Goal: Task Accomplishment & Management: Manage account settings

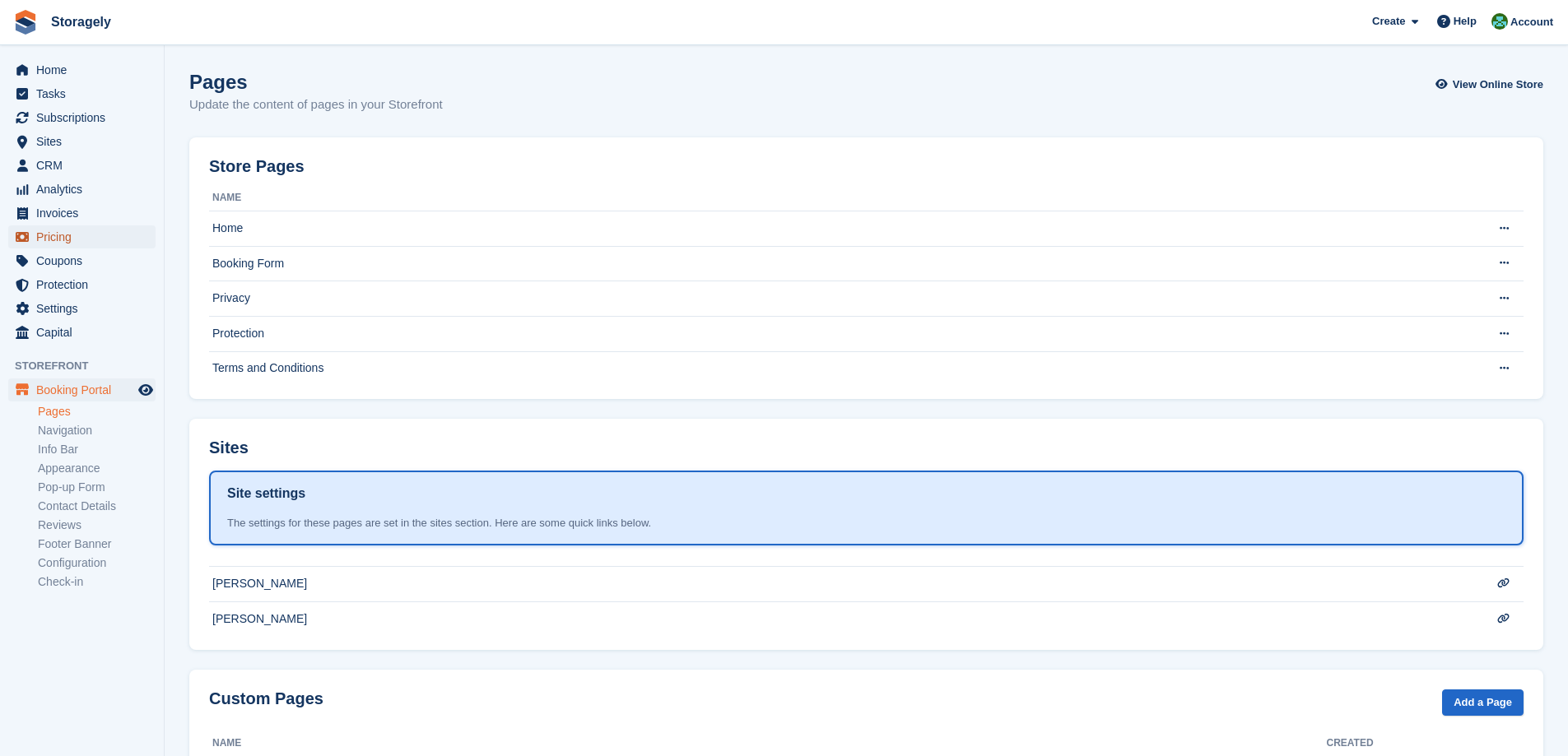
click at [81, 239] on span "Pricing" at bounding box center [86, 237] width 99 height 23
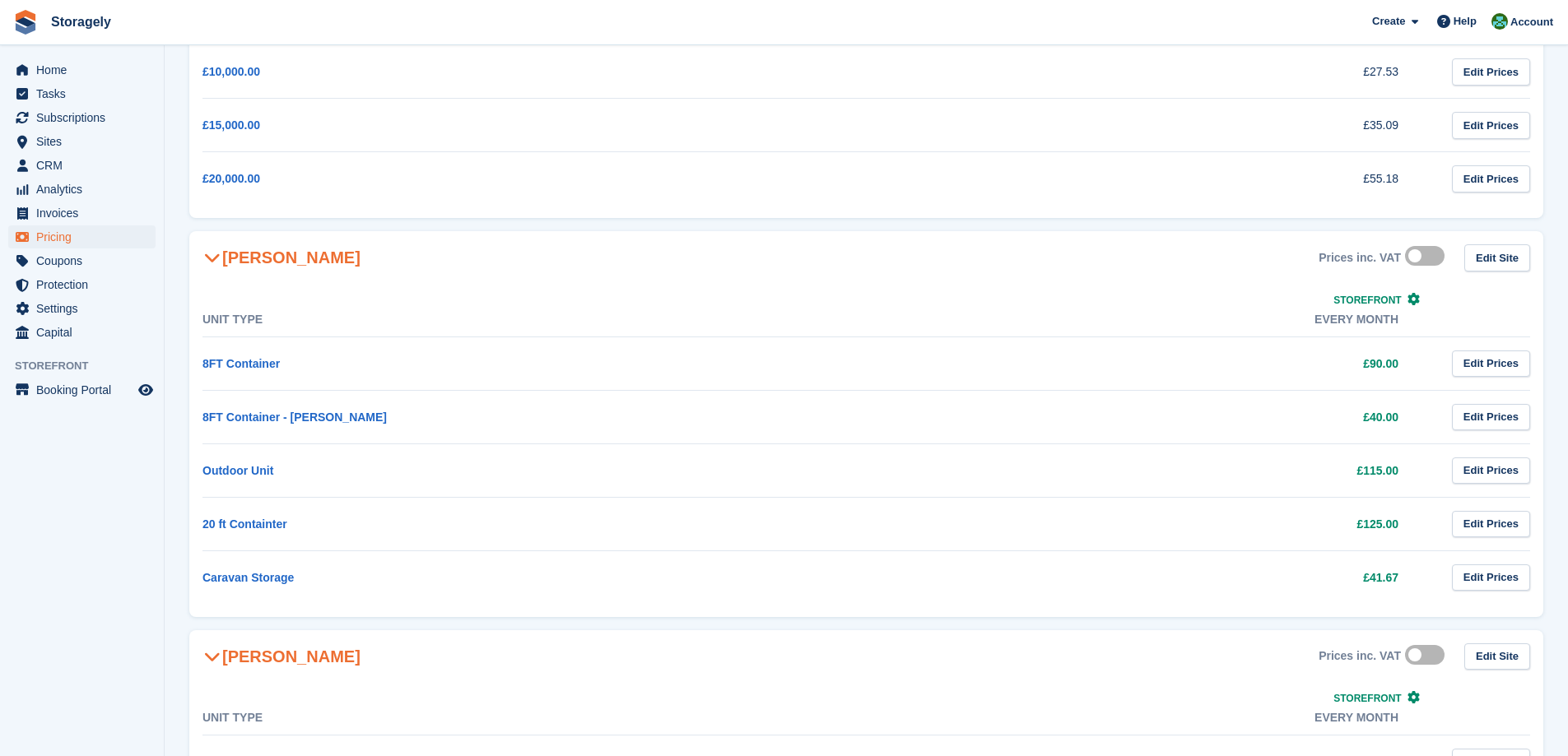
scroll to position [494, 0]
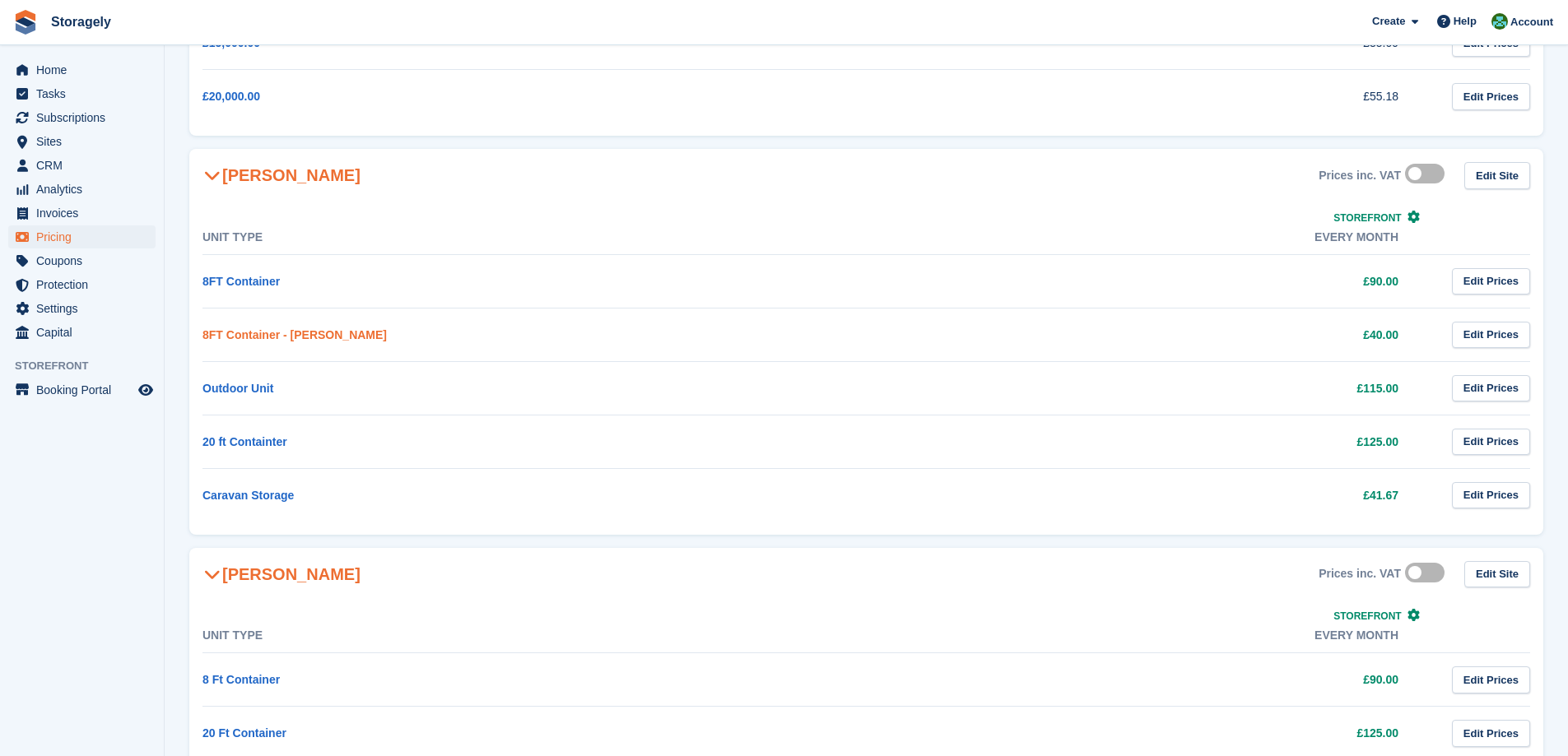
click at [273, 340] on link "8FT Container - [PERSON_NAME]" at bounding box center [294, 334] width 184 height 13
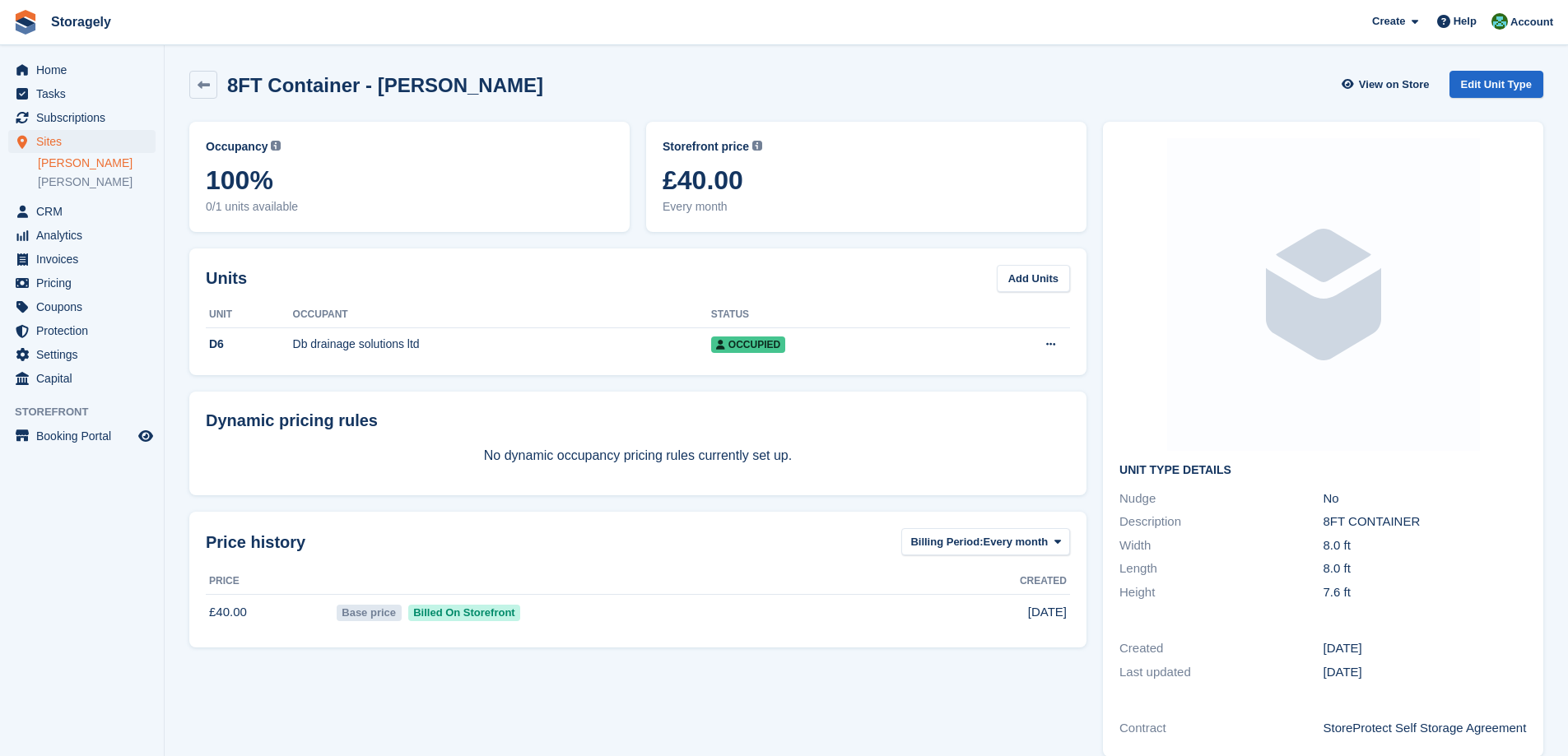
scroll to position [82, 0]
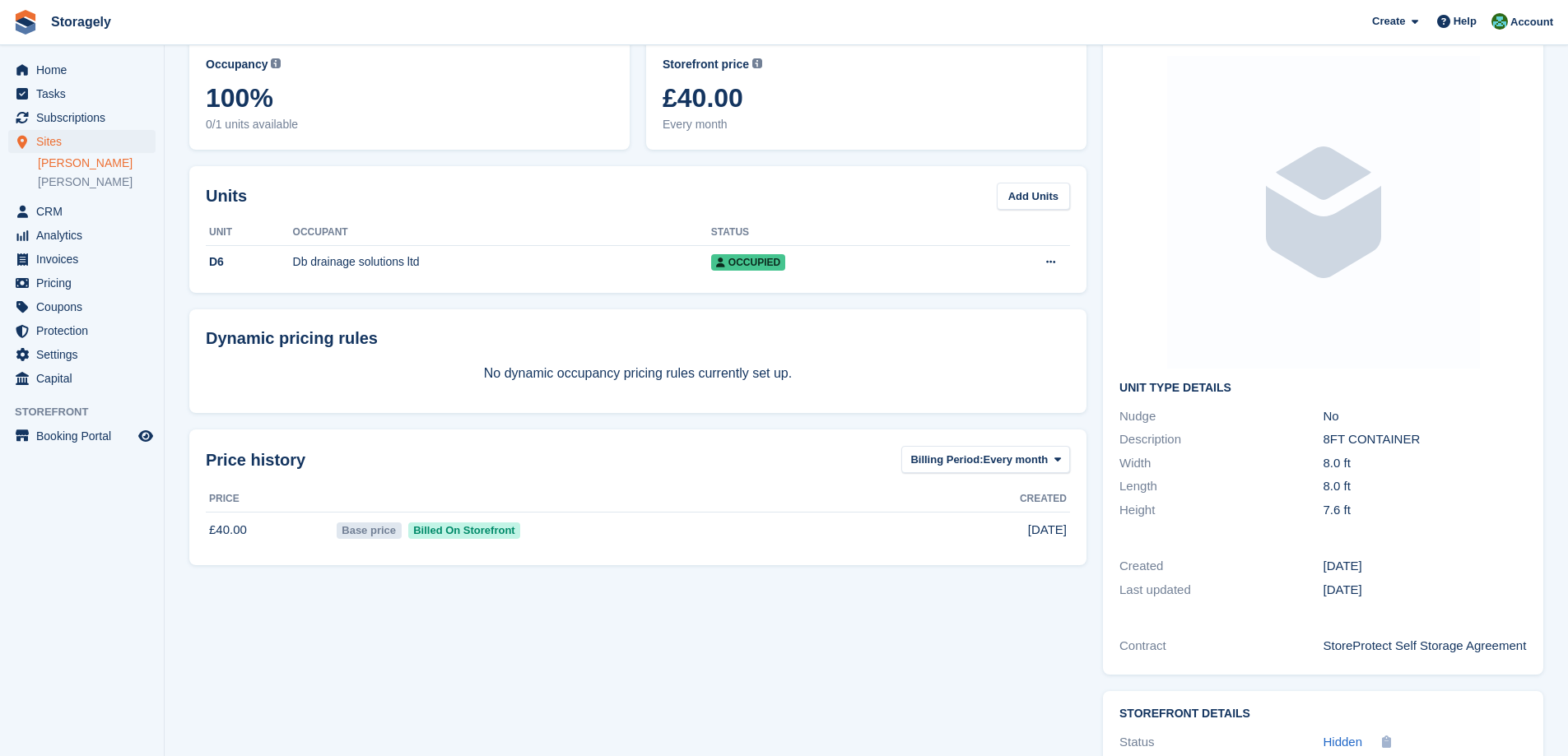
click at [620, 154] on div "Occupancy Current percentage of all currently allocated units of this unit type…" at bounding box center [409, 95] width 457 height 127
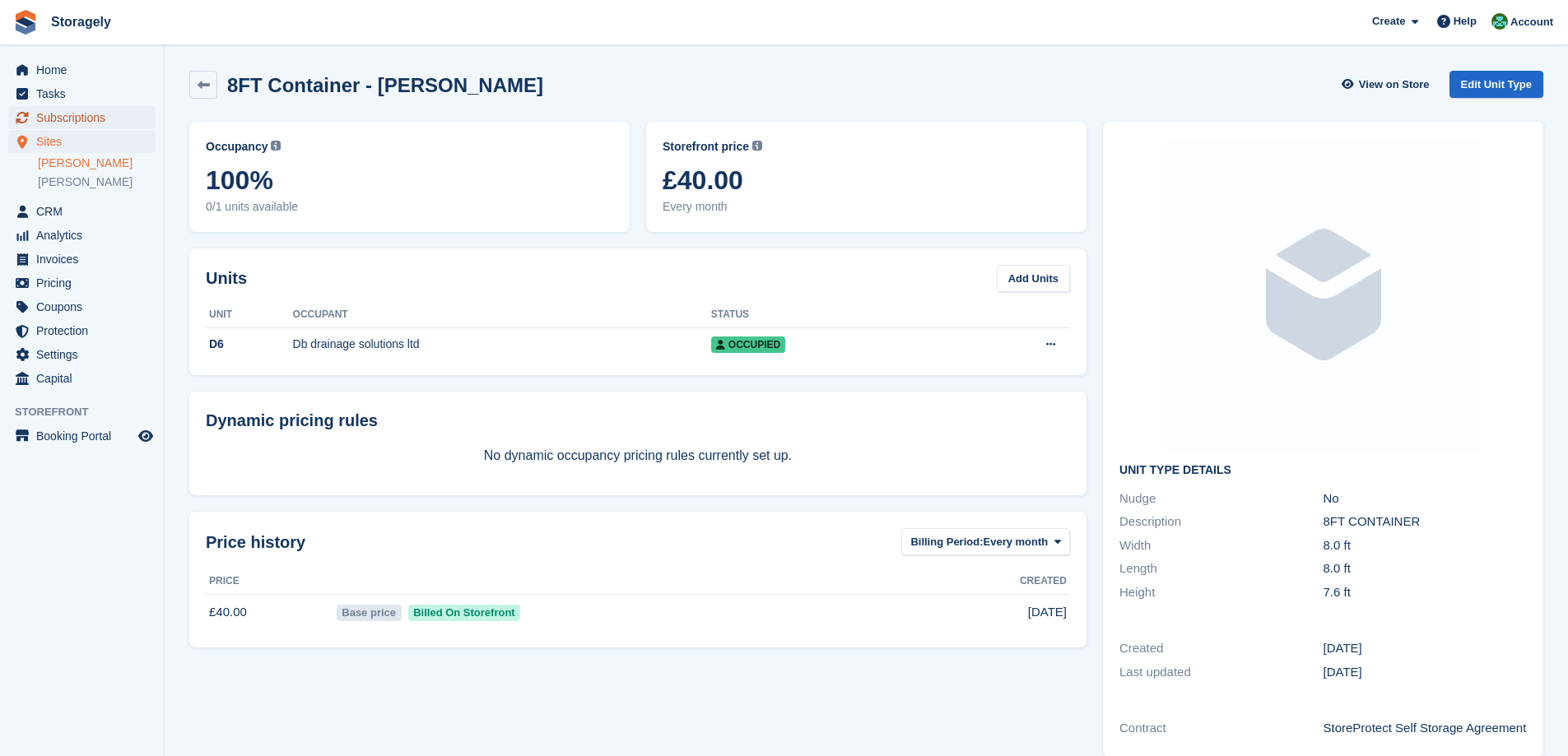
click at [68, 119] on span "Subscriptions" at bounding box center [86, 117] width 99 height 23
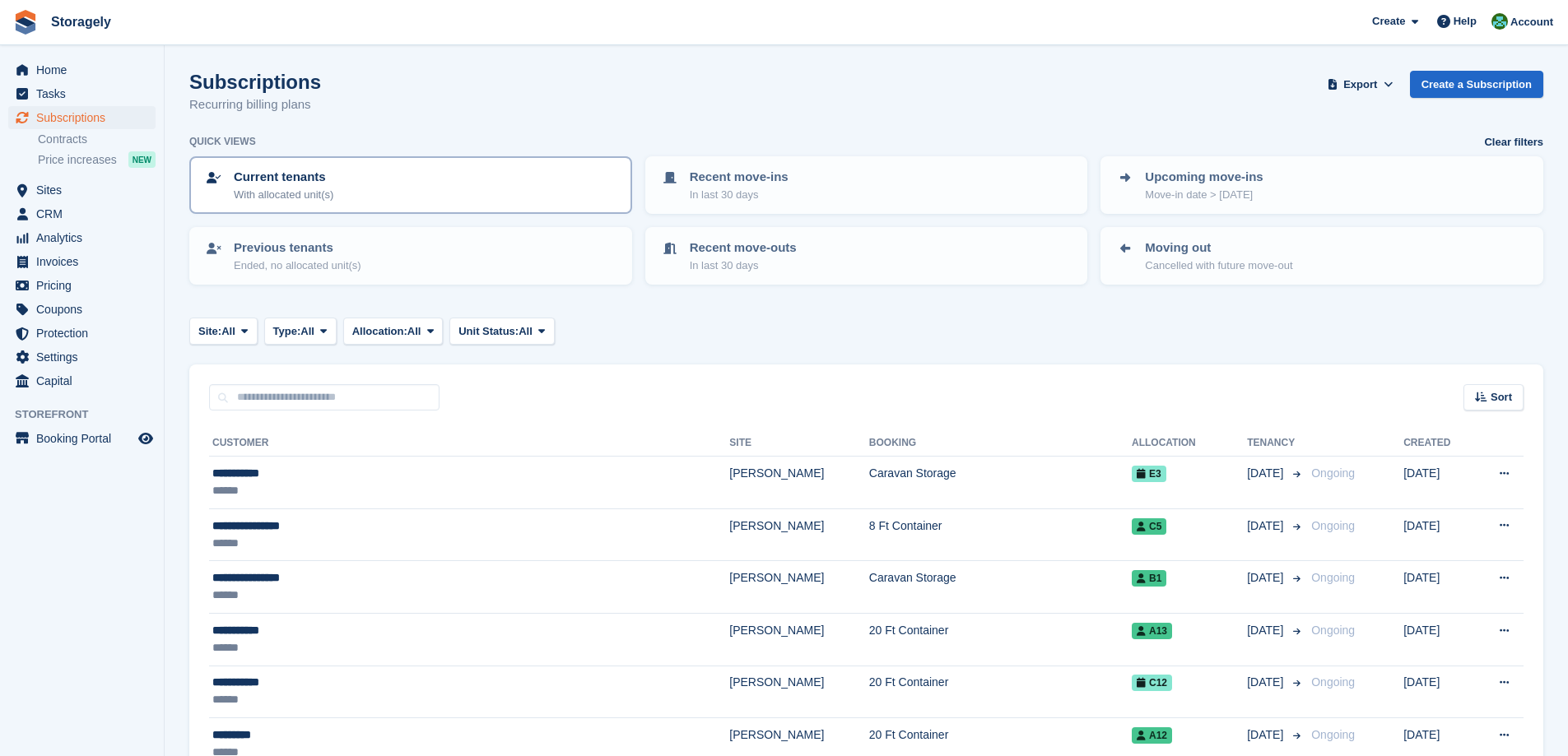
click at [345, 182] on div "Current tenants With allocated unit(s)" at bounding box center [410, 184] width 413 height 34
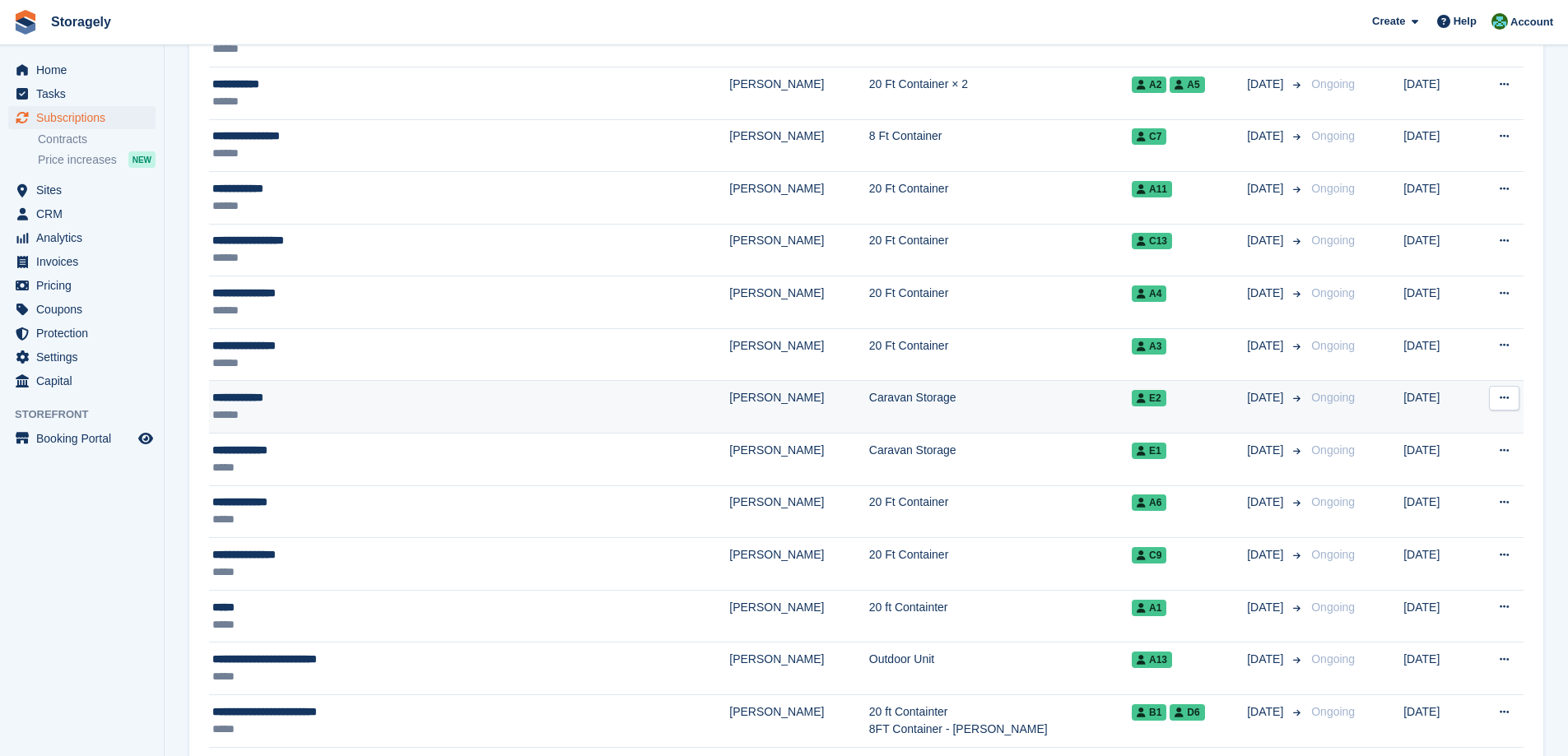
scroll to position [1195, 0]
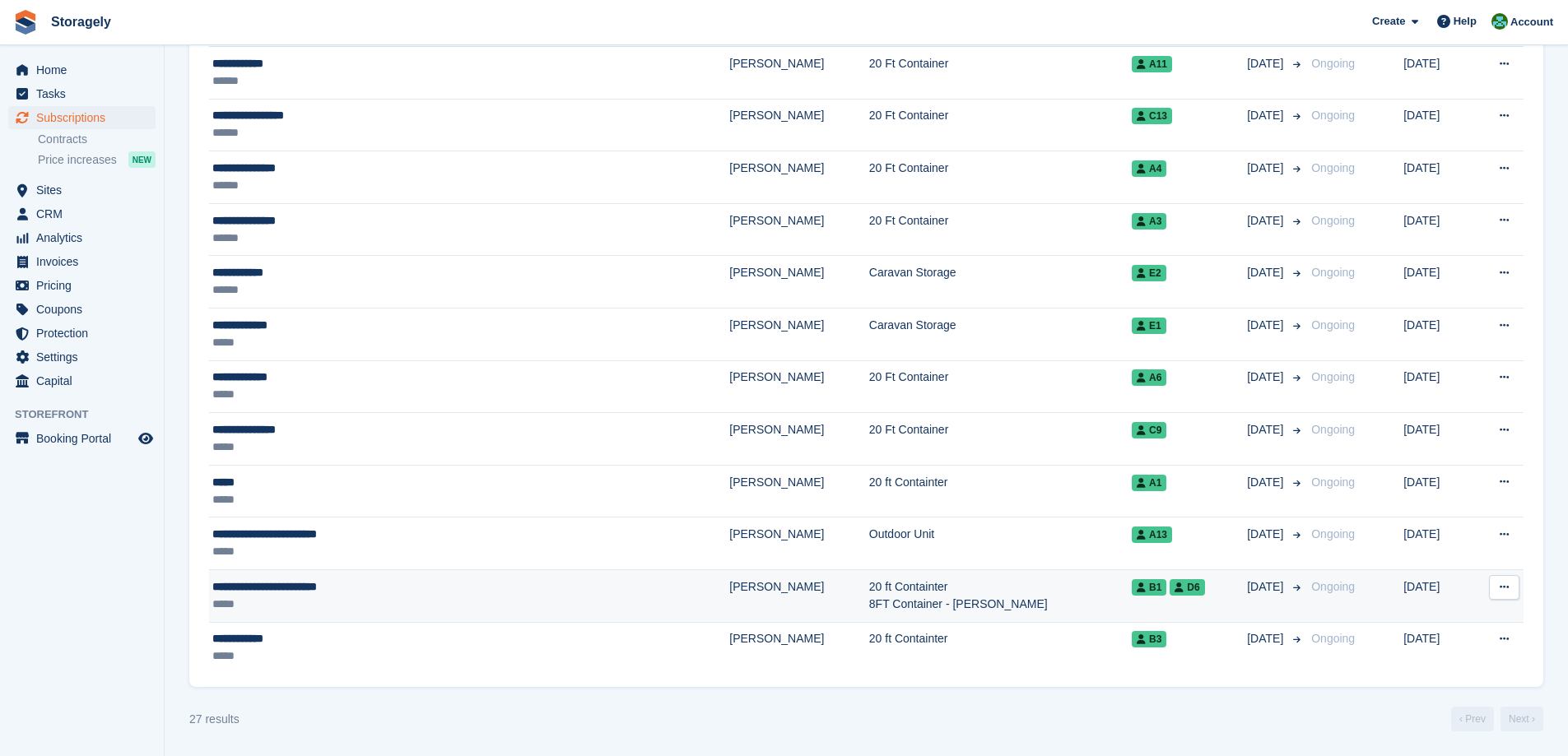
click at [360, 595] on div "*****" at bounding box center [388, 604] width 351 height 18
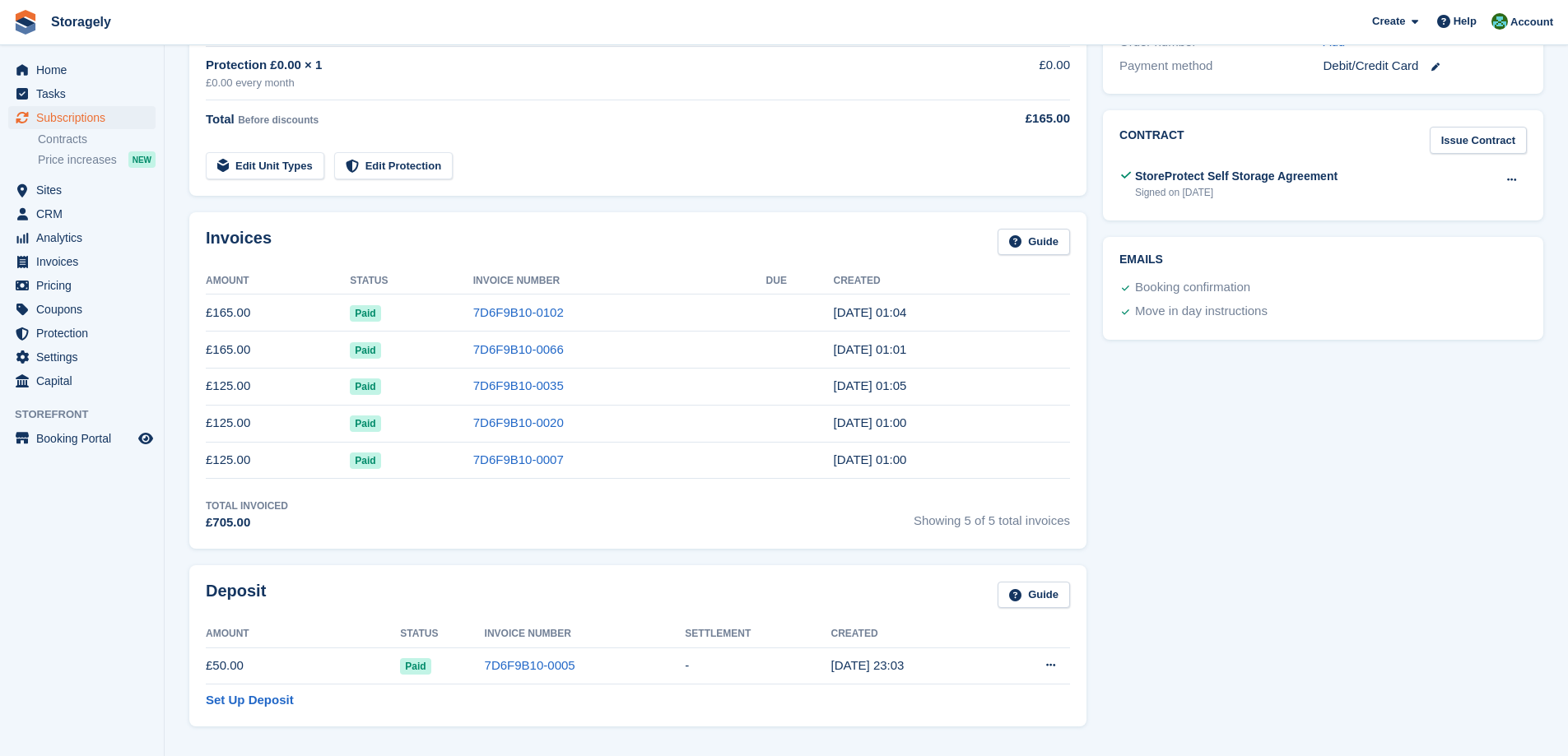
scroll to position [411, 0]
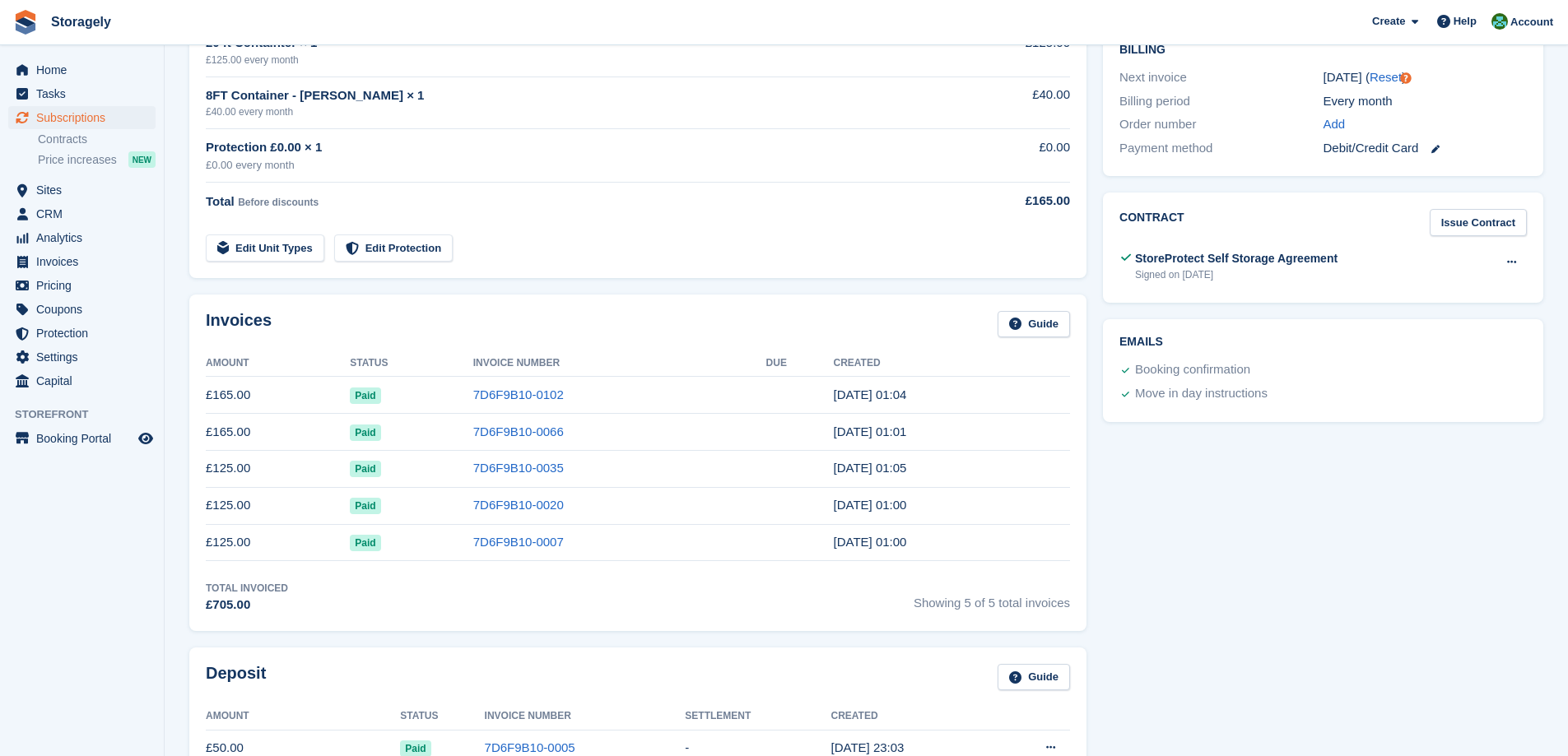
click at [172, 507] on section "Db drainage solutions ltd 89512 View on Stripe Cancel Subscription Allocation U…" at bounding box center [866, 624] width 1403 height 2071
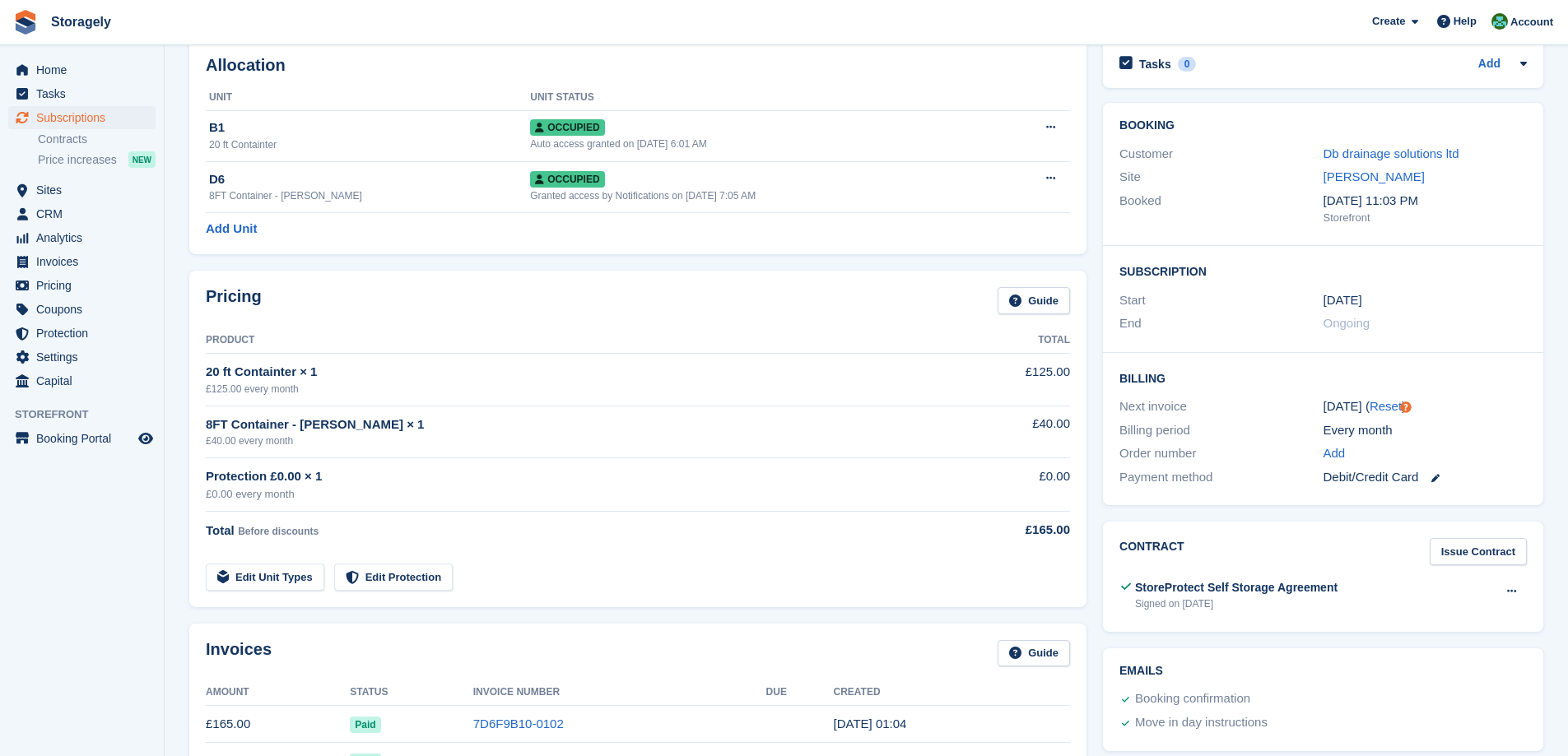
scroll to position [0, 0]
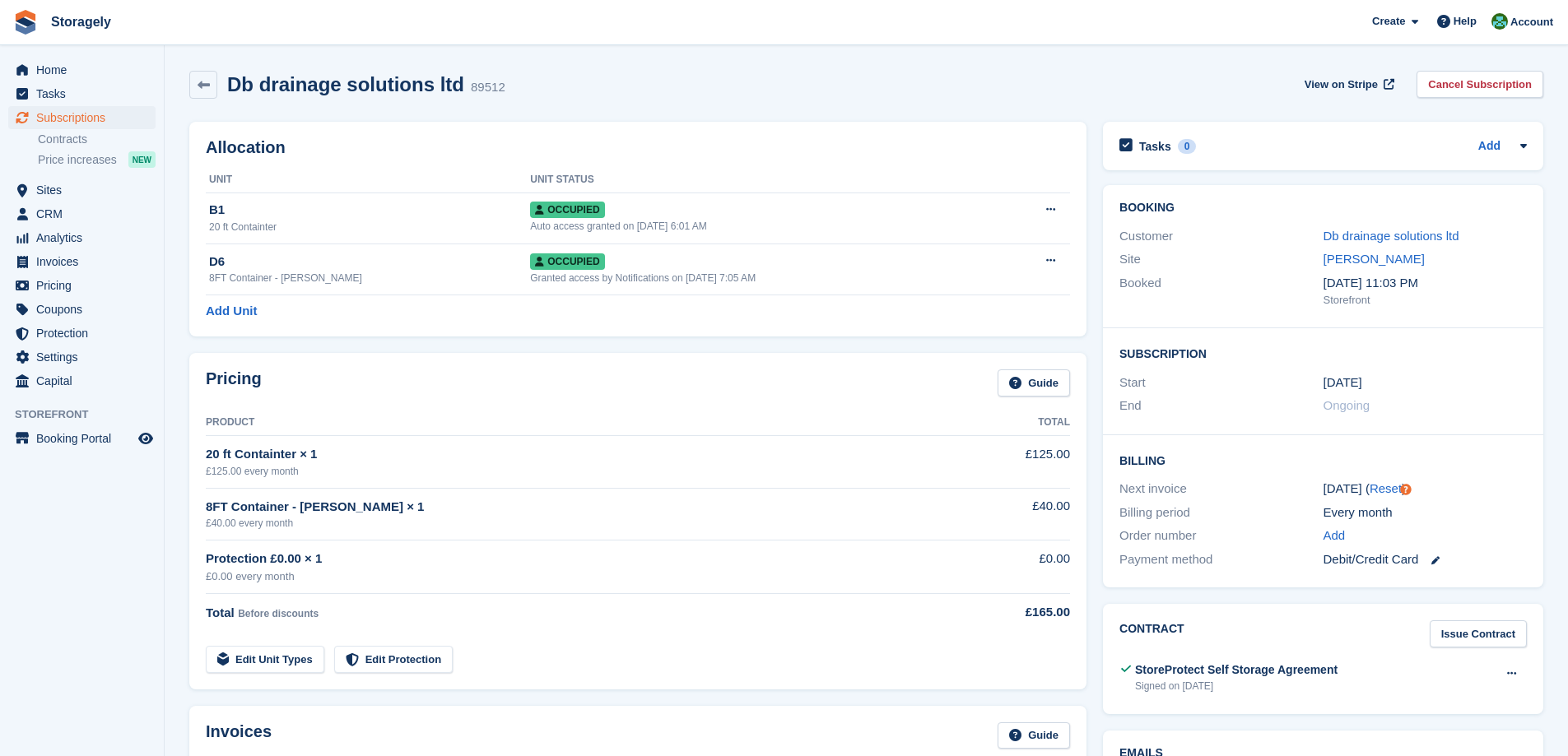
click at [181, 507] on div "Pricing Guide Product Total 20 ft Containter × 1 £125.00 every month £125.00 8F…" at bounding box center [638, 520] width 914 height 352
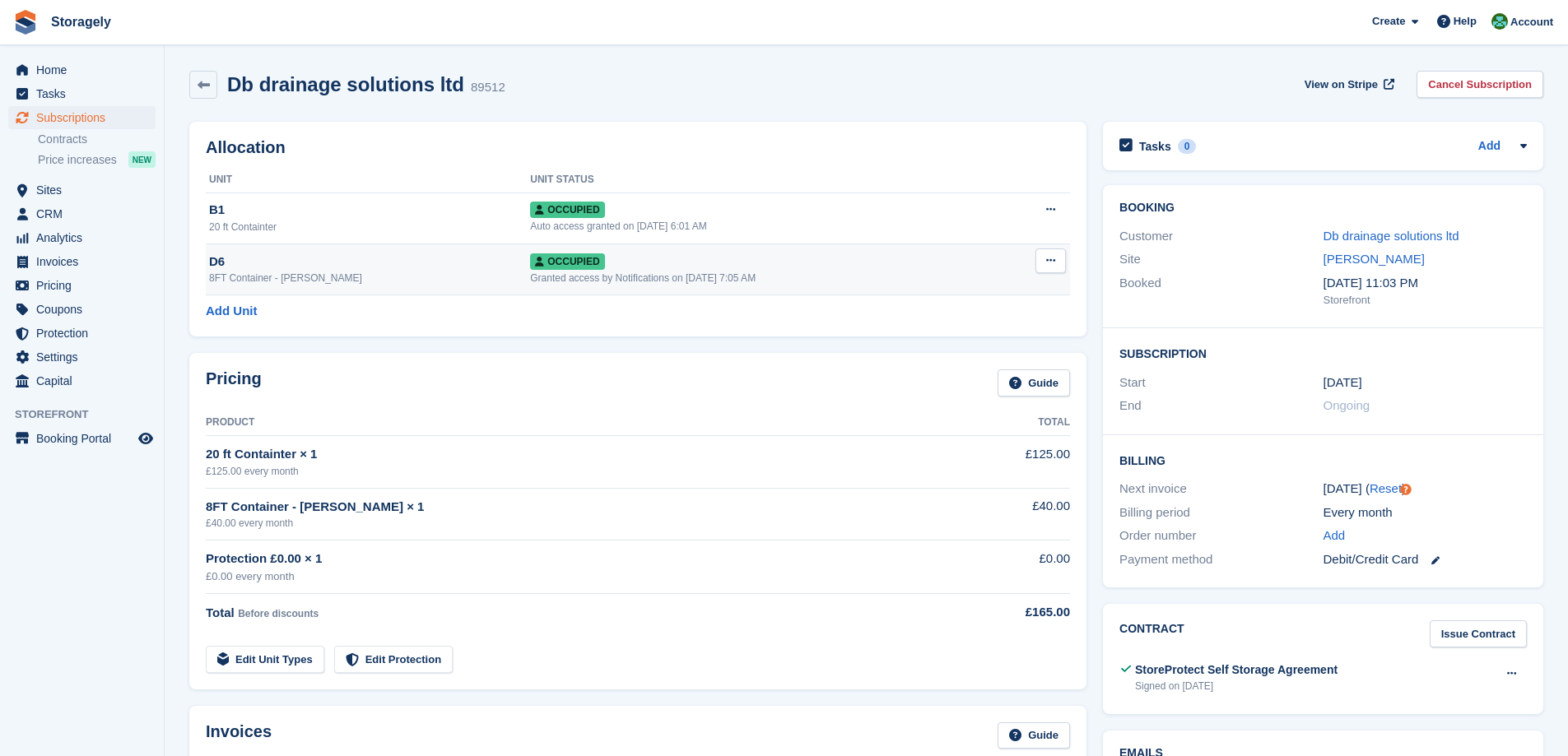
click at [1022, 263] on td "Overlock Repossess Deallocate" at bounding box center [1034, 269] width 72 height 51
click at [1012, 270] on td "Overlock Repossess Deallocate" at bounding box center [1034, 269] width 72 height 51
click at [394, 264] on div "D6" at bounding box center [370, 261] width 321 height 19
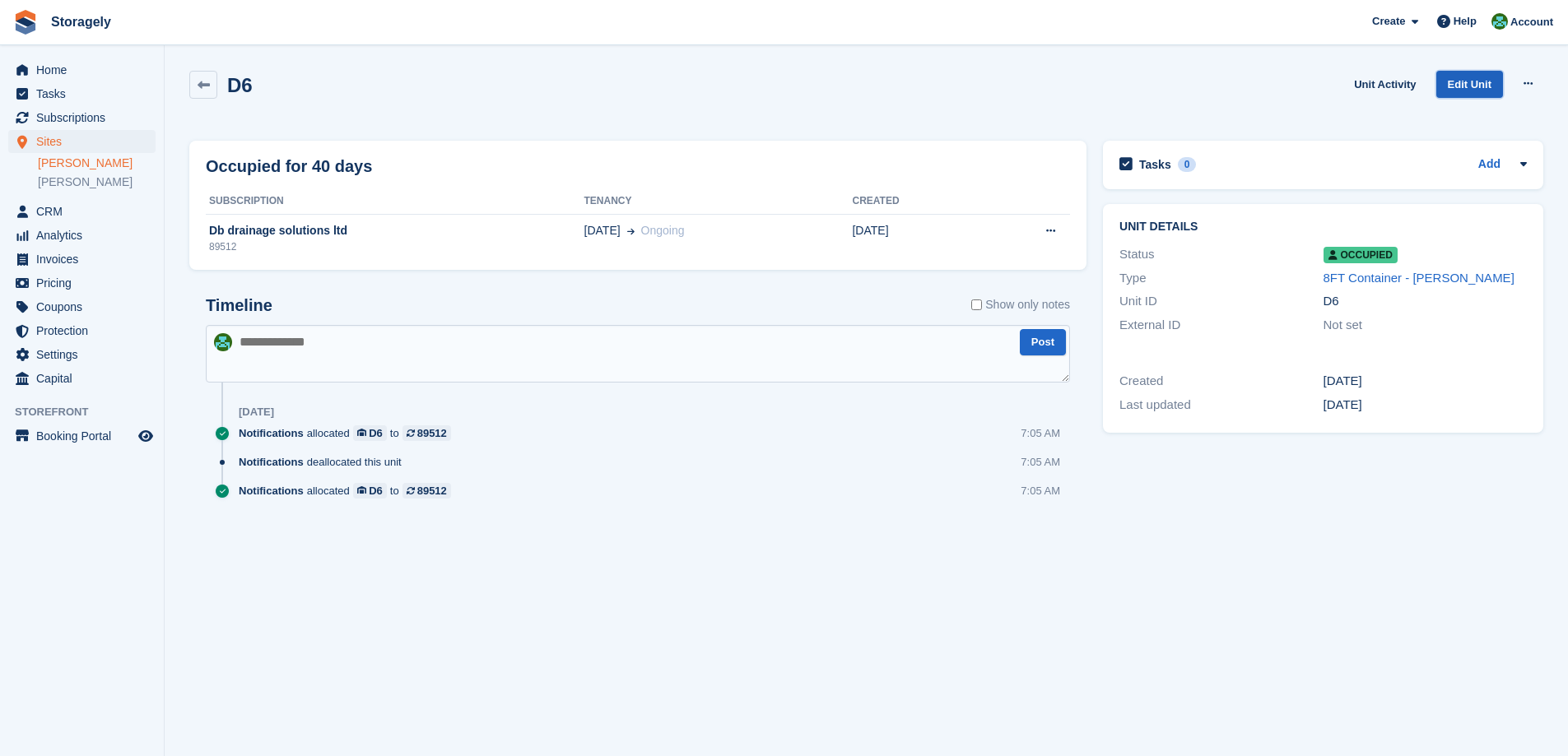
click at [1459, 92] on link "Edit Unit" at bounding box center [1470, 85] width 67 height 28
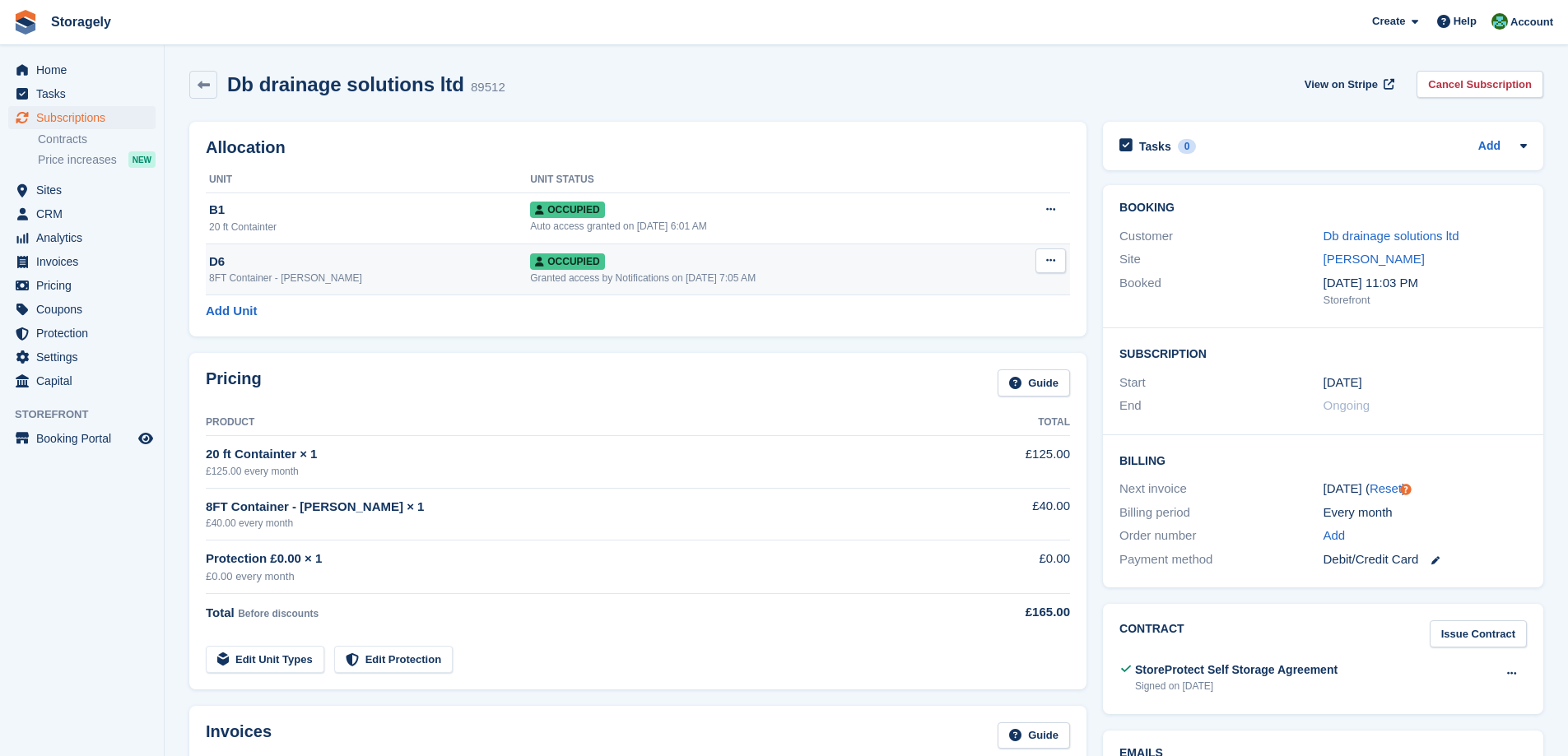
click at [1037, 258] on button at bounding box center [1050, 260] width 31 height 25
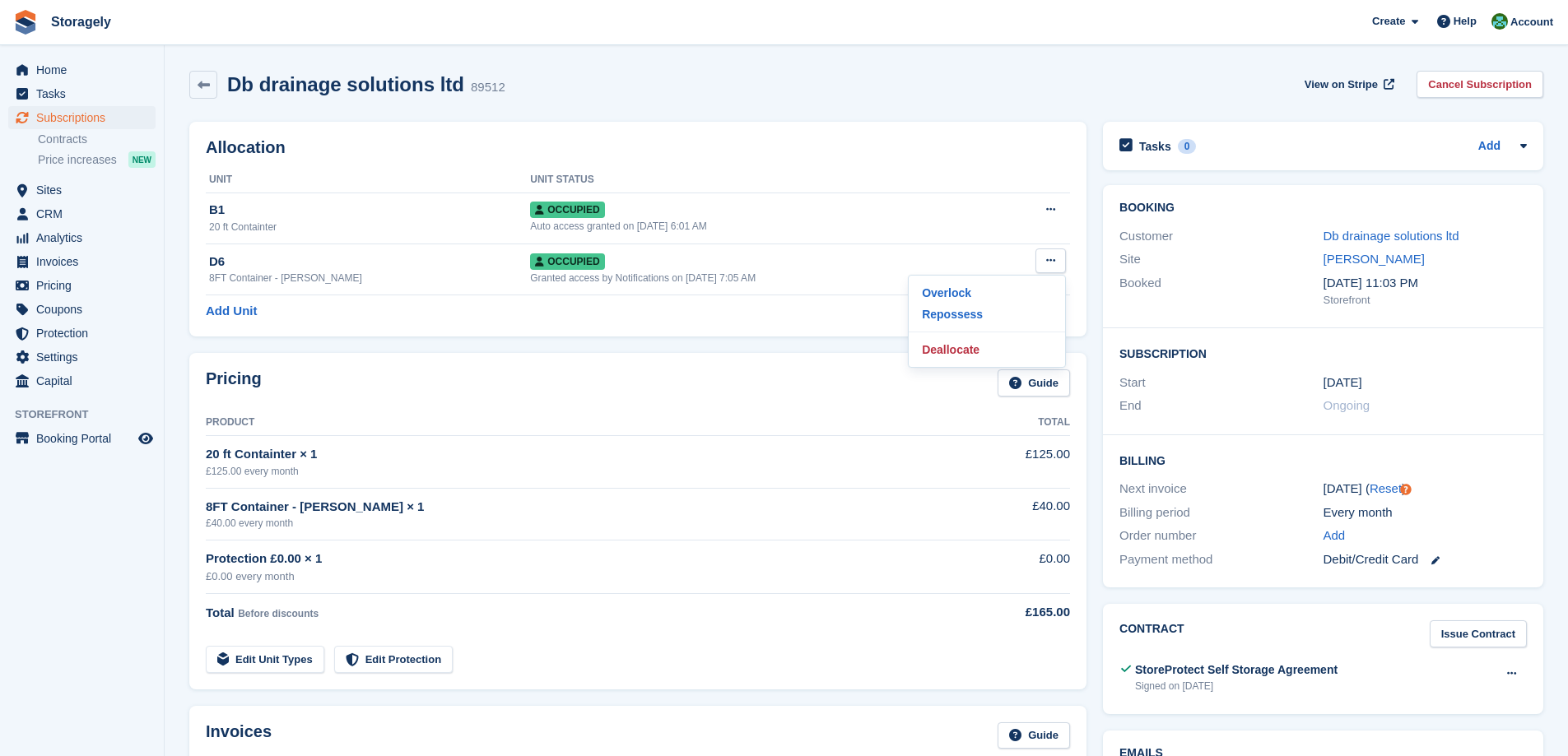
click at [761, 340] on div "Allocation Unit Unit Status B1 20 ft Containter Occupied Auto access granted on…" at bounding box center [638, 229] width 914 height 232
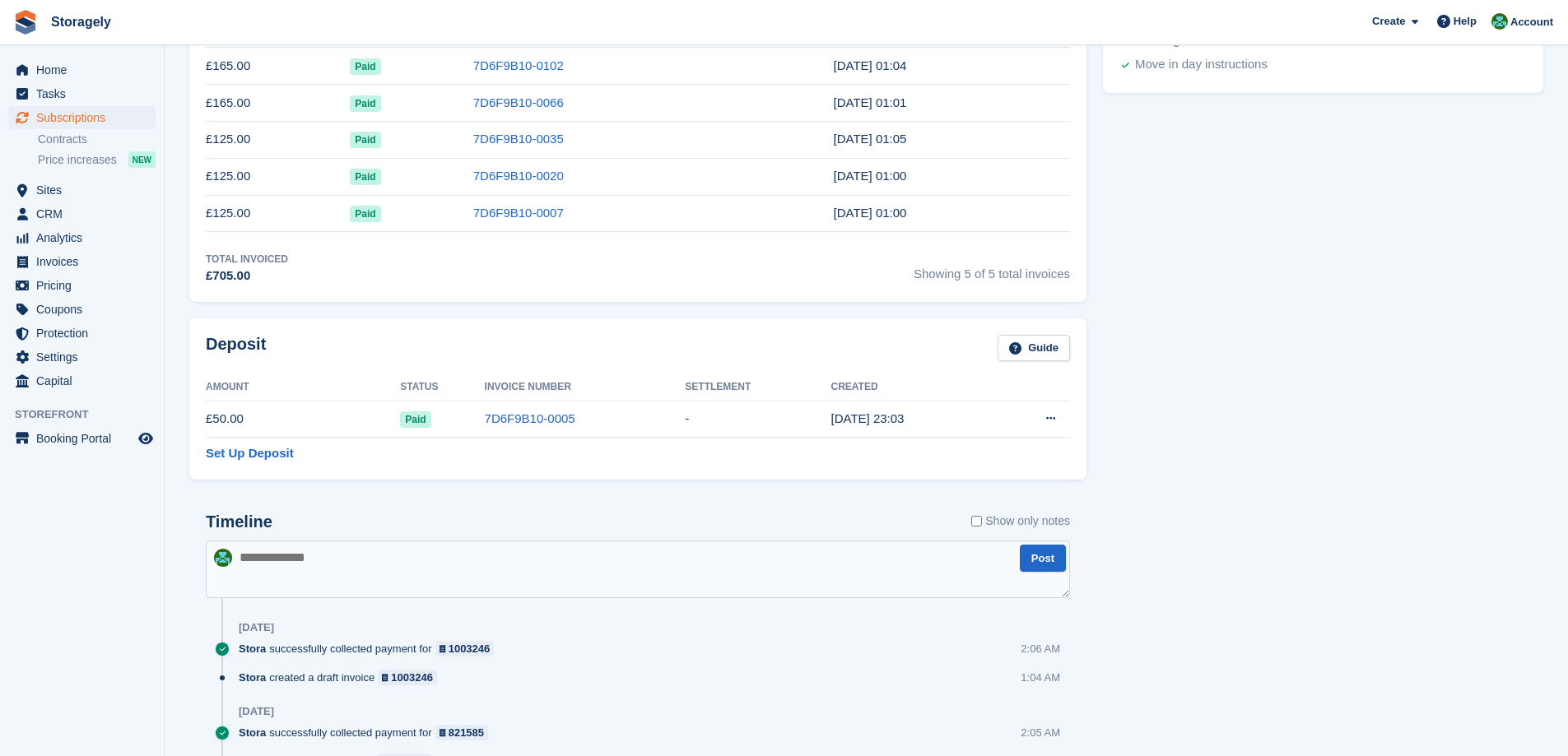
scroll to position [82, 0]
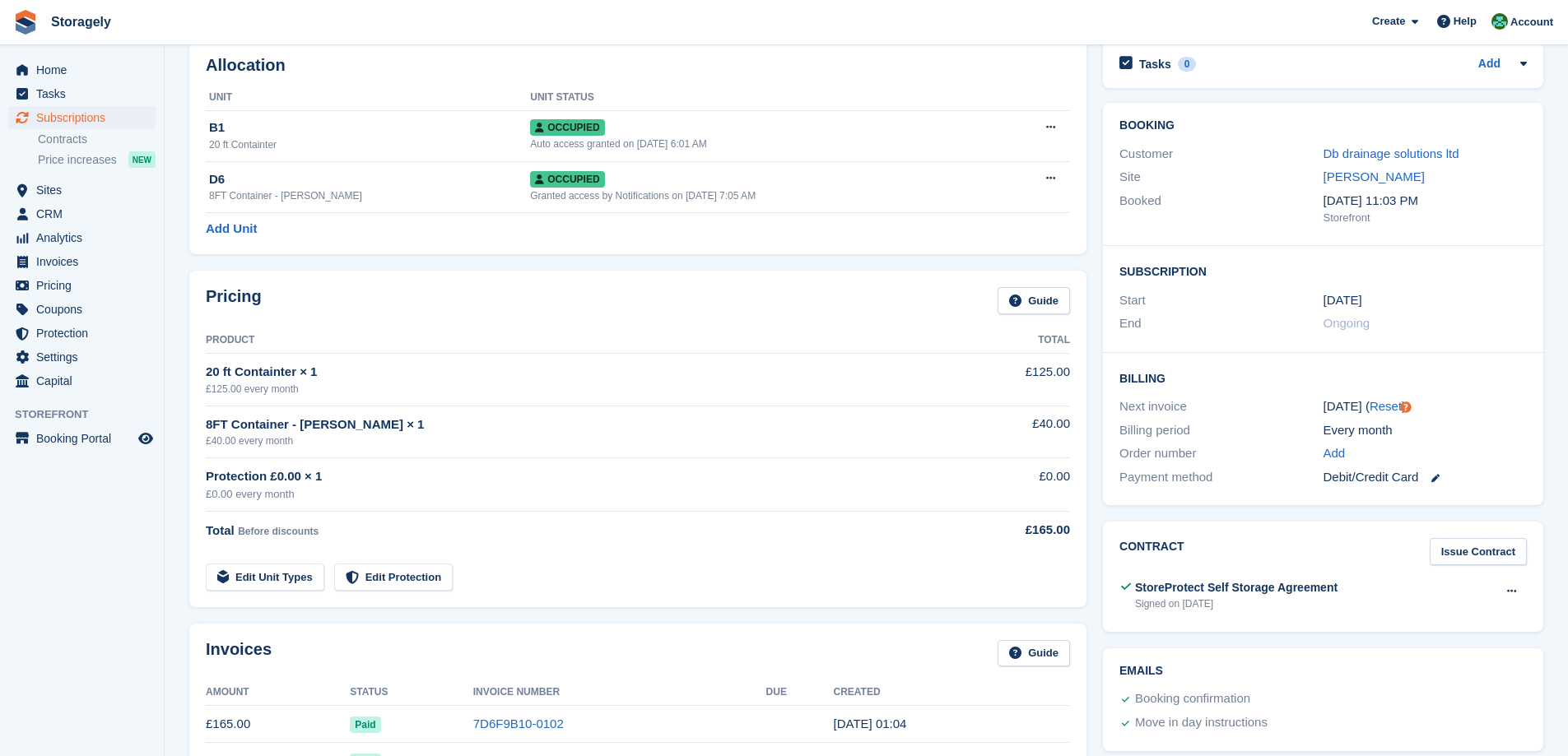
click at [1092, 224] on div "Allocation Unit Unit Status B1 20 ft Containter Occupied Auto access granted on…" at bounding box center [638, 147] width 914 height 232
click at [1089, 214] on div "Allocation Unit Unit Status B1 20 ft Containter Occupied Auto access granted on…" at bounding box center [638, 147] width 914 height 232
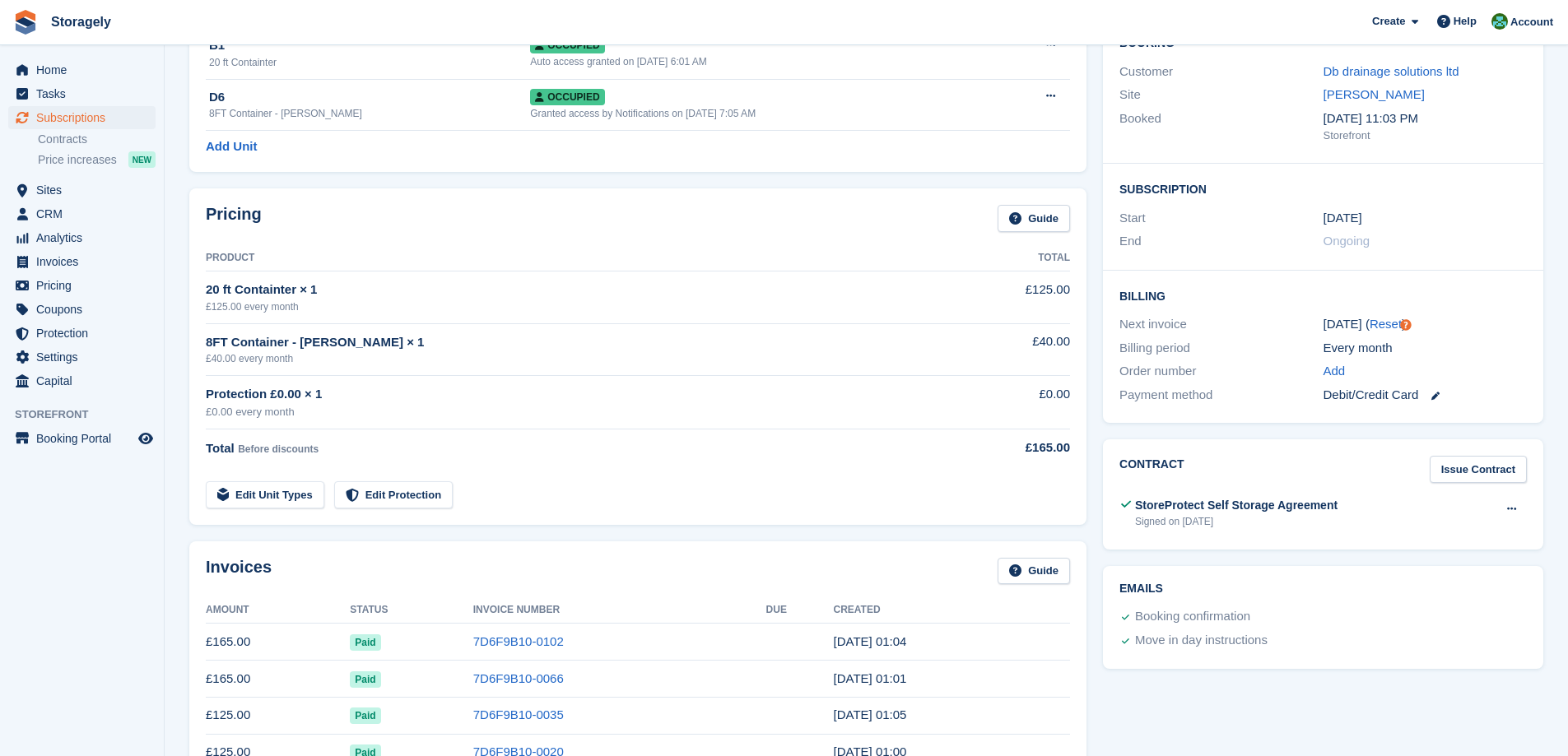
scroll to position [0, 0]
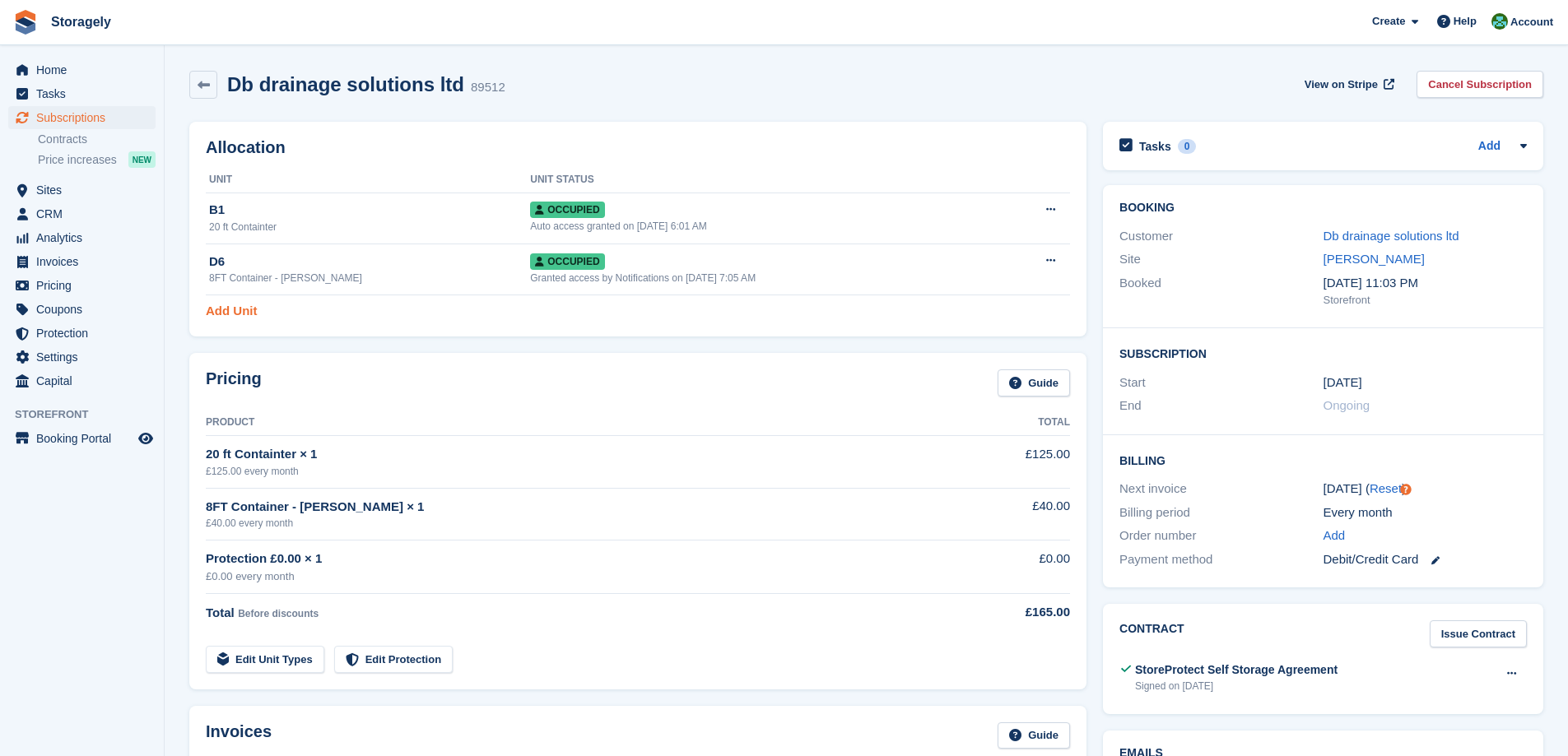
click at [242, 313] on link "Add Unit" at bounding box center [232, 310] width 51 height 19
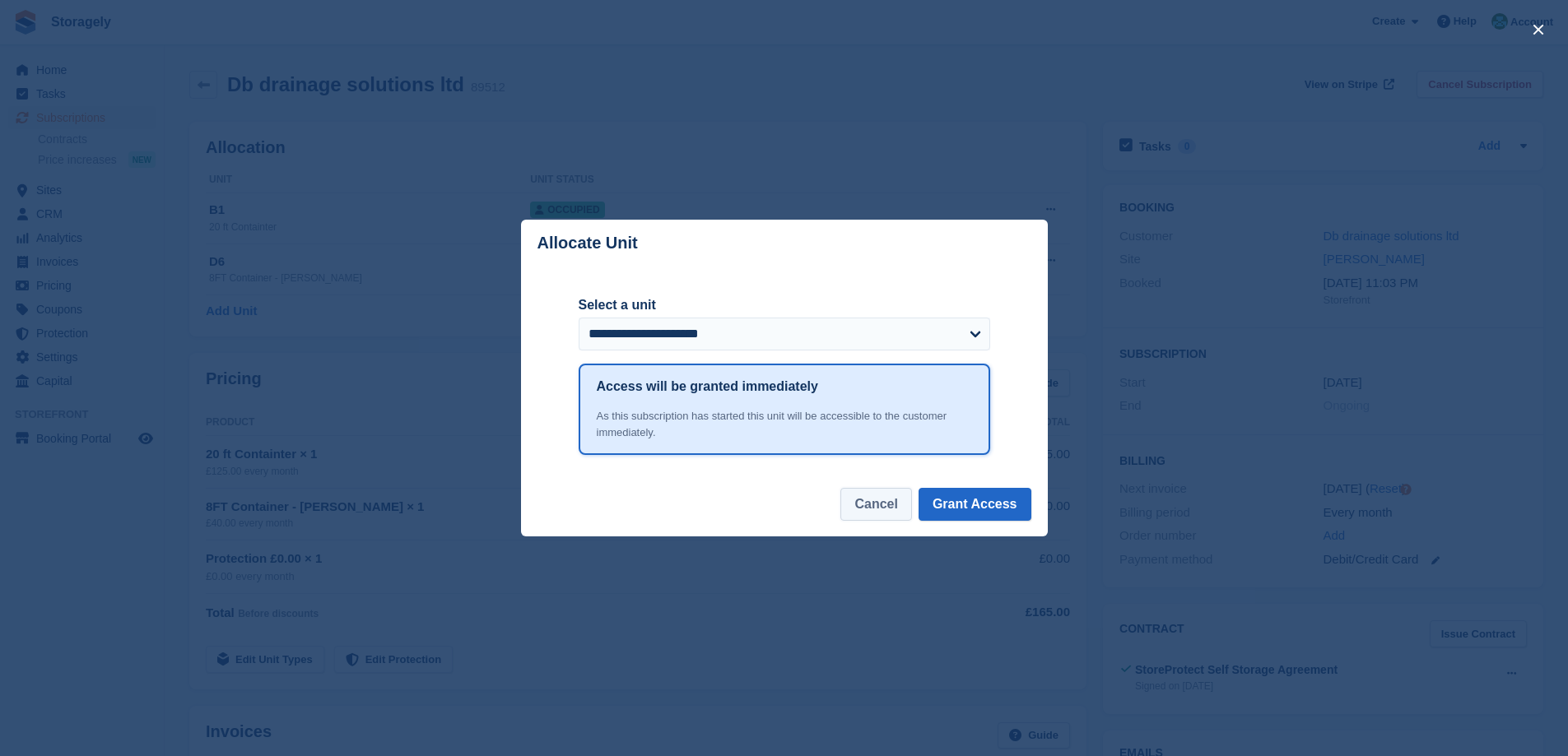
click at [890, 501] on button "Cancel" at bounding box center [876, 504] width 71 height 33
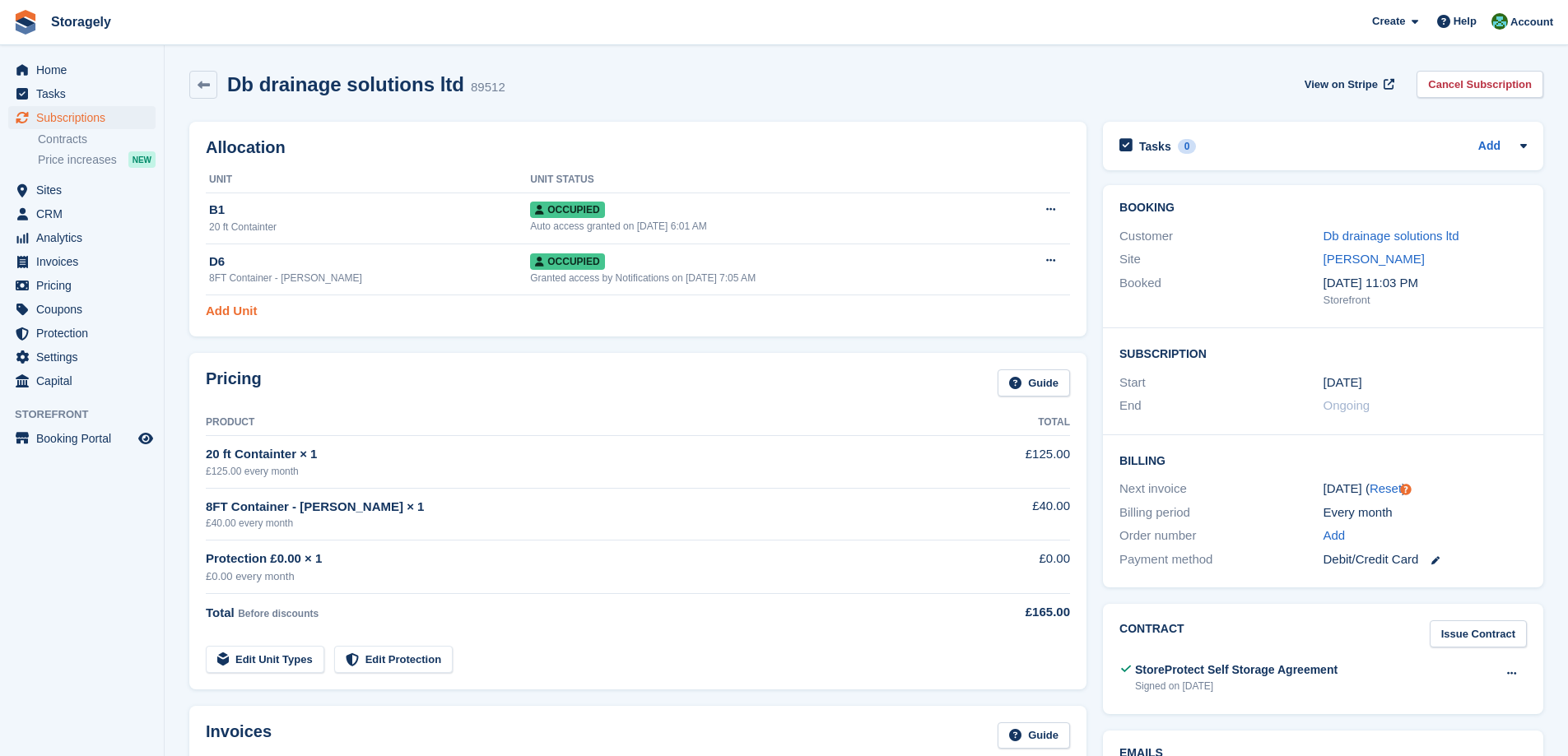
click at [234, 315] on link "Add Unit" at bounding box center [232, 310] width 51 height 19
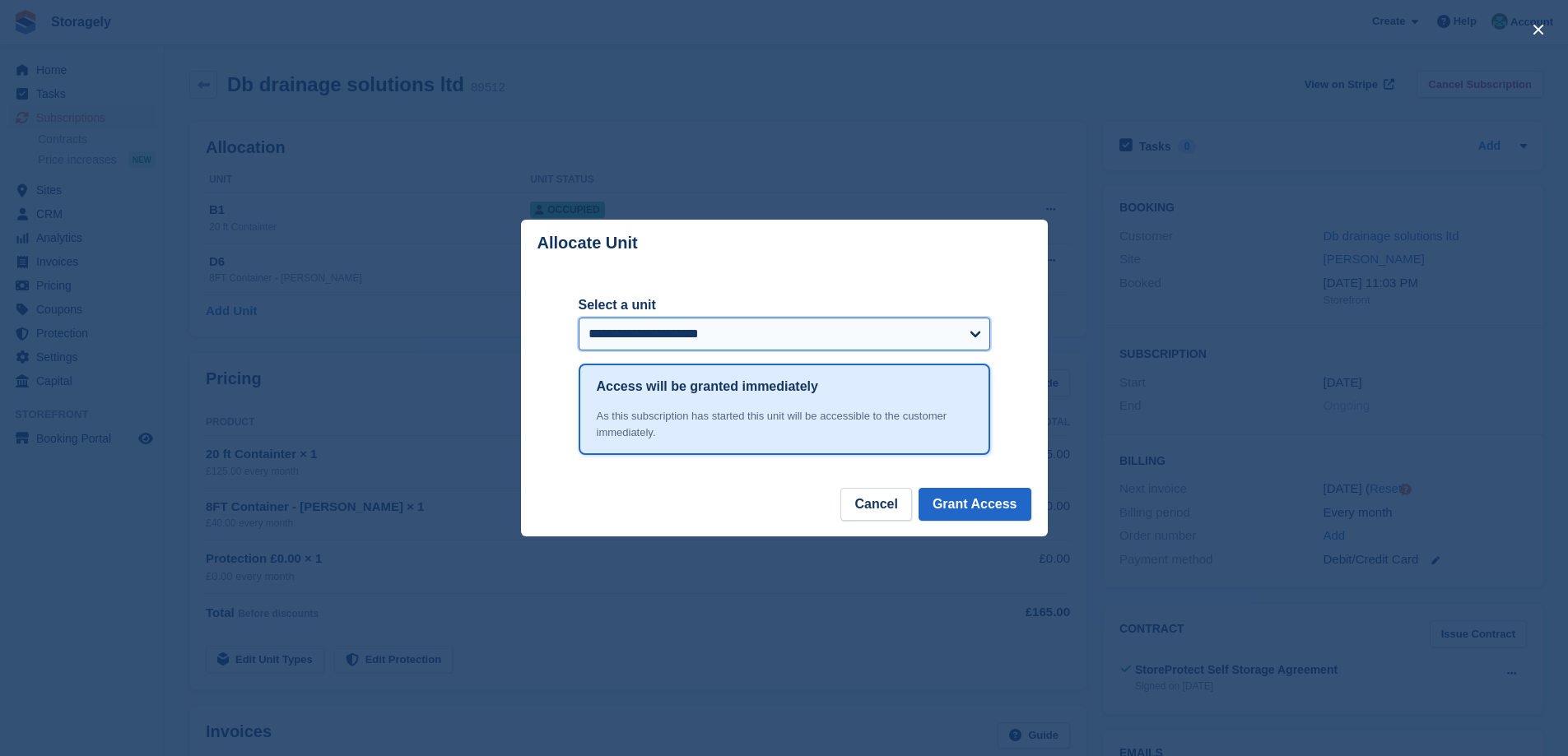
click at [695, 332] on select "**********" at bounding box center [784, 333] width 411 height 33
click at [887, 510] on button "Cancel" at bounding box center [876, 504] width 71 height 33
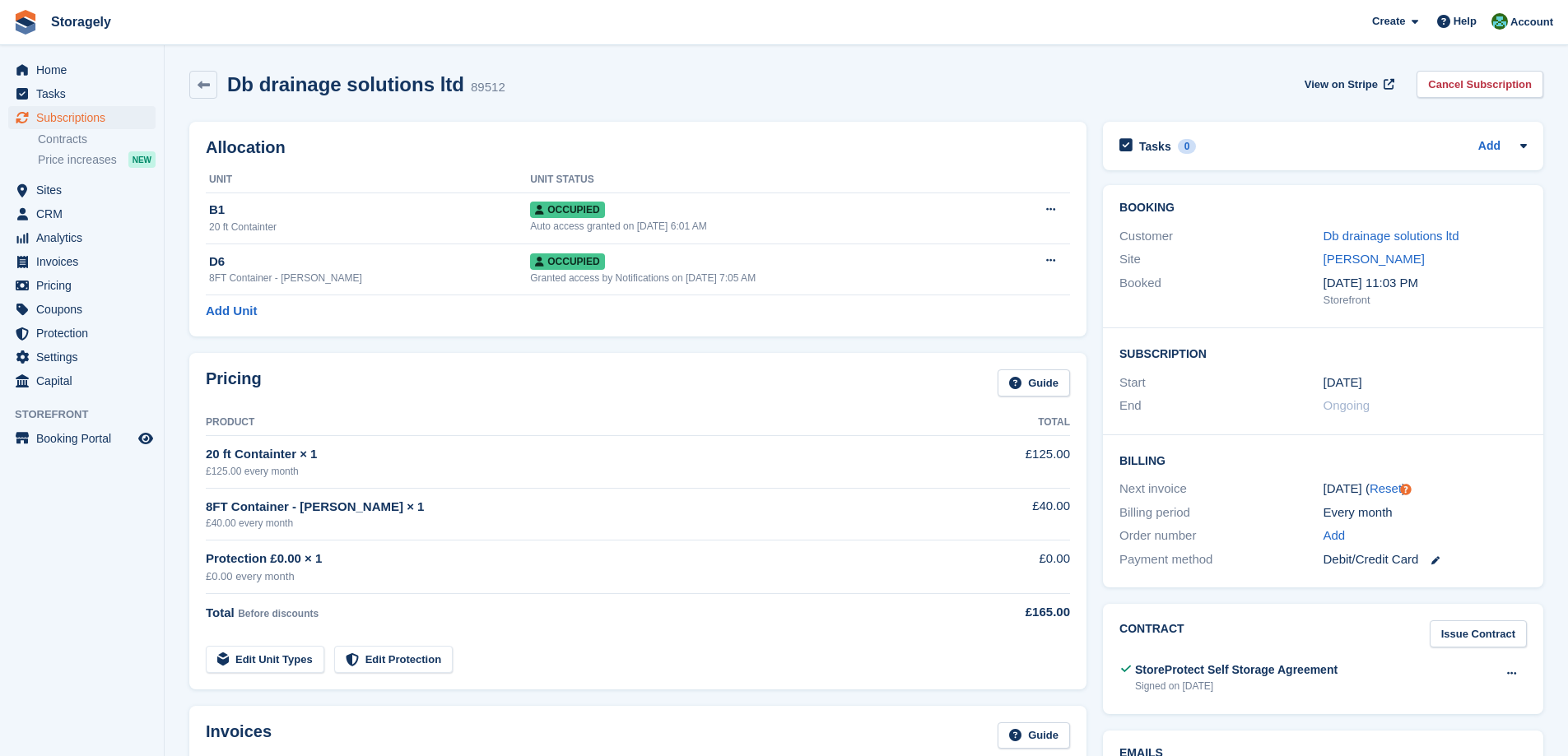
click at [454, 343] on div "Allocation Unit Unit Status B1 20 ft Containter Occupied Auto access granted on…" at bounding box center [638, 229] width 914 height 232
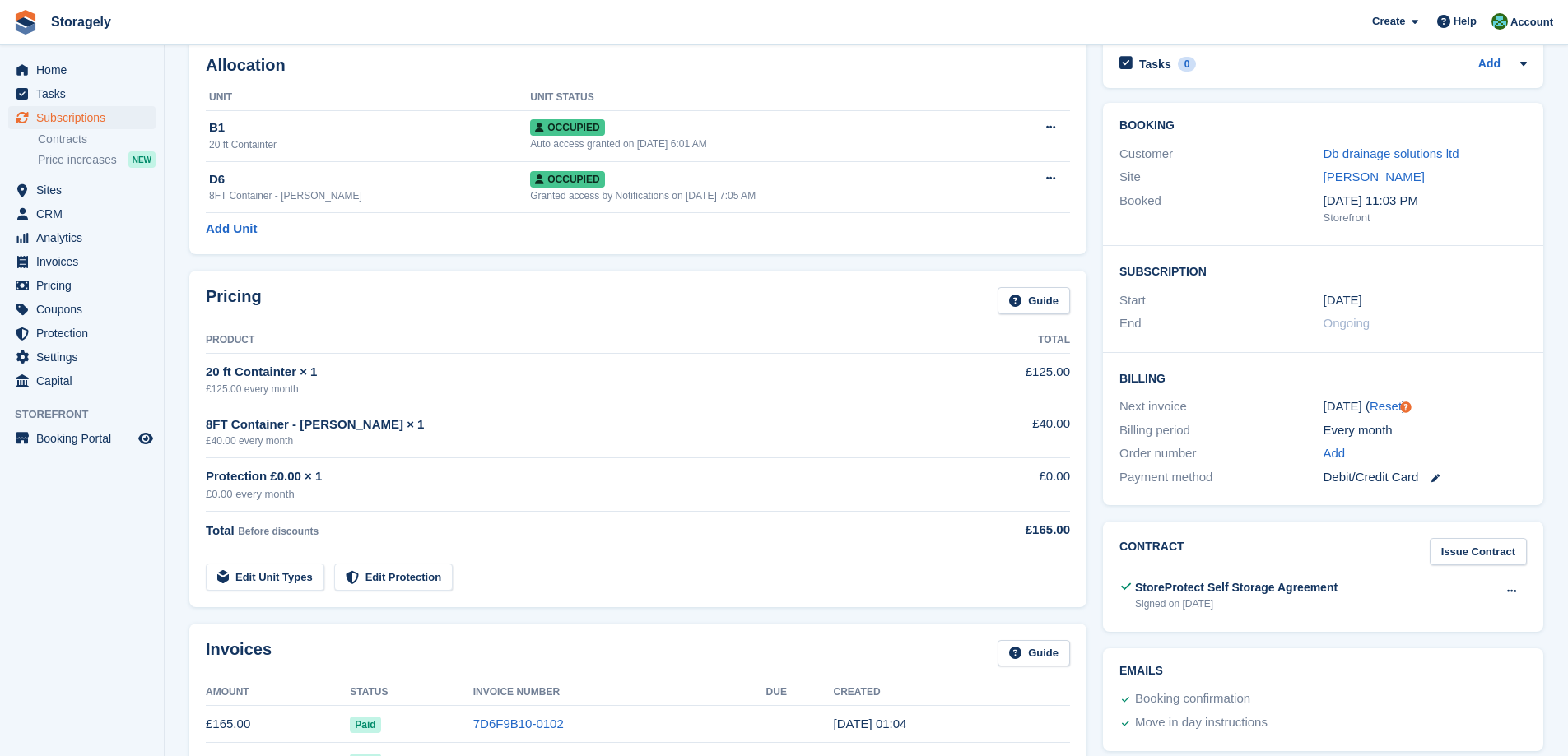
click at [606, 350] on th "Product" at bounding box center [572, 340] width 732 height 27
click at [236, 340] on th "Product" at bounding box center [572, 340] width 732 height 27
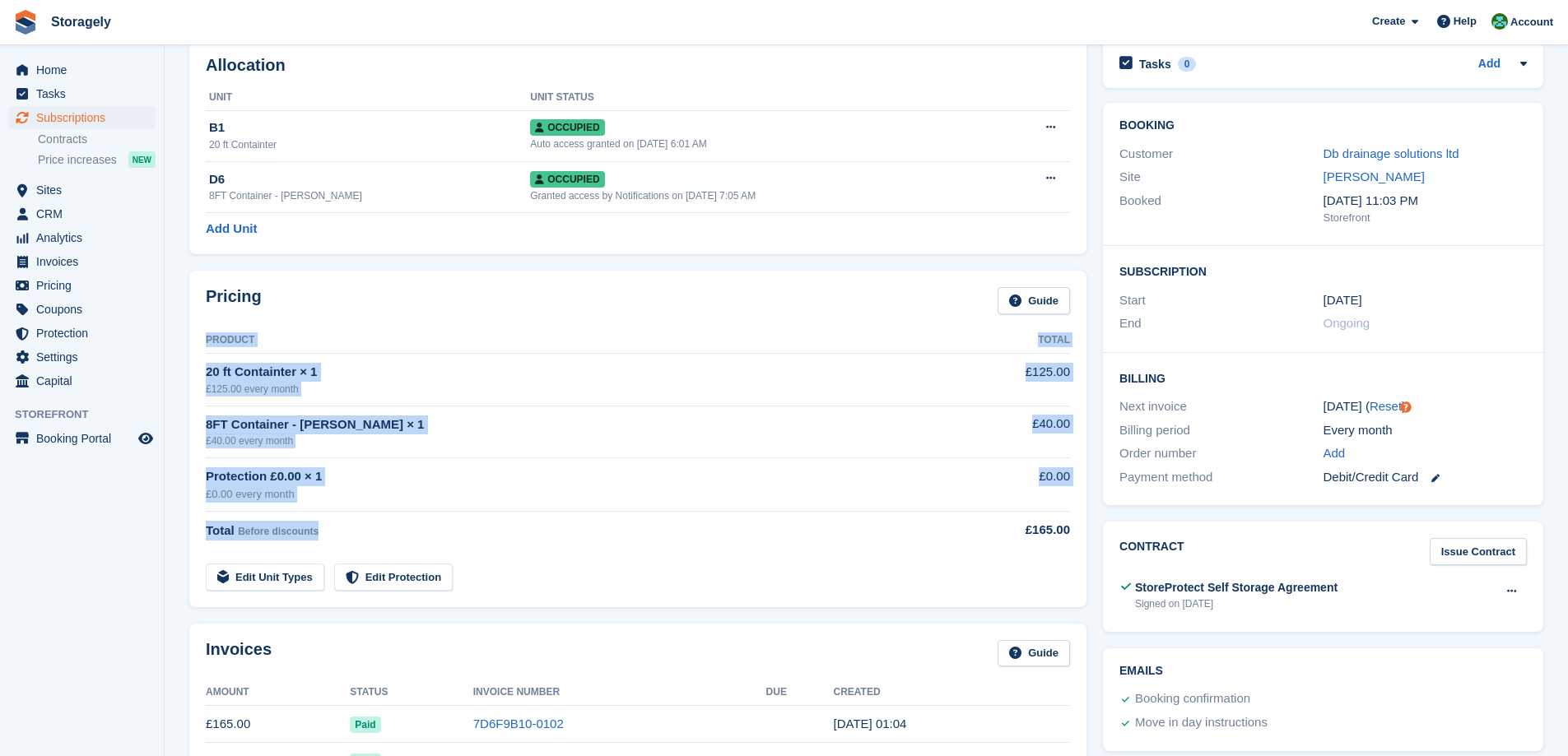
drag, startPoint x: 236, startPoint y: 340, endPoint x: 437, endPoint y: 514, distance: 265.9
click at [437, 514] on table "Product Total 20 ft Containter × 1 £125.00 every month £125.00 8FT Container - …" at bounding box center [638, 458] width 865 height 263
click at [372, 535] on div "Total Before discounts" at bounding box center [572, 530] width 732 height 20
drag, startPoint x: 372, startPoint y: 535, endPoint x: 216, endPoint y: 347, distance: 244.3
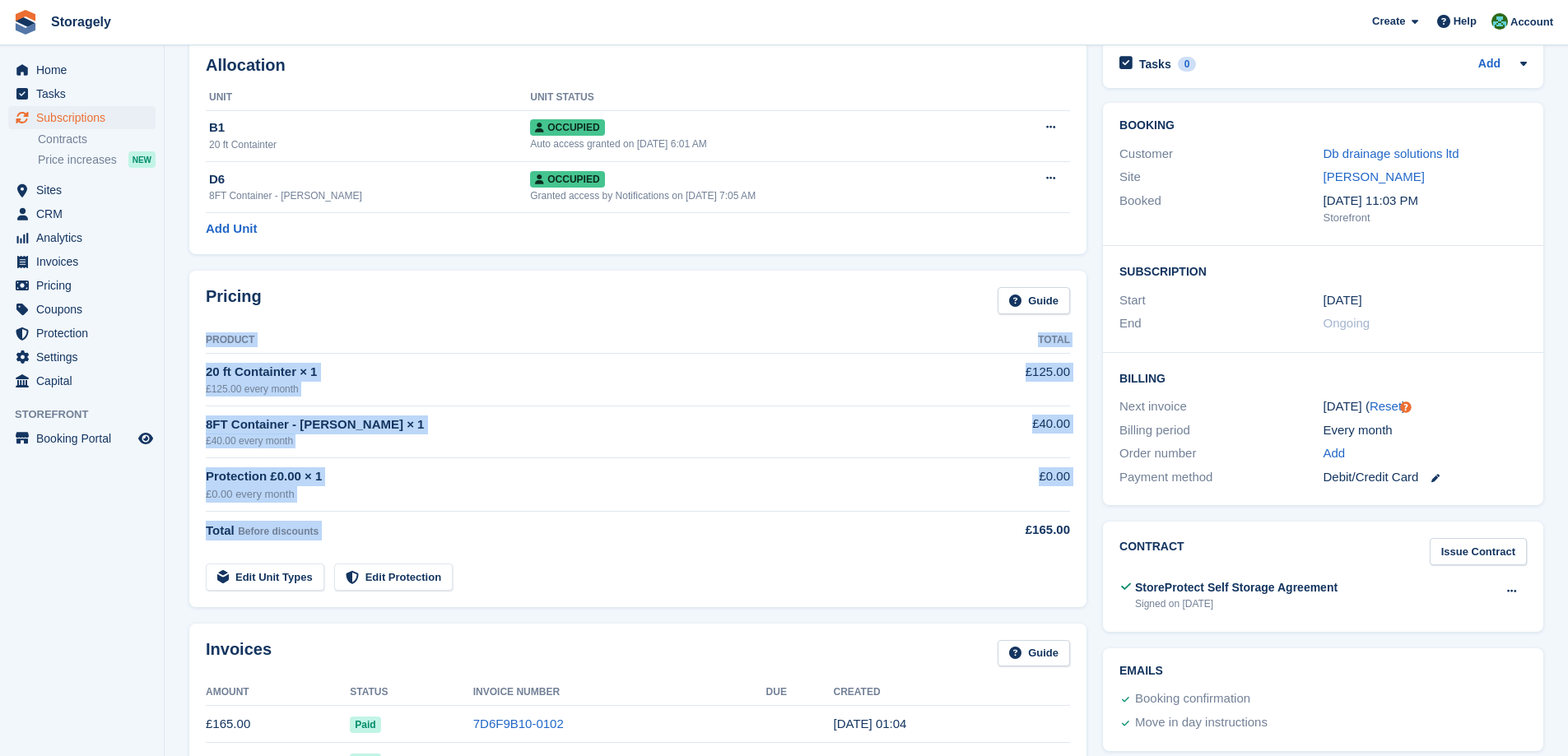
click at [216, 347] on table "Product Total 20 ft Containter × 1 £125.00 every month £125.00 8FT Container - …" at bounding box center [638, 458] width 865 height 263
click at [216, 344] on th "Product" at bounding box center [572, 340] width 732 height 27
drag, startPoint x: 216, startPoint y: 344, endPoint x: 362, endPoint y: 533, distance: 238.8
click at [362, 533] on table "Product Total 20 ft Containter × 1 £125.00 every month £125.00 8FT Container - …" at bounding box center [638, 458] width 865 height 263
click at [362, 533] on div "Total Before discounts" at bounding box center [572, 530] width 732 height 20
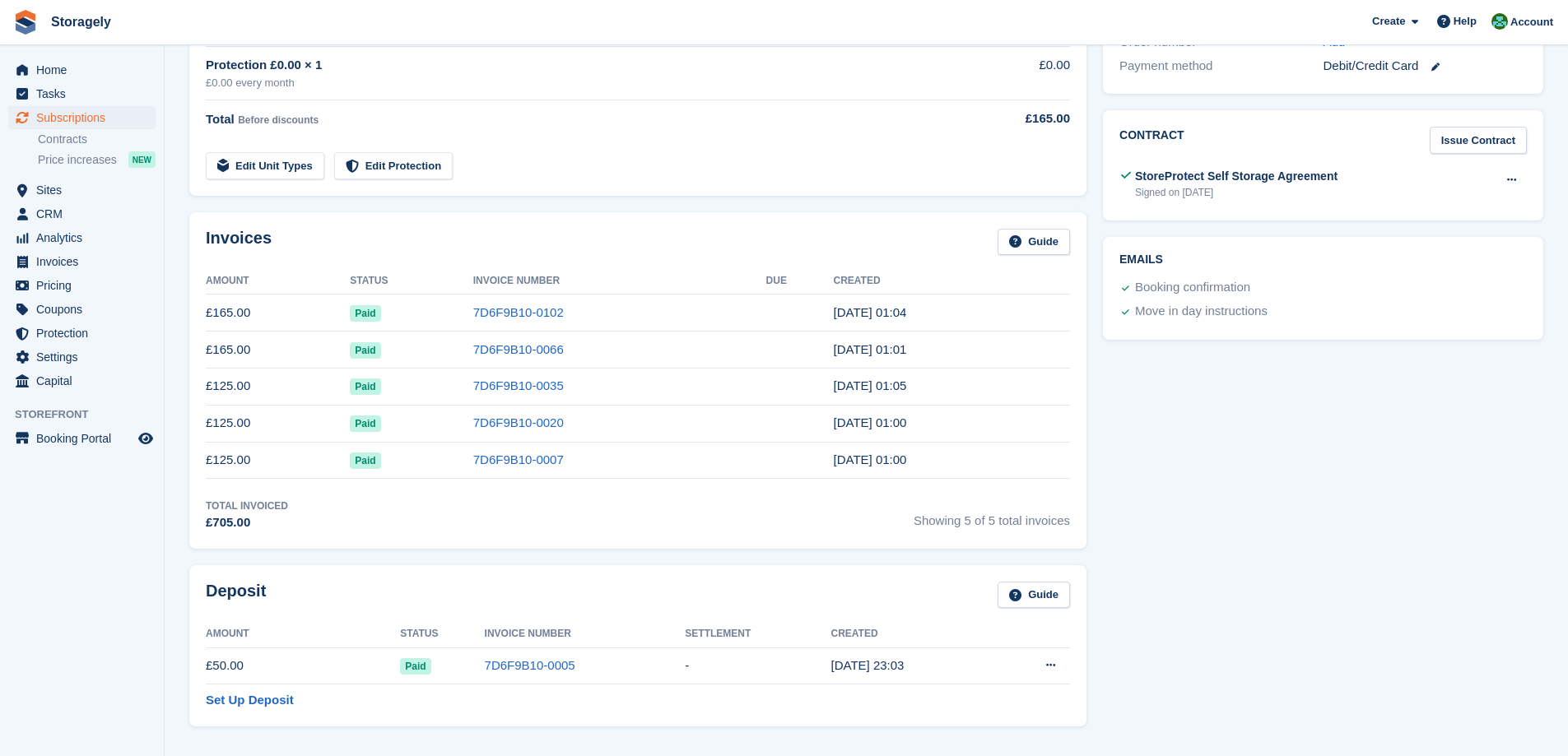
scroll to position [0, 0]
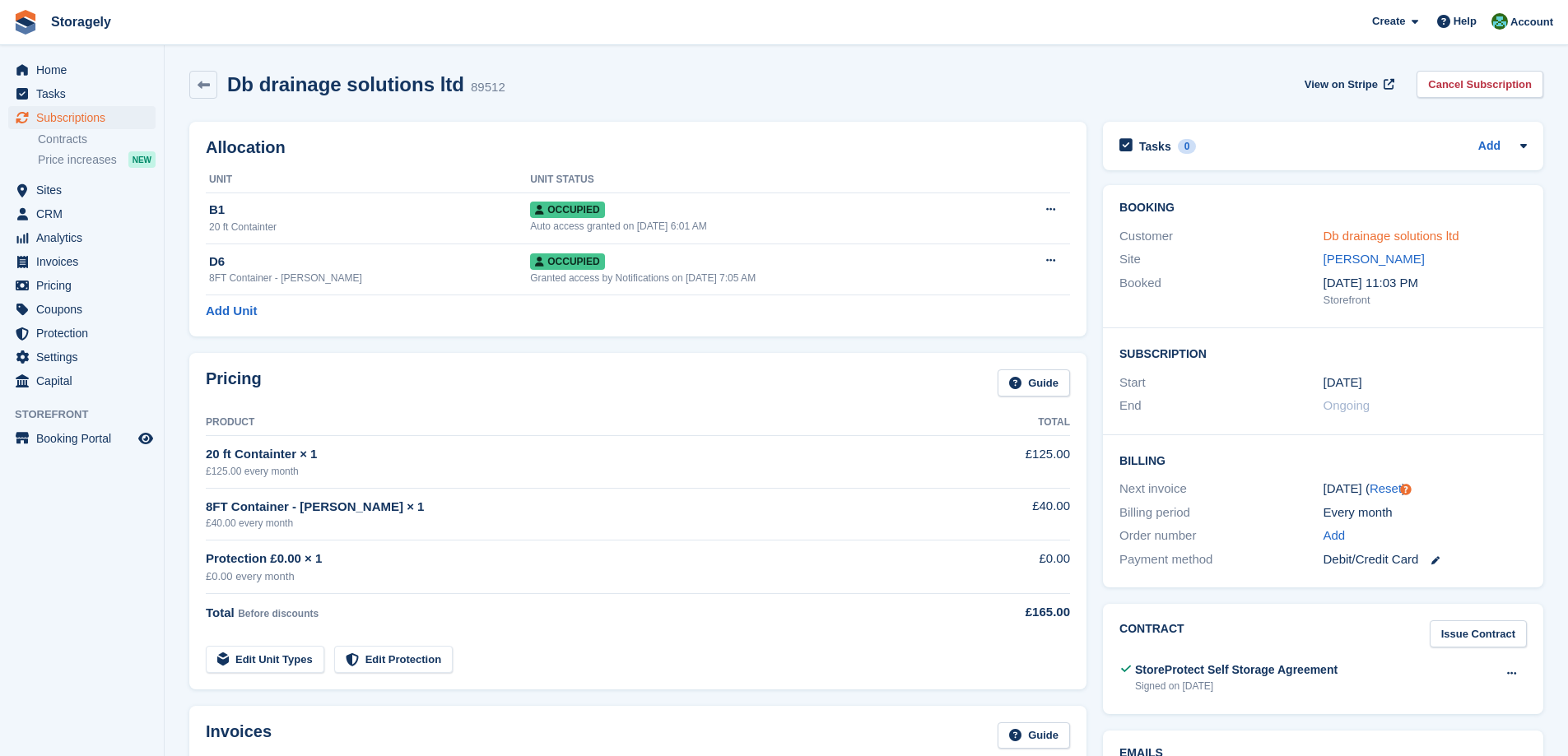
click at [1357, 232] on link "Db drainage solutions ltd" at bounding box center [1391, 236] width 136 height 14
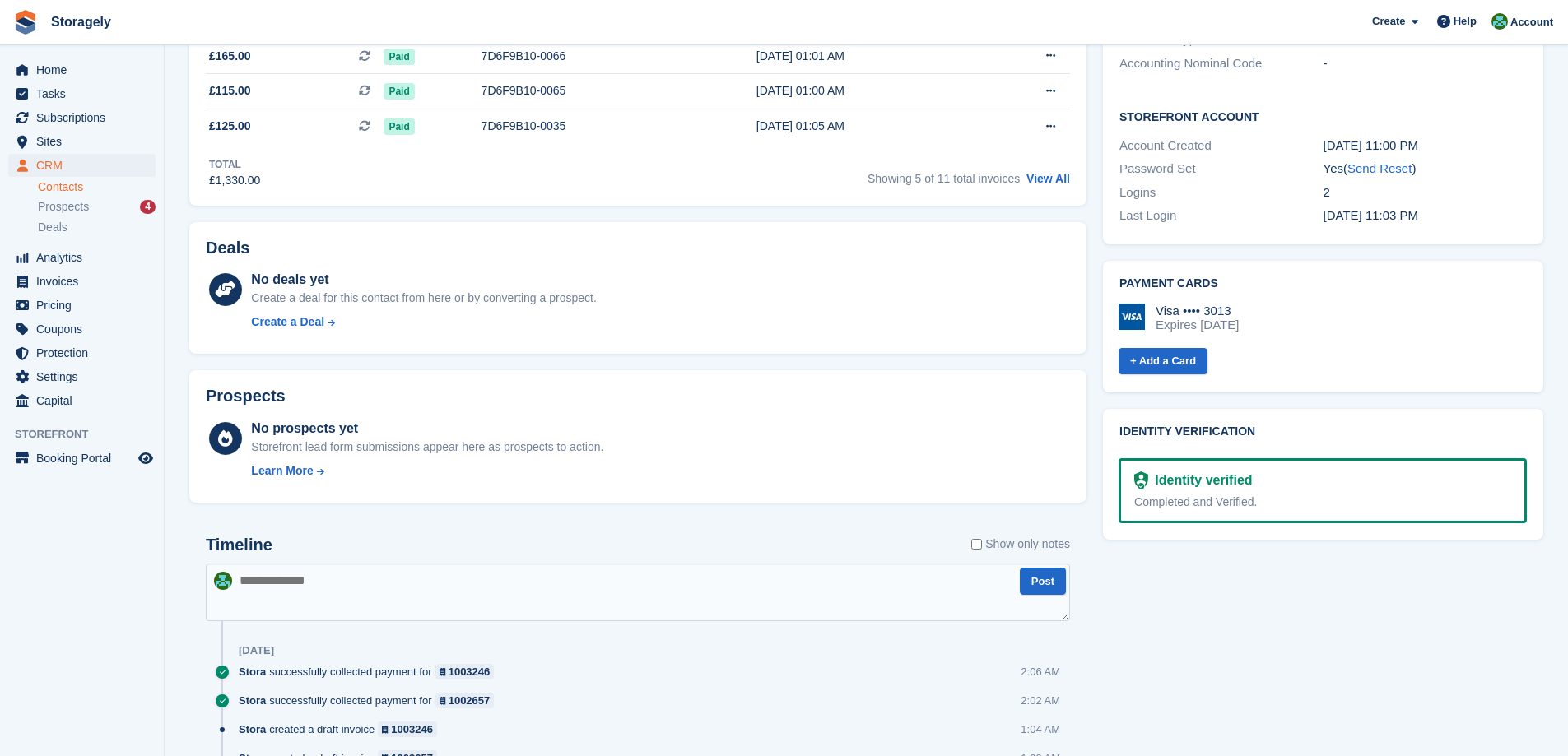
scroll to position [576, 0]
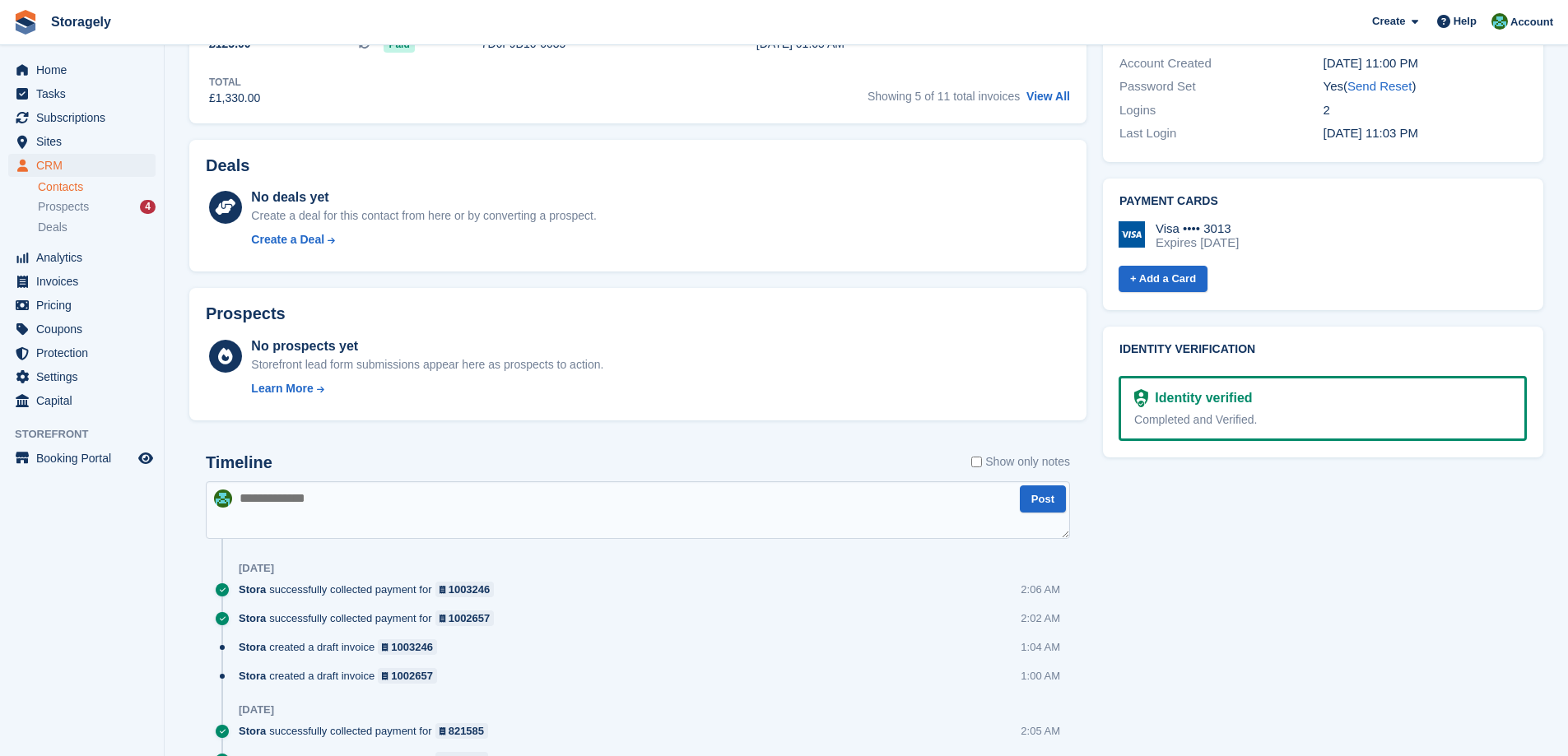
click at [383, 227] on div "No deals yet Create a deal for this contact from here or by converting a prospe…" at bounding box center [424, 221] width 345 height 67
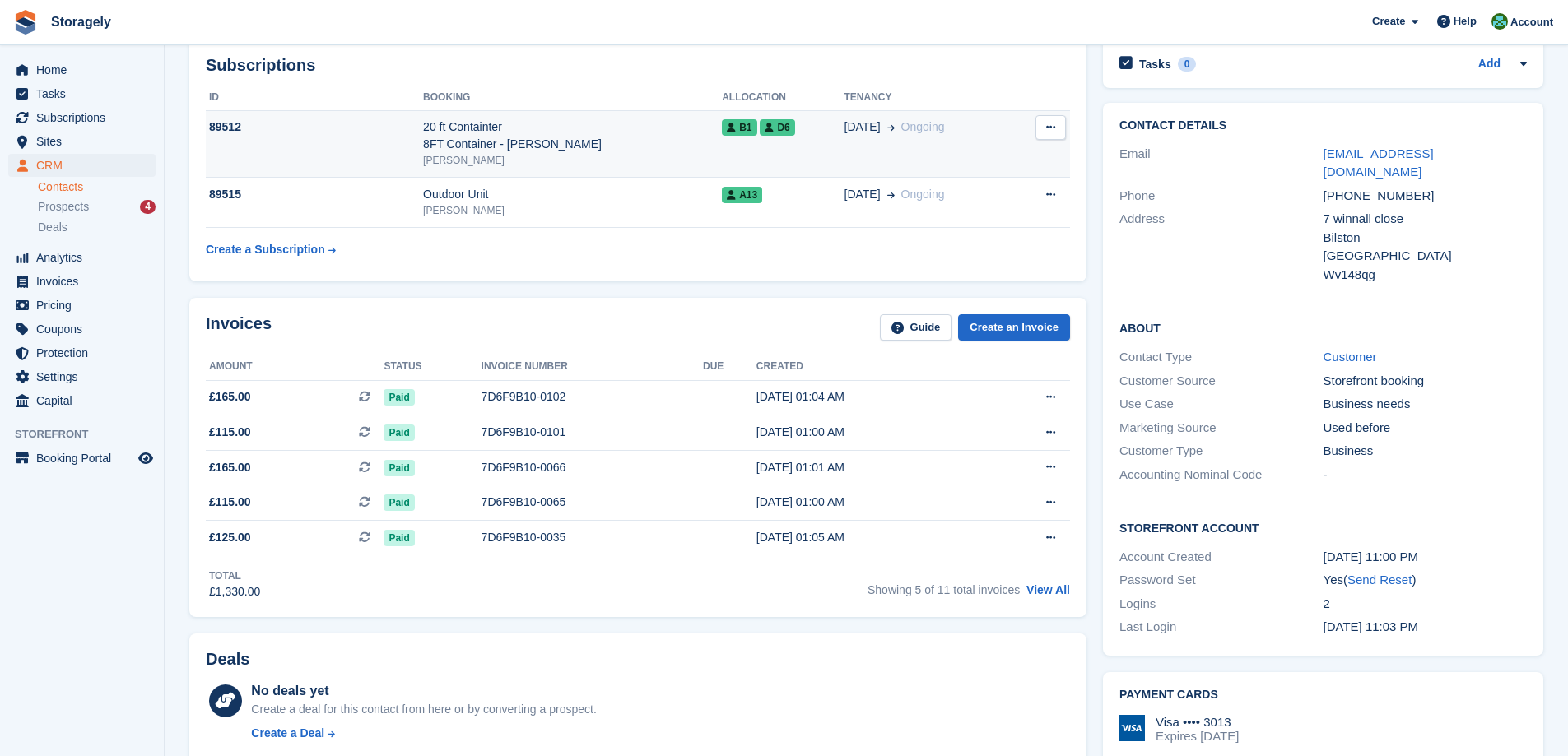
scroll to position [0, 0]
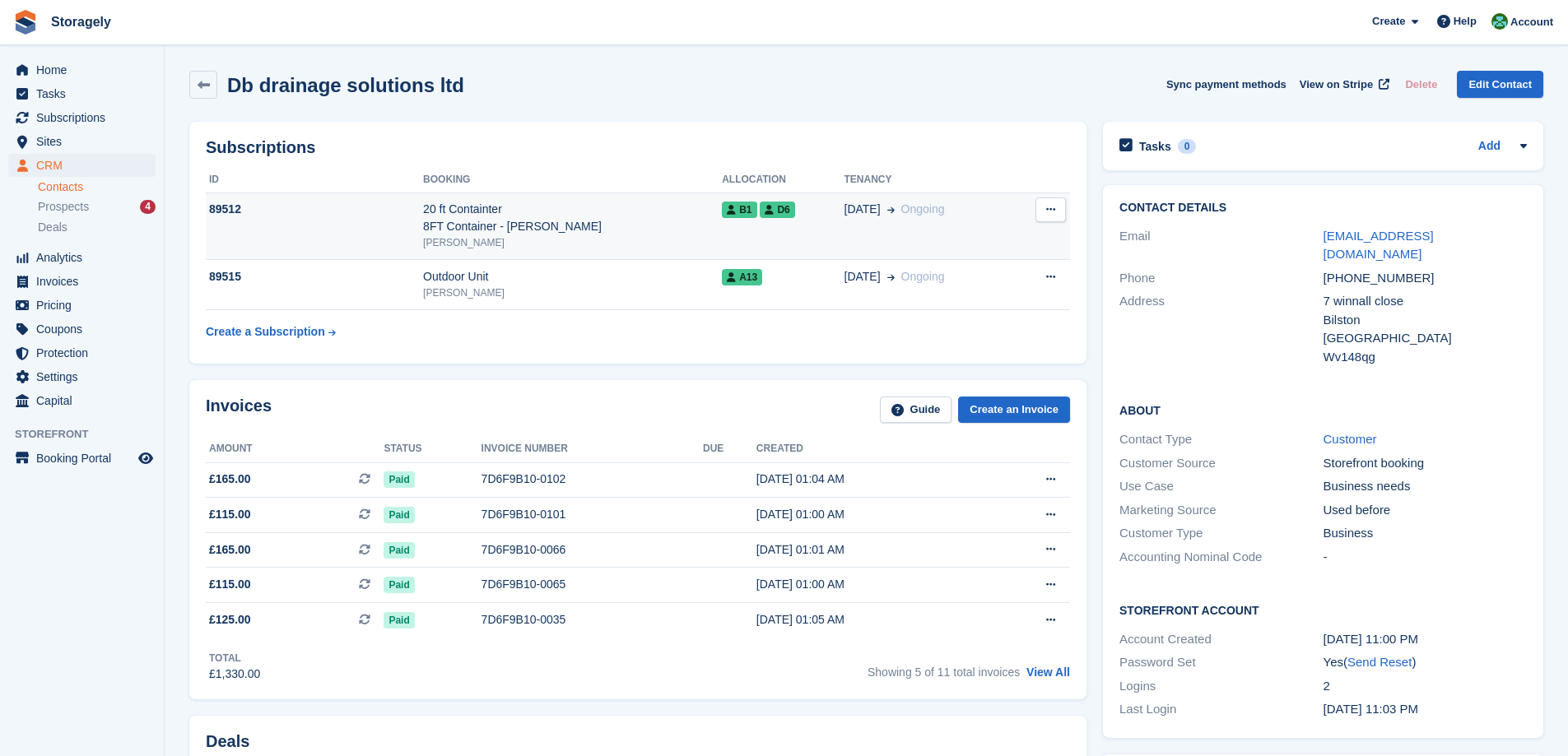
click at [362, 224] on td "89512" at bounding box center [315, 226] width 217 height 67
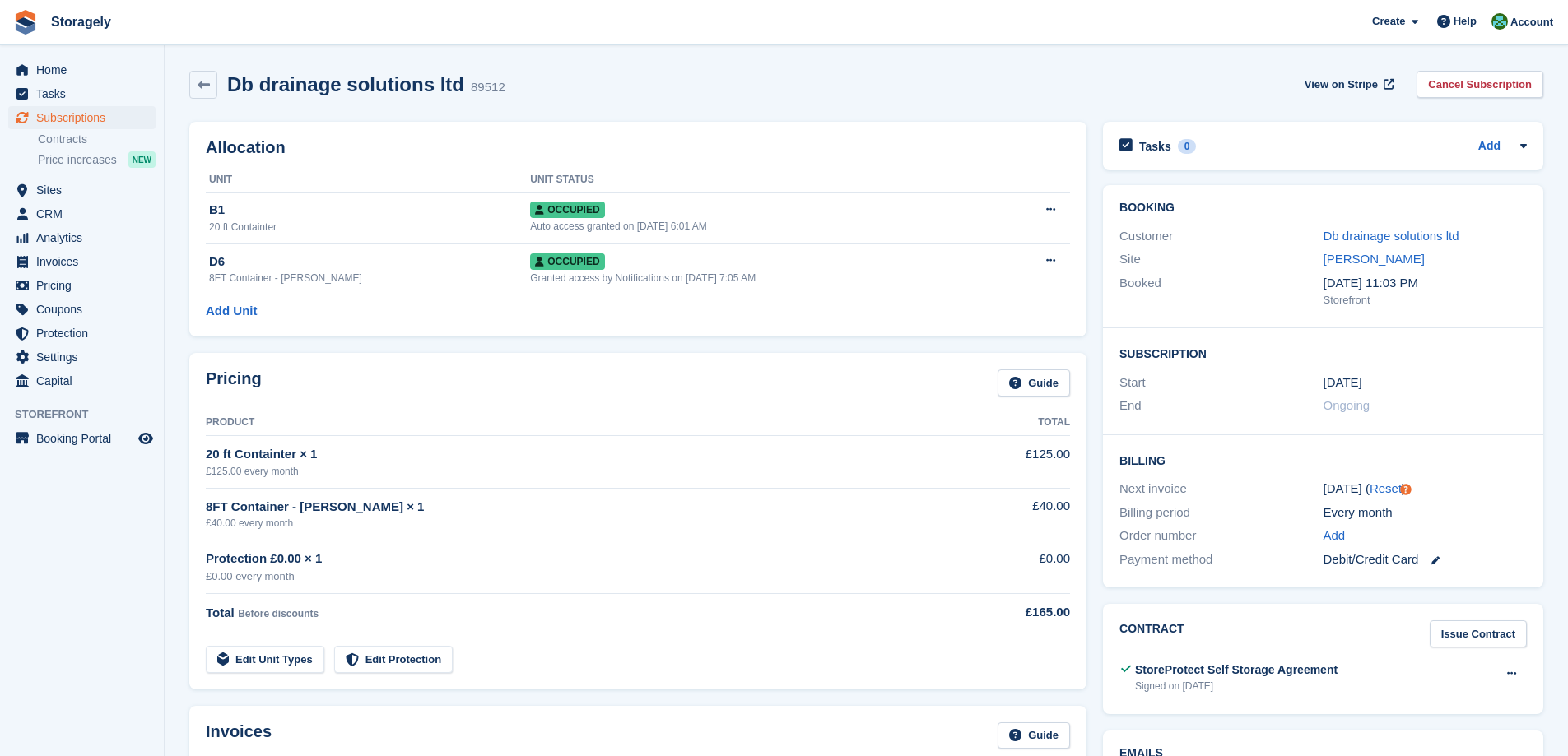
scroll to position [82, 0]
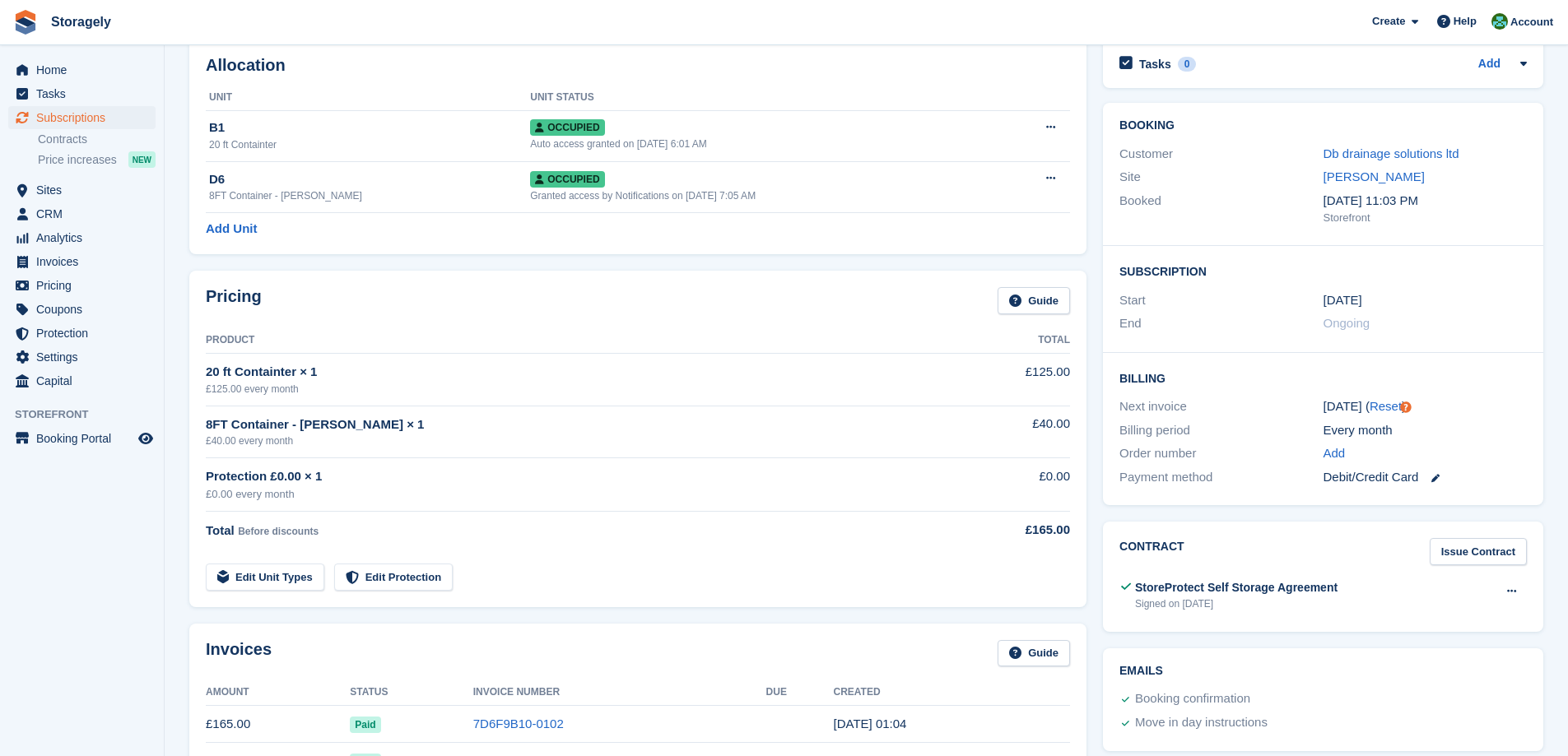
click at [220, 444] on div "£40.00 every month" at bounding box center [572, 441] width 732 height 15
click at [220, 387] on div "£125.00 every month" at bounding box center [572, 388] width 732 height 15
click at [220, 389] on div "£125.00 every month" at bounding box center [572, 388] width 732 height 15
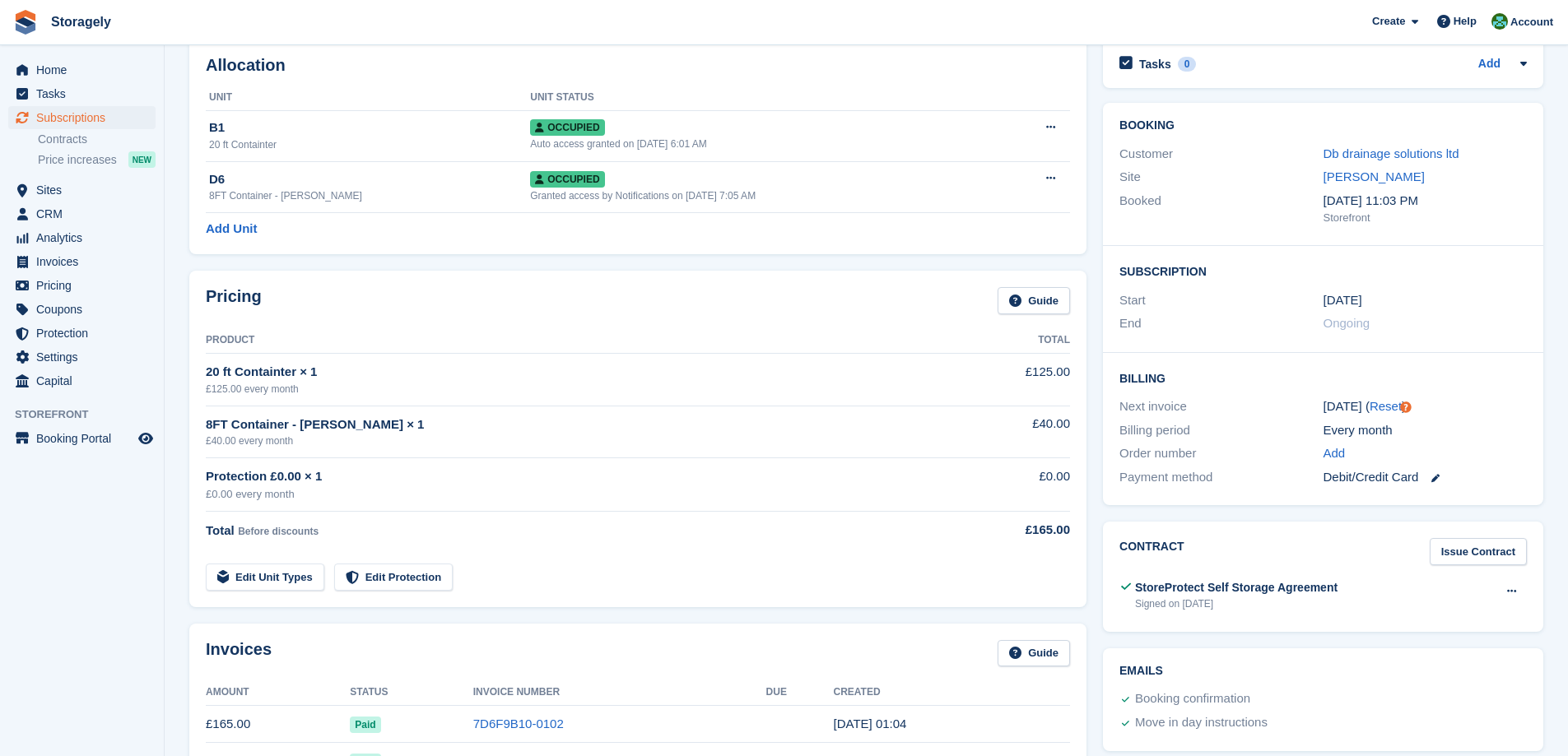
scroll to position [576, 0]
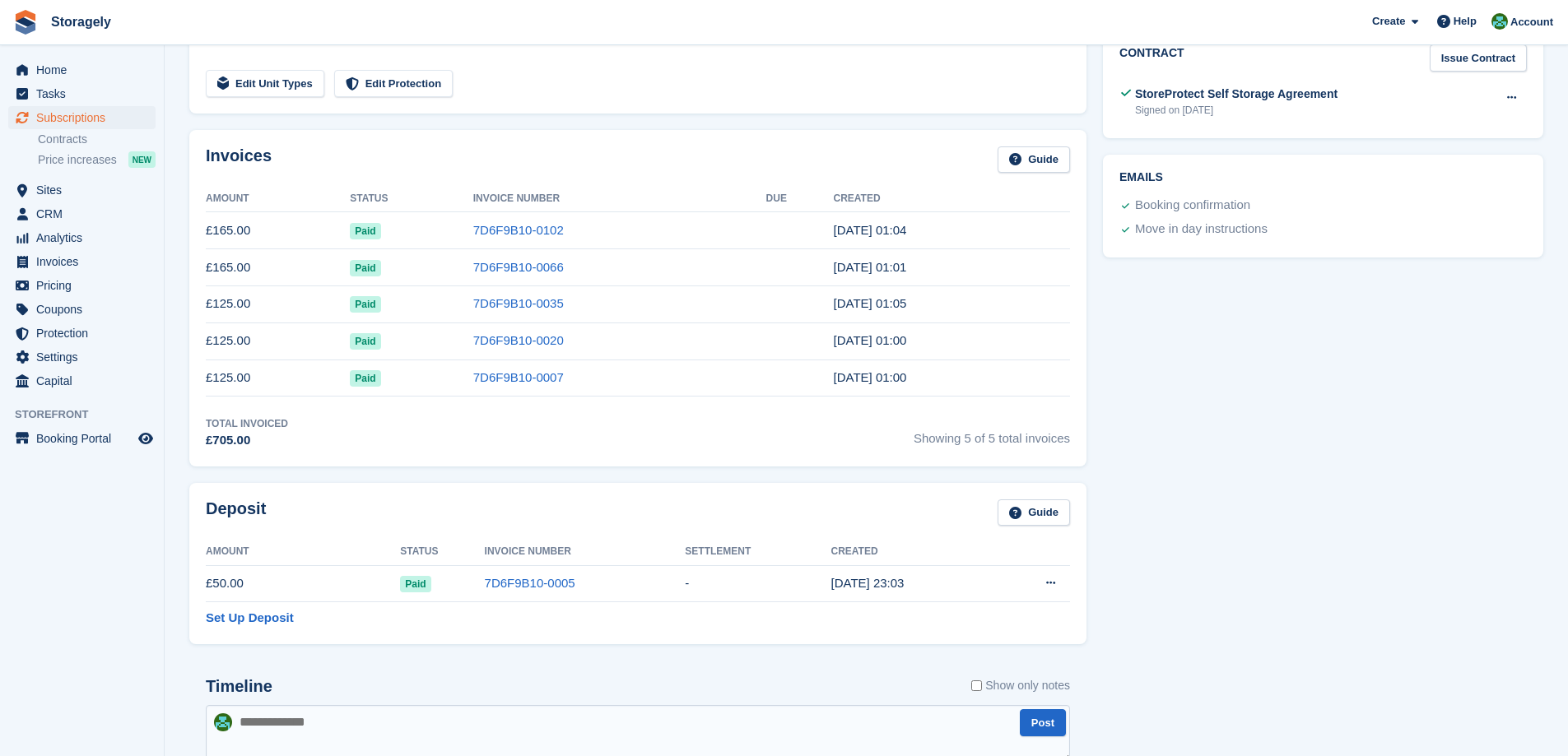
click at [167, 317] on section "Db drainage solutions ltd 89512 View on Stripe Cancel Subscription Allocation U…" at bounding box center [866, 459] width 1403 height 2071
click at [172, 166] on section "Db drainage solutions ltd 89512 View on Stripe Cancel Subscription Allocation U…" at bounding box center [866, 459] width 1403 height 2071
click at [74, 74] on span "Home" at bounding box center [86, 69] width 99 height 23
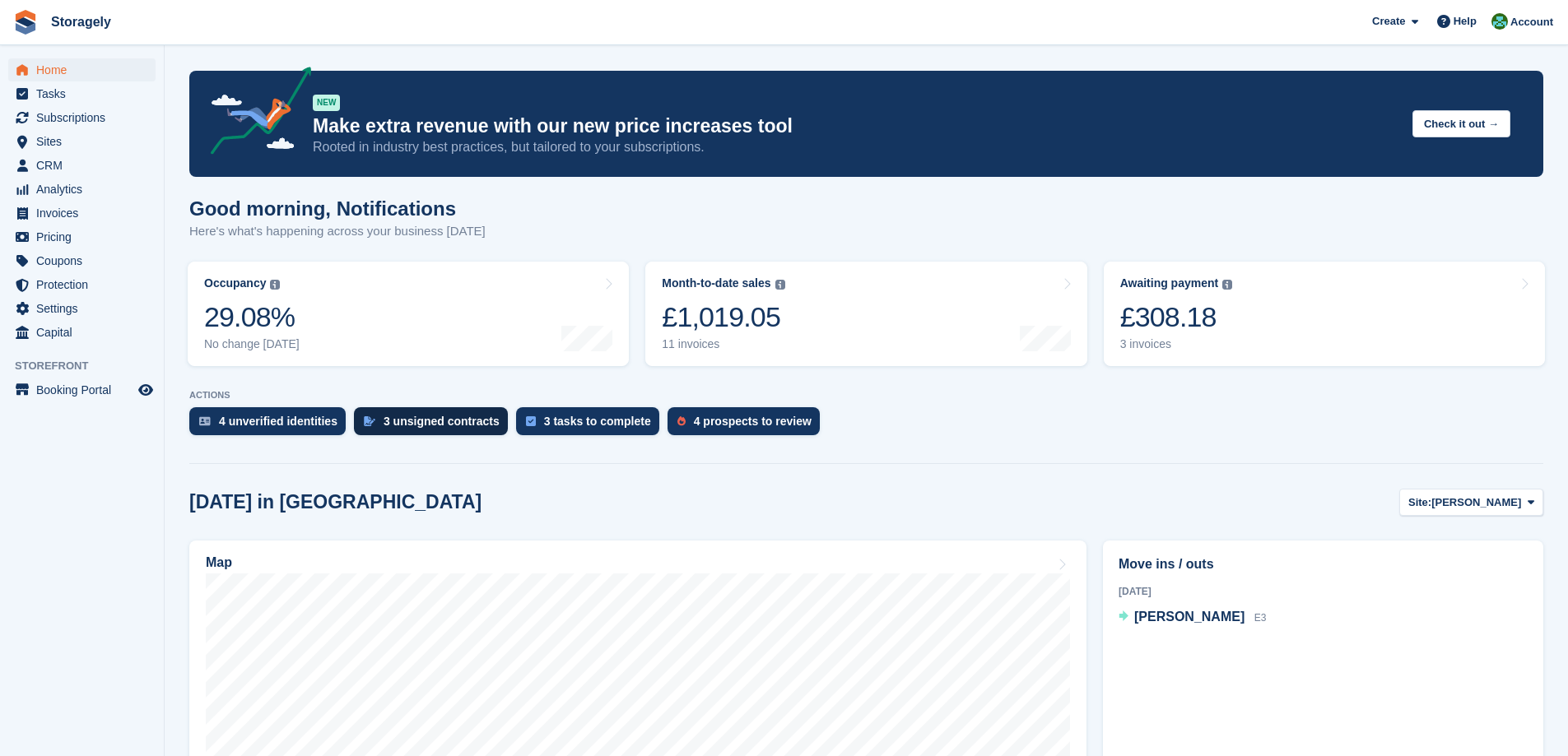
click at [394, 420] on div "3 unsigned contracts" at bounding box center [442, 421] width 116 height 13
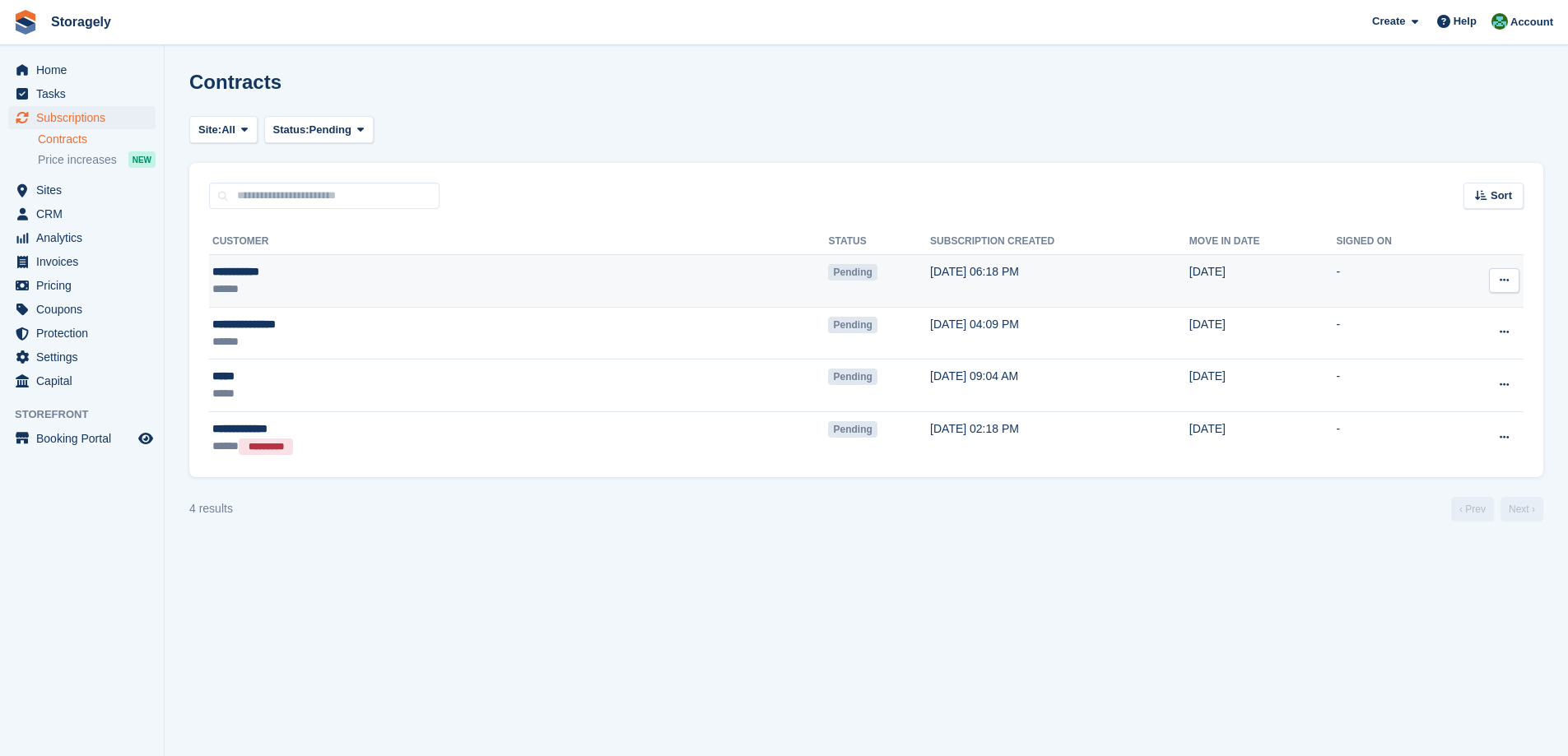
click at [382, 282] on div "******" at bounding box center [359, 290] width 294 height 18
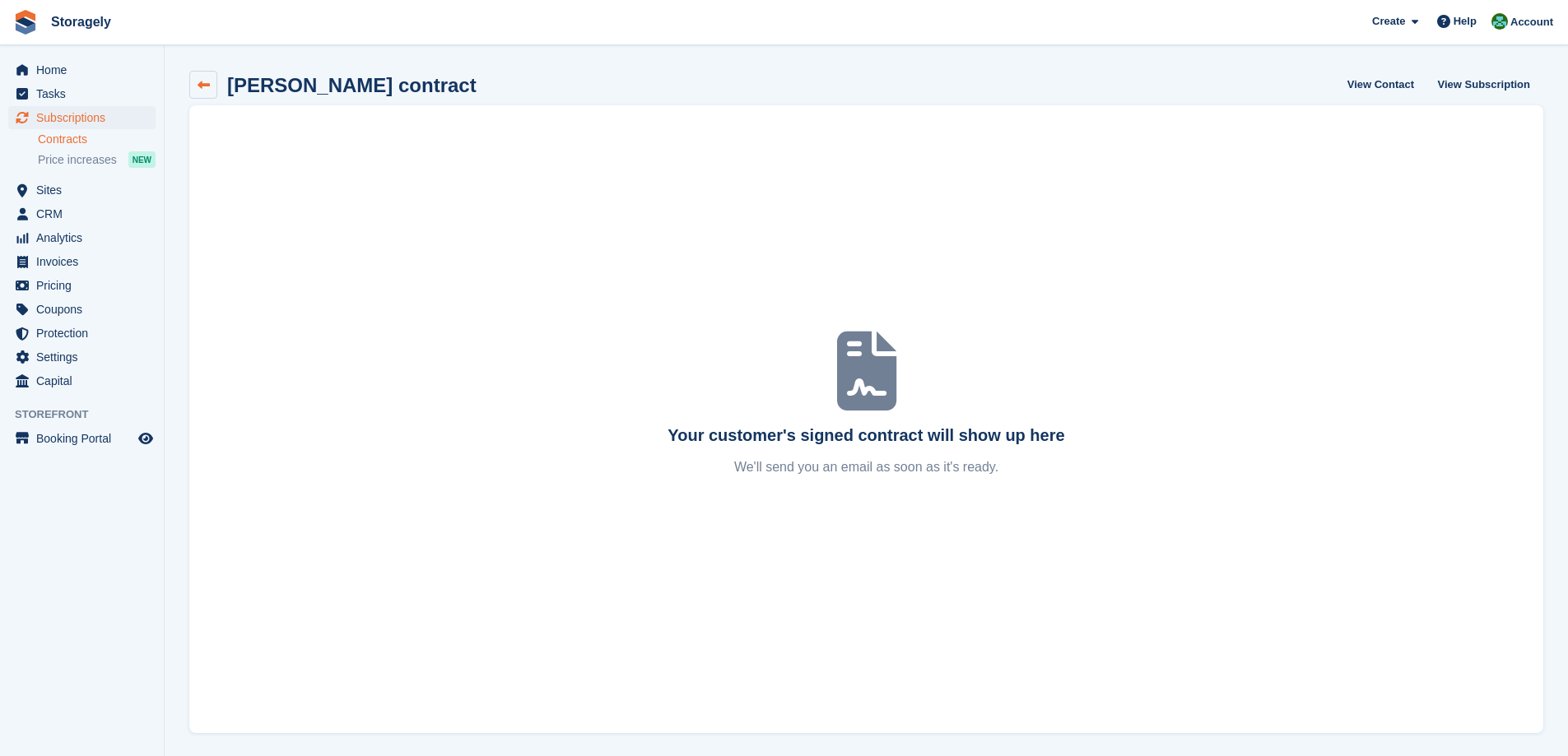
click at [207, 82] on icon at bounding box center [203, 85] width 13 height 13
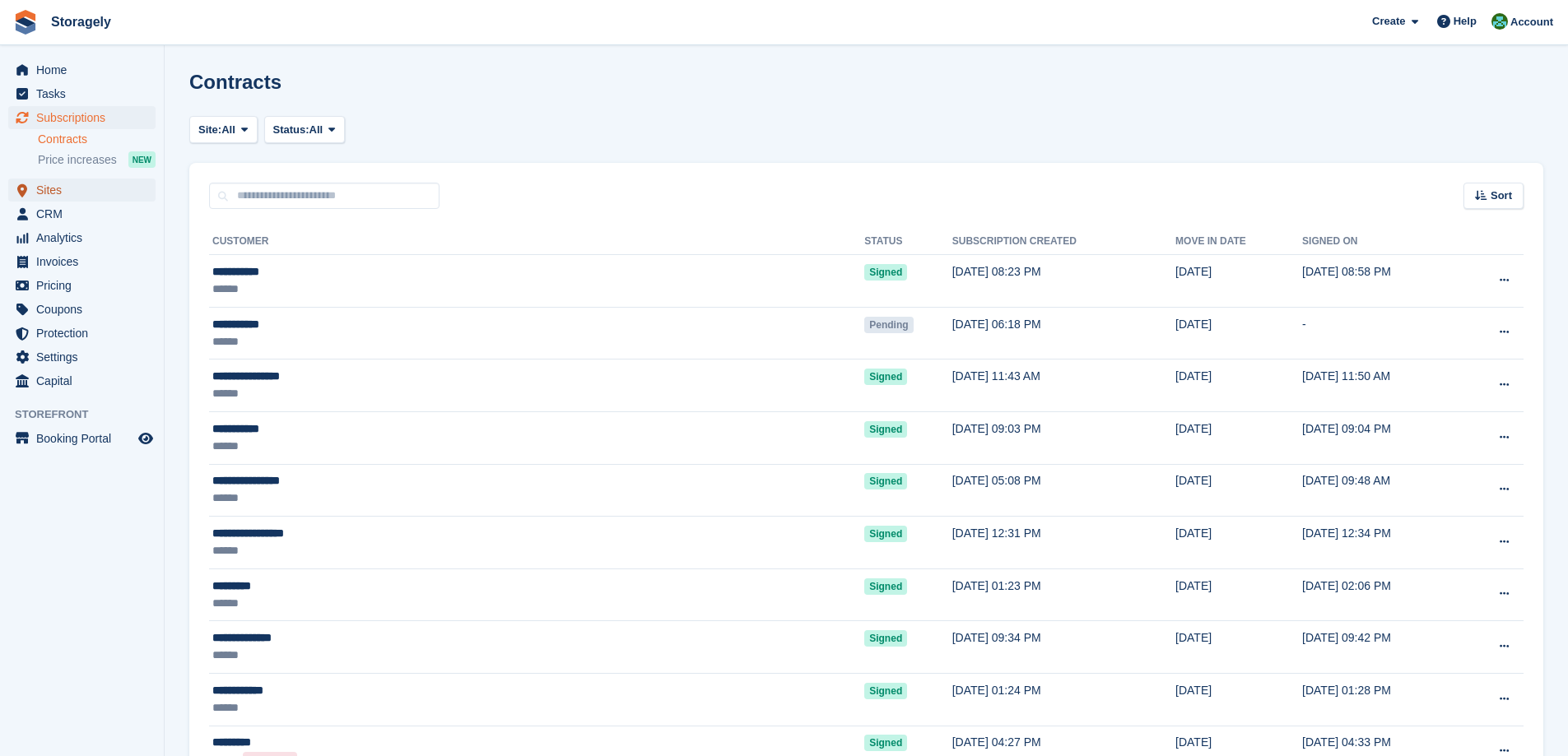
click at [64, 192] on span "Sites" at bounding box center [86, 189] width 99 height 23
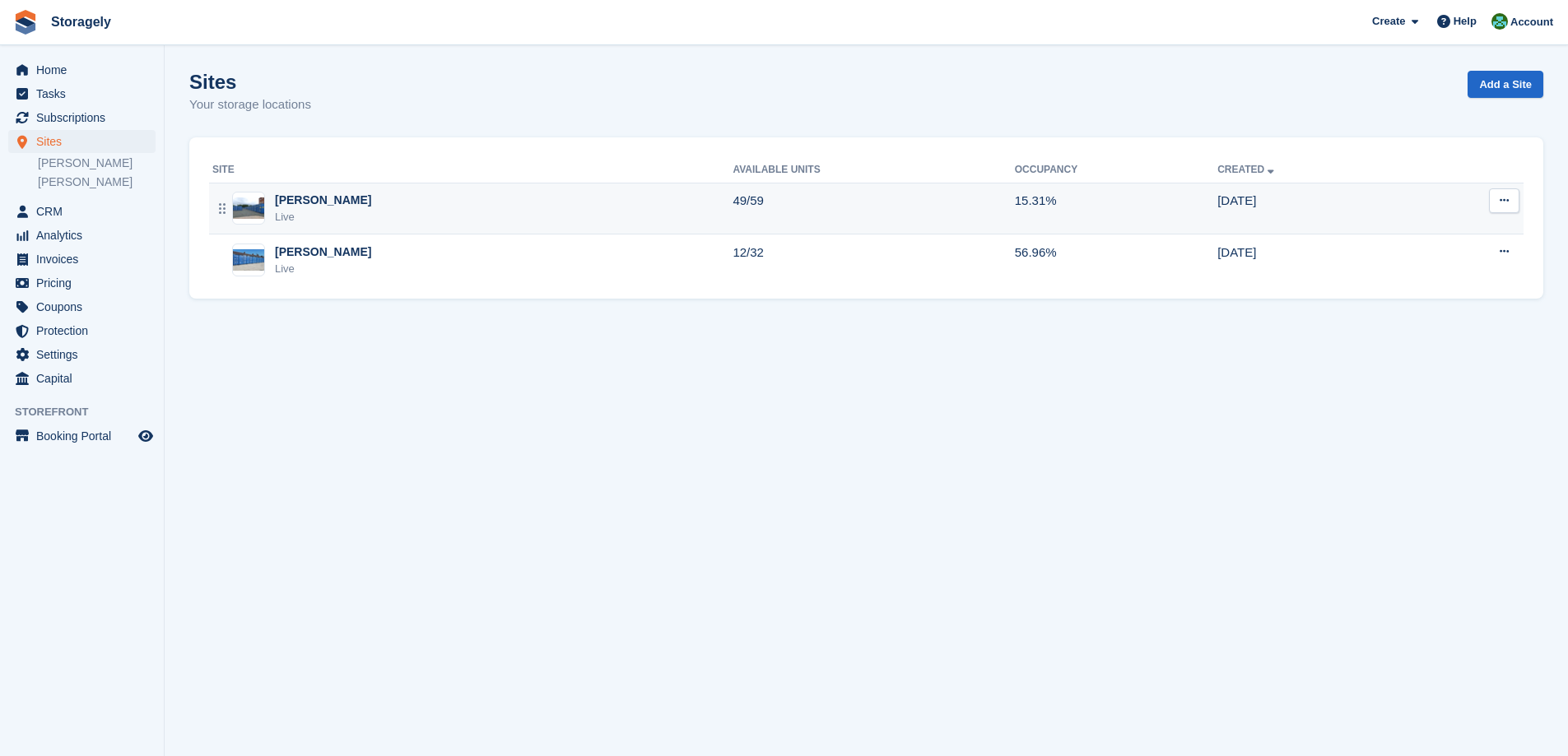
click at [352, 225] on div "Dudley Live" at bounding box center [472, 209] width 521 height 34
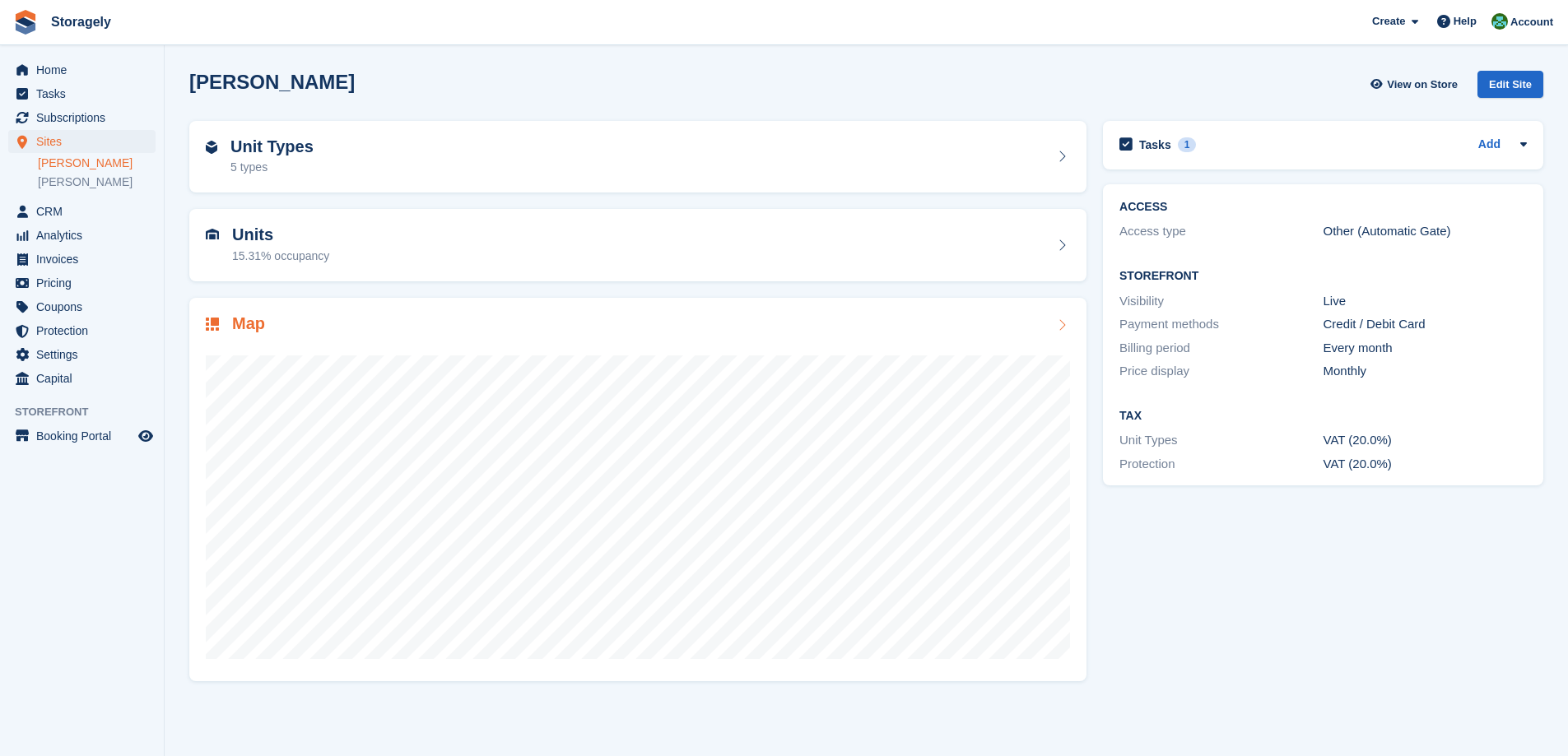
click at [488, 325] on div "Map" at bounding box center [638, 325] width 865 height 23
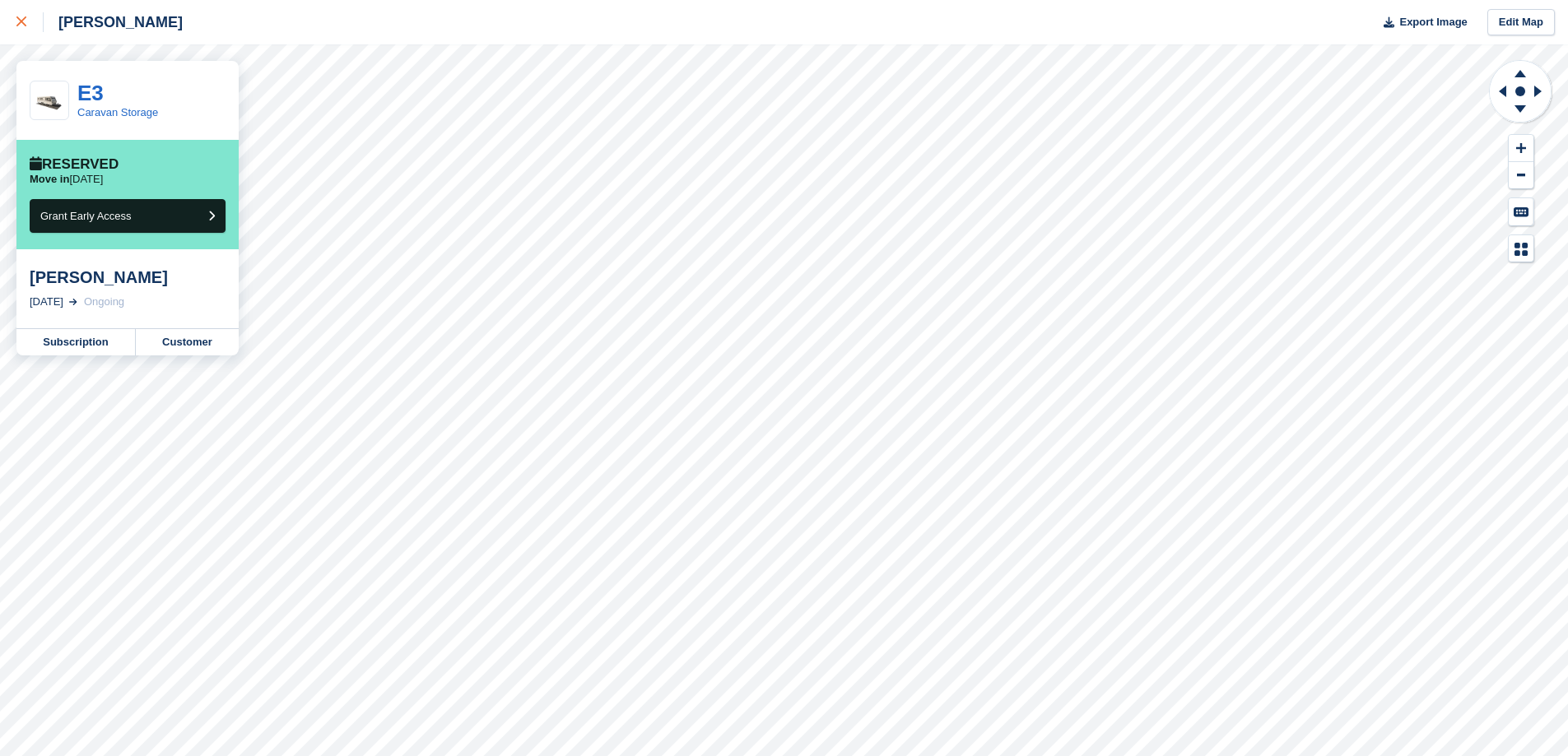
click at [17, 20] on icon at bounding box center [22, 22] width 10 height 10
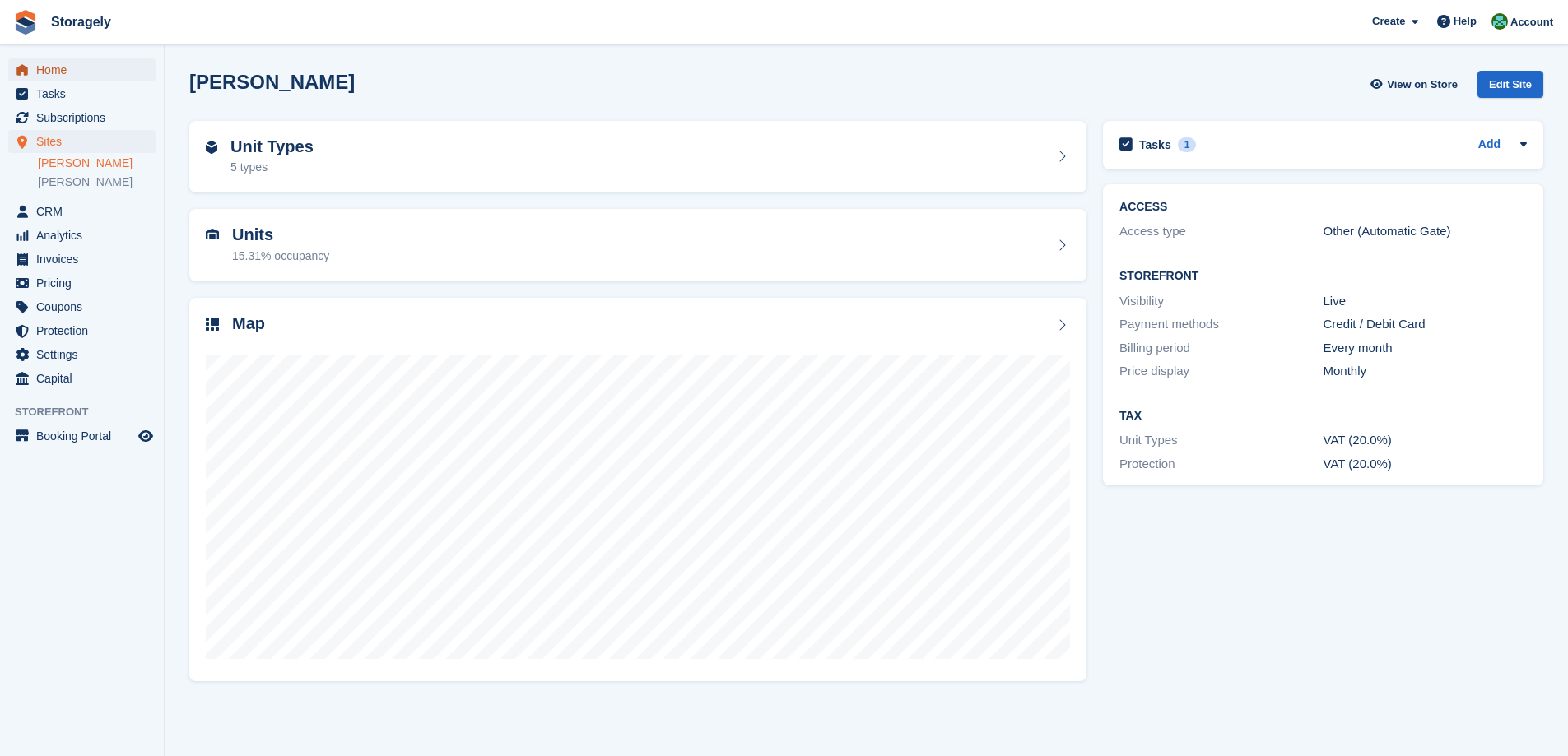
click at [55, 68] on span "Home" at bounding box center [86, 69] width 99 height 23
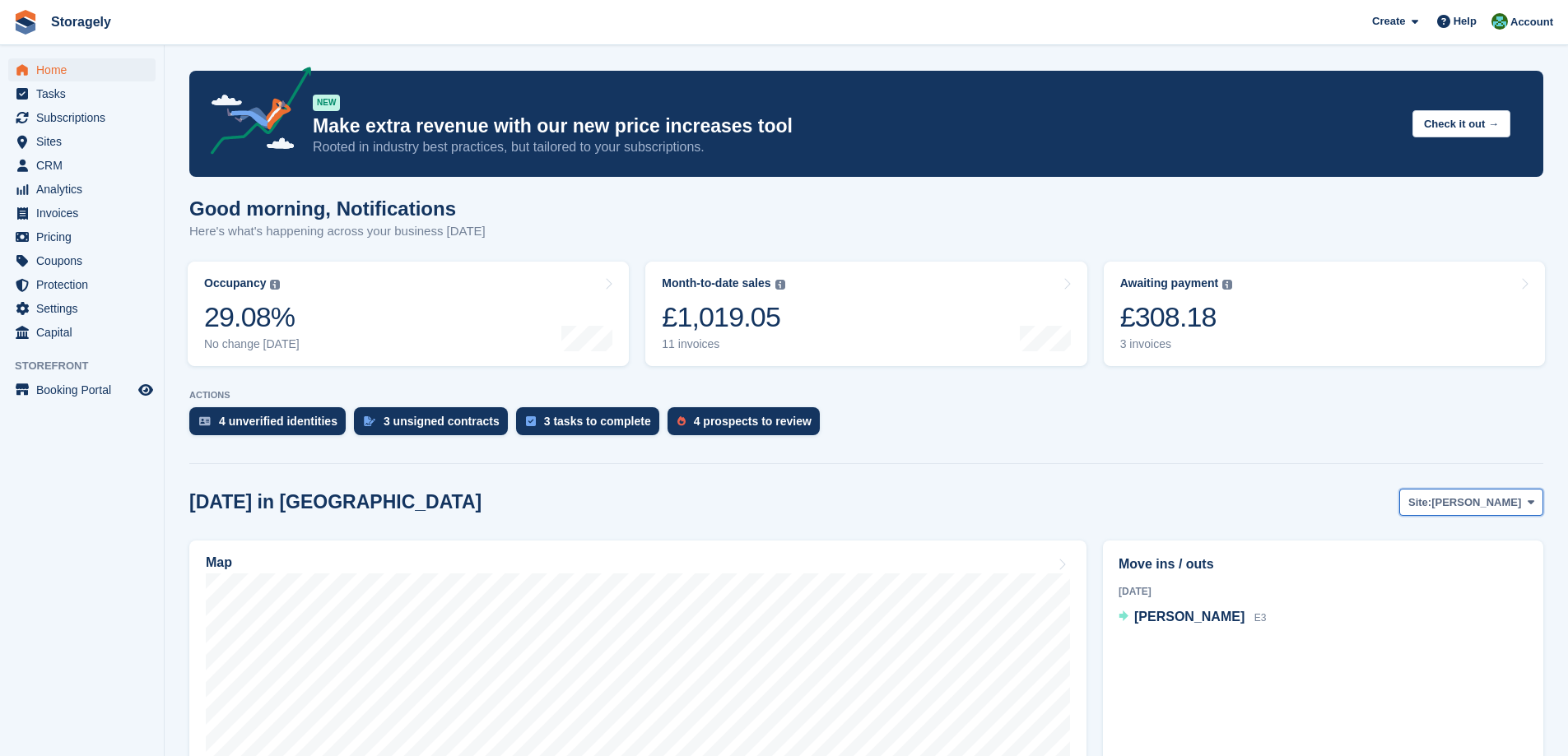
click at [1511, 503] on span "[PERSON_NAME]" at bounding box center [1476, 503] width 90 height 17
click at [1464, 561] on link "[PERSON_NAME]" at bounding box center [1464, 571] width 143 height 30
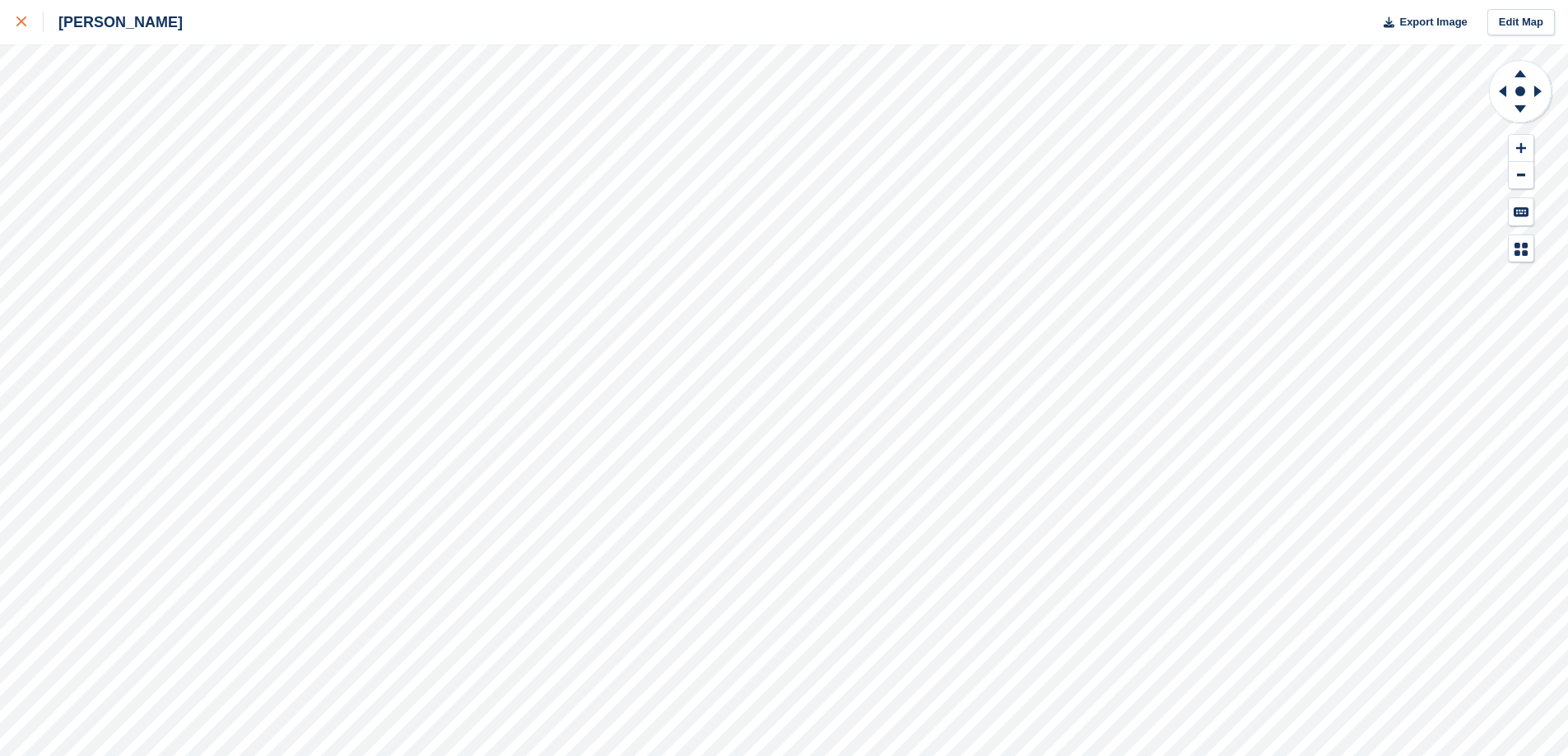
click at [18, 27] on icon at bounding box center [22, 22] width 10 height 10
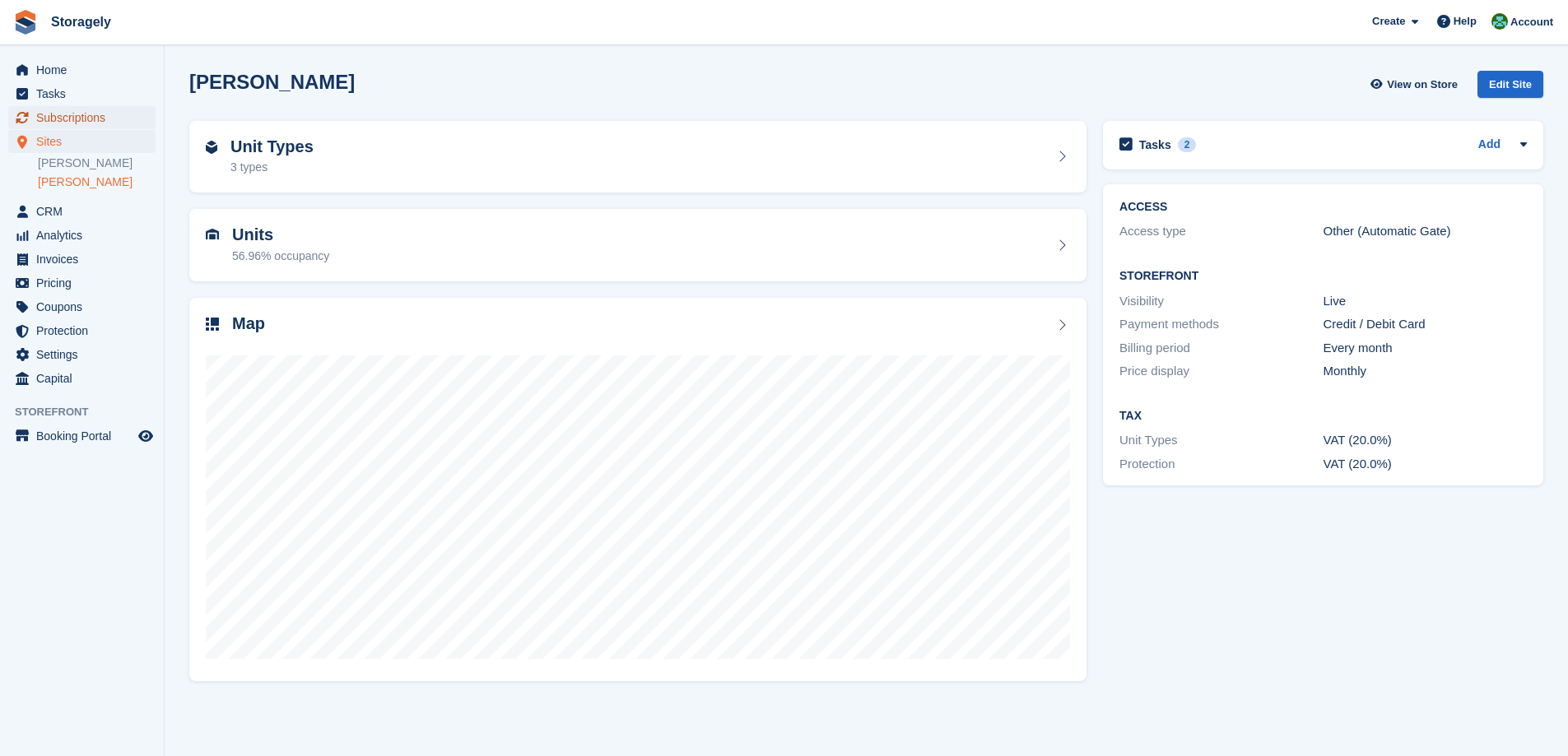
click at [70, 112] on span "Subscriptions" at bounding box center [86, 117] width 99 height 23
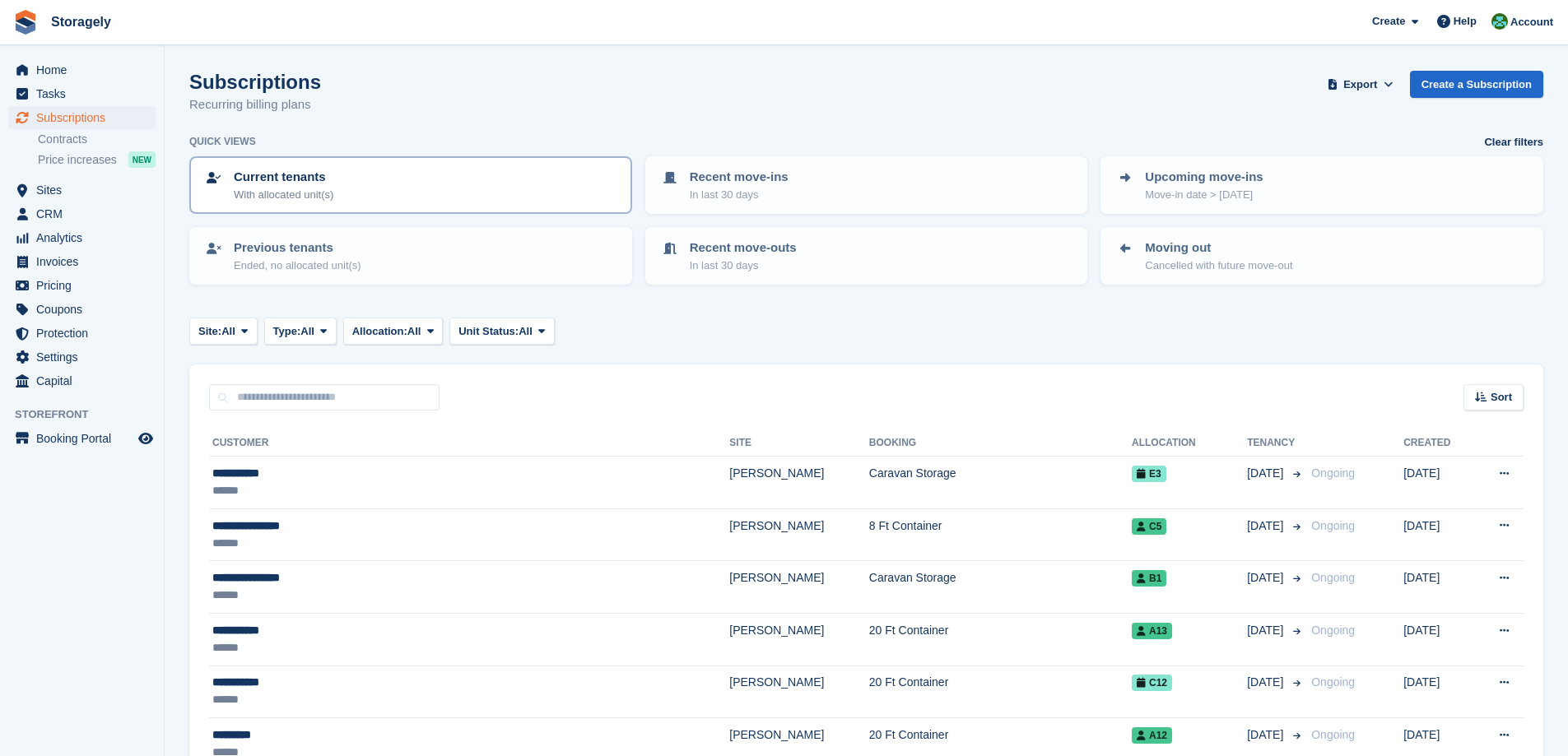
click at [387, 181] on div "Current tenants With allocated unit(s)" at bounding box center [410, 184] width 413 height 34
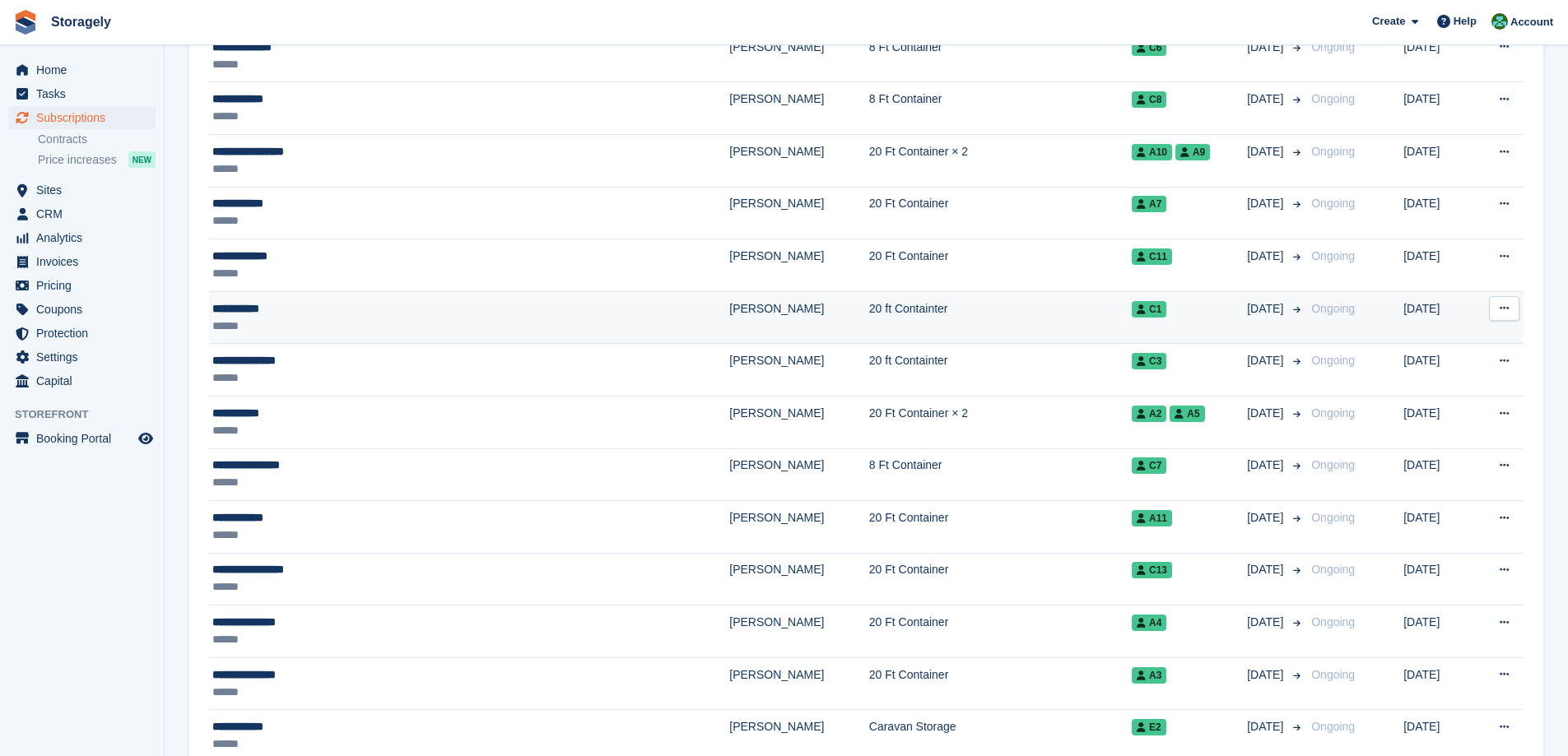
scroll to position [1195, 0]
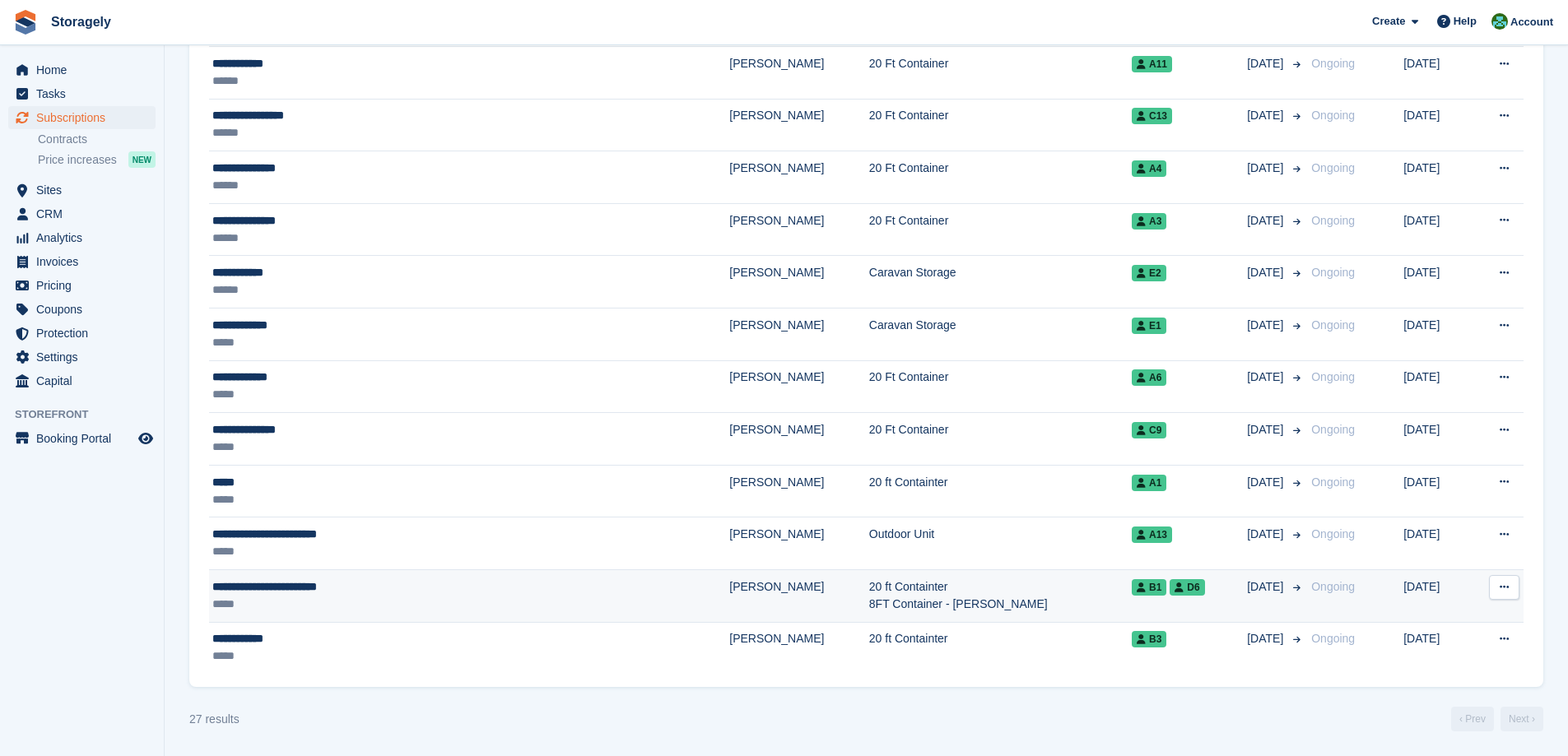
click at [401, 590] on div "**********" at bounding box center [388, 587] width 351 height 18
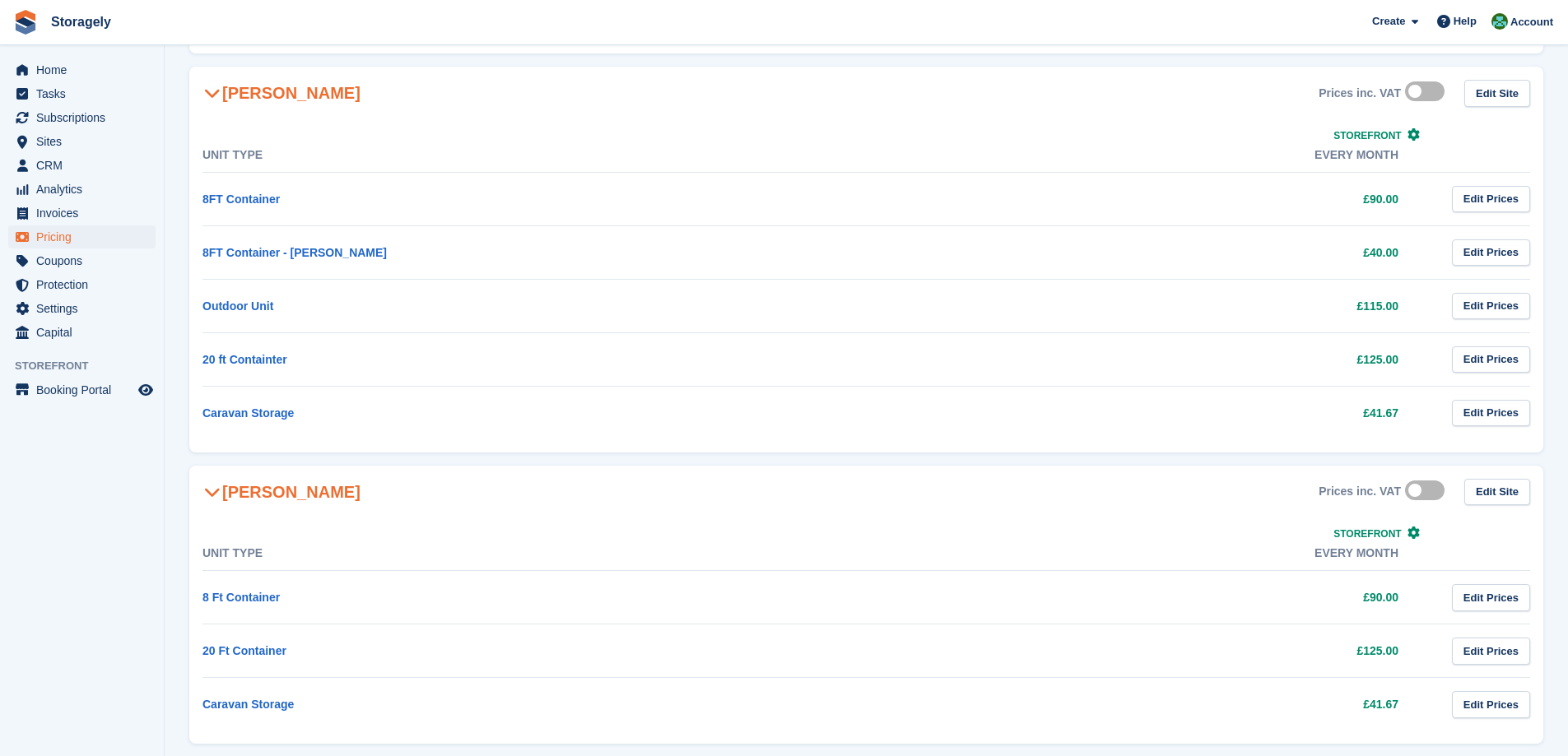
scroll to position [601, 0]
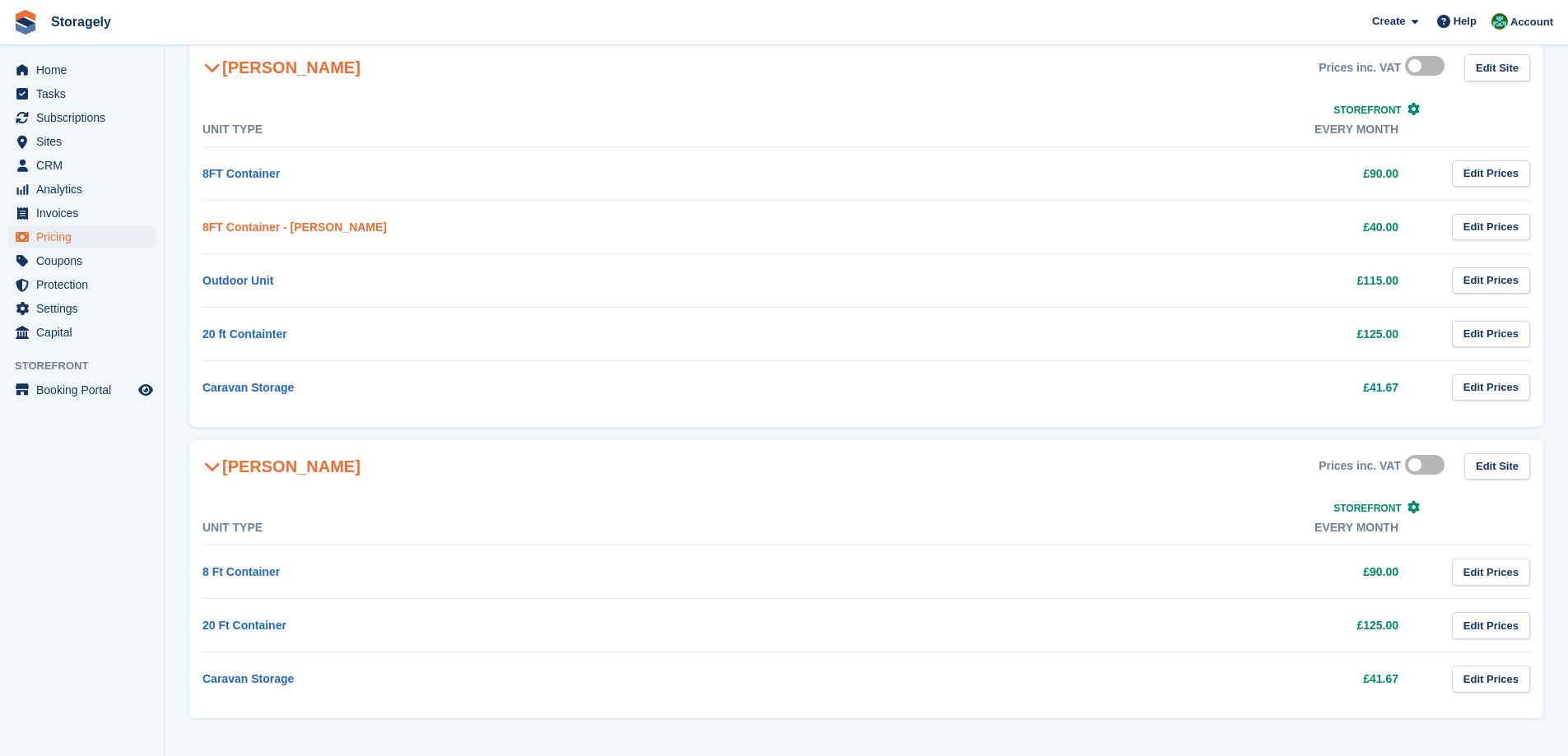
click at [300, 231] on link "8FT Container - Darren" at bounding box center [294, 227] width 184 height 13
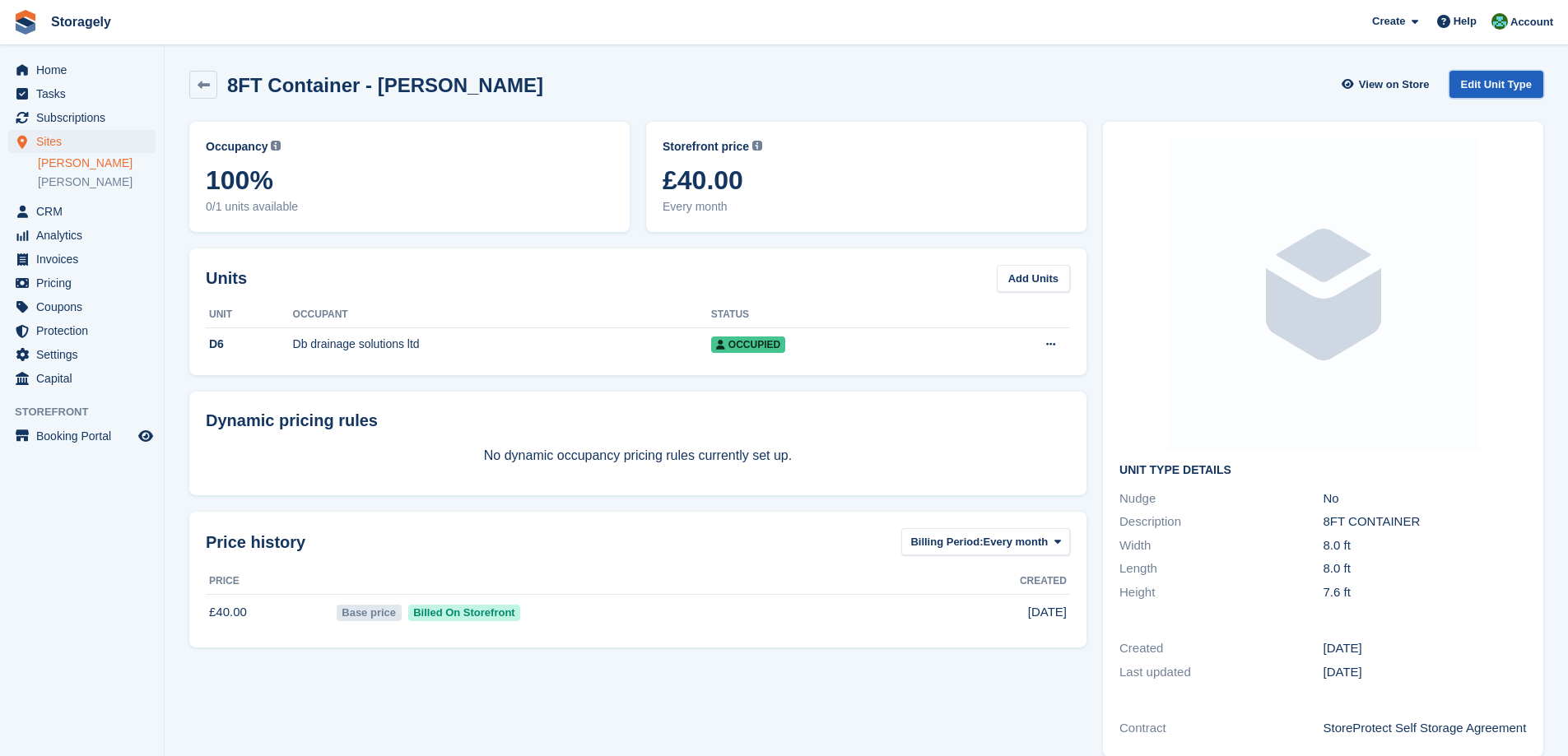
click at [1502, 80] on link "Edit Unit Type" at bounding box center [1496, 85] width 94 height 28
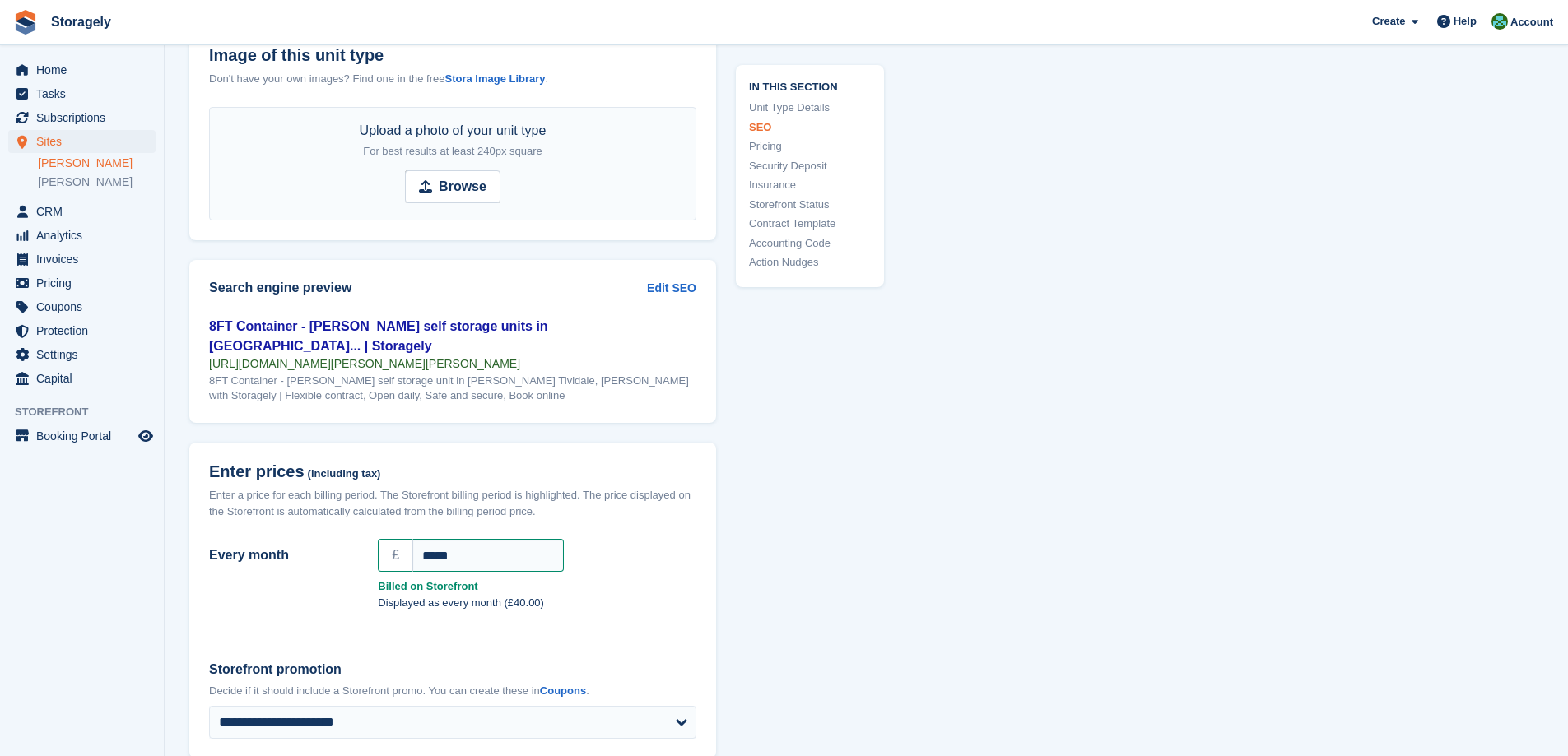
scroll to position [988, 0]
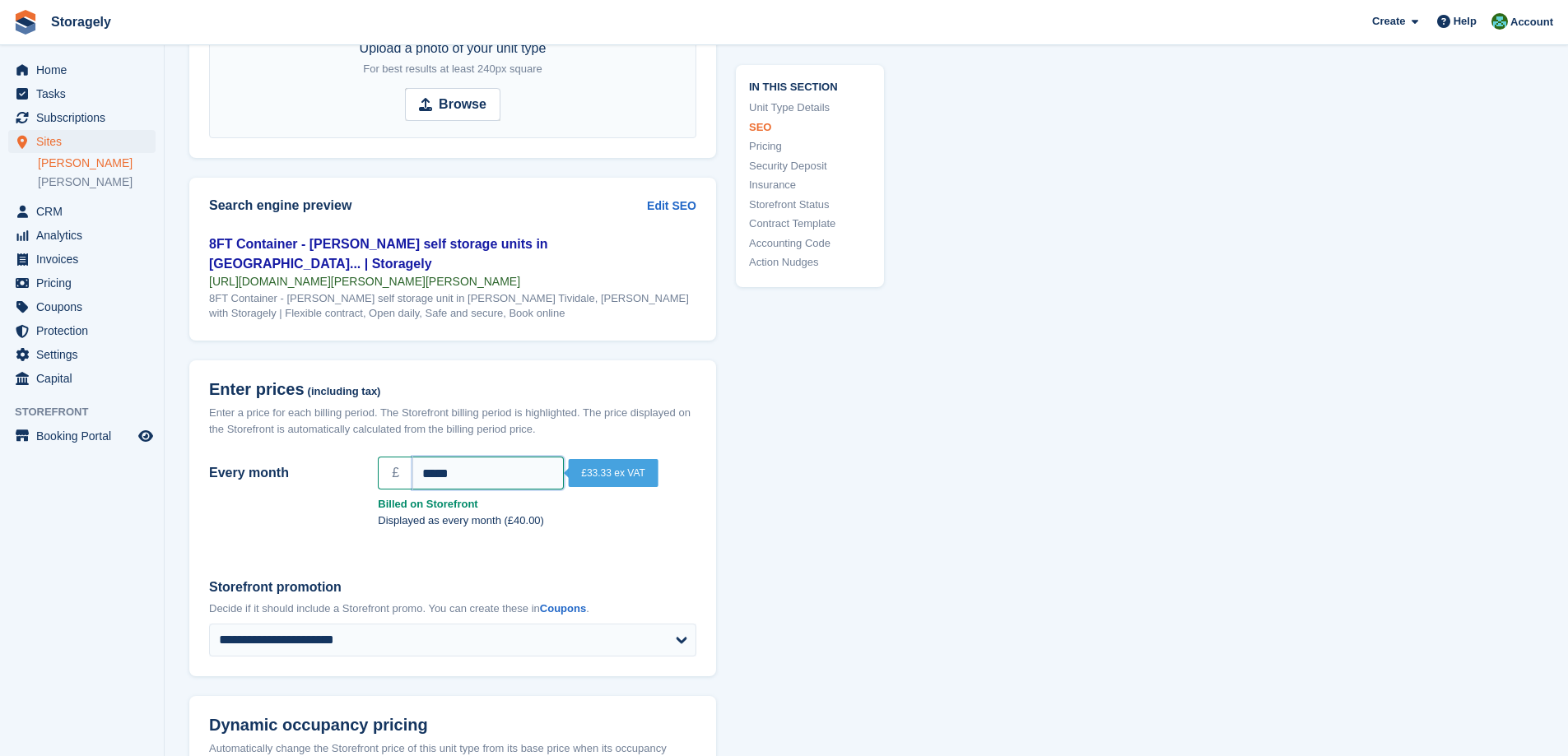
drag, startPoint x: 409, startPoint y: 455, endPoint x: 378, endPoint y: 450, distance: 31.4
click at [380, 456] on div "£ *****" at bounding box center [536, 472] width 319 height 33
type input "***"
click at [776, 518] on div "In this section Unit Type Details SEO Pricing Security Deposit Insurance Storef…" at bounding box center [800, 705] width 168 height 3109
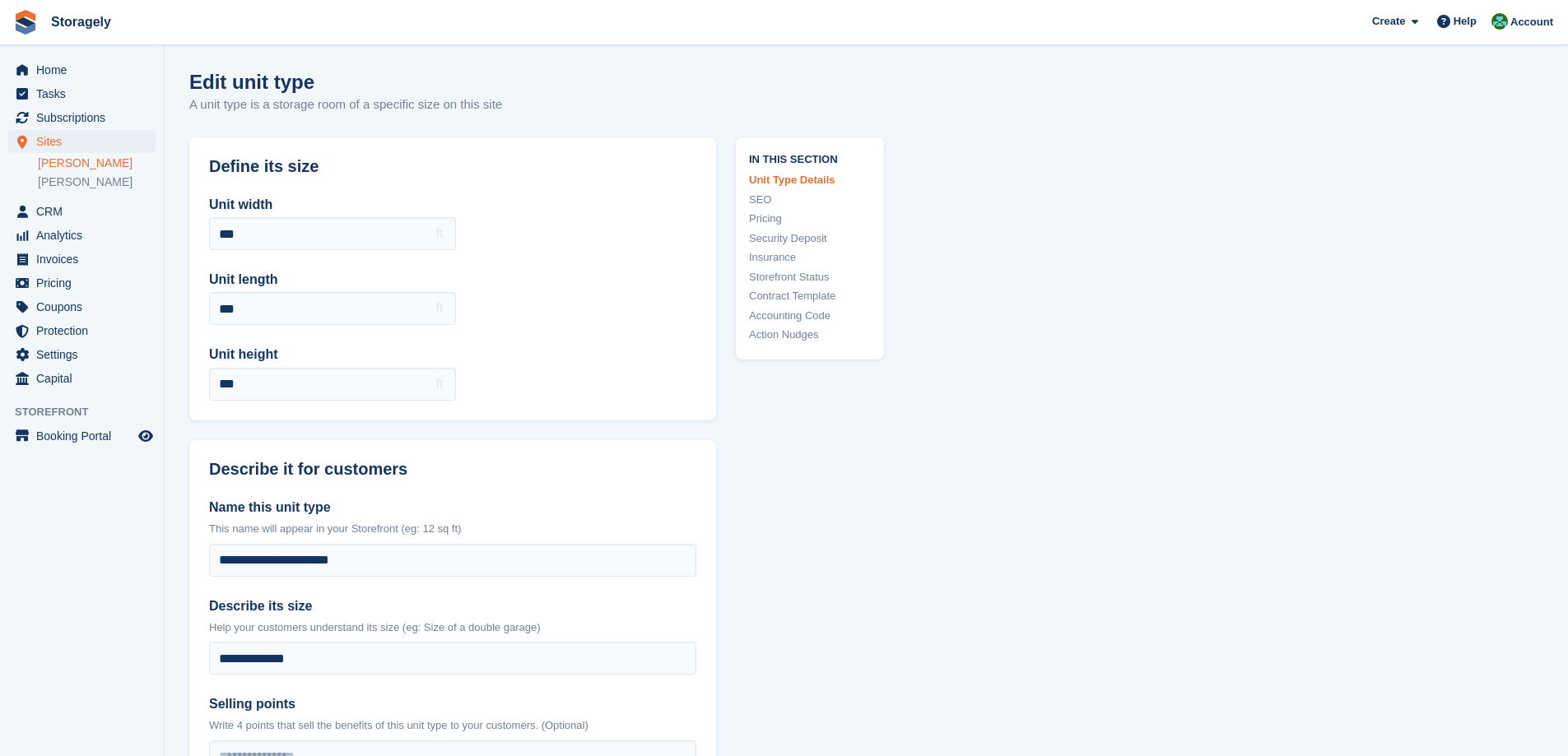
scroll to position [165, 0]
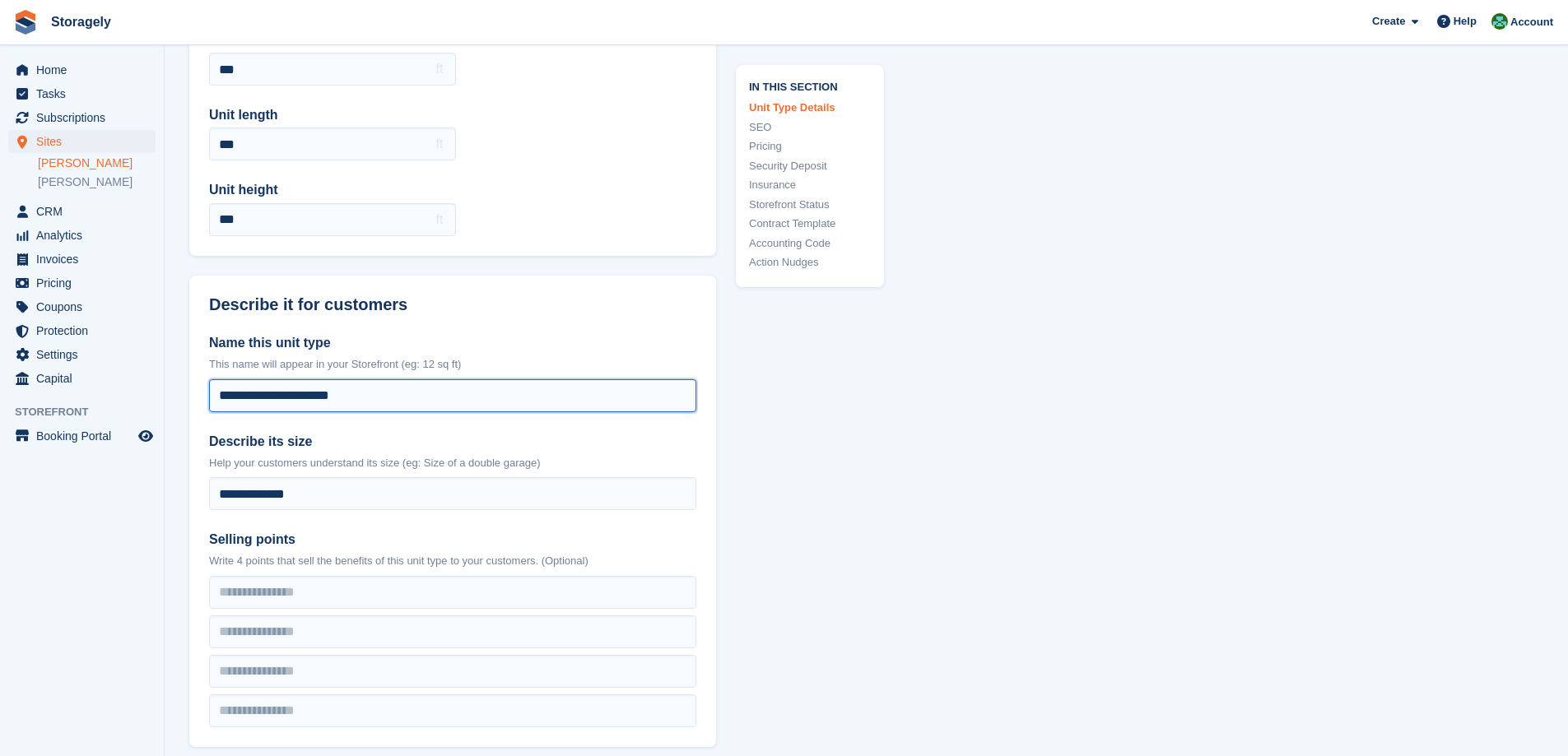
drag, startPoint x: 225, startPoint y: 401, endPoint x: 202, endPoint y: 400, distance: 23.0
click at [202, 400] on div "**********" at bounding box center [453, 530] width 527 height 434
type input "**********"
drag, startPoint x: 227, startPoint y: 495, endPoint x: 207, endPoint y: 495, distance: 20.0
click at [207, 495] on div "**********" at bounding box center [453, 530] width 527 height 434
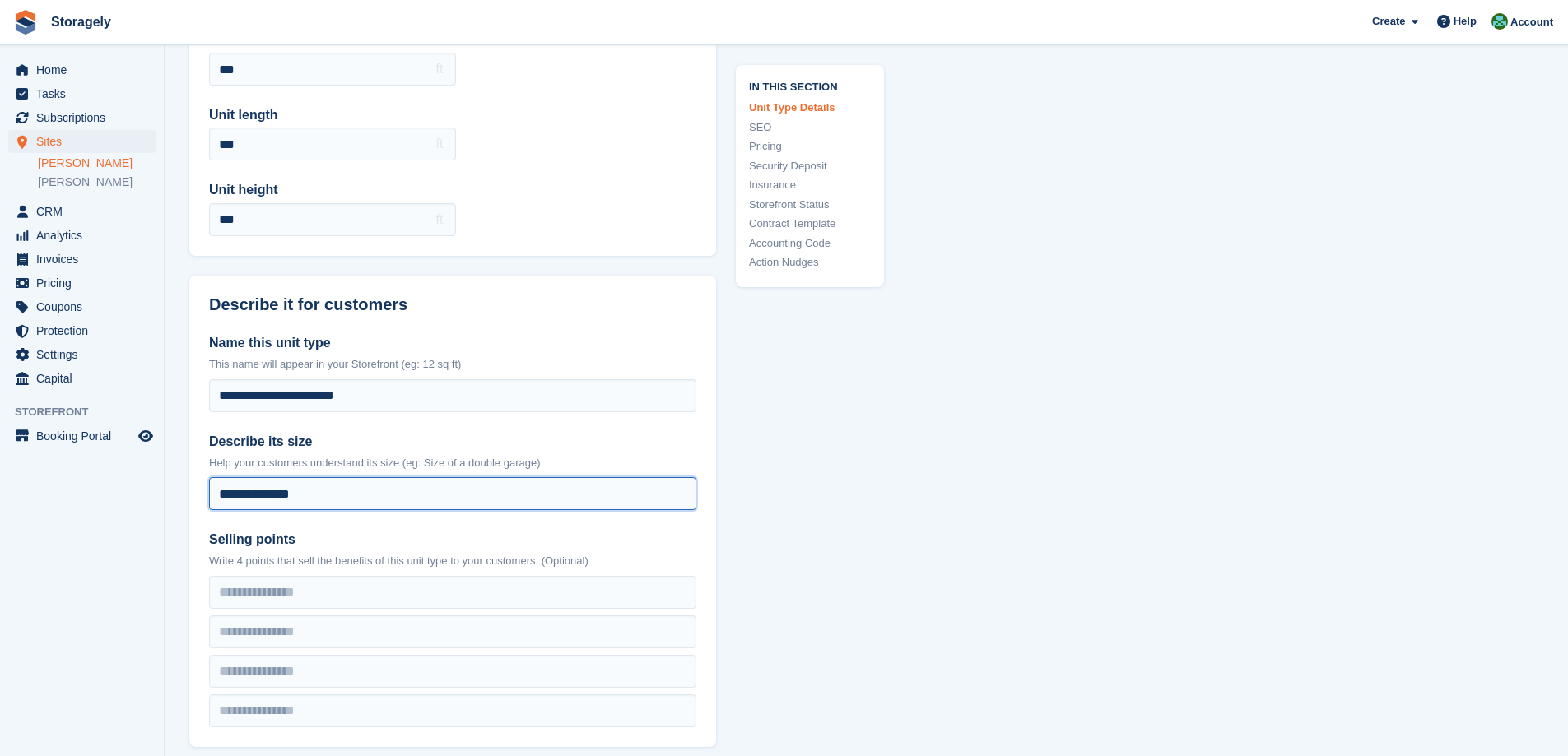
type input "**********"
click at [156, 504] on aside "Home Tasks Subscriptions Subscriptions Subscriptions Contracts Price increases …" at bounding box center [82, 382] width 164 height 674
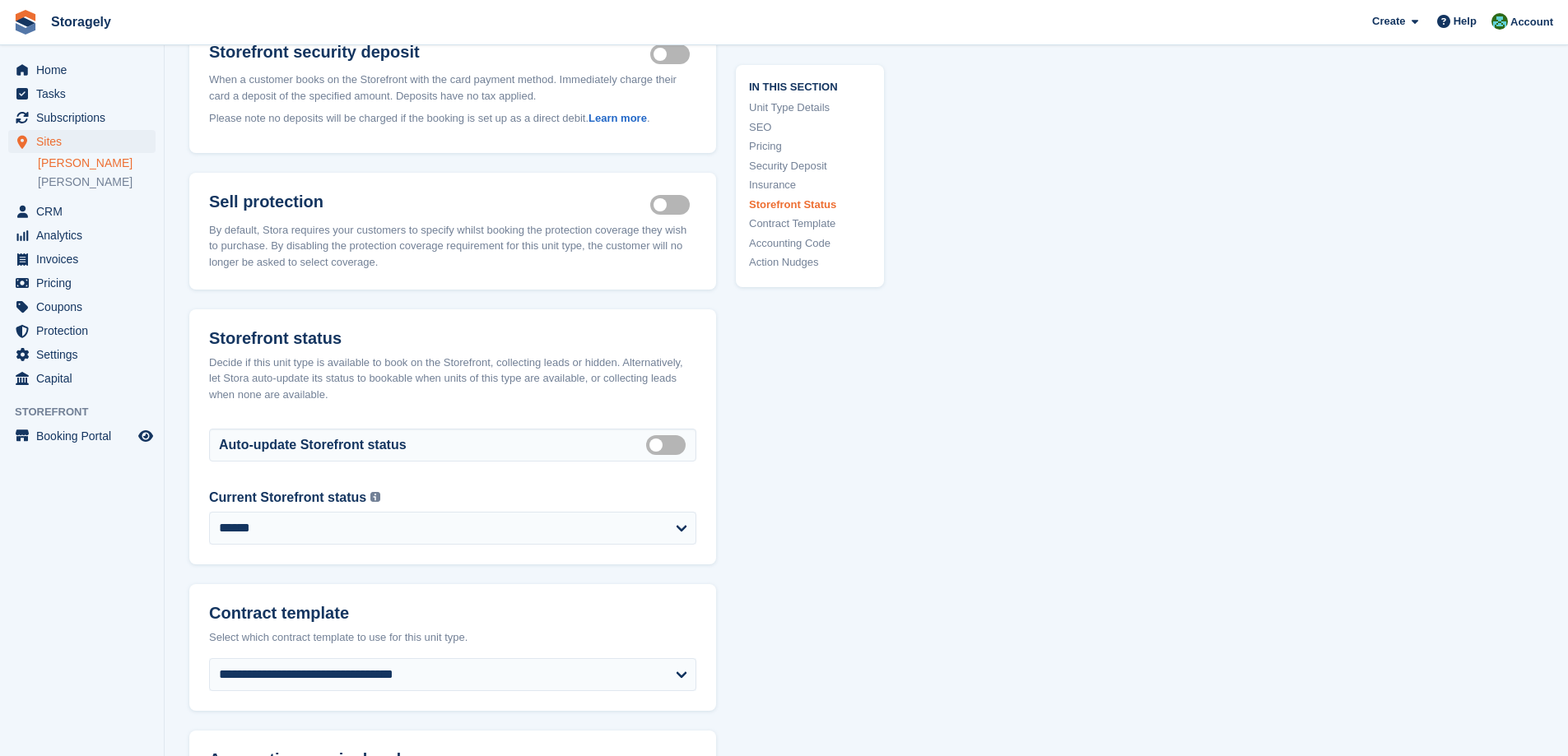
scroll to position [2222, 0]
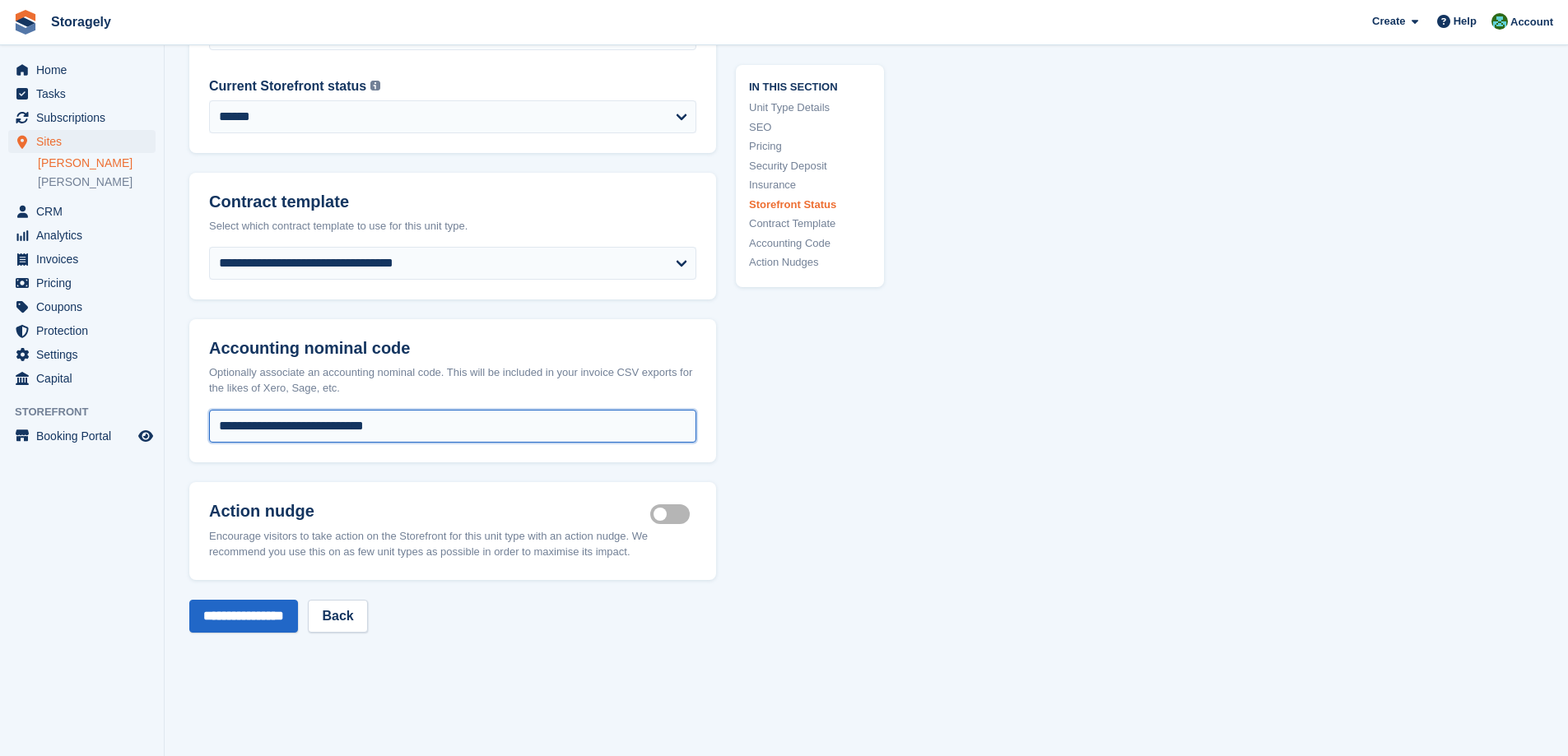
drag, startPoint x: 225, startPoint y: 410, endPoint x: 205, endPoint y: 409, distance: 20.0
click at [206, 410] on div "**********" at bounding box center [453, 436] width 527 height 52
type input "**********"
click at [244, 600] on input "**********" at bounding box center [244, 616] width 108 height 33
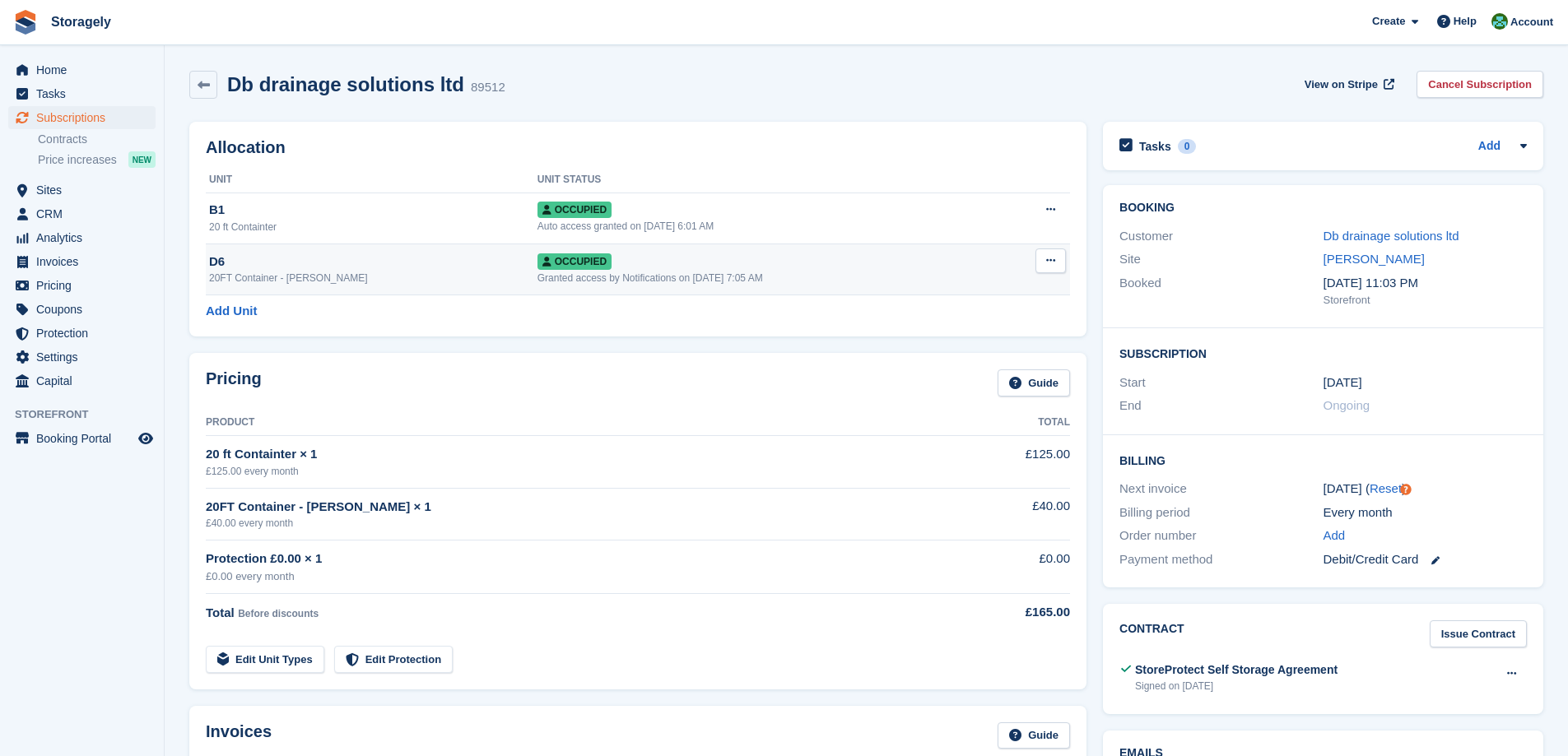
click at [1054, 266] on icon at bounding box center [1050, 260] width 9 height 11
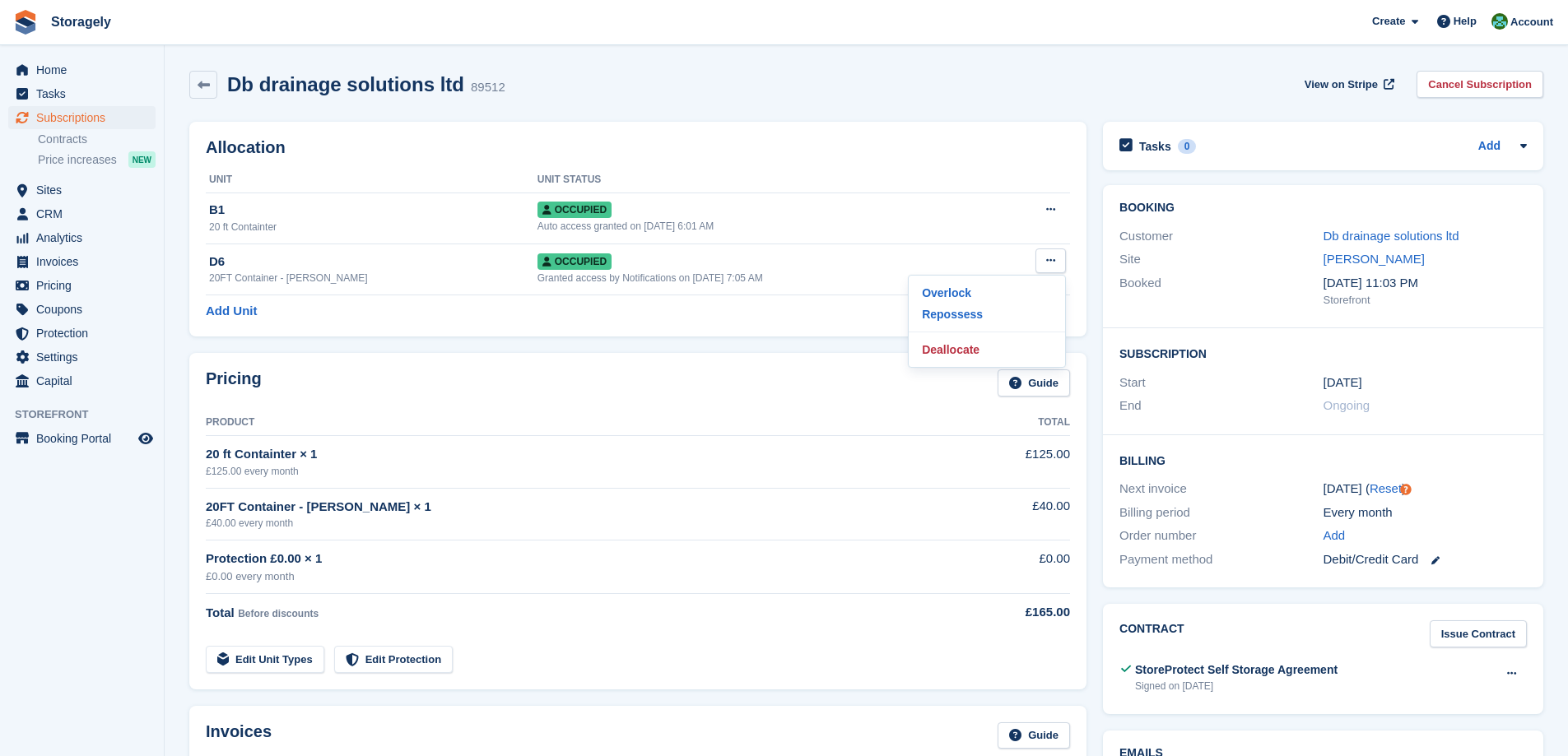
click at [741, 341] on div "Allocation Unit Unit Status B1 20 ft Containter Occupied Auto access granted on…" at bounding box center [638, 229] width 914 height 232
click at [285, 669] on link "Edit Unit Types" at bounding box center [265, 659] width 118 height 28
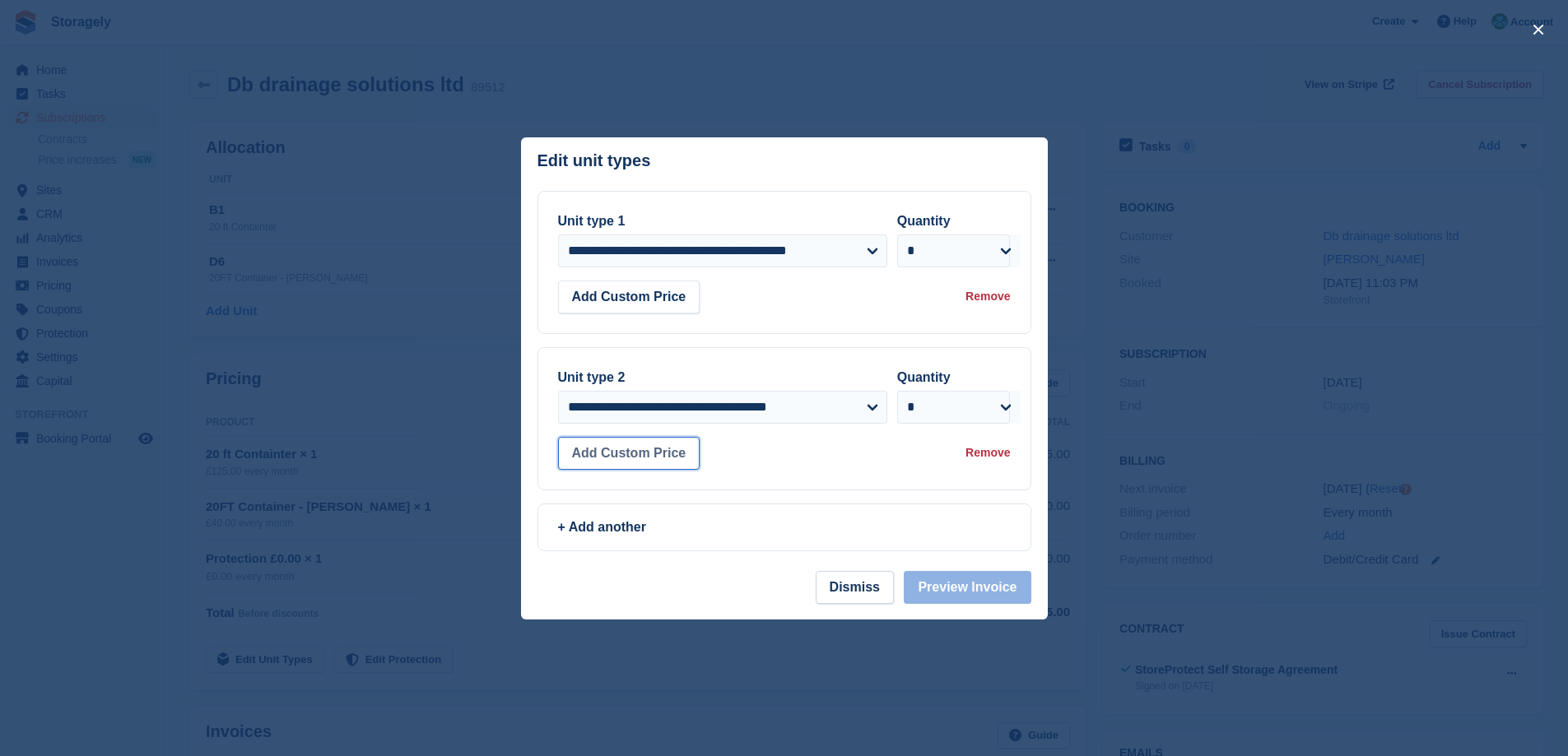
click at [668, 458] on button "Add Custom Price" at bounding box center [629, 452] width 142 height 33
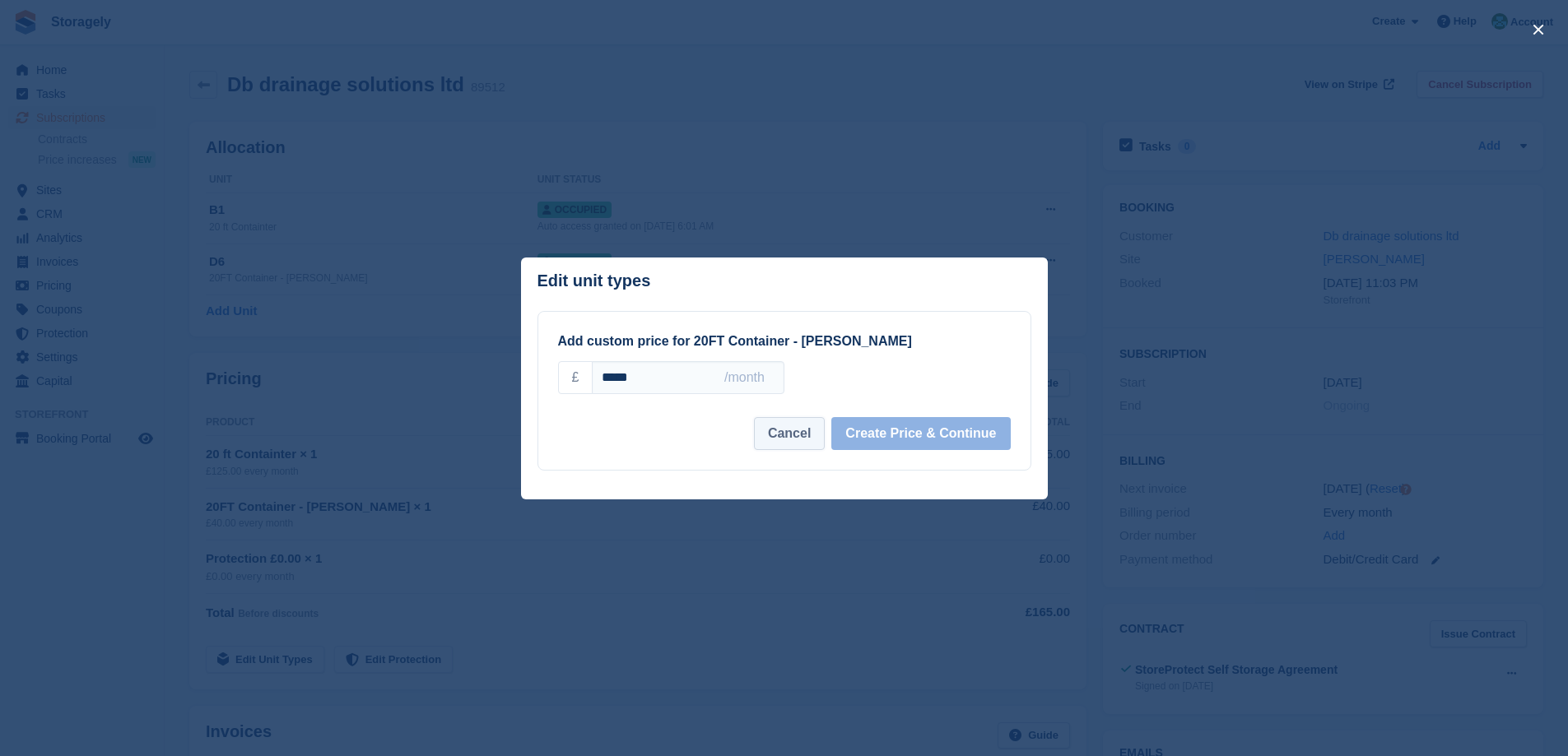
click at [782, 433] on button "Cancel" at bounding box center [790, 433] width 71 height 33
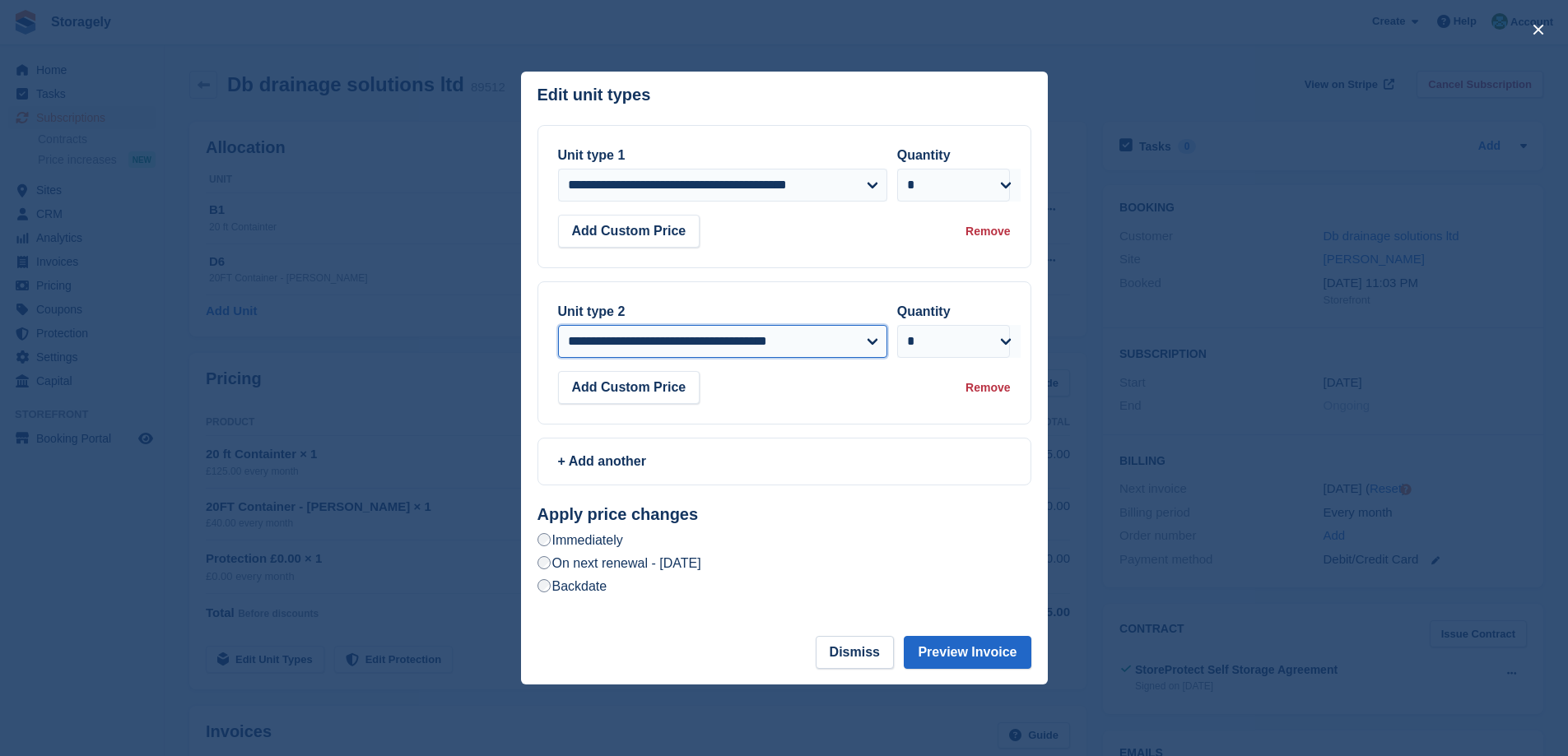
click at [771, 342] on select "**********" at bounding box center [723, 341] width 329 height 33
select select "*****"
click at [558, 326] on select "**********" at bounding box center [723, 341] width 329 height 33
click at [806, 401] on div "Add Custom Price Remove" at bounding box center [784, 387] width 453 height 33
click at [565, 589] on label "Backdate" at bounding box center [572, 586] width 70 height 18
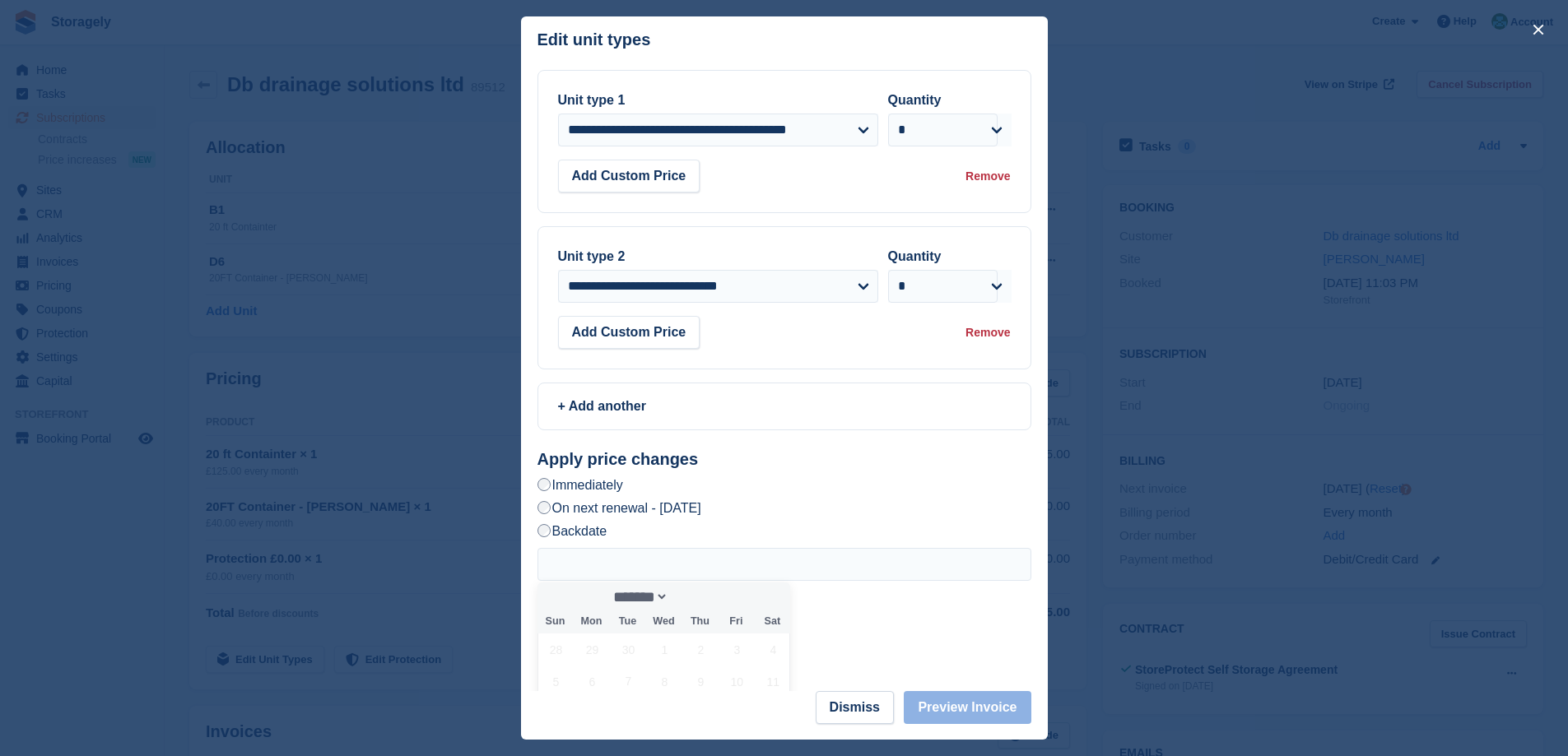
scroll to position [176, 0]
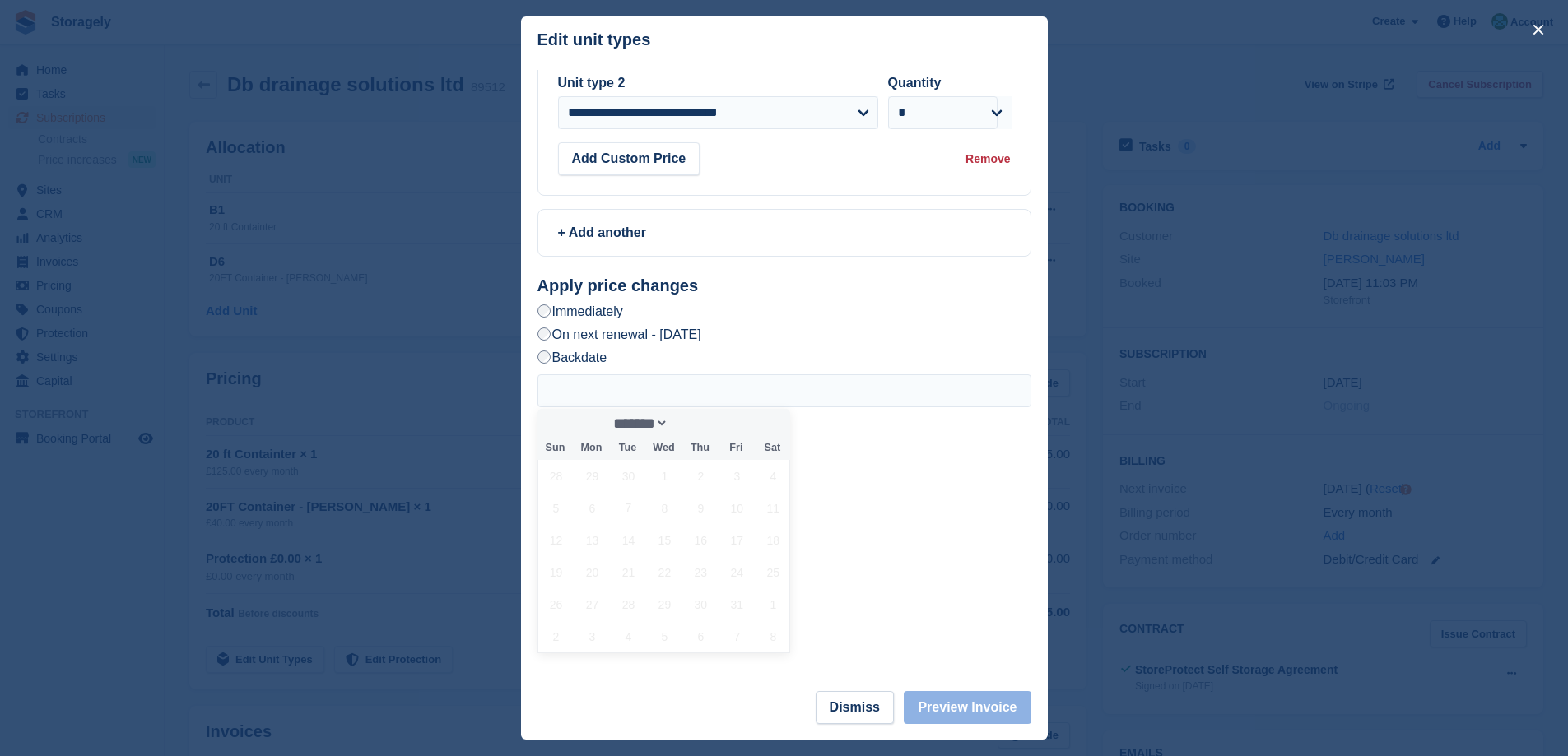
click at [602, 335] on label "On next renewal - Friday, 7th November, 2025" at bounding box center [619, 335] width 164 height 18
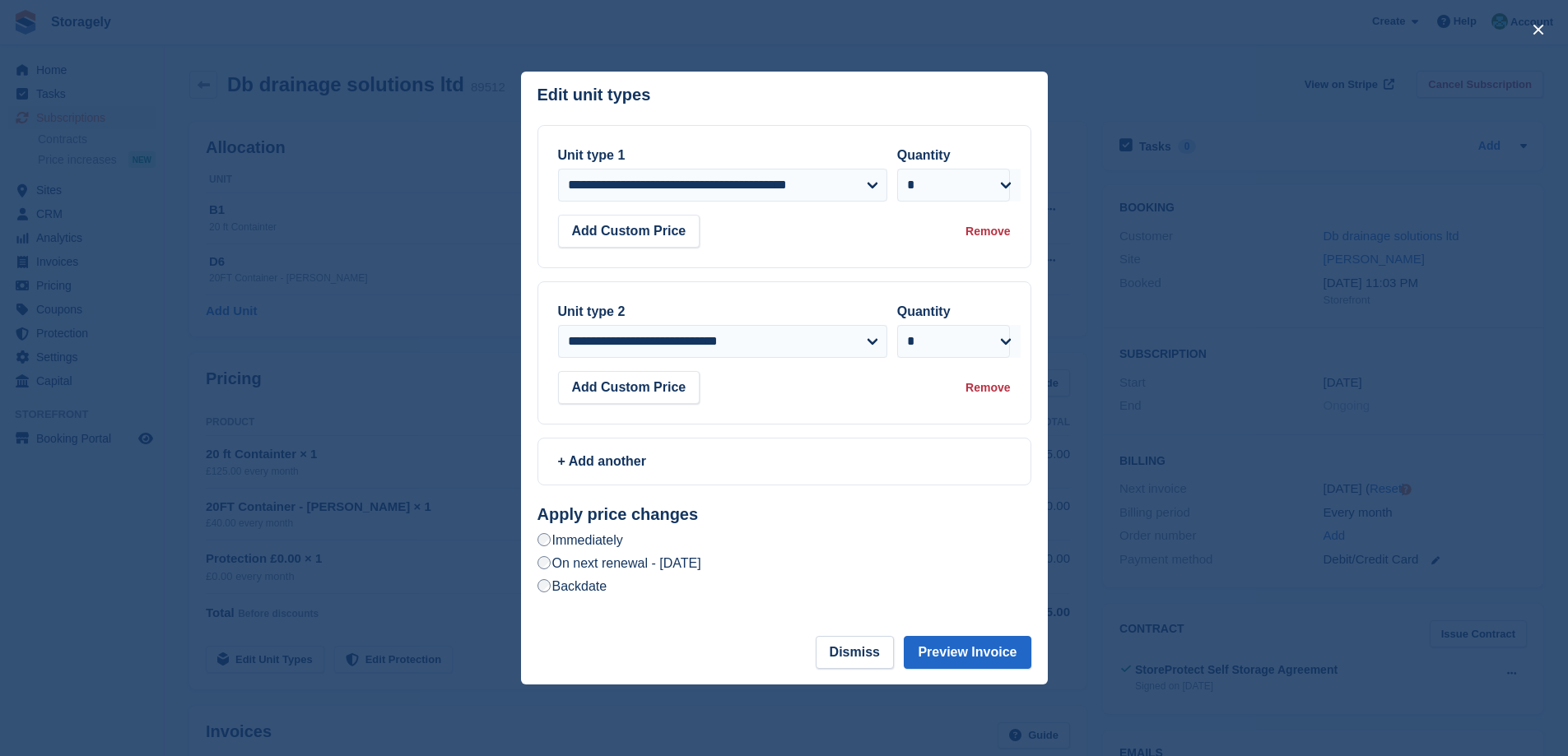
scroll to position [0, 0]
click at [781, 507] on h2 "Apply price changes" at bounding box center [784, 515] width 494 height 19
click at [964, 655] on button "Preview Invoice" at bounding box center [967, 652] width 127 height 33
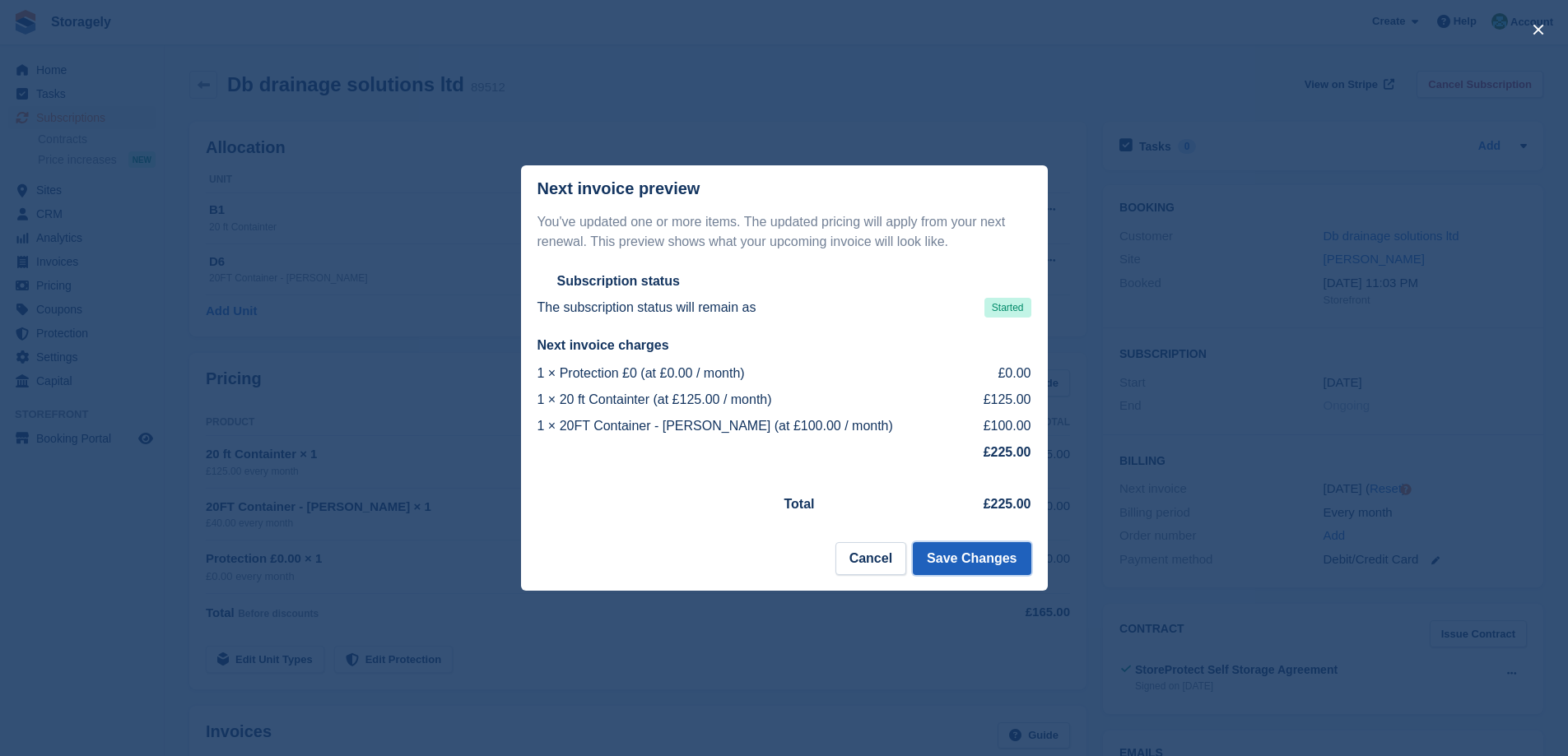
click at [965, 566] on button "Save Changes" at bounding box center [971, 558] width 117 height 33
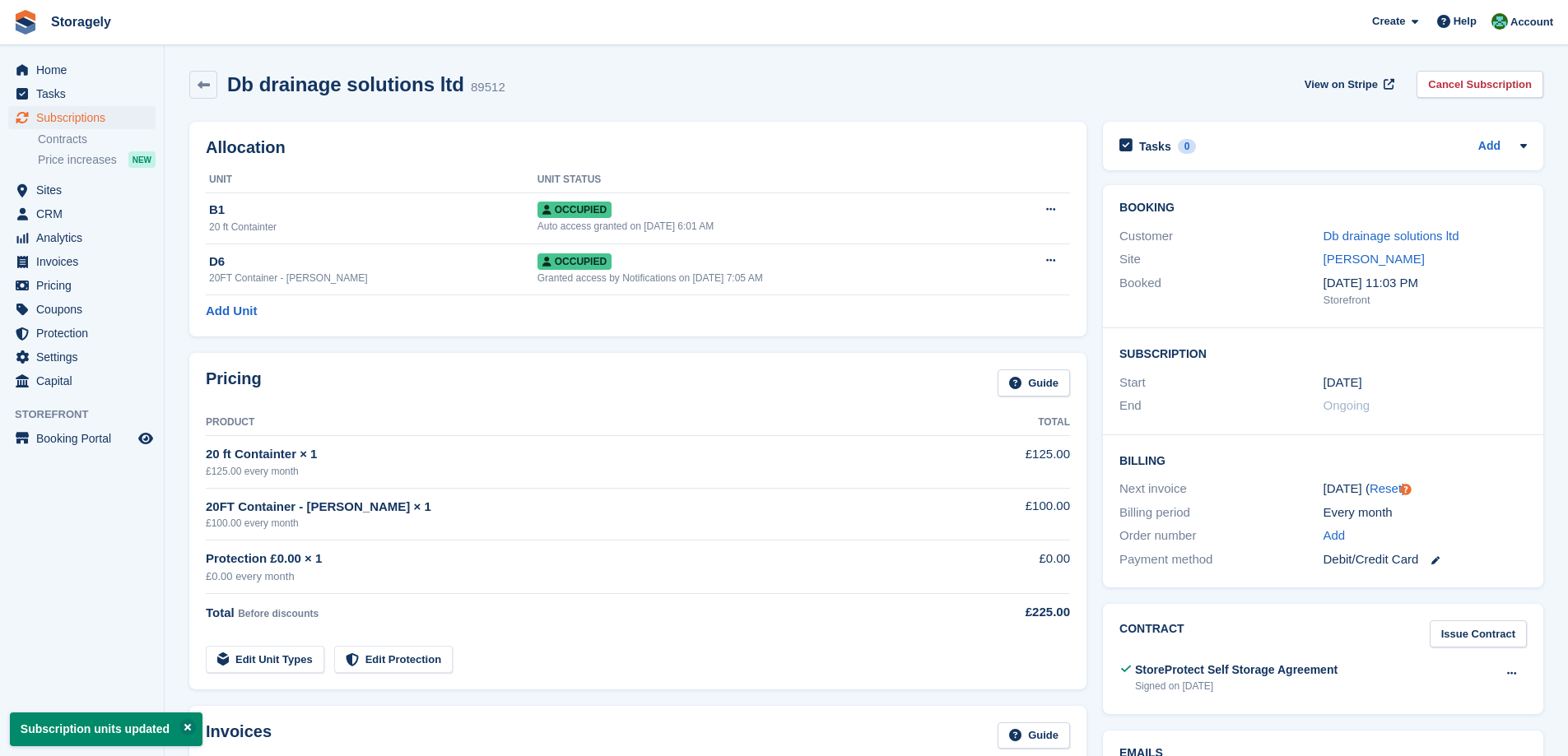
click at [605, 336] on div "Allocation Unit Unit Status B1 20 ft Containter Occupied Auto access granted on…" at bounding box center [638, 230] width 897 height 215
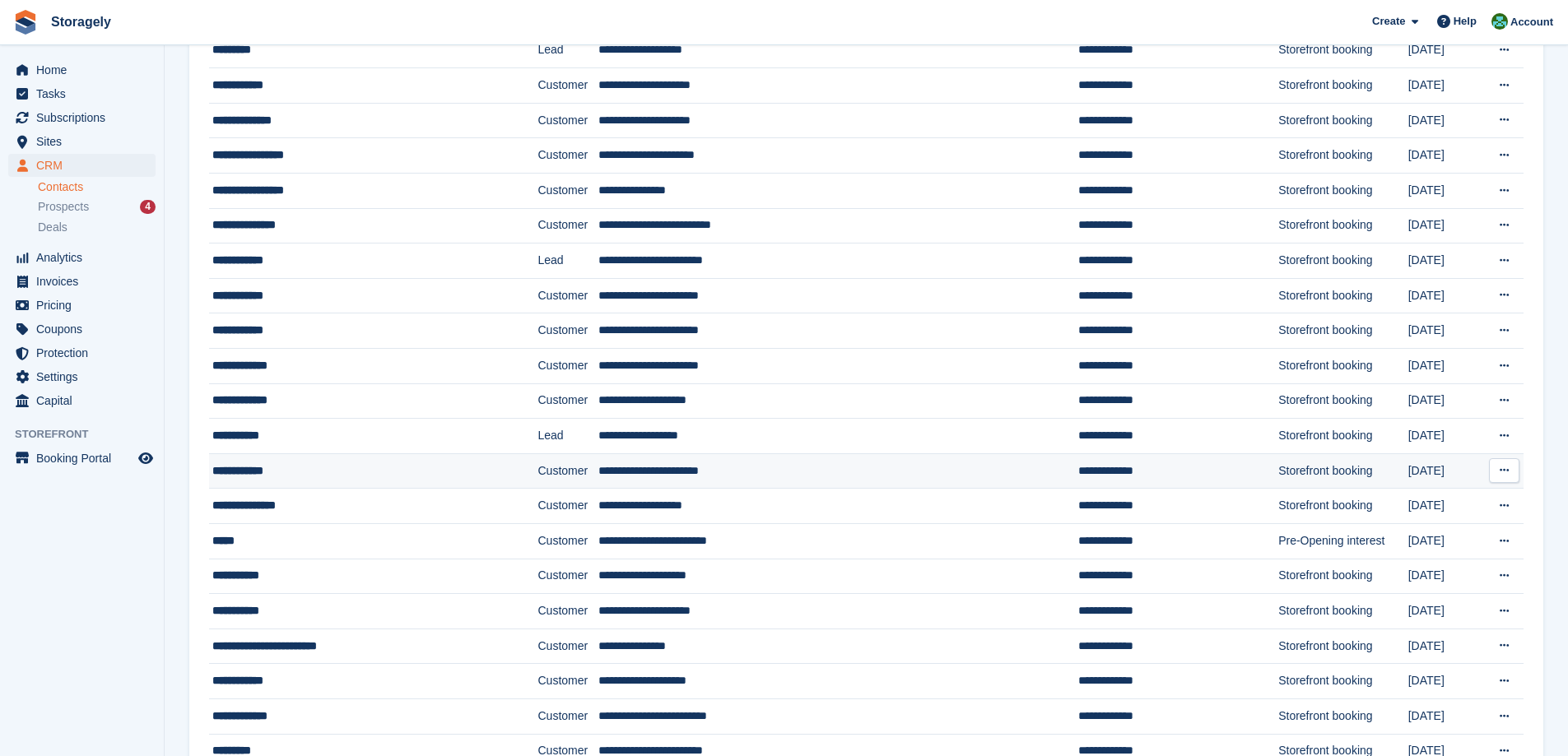
scroll to position [870, 0]
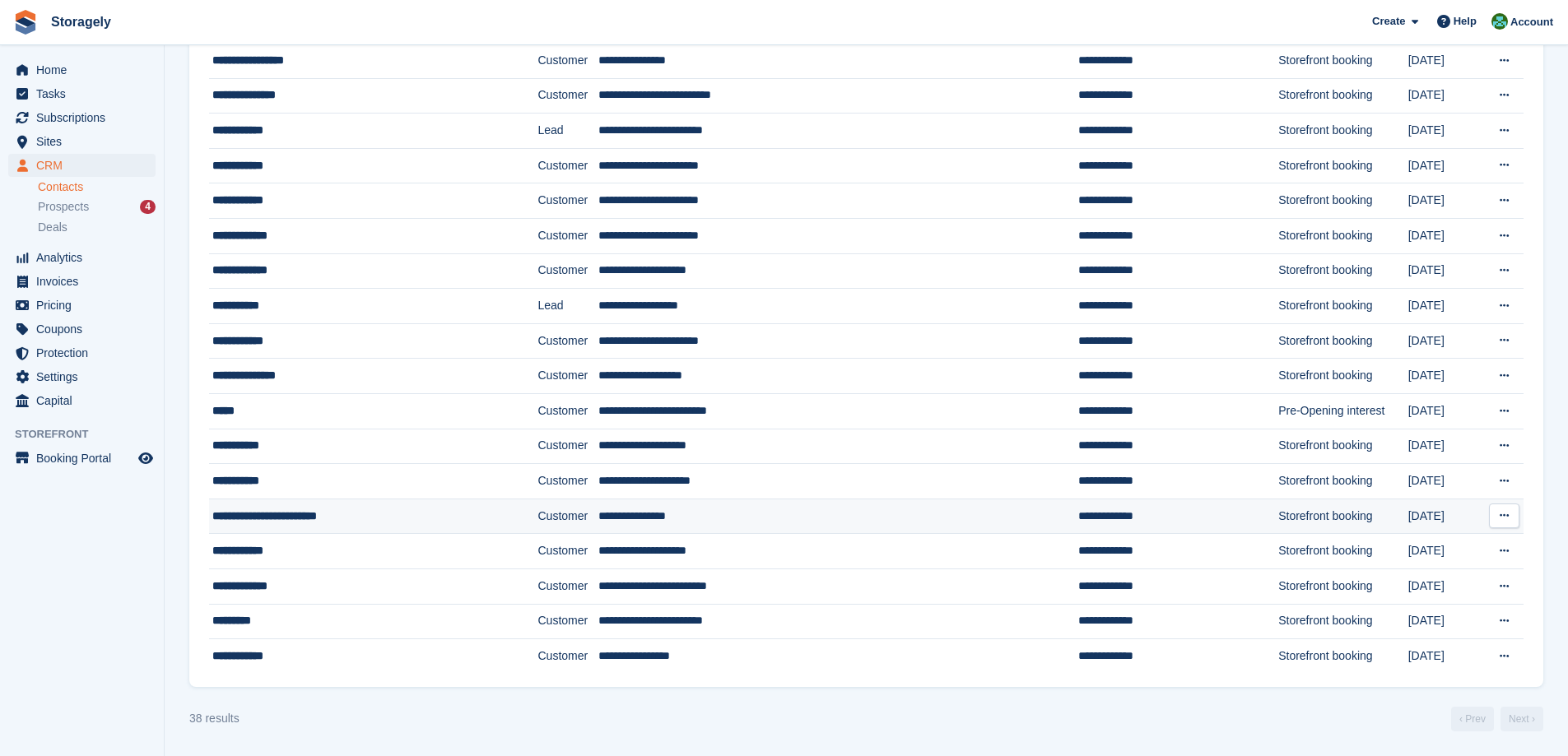
click at [317, 517] on div "**********" at bounding box center [345, 516] width 266 height 18
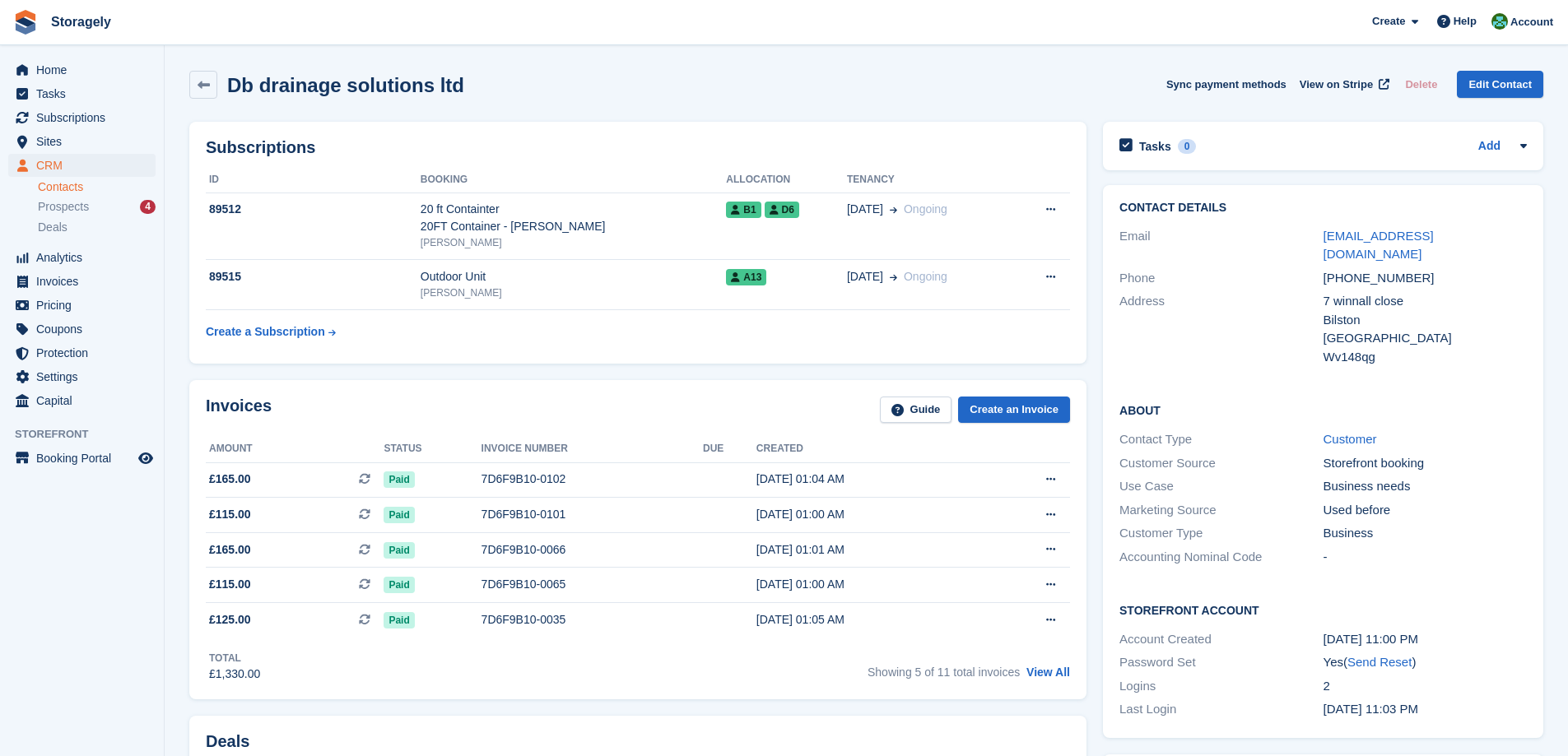
click at [879, 365] on div "Subscriptions ID Booking Allocation Tenancy 89512 20 ft Containter 20FT Contain…" at bounding box center [638, 242] width 914 height 258
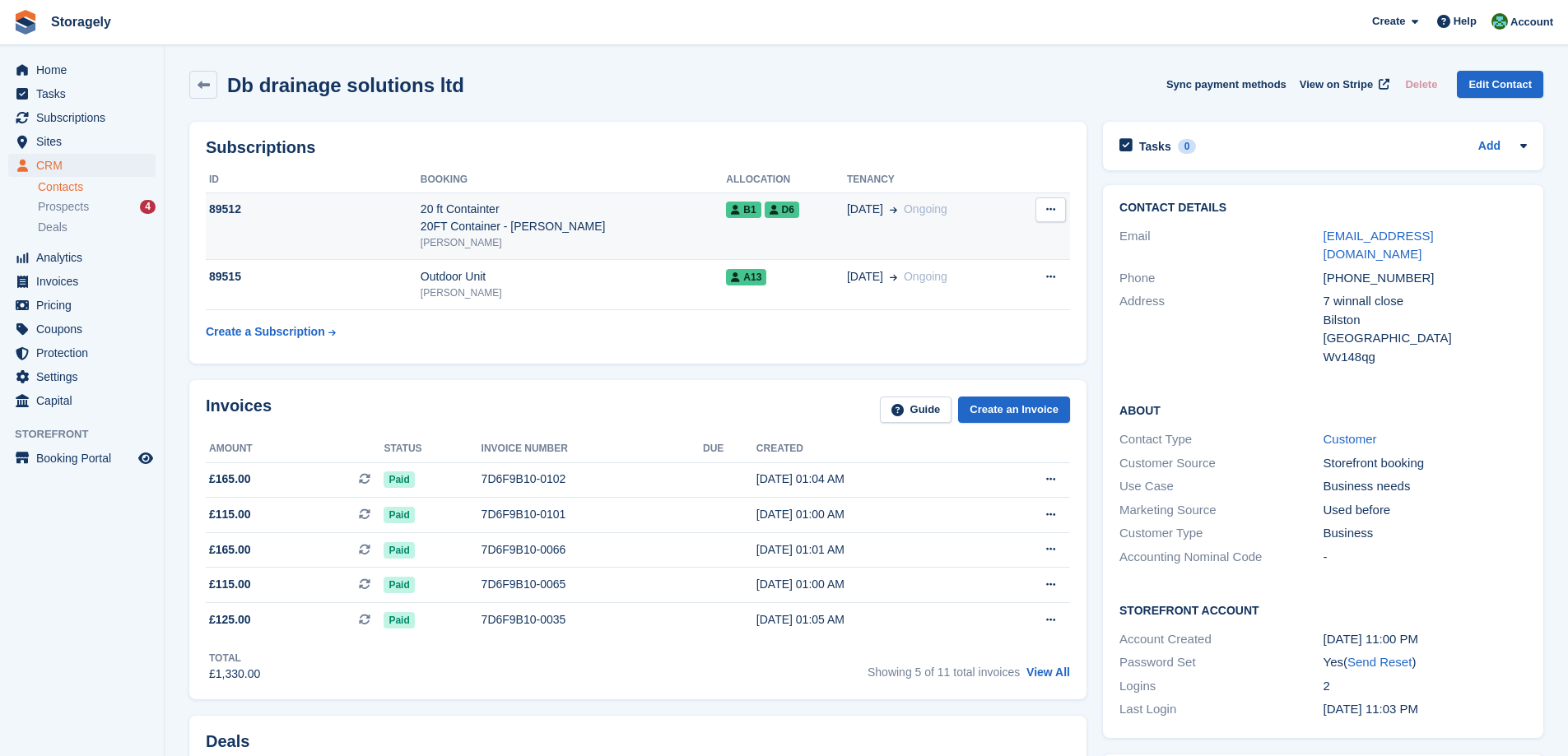
click at [659, 237] on div "[PERSON_NAME]" at bounding box center [574, 242] width 307 height 15
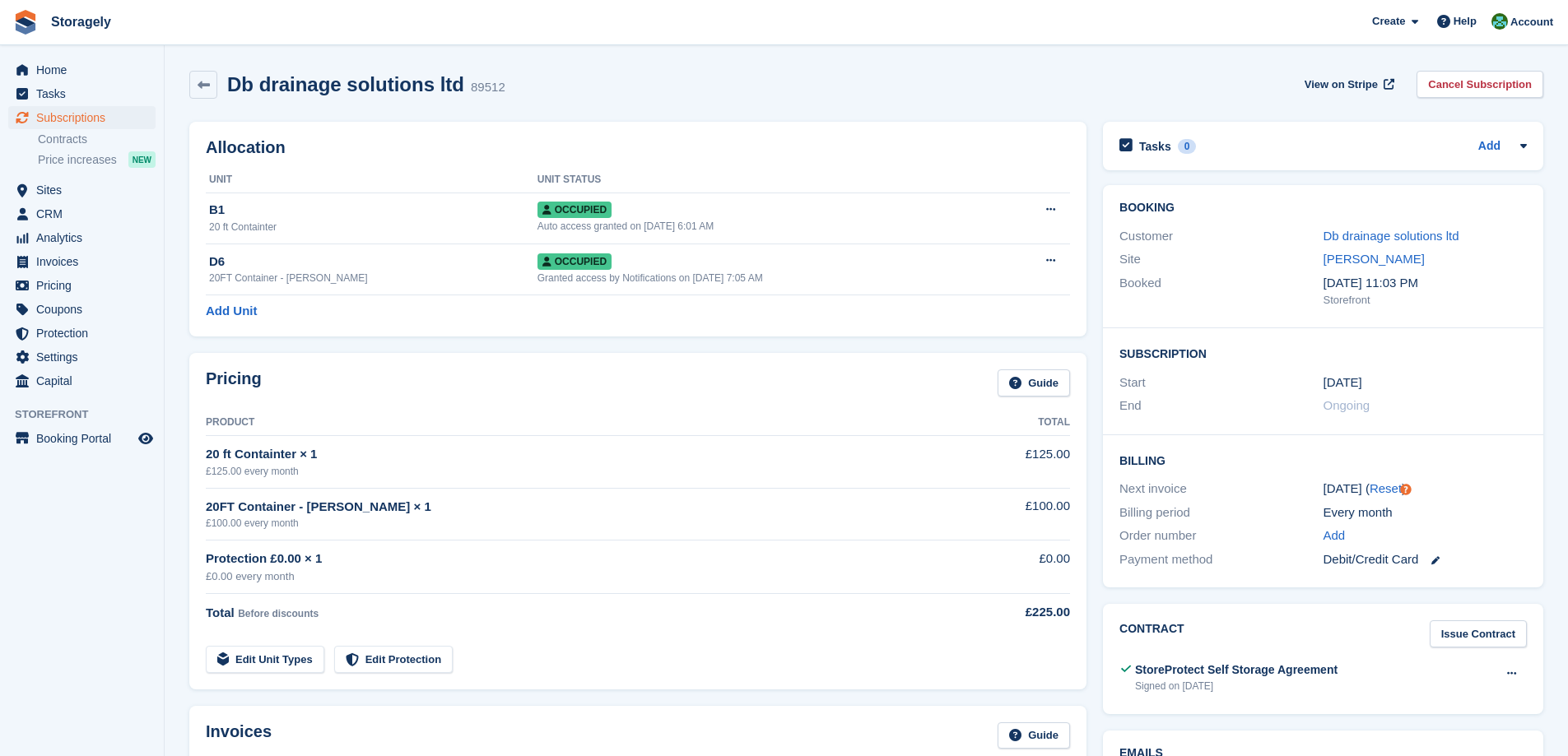
click at [1221, 404] on div "End" at bounding box center [1221, 405] width 203 height 19
click at [1086, 400] on div "Pricing Guide Product Total 20 ft Containter × 1 £125.00 every month £125.00 20…" at bounding box center [638, 520] width 897 height 336
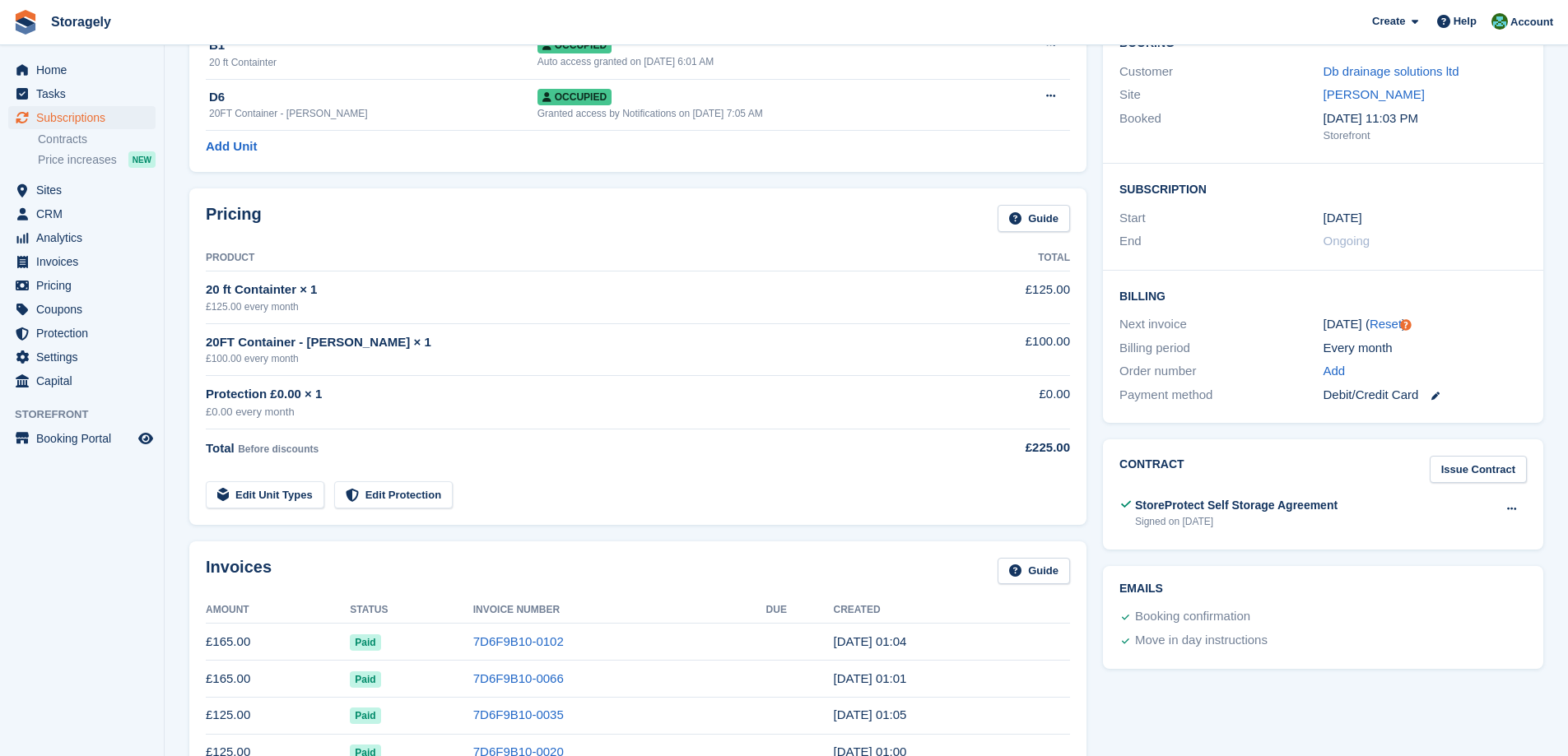
click at [644, 351] on div "£100.00 every month" at bounding box center [572, 358] width 732 height 15
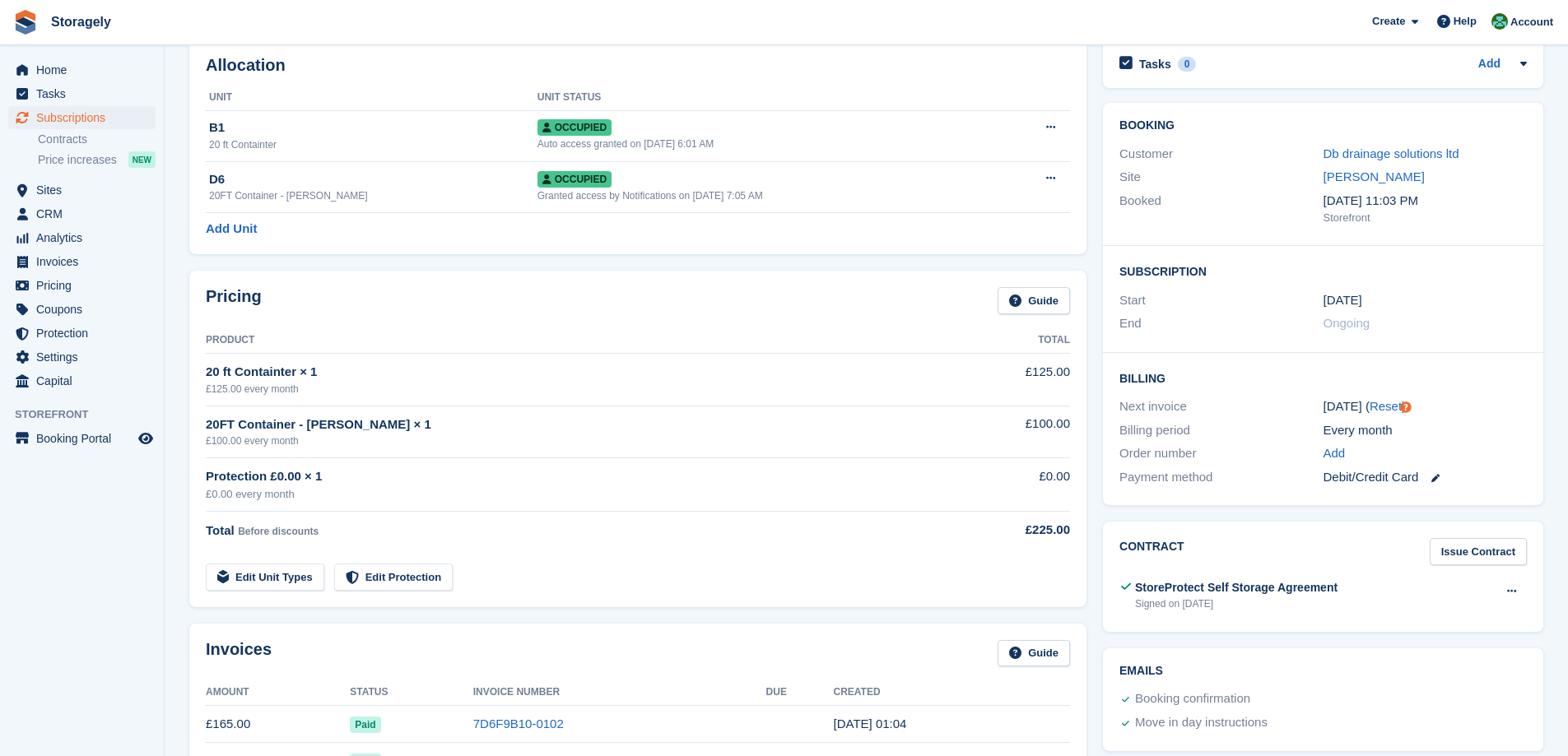
scroll to position [0, 0]
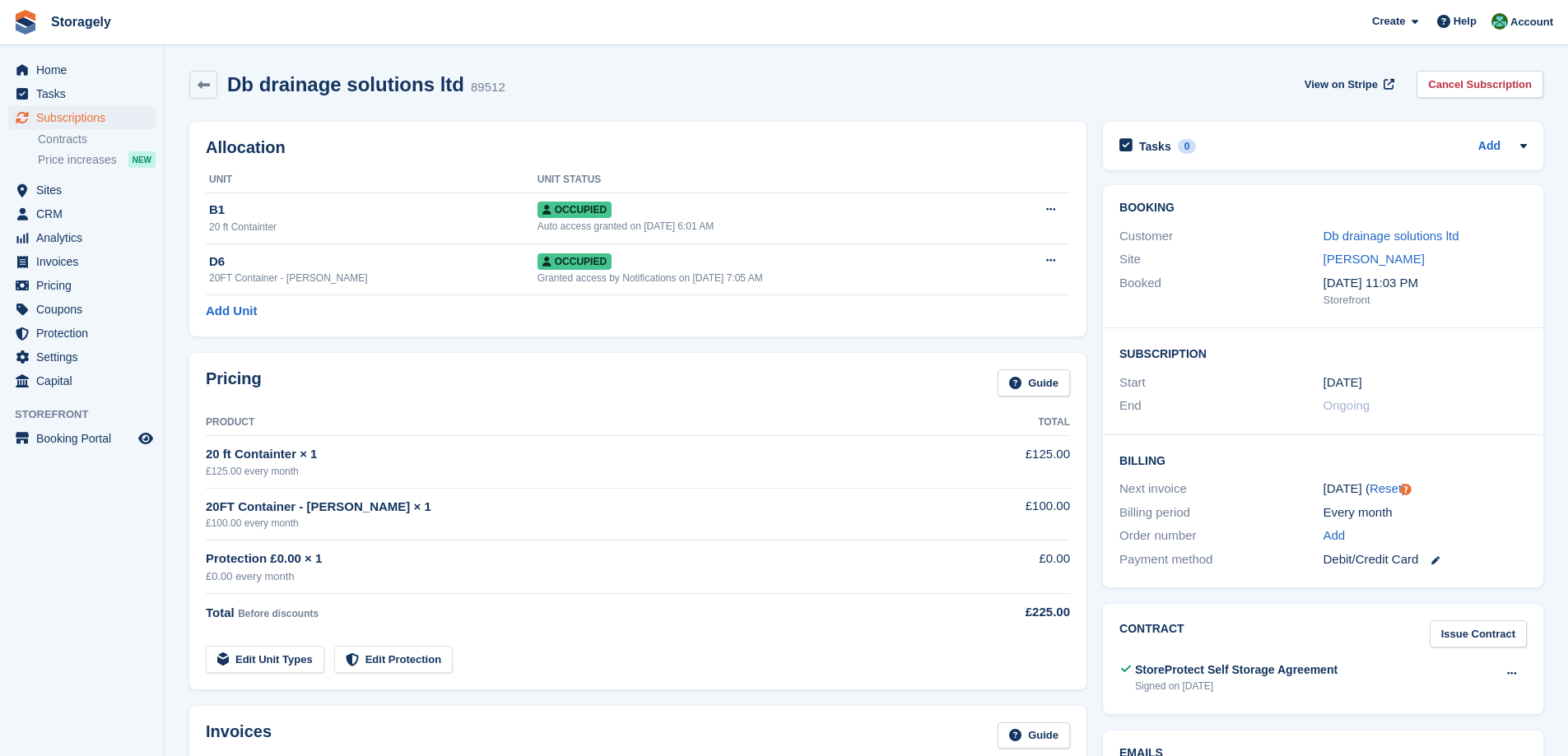
click at [1089, 242] on div "Allocation Unit Unit Status B1 20 ft Containter Occupied Auto access granted on…" at bounding box center [638, 229] width 914 height 232
click at [115, 312] on span "Coupons" at bounding box center [86, 309] width 99 height 23
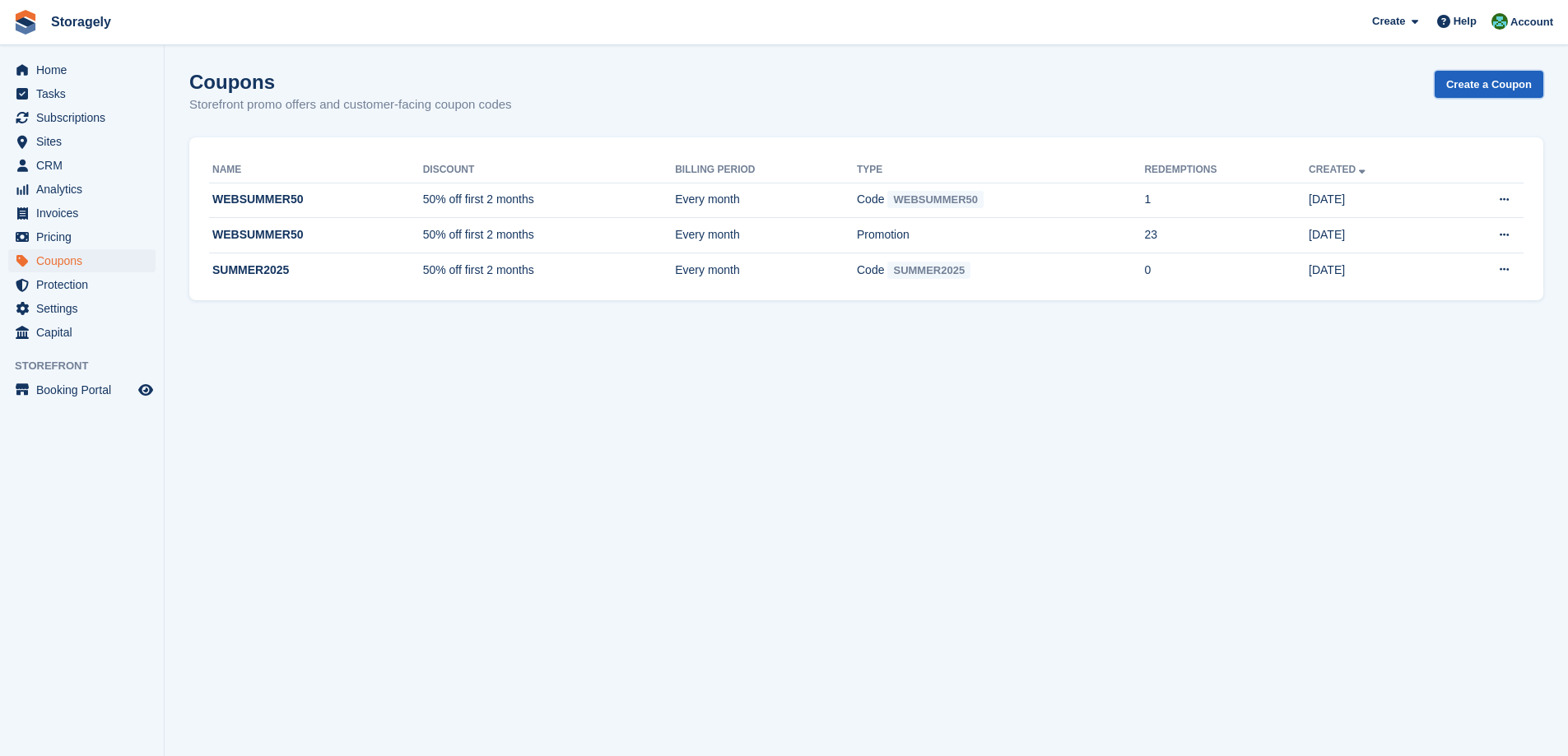
click at [1500, 83] on link "Create a Coupon" at bounding box center [1489, 85] width 108 height 28
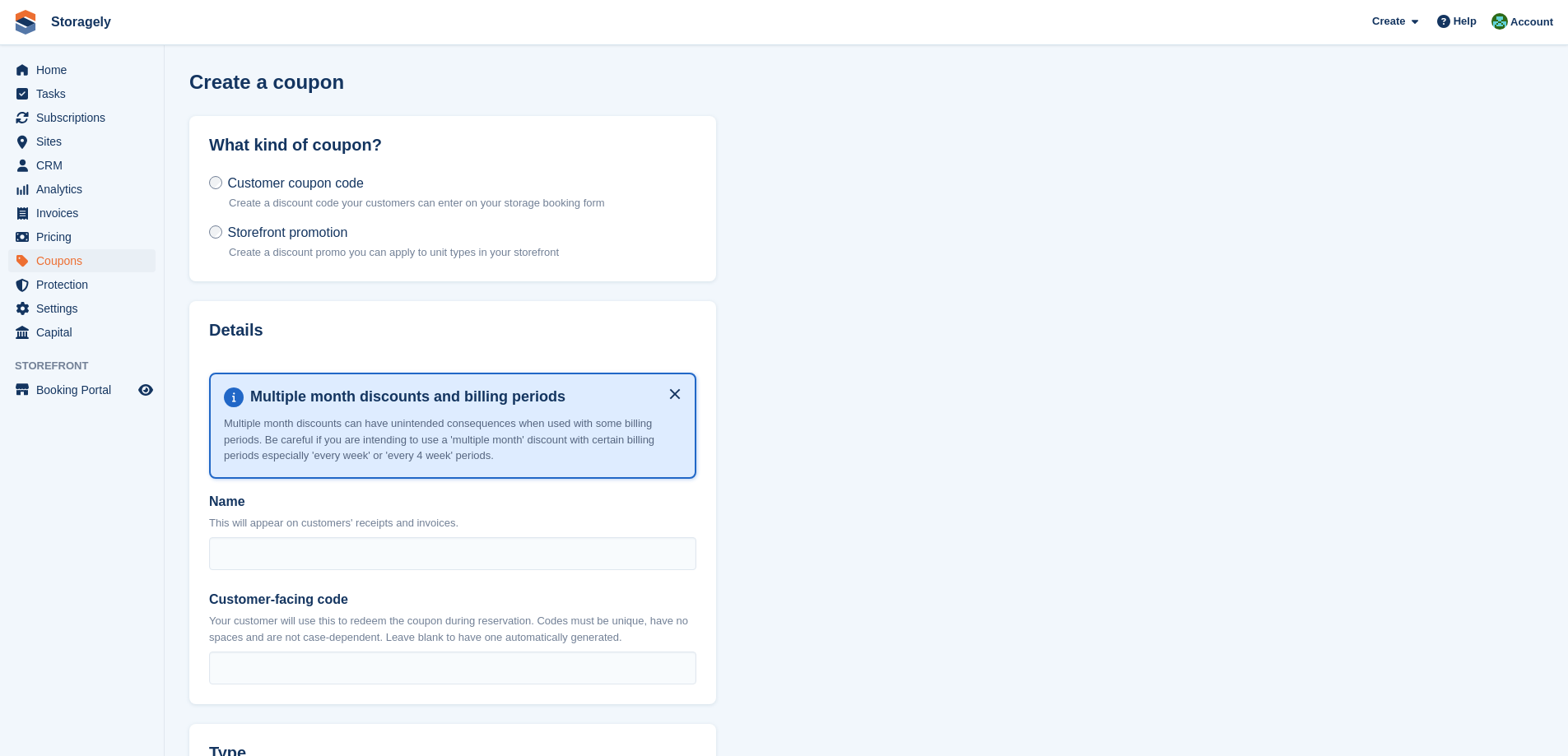
click at [530, 246] on p "Create a discount promo you can apply to unit types in your storefront" at bounding box center [393, 252] width 330 height 17
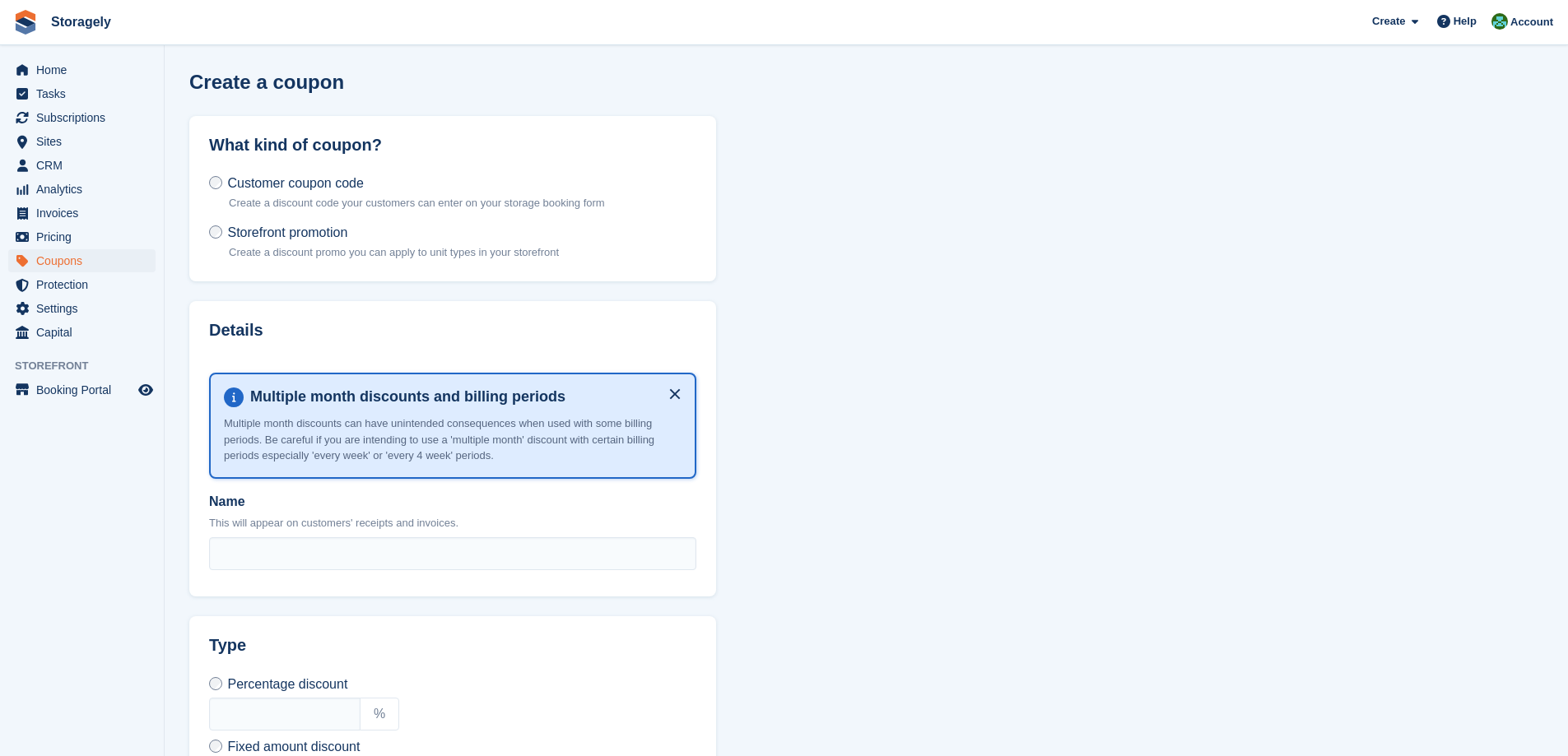
click at [782, 305] on section "Create a coupon What kind of coupon? Customer coupon code Create a discount cod…" at bounding box center [866, 636] width 1403 height 1271
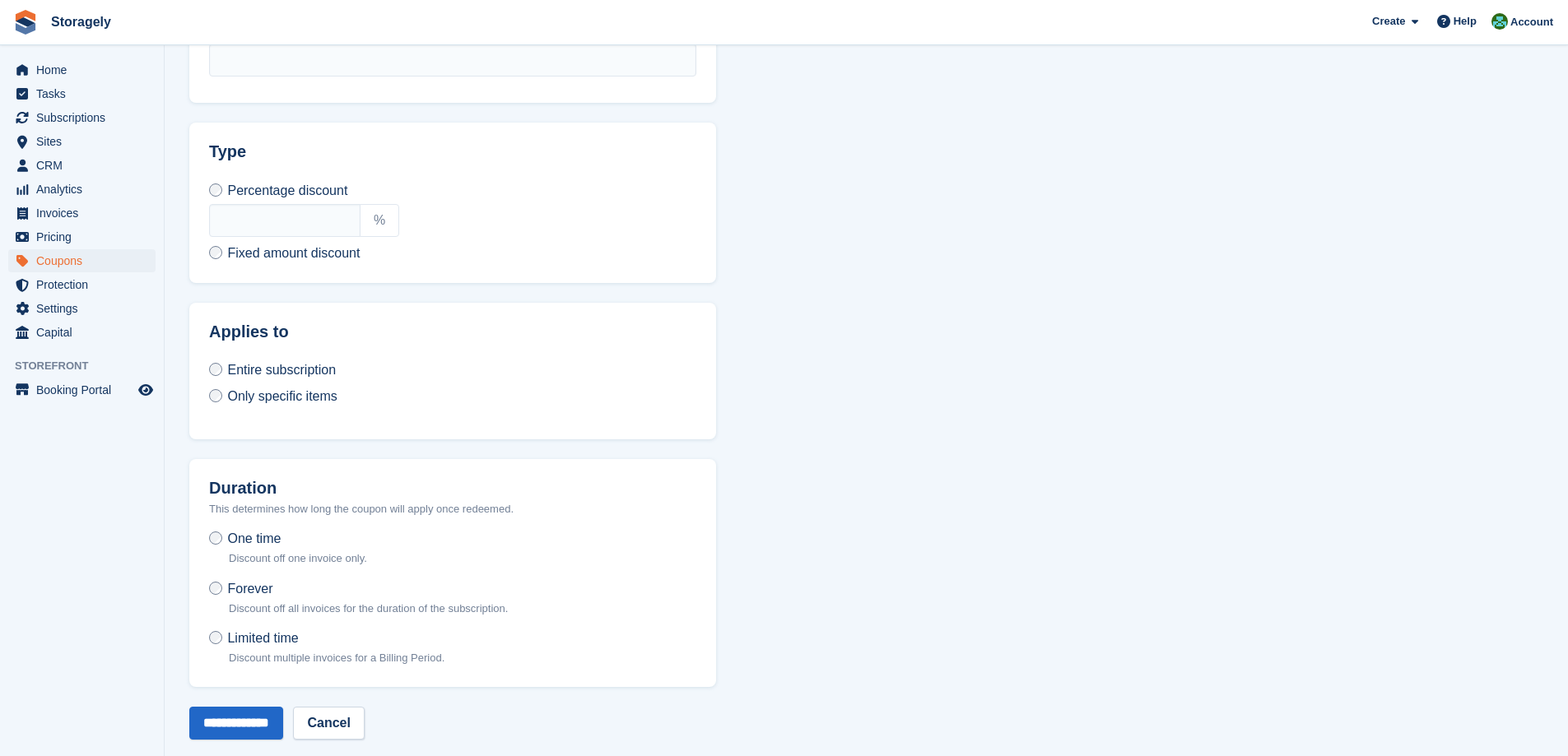
scroll to position [511, 0]
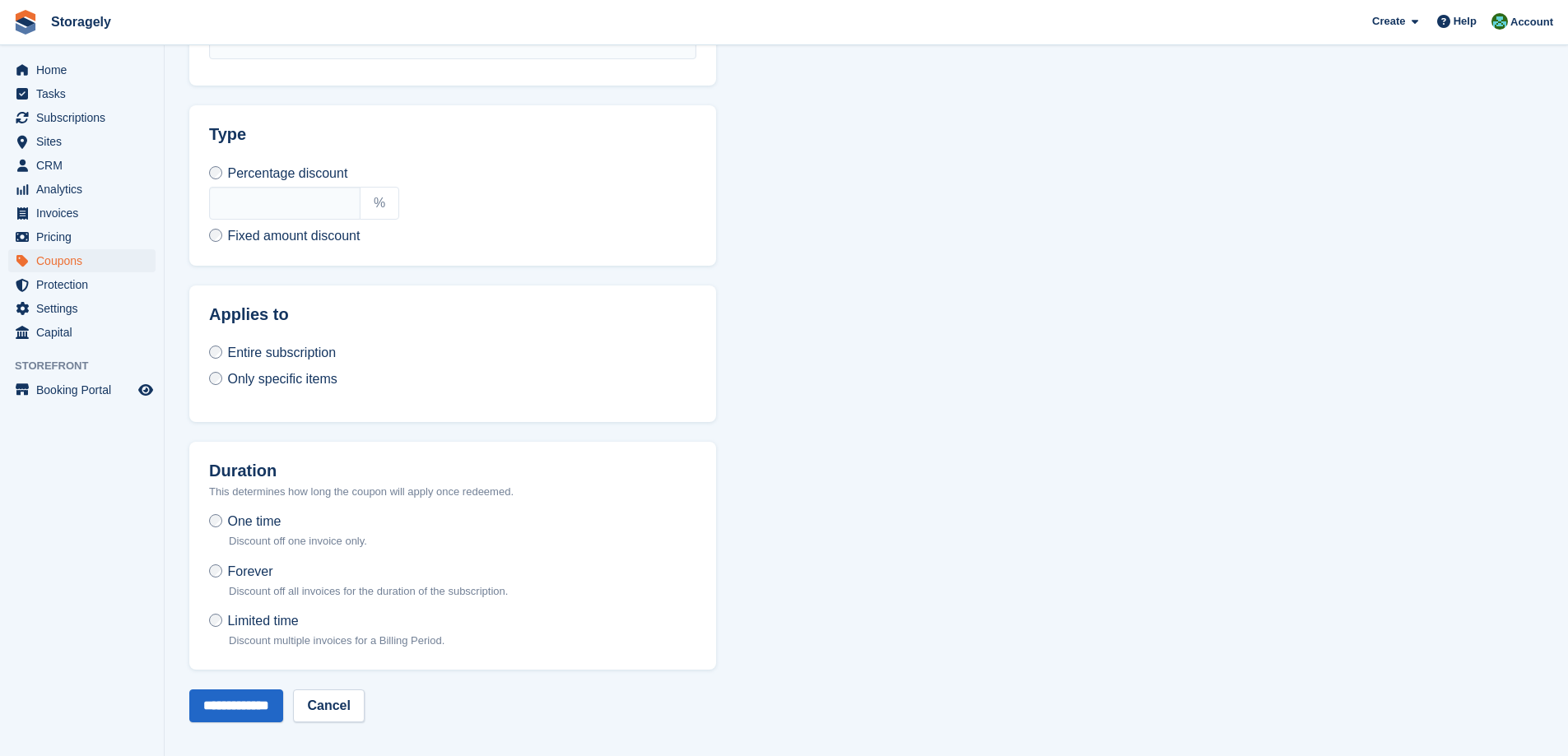
click at [303, 378] on span "Only specific items" at bounding box center [281, 378] width 109 height 14
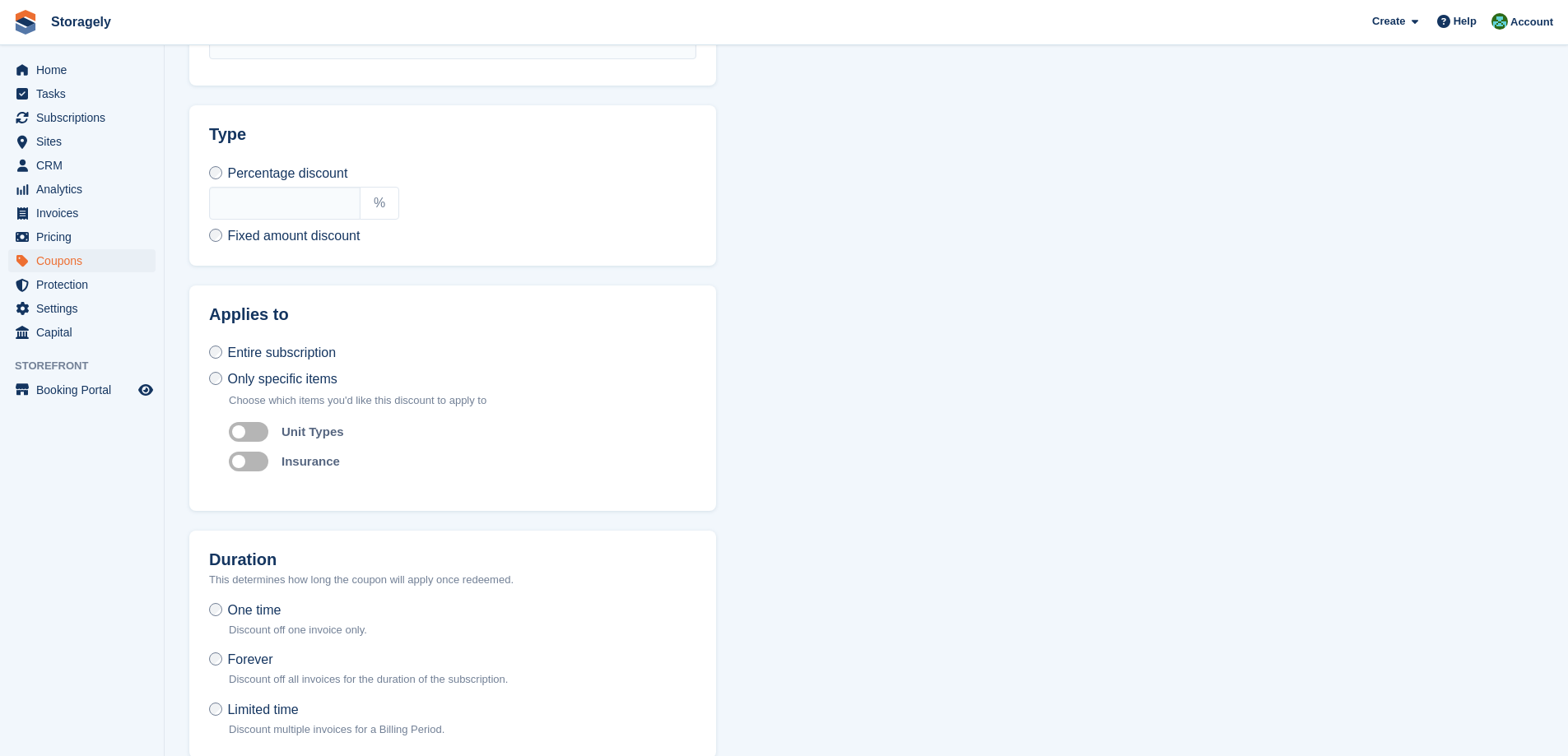
click at [251, 432] on label "Auto apply to unit types" at bounding box center [251, 432] width 46 height 3
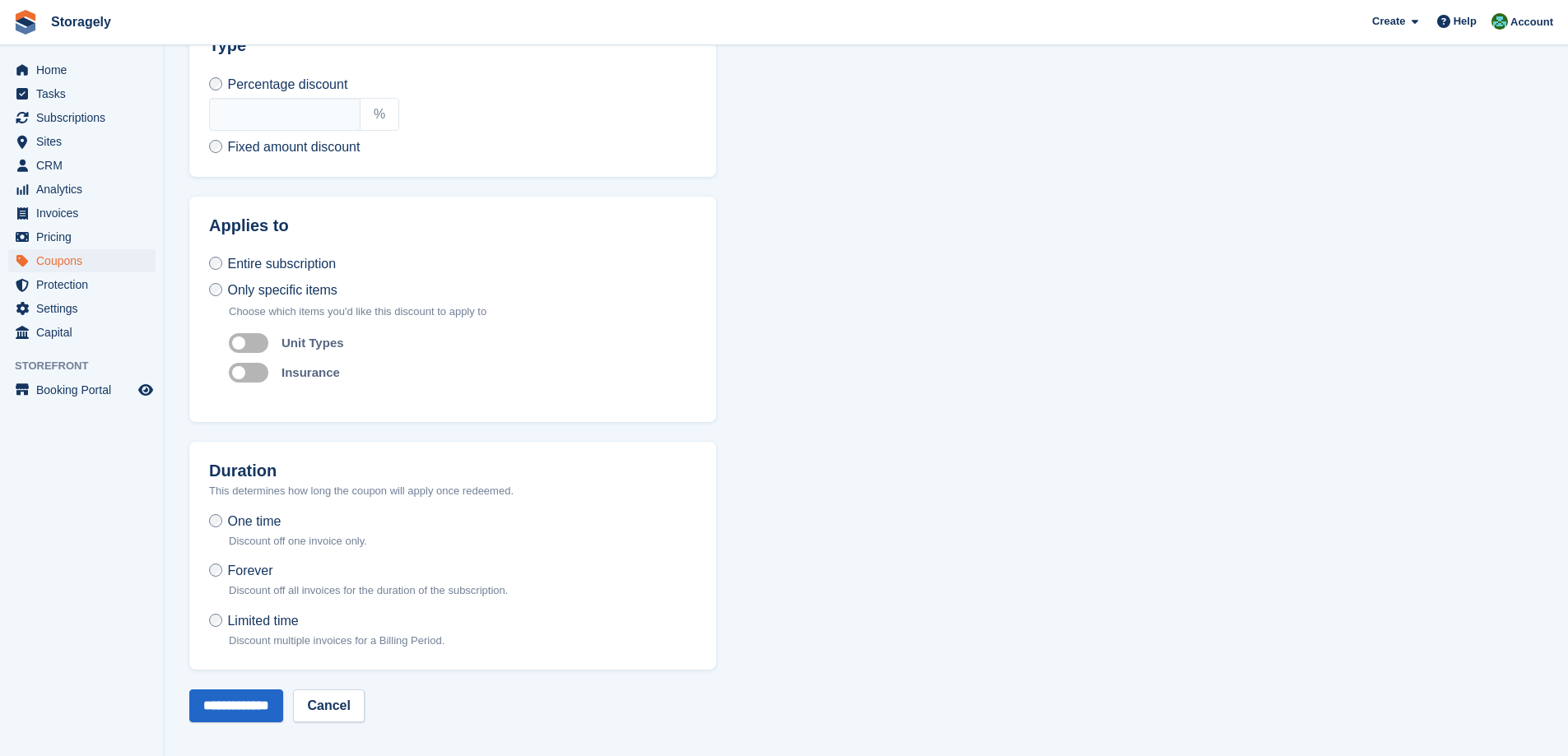
click at [270, 616] on span "Limited time" at bounding box center [262, 621] width 71 height 14
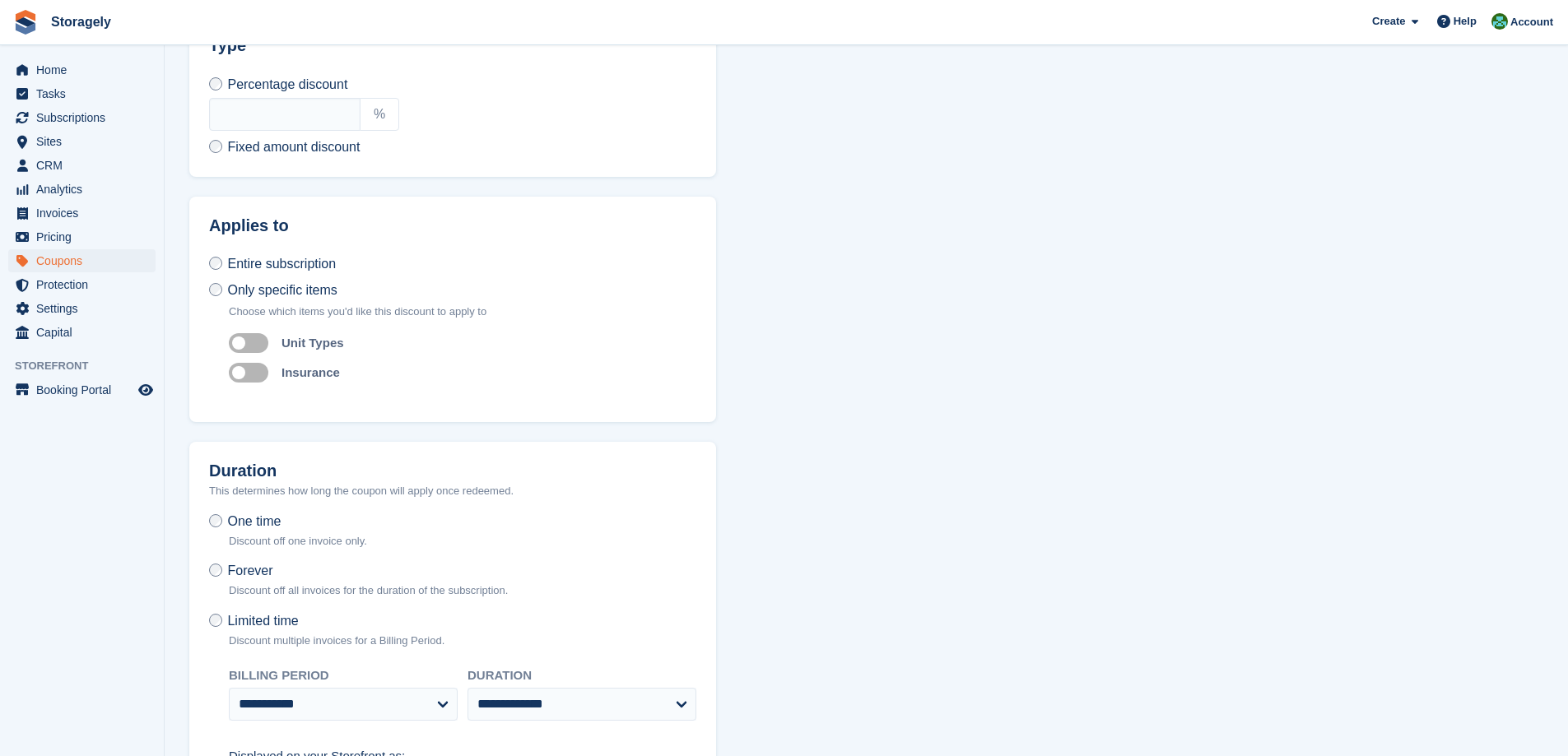
scroll to position [737, 0]
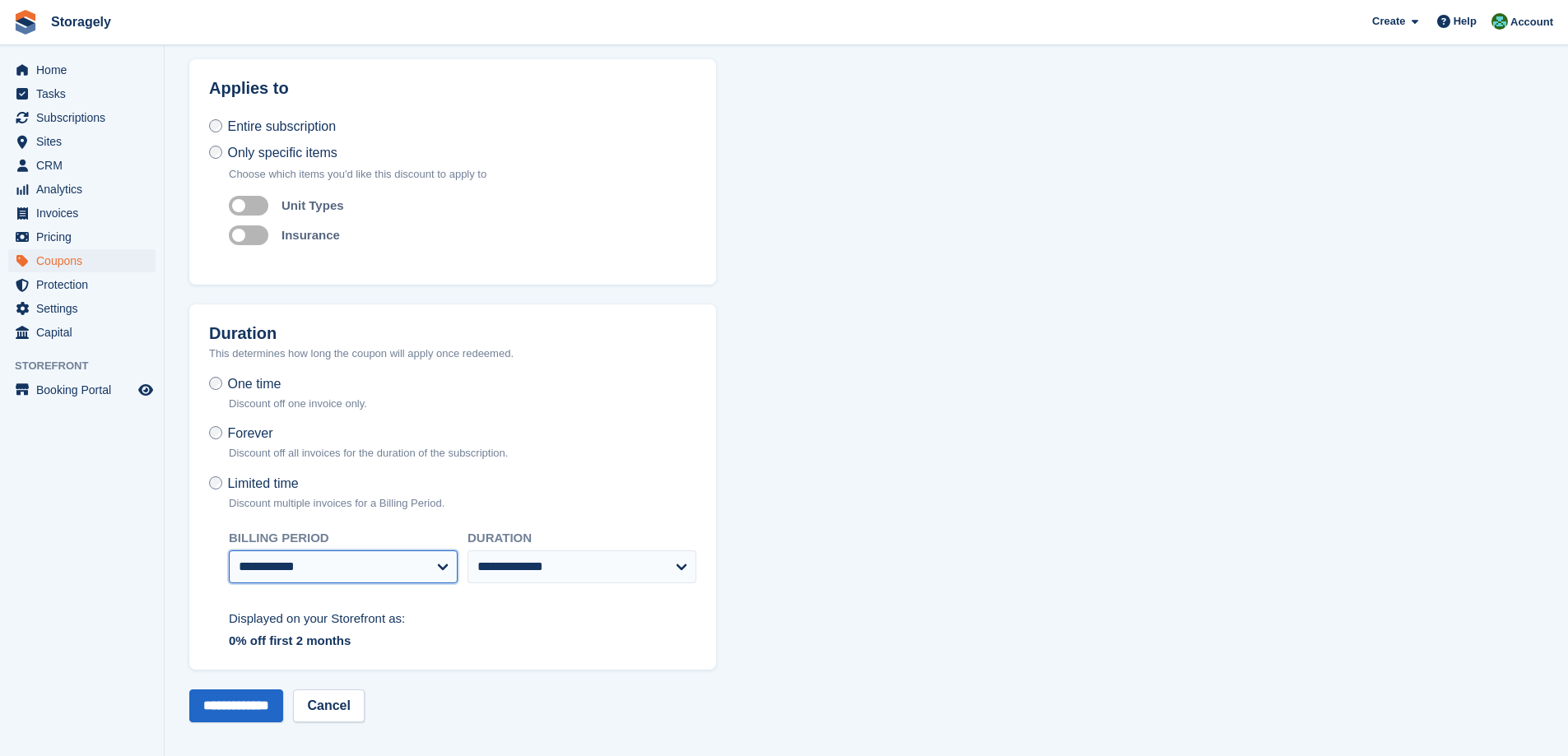
click at [437, 563] on select "**********" at bounding box center [343, 567] width 229 height 33
click at [579, 581] on div "**********" at bounding box center [587, 563] width 239 height 75
click at [580, 563] on select "**********" at bounding box center [582, 567] width 229 height 33
click at [580, 562] on select "**********" at bounding box center [582, 567] width 229 height 33
click at [497, 625] on div "**********" at bounding box center [453, 587] width 487 height 125
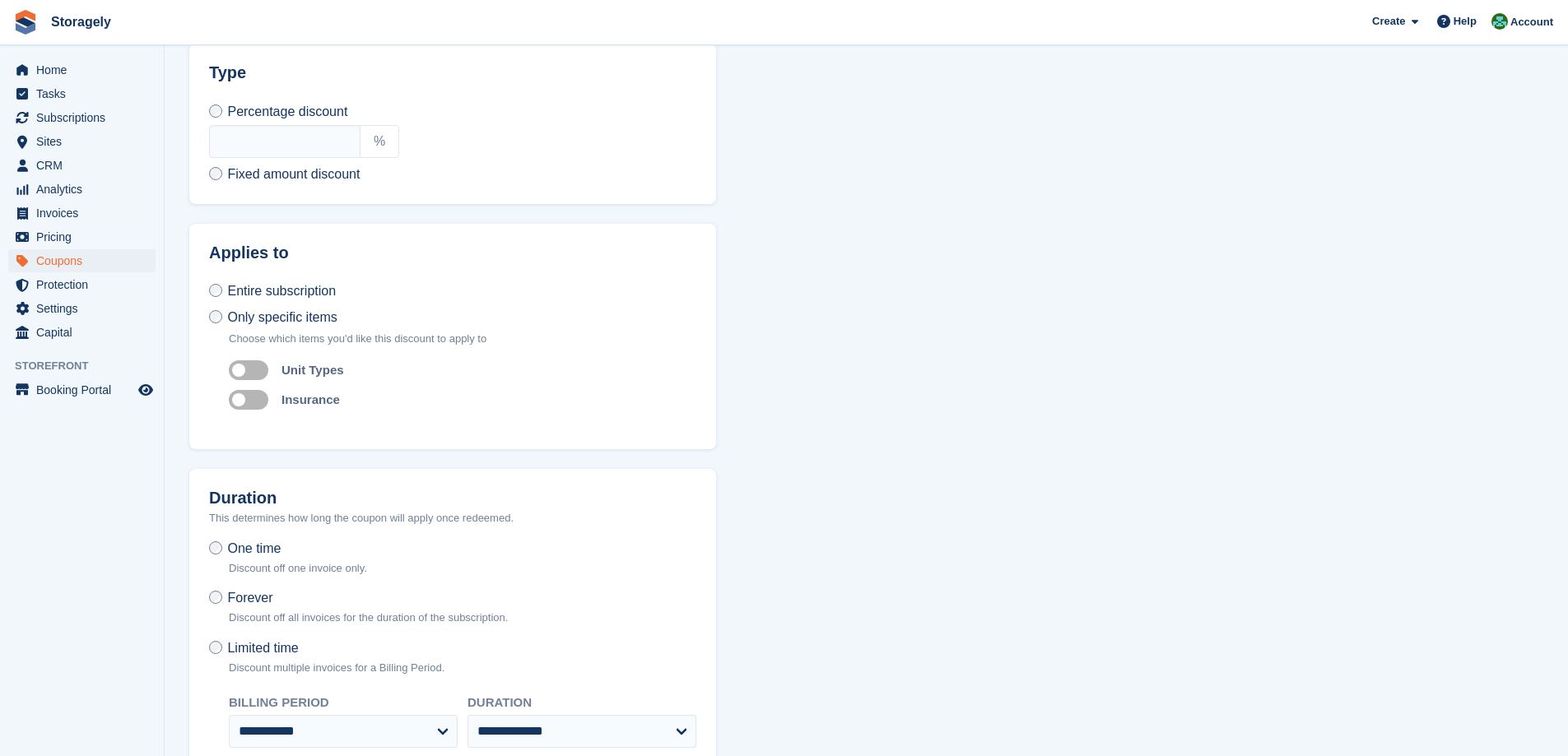
scroll to position [243, 0]
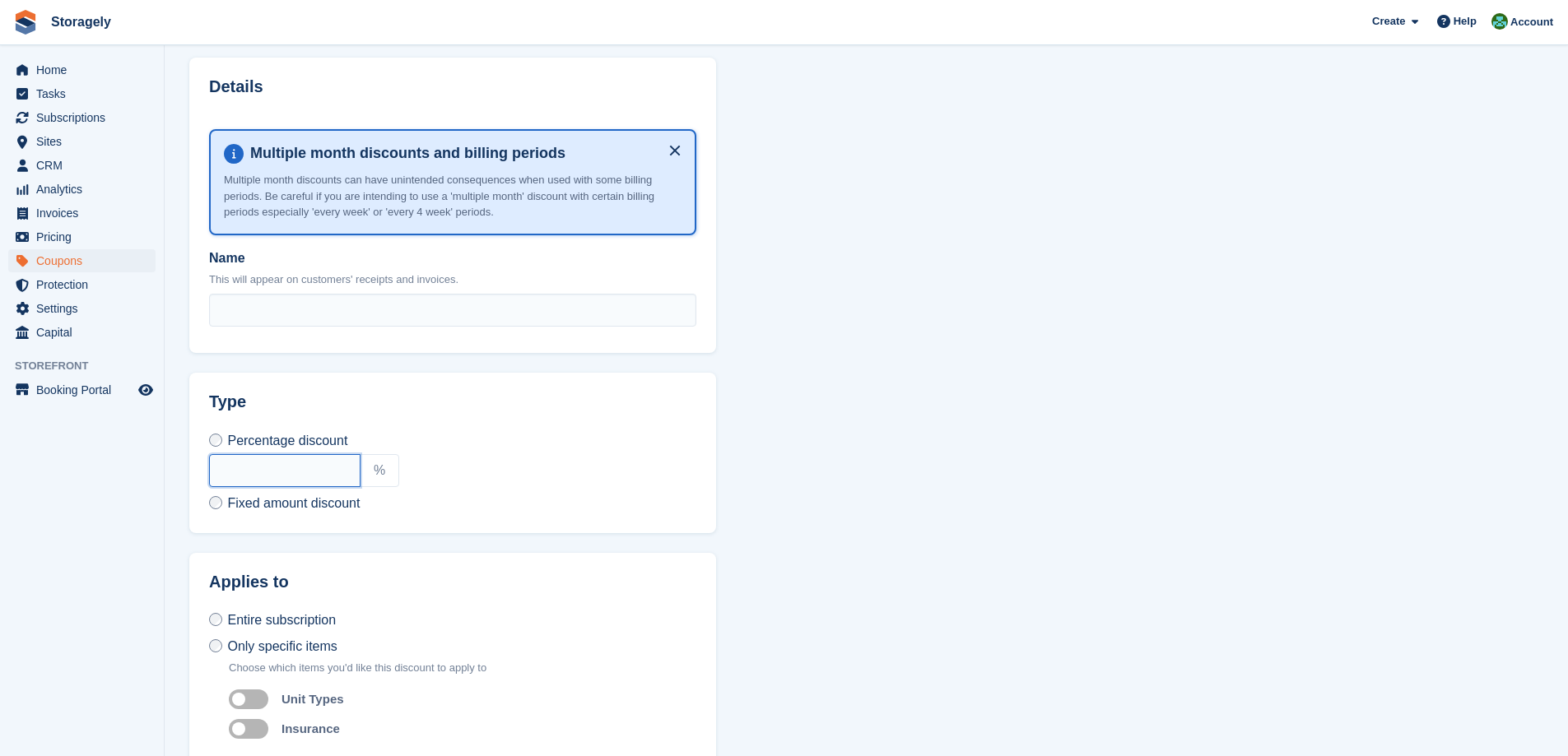
click at [300, 457] on input "text" at bounding box center [285, 470] width 152 height 33
type input "**"
click at [414, 419] on div "Percentage discount ** % Fixed amount discount £" at bounding box center [453, 472] width 527 height 122
click at [334, 507] on span "Fixed amount discount" at bounding box center [293, 503] width 132 height 14
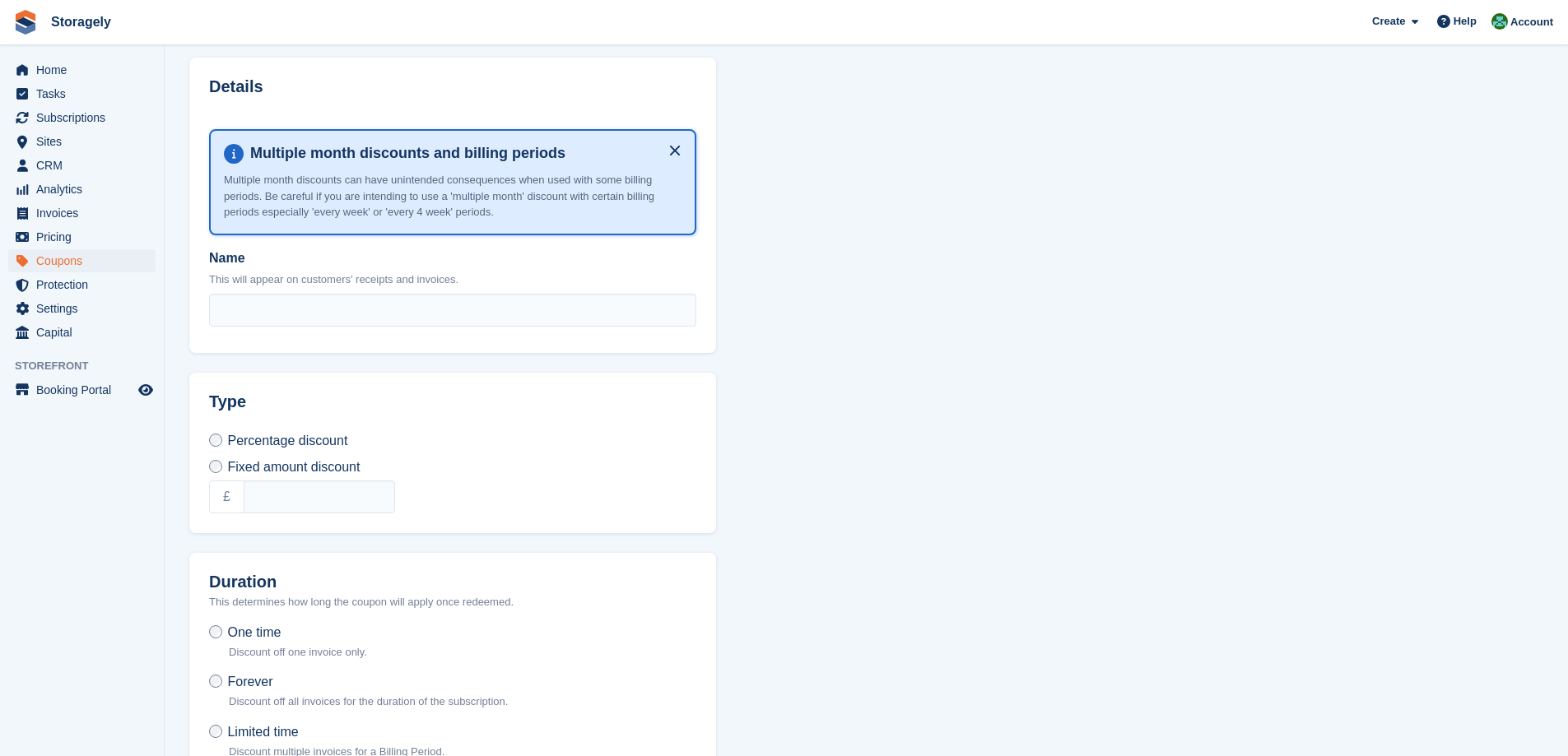
click at [298, 441] on span "Percentage discount" at bounding box center [287, 441] width 120 height 14
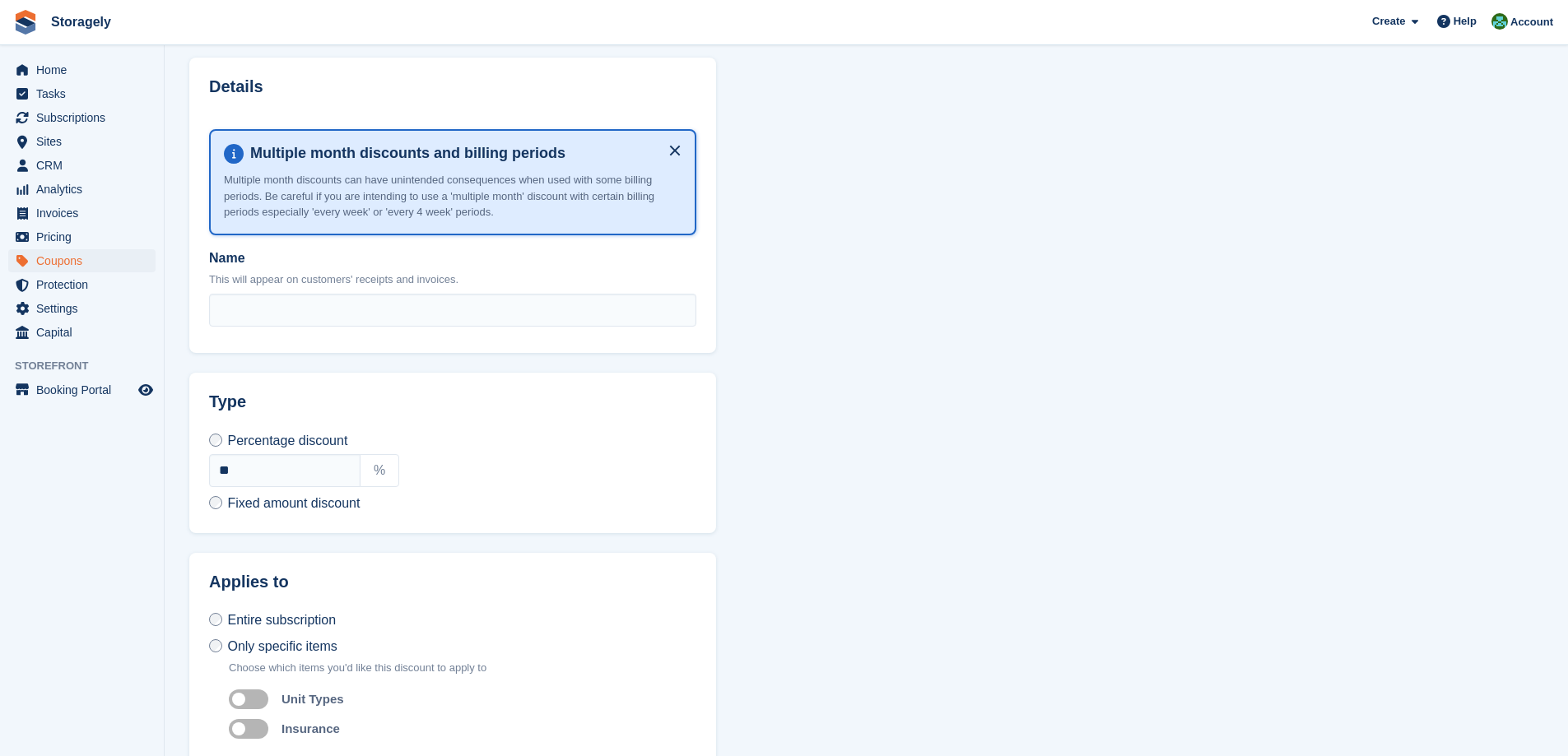
click at [471, 447] on div "Percentage discount ** %" at bounding box center [453, 458] width 487 height 56
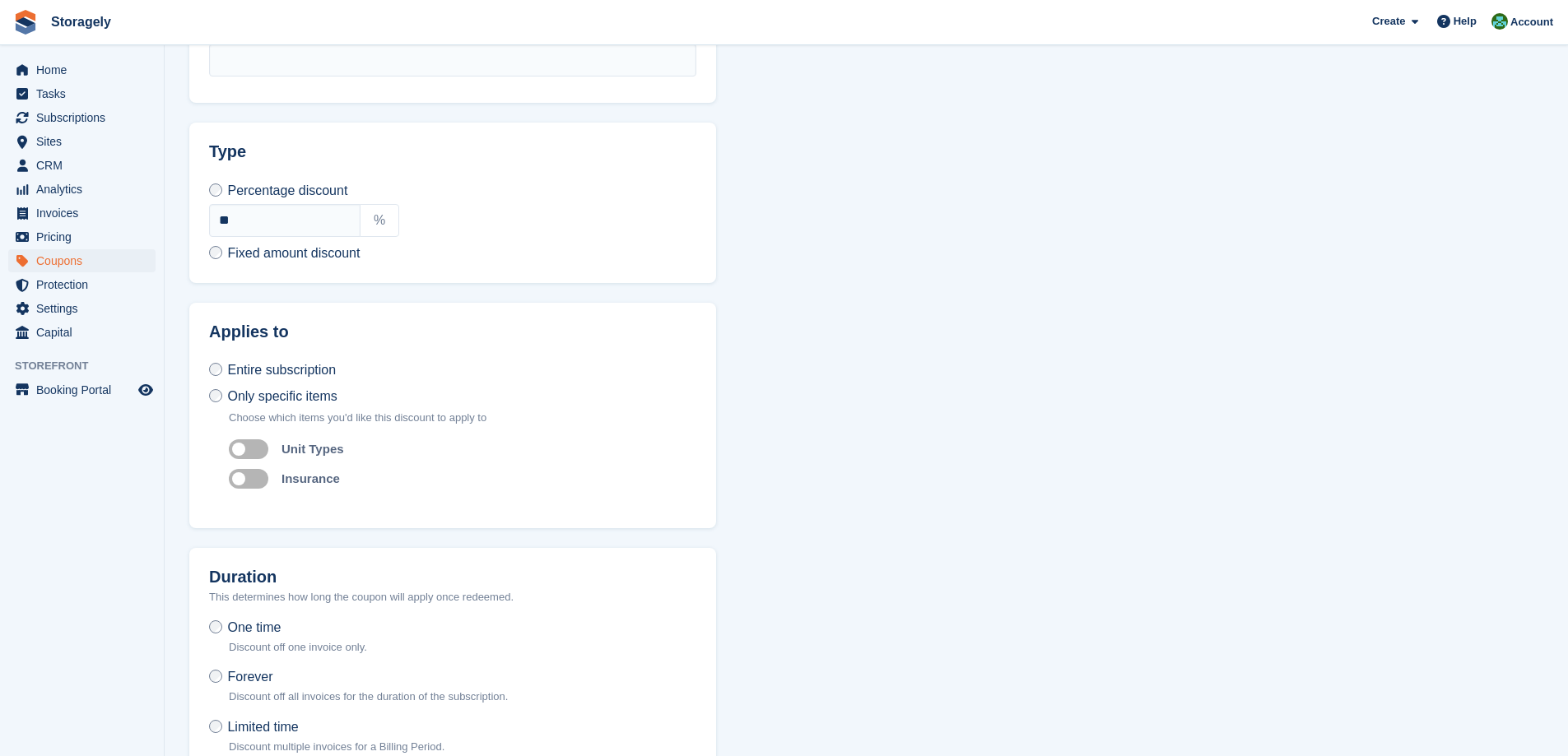
scroll to position [737, 0]
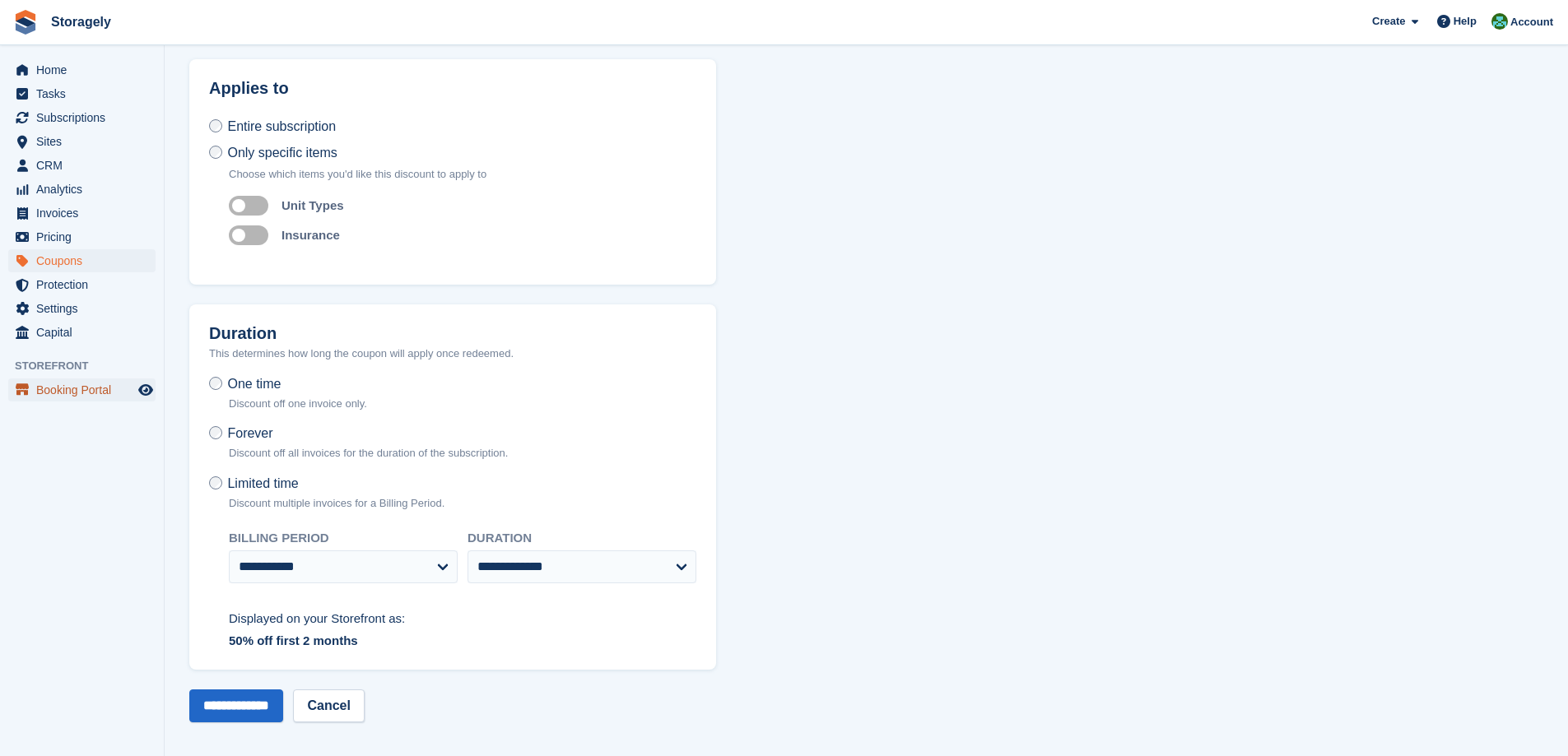
click at [52, 386] on span "Booking Portal" at bounding box center [86, 389] width 99 height 23
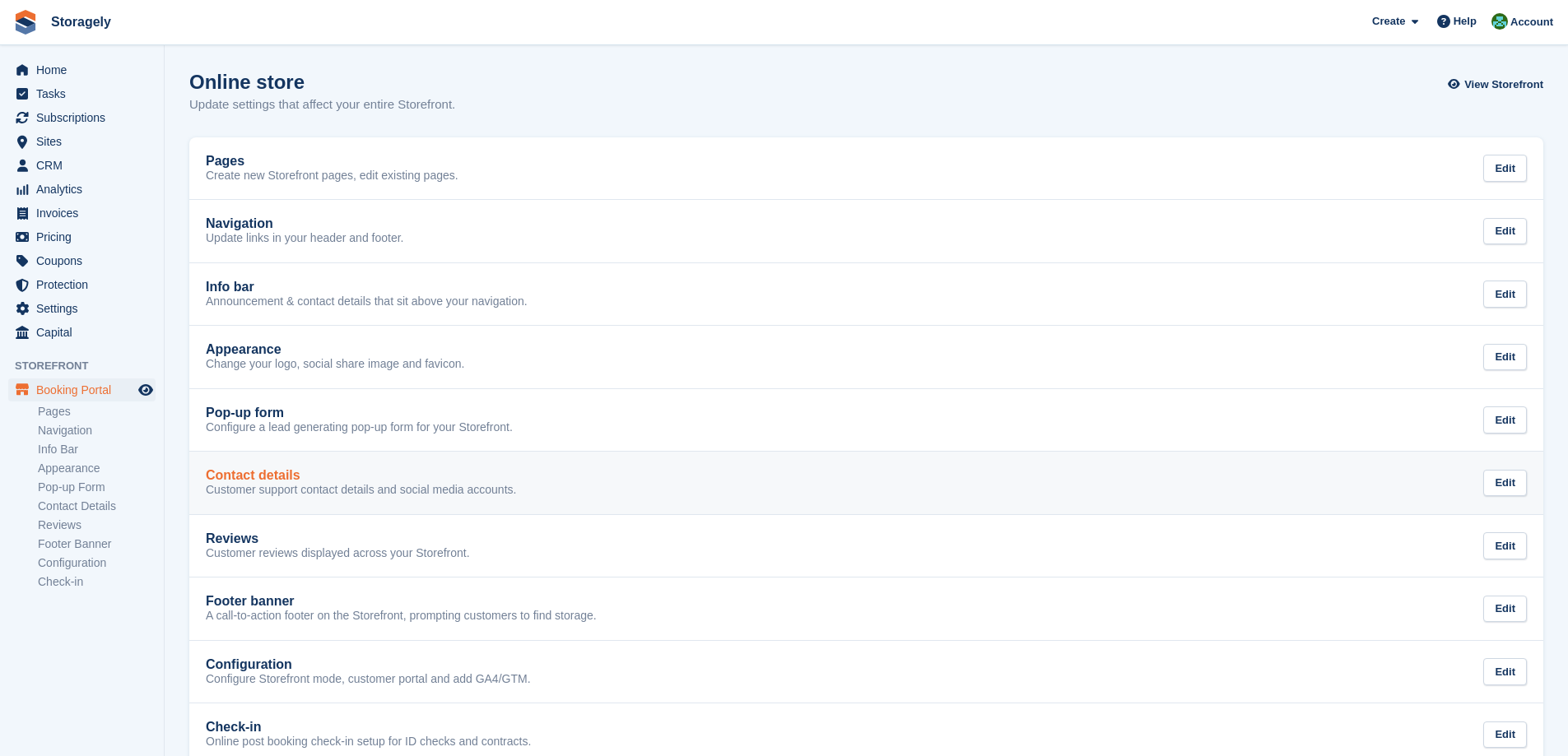
scroll to position [34, 0]
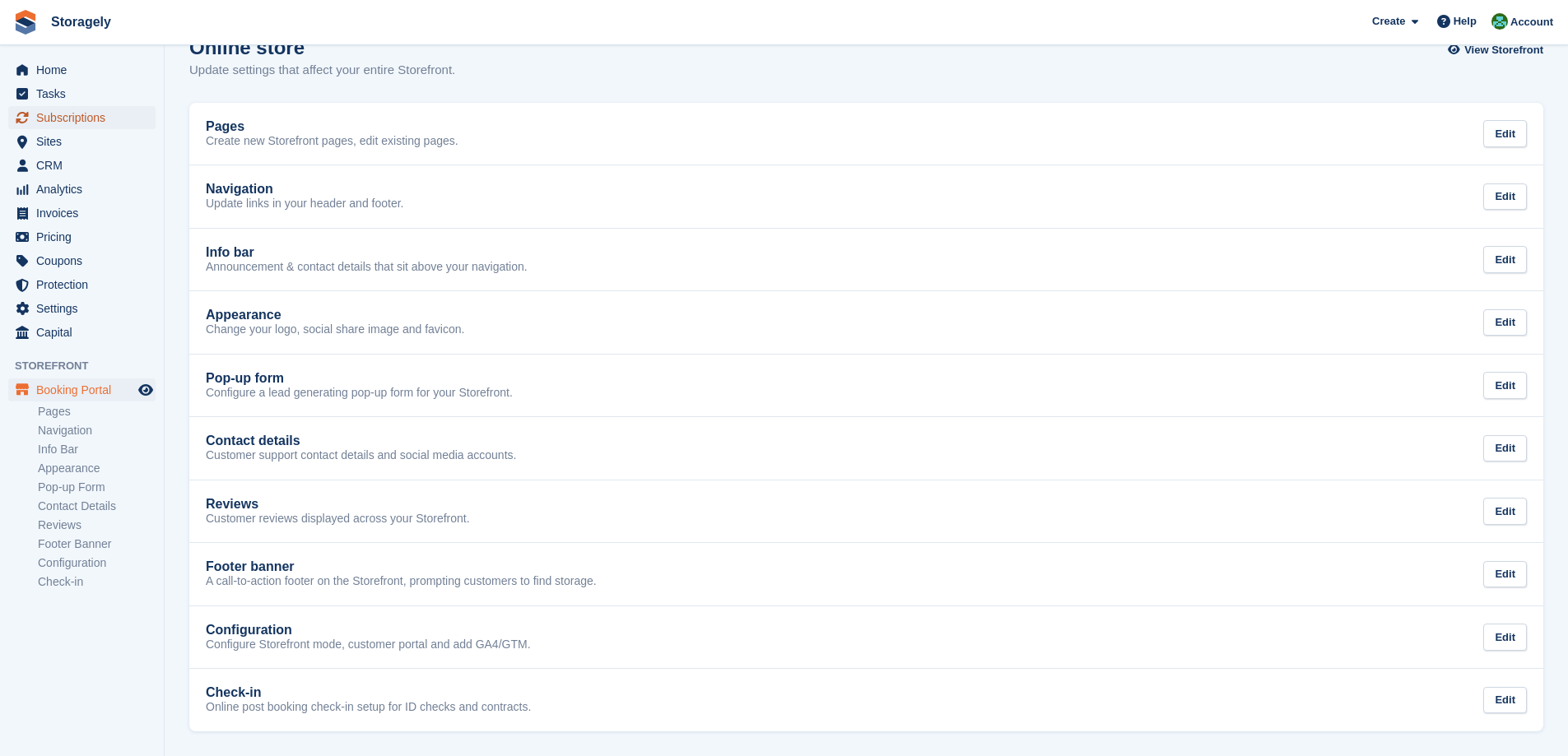
click at [67, 122] on span "Subscriptions" at bounding box center [86, 117] width 99 height 23
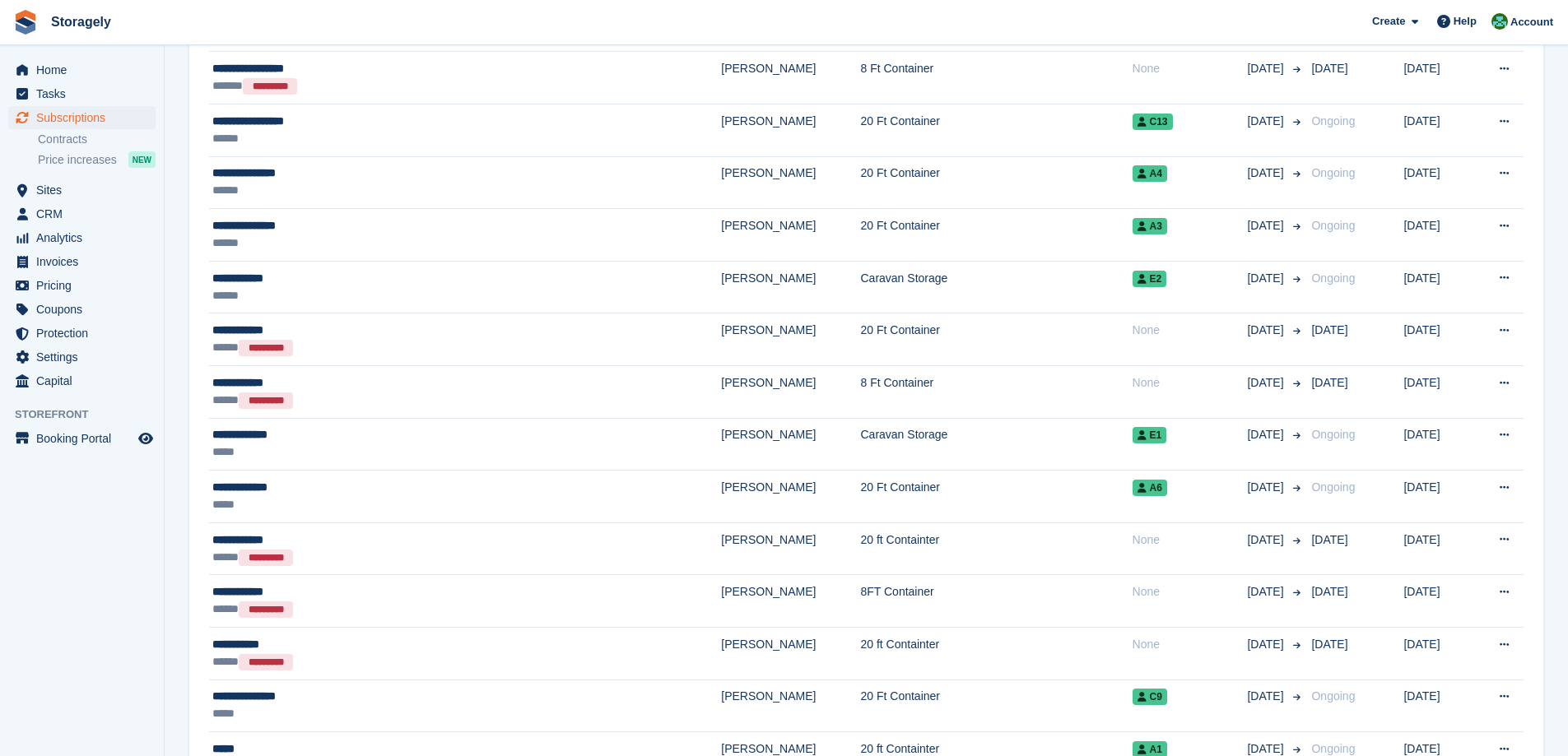
scroll to position [1811, 0]
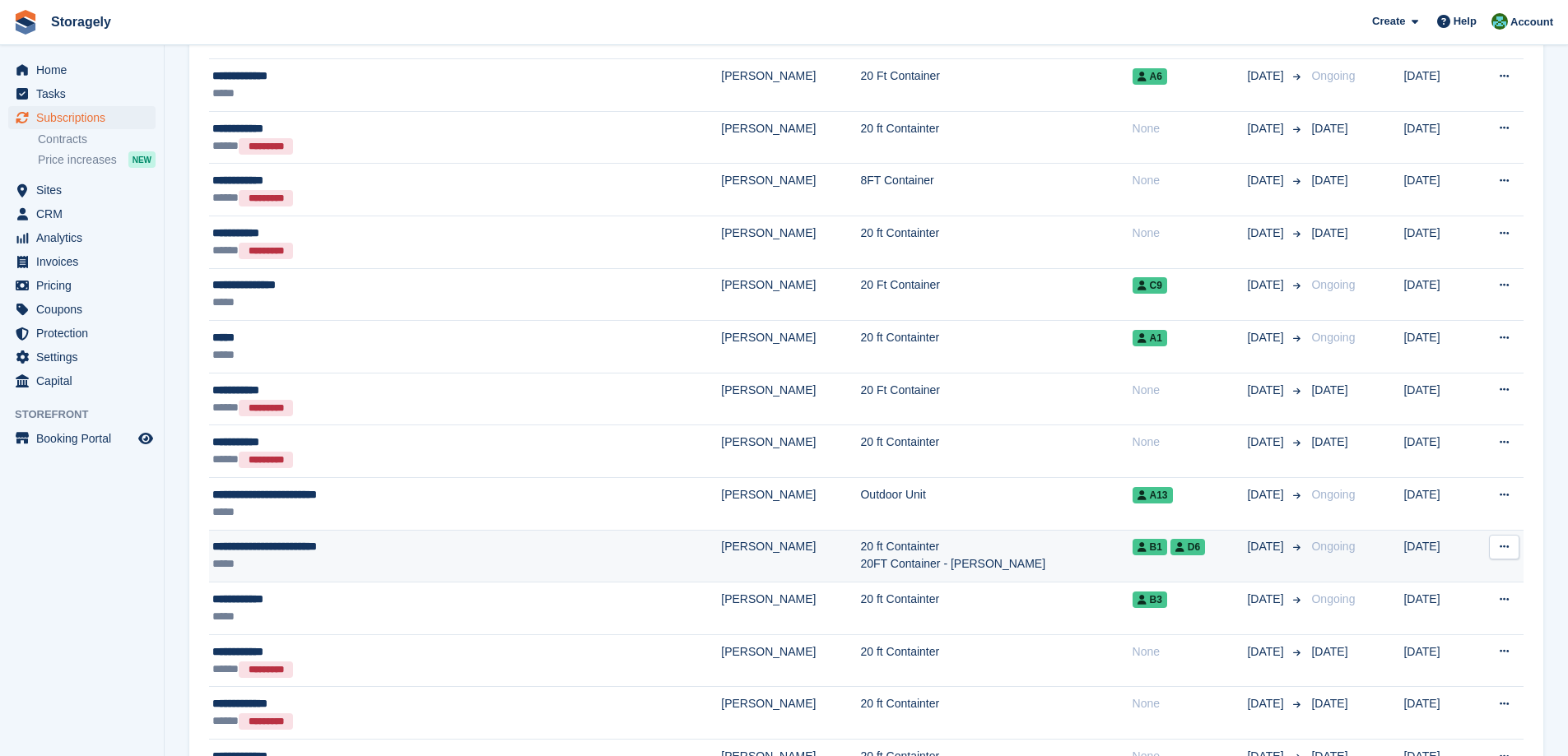
click at [400, 557] on div "*****" at bounding box center [385, 565] width 346 height 18
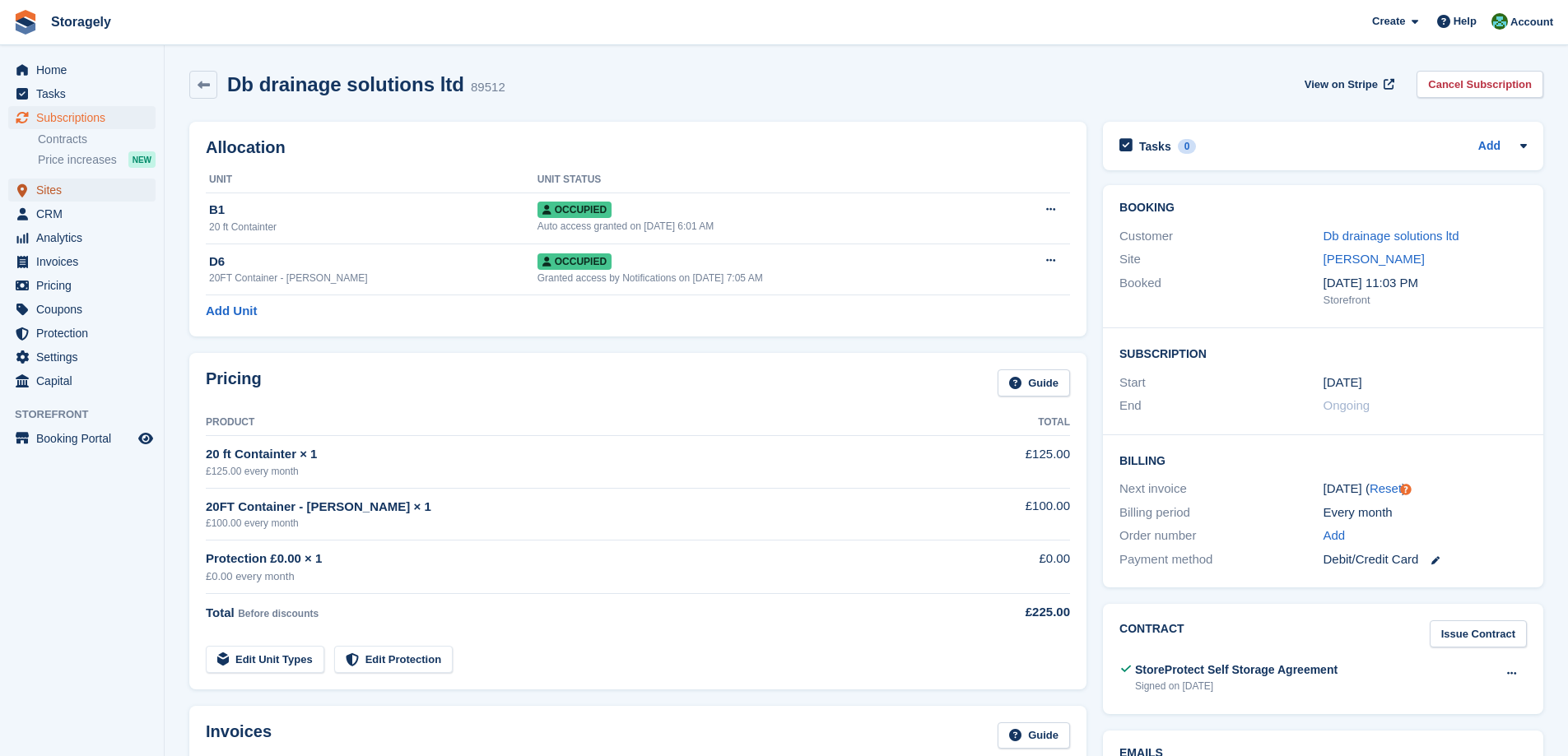
click at [56, 183] on span "Sites" at bounding box center [86, 189] width 99 height 23
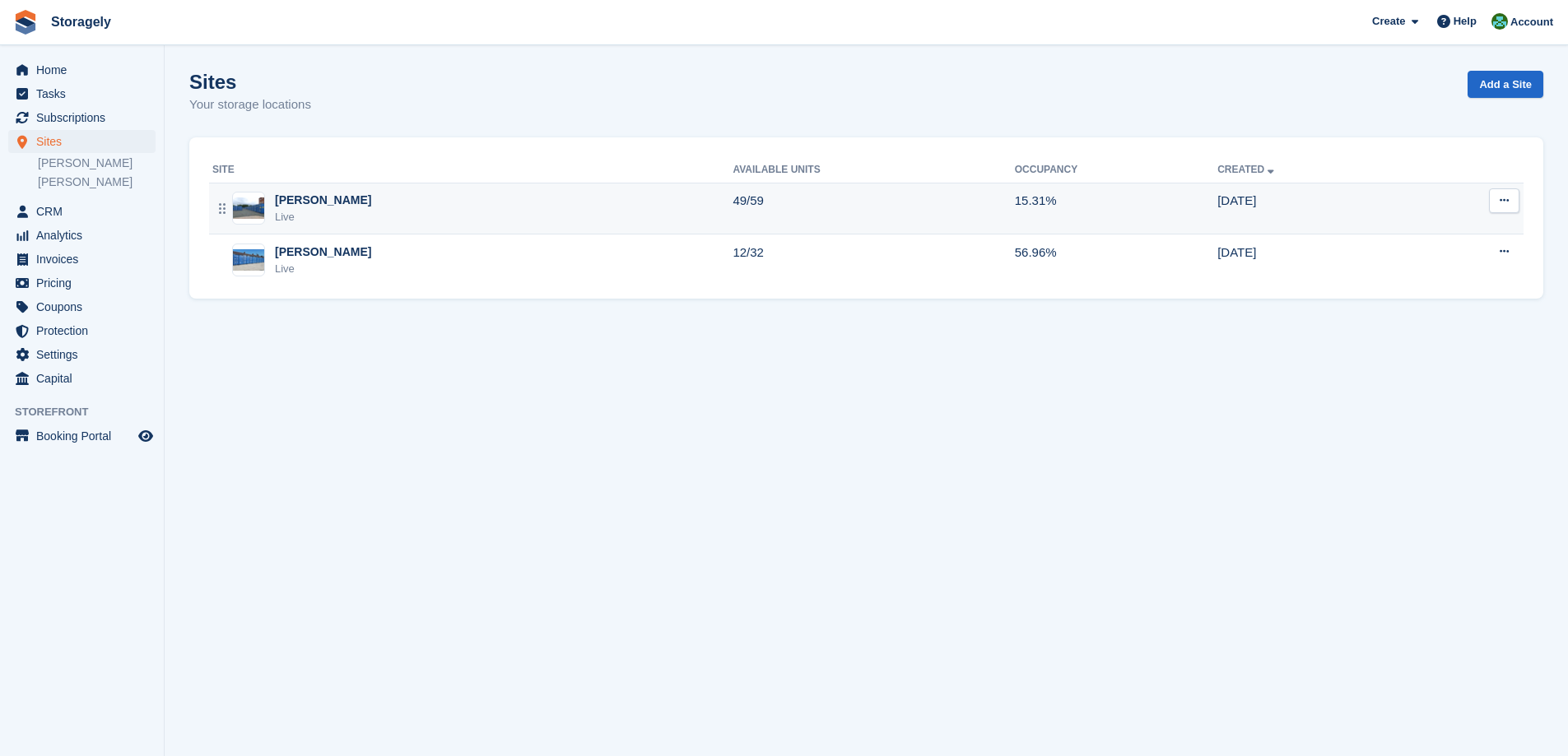
click at [436, 215] on div "Dudley Live" at bounding box center [472, 209] width 521 height 34
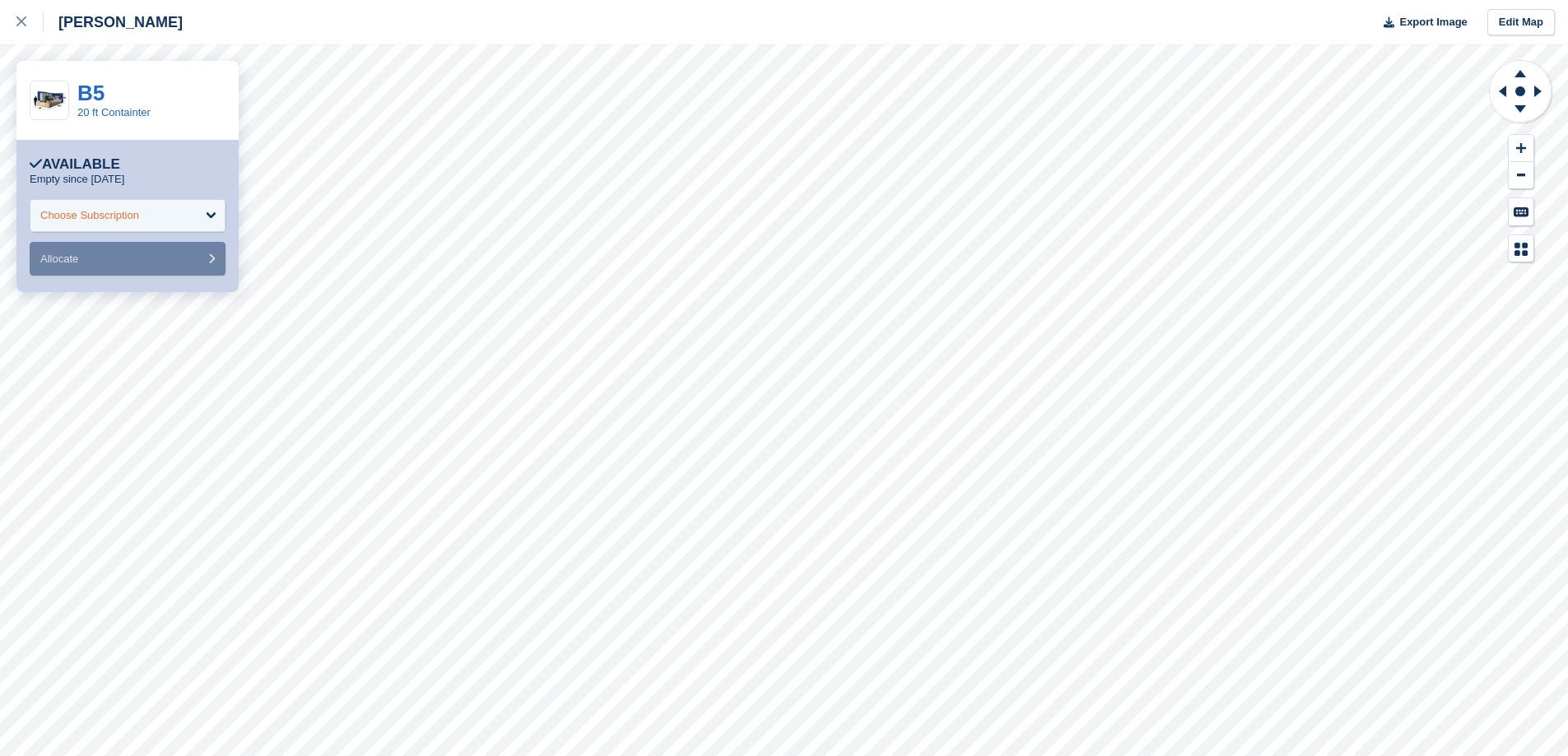
click at [172, 216] on div "Choose Subscription" at bounding box center [127, 215] width 196 height 33
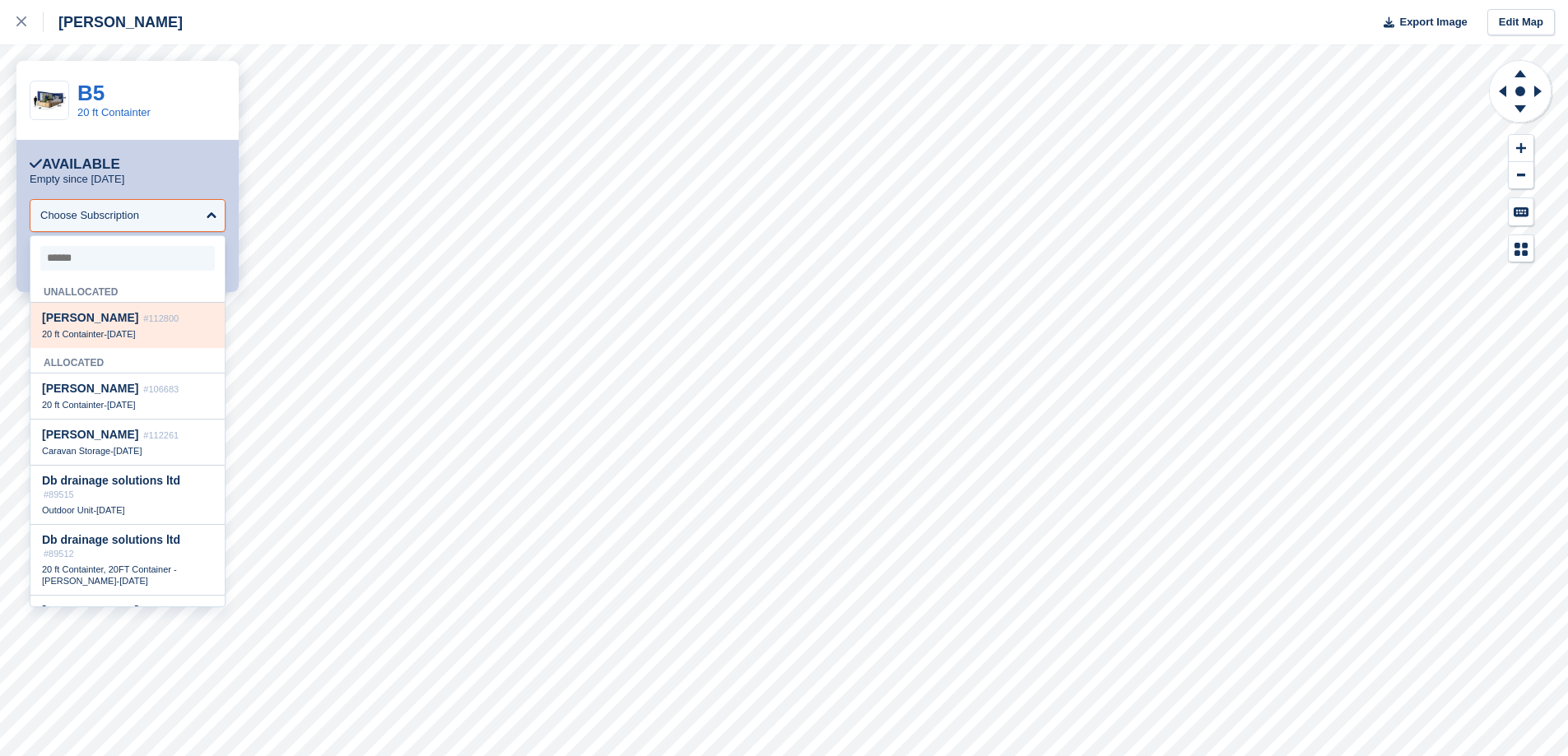
click at [165, 331] on div "20 ft Containter - 9 Oct" at bounding box center [128, 334] width 172 height 12
select select "******"
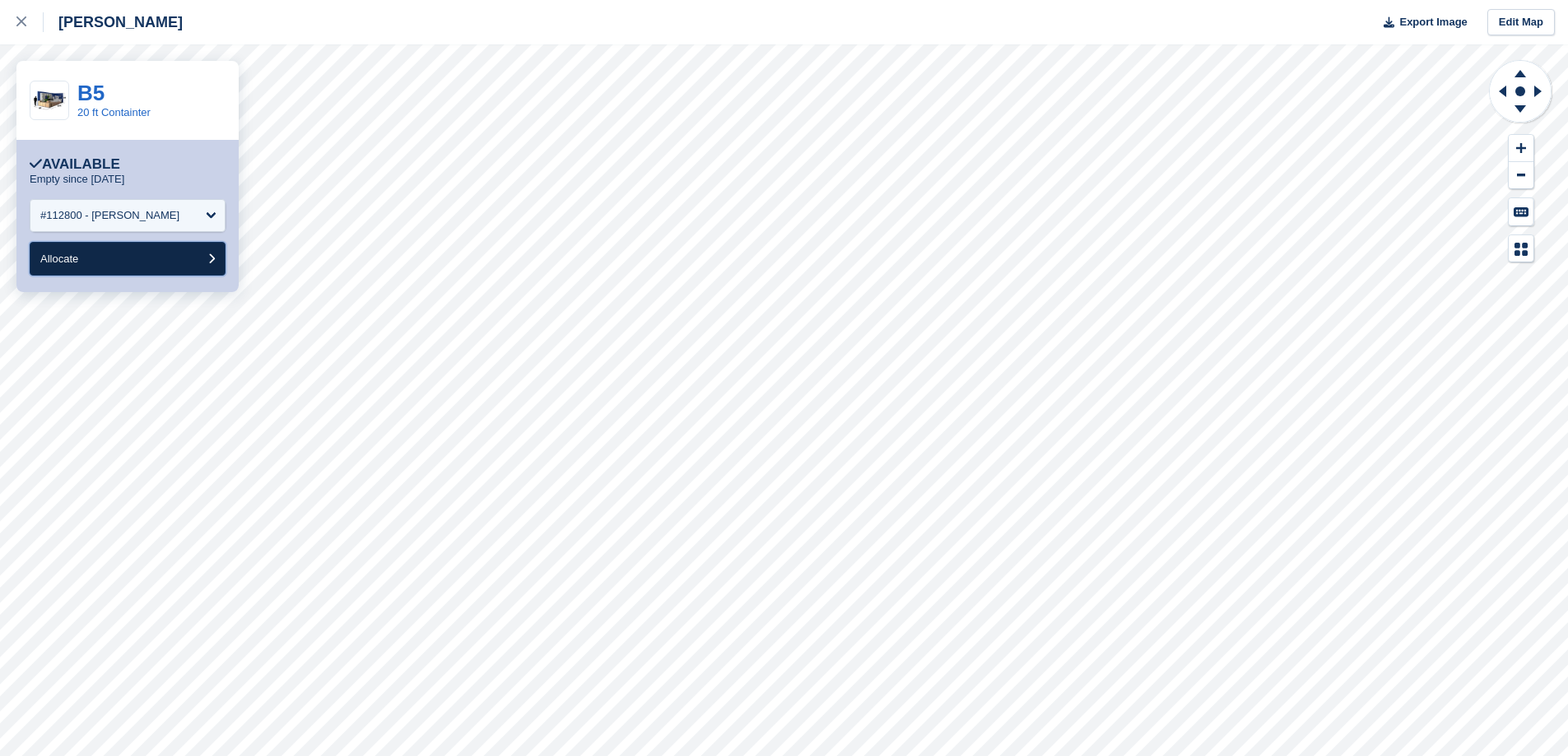
click at [137, 254] on button "Allocate" at bounding box center [127, 258] width 196 height 34
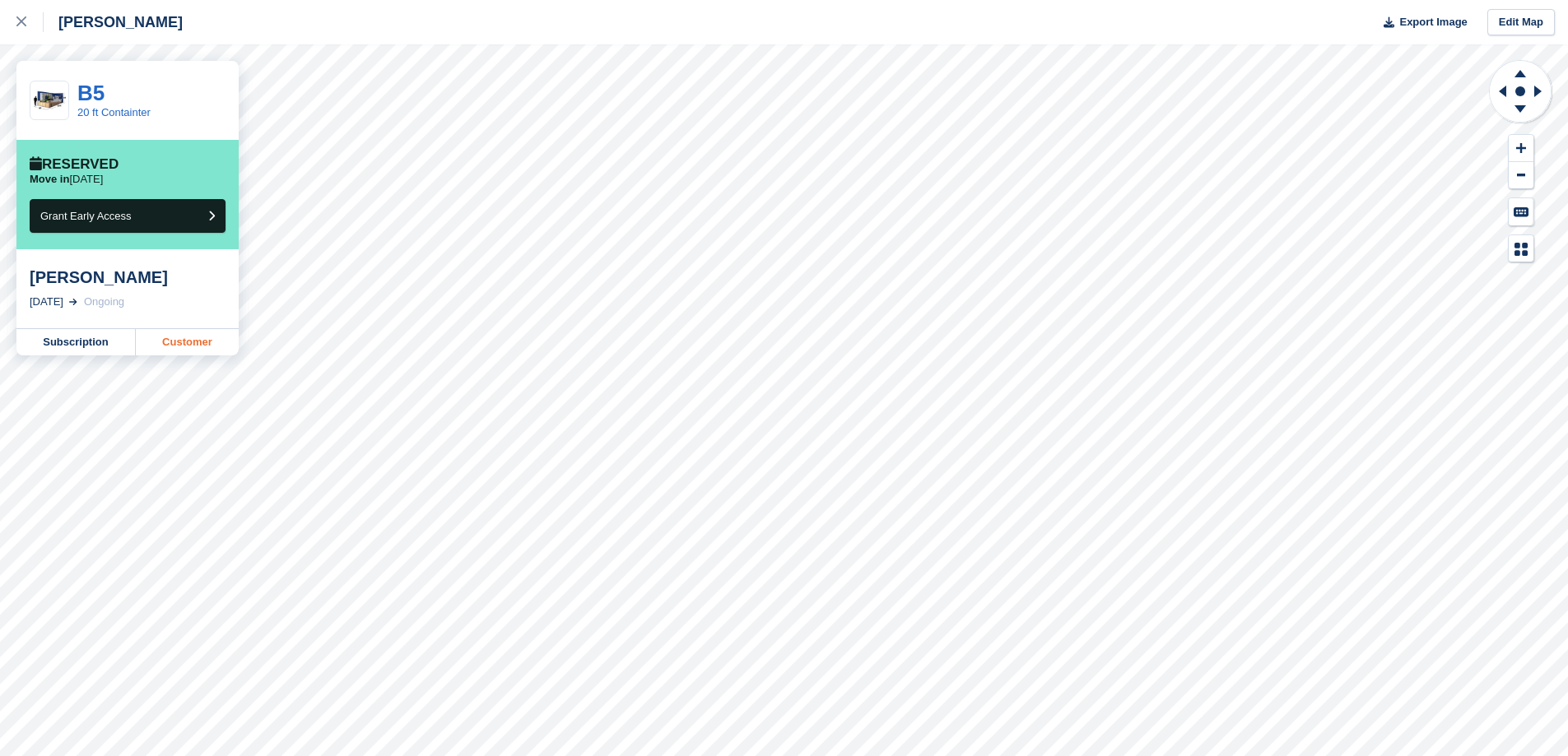
click at [188, 346] on link "Customer" at bounding box center [187, 342] width 103 height 27
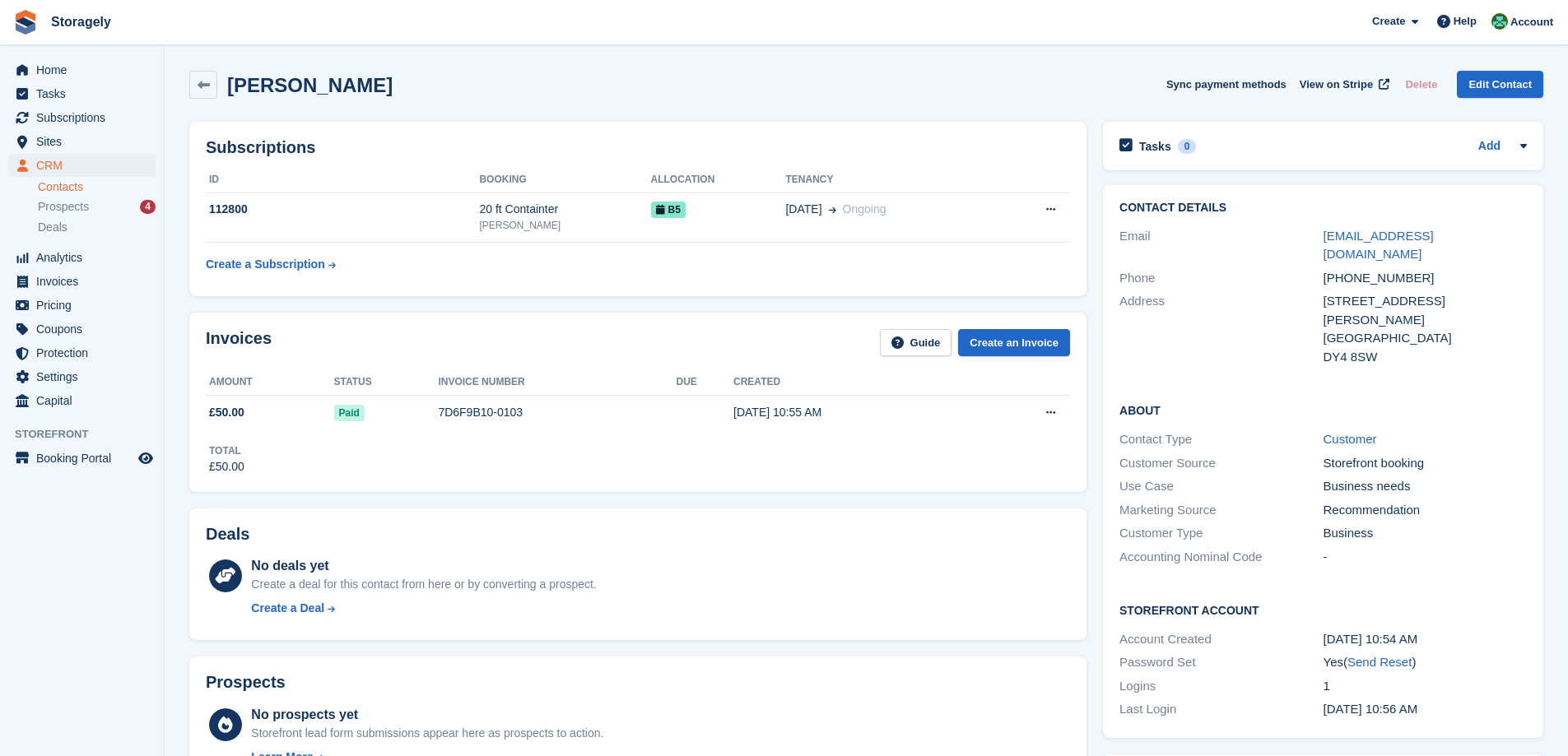
click at [417, 306] on div "Invoices Guide Create an Invoice Amount Status Invoice number Due Created £50.0…" at bounding box center [638, 402] width 914 height 195
click at [307, 221] on td "112800" at bounding box center [342, 217] width 273 height 50
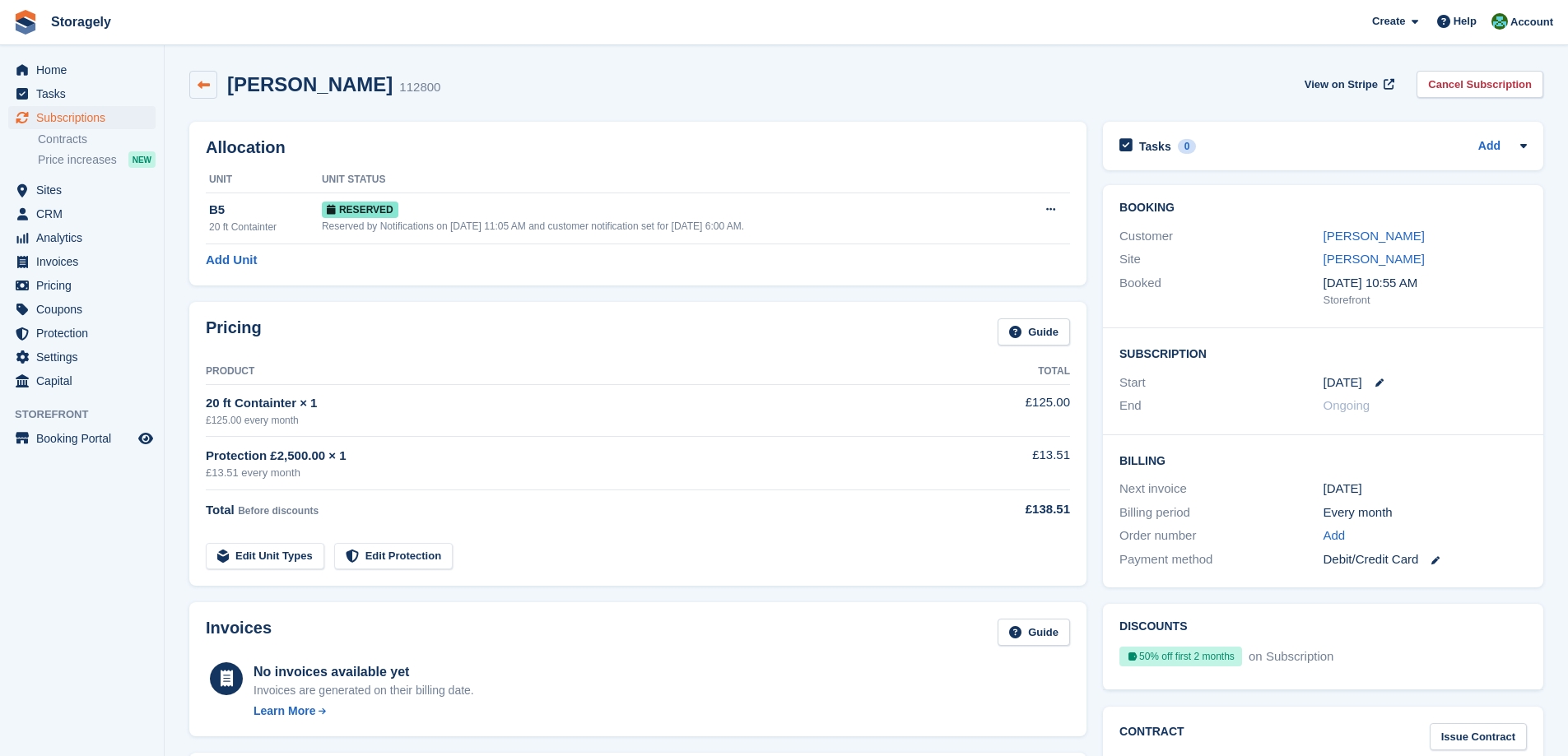
click at [206, 89] on icon at bounding box center [203, 85] width 13 height 13
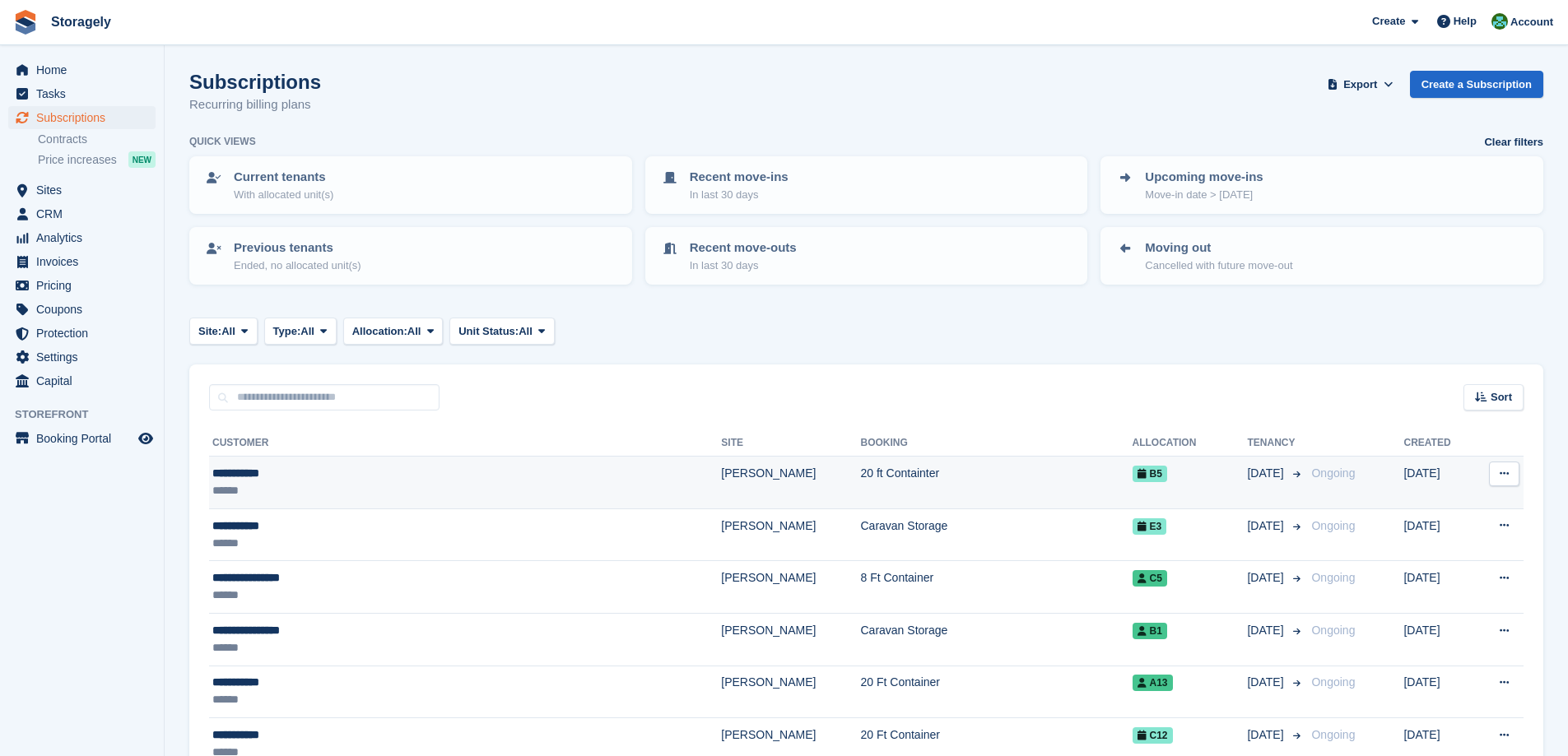
click at [387, 479] on div "**********" at bounding box center [385, 474] width 346 height 18
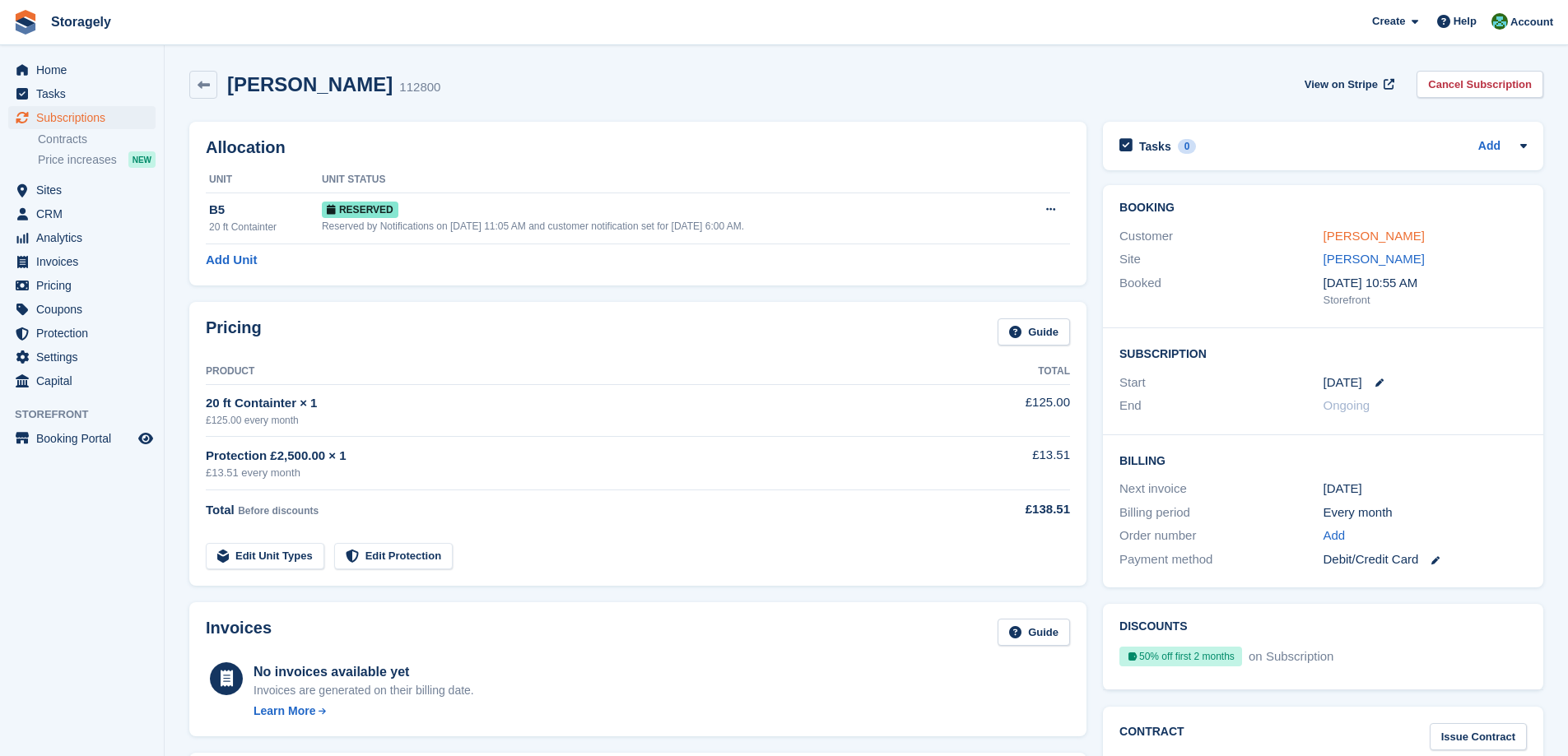
click at [1337, 234] on link "[PERSON_NAME]" at bounding box center [1374, 236] width 102 height 14
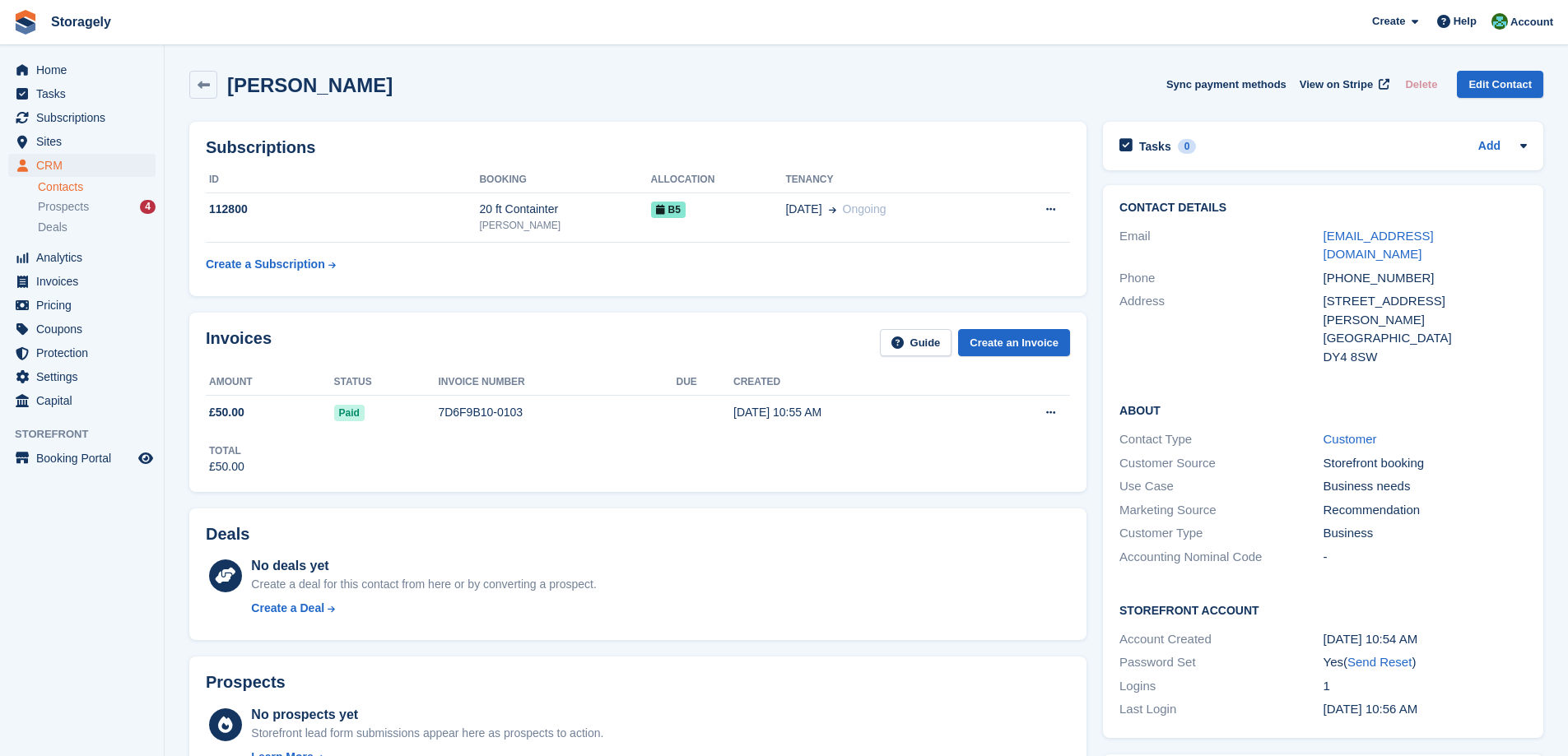
scroll to position [82, 0]
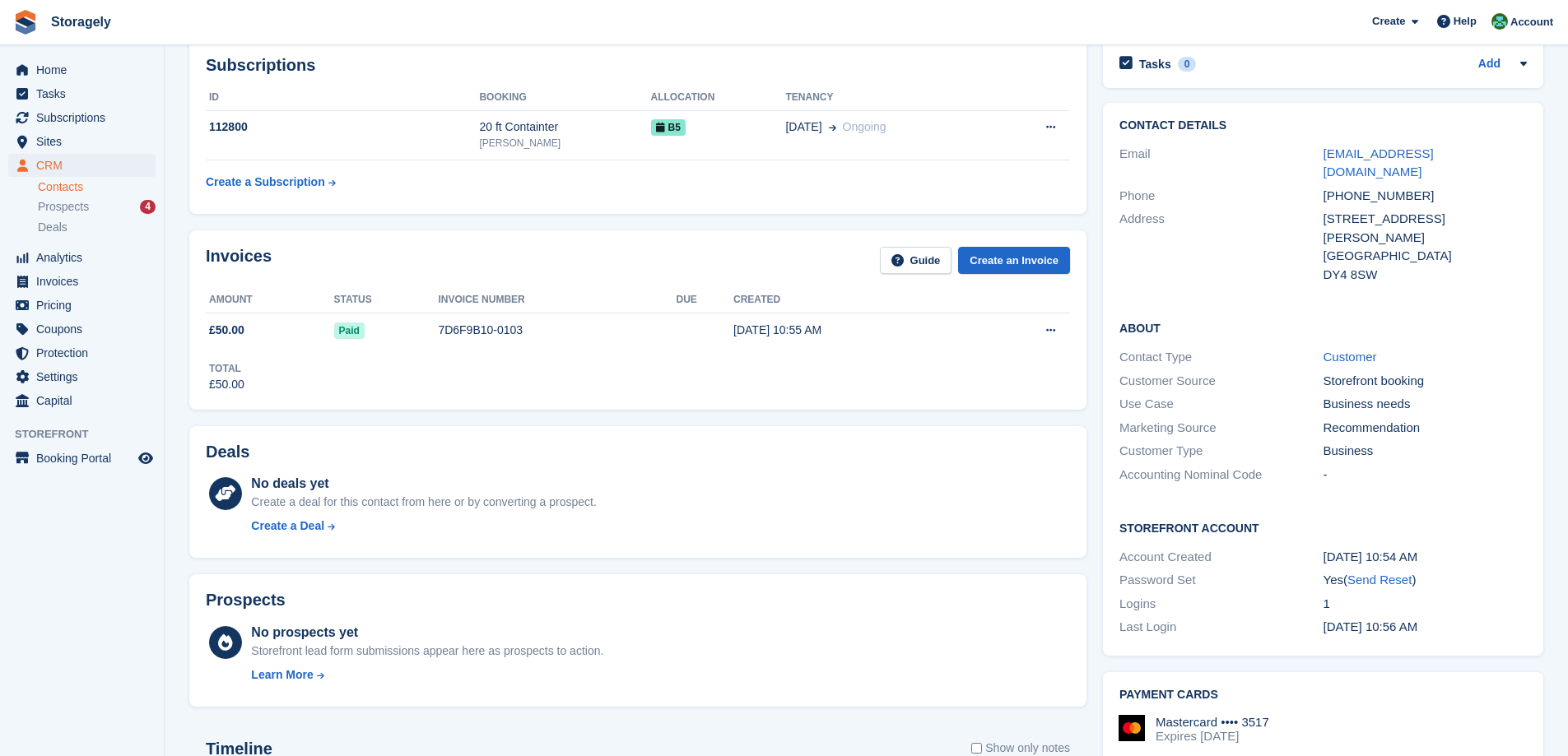
click at [1337, 419] on div "Recommendation" at bounding box center [1425, 428] width 203 height 19
click at [1343, 419] on div "Recommendation" at bounding box center [1425, 428] width 203 height 19
click at [1338, 419] on div "Recommendation" at bounding box center [1425, 428] width 203 height 19
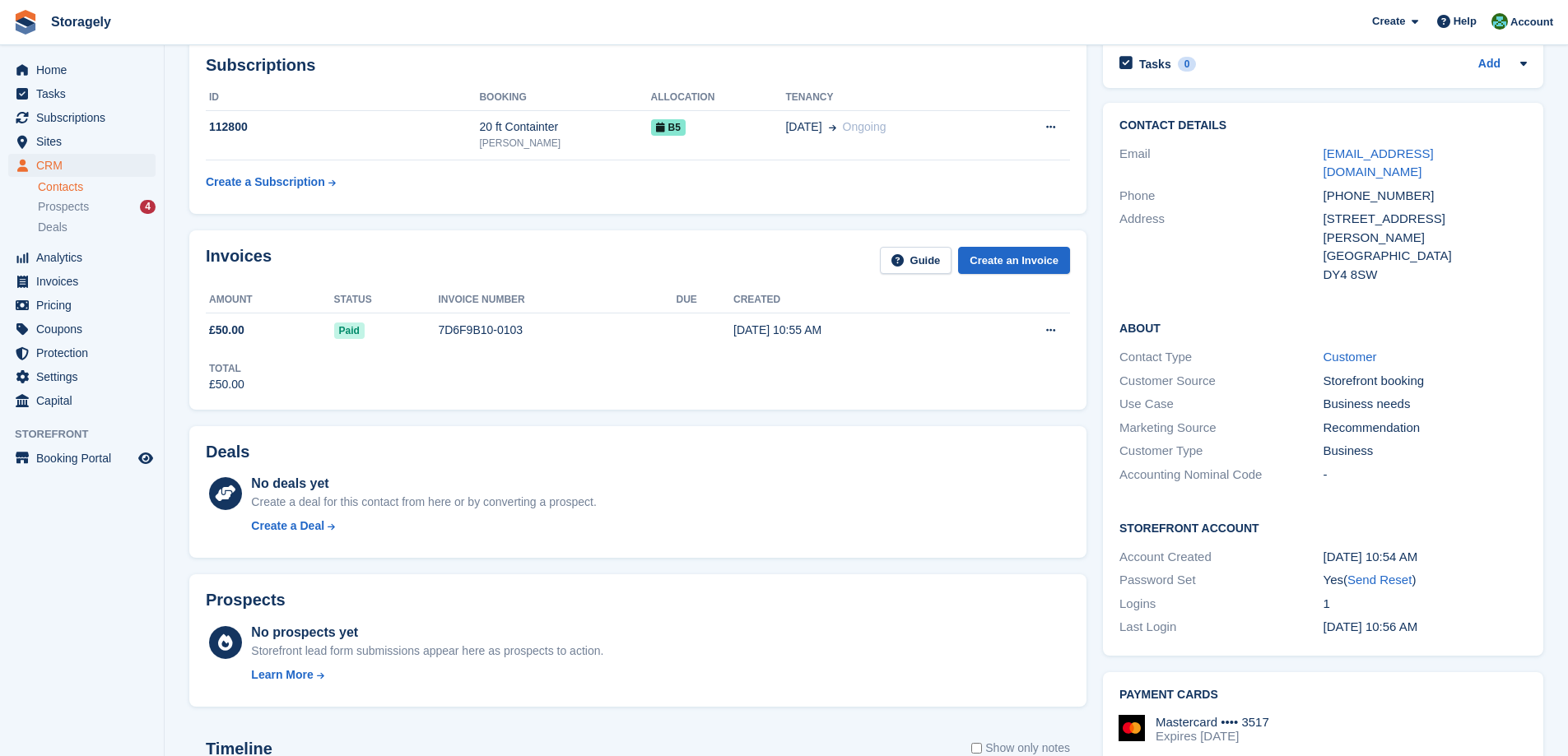
click at [1338, 419] on div "Recommendation" at bounding box center [1425, 428] width 203 height 19
click at [1319, 419] on div "Marketing Source" at bounding box center [1221, 428] width 203 height 19
click at [1331, 419] on div "Recommendation" at bounding box center [1425, 428] width 203 height 19
click at [1323, 419] on div "Recommendation" at bounding box center [1425, 428] width 203 height 19
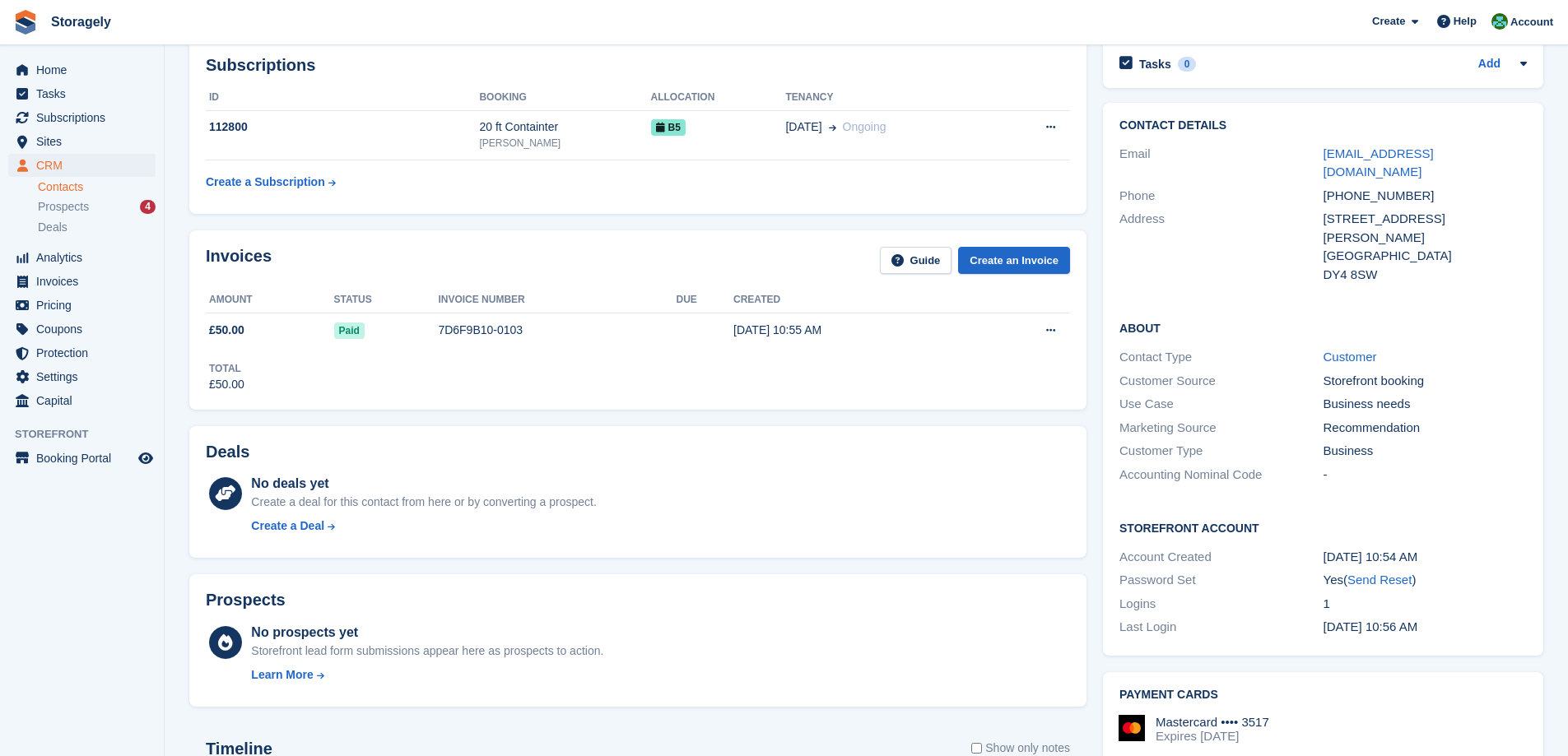
click at [1325, 419] on div "Recommendation" at bounding box center [1425, 428] width 203 height 19
click at [1312, 419] on div "Marketing Source Recommendation" at bounding box center [1322, 428] width 407 height 24
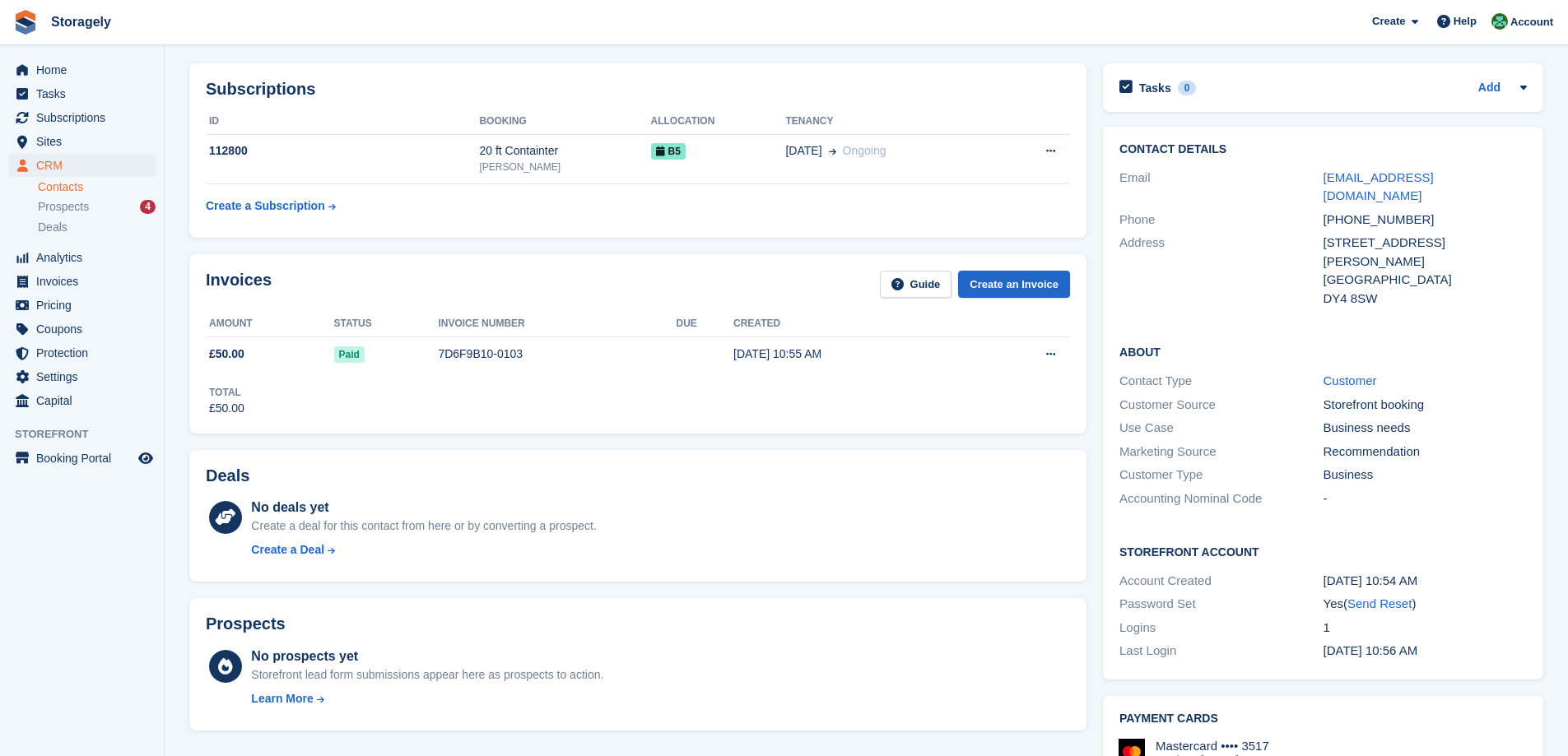
scroll to position [0, 0]
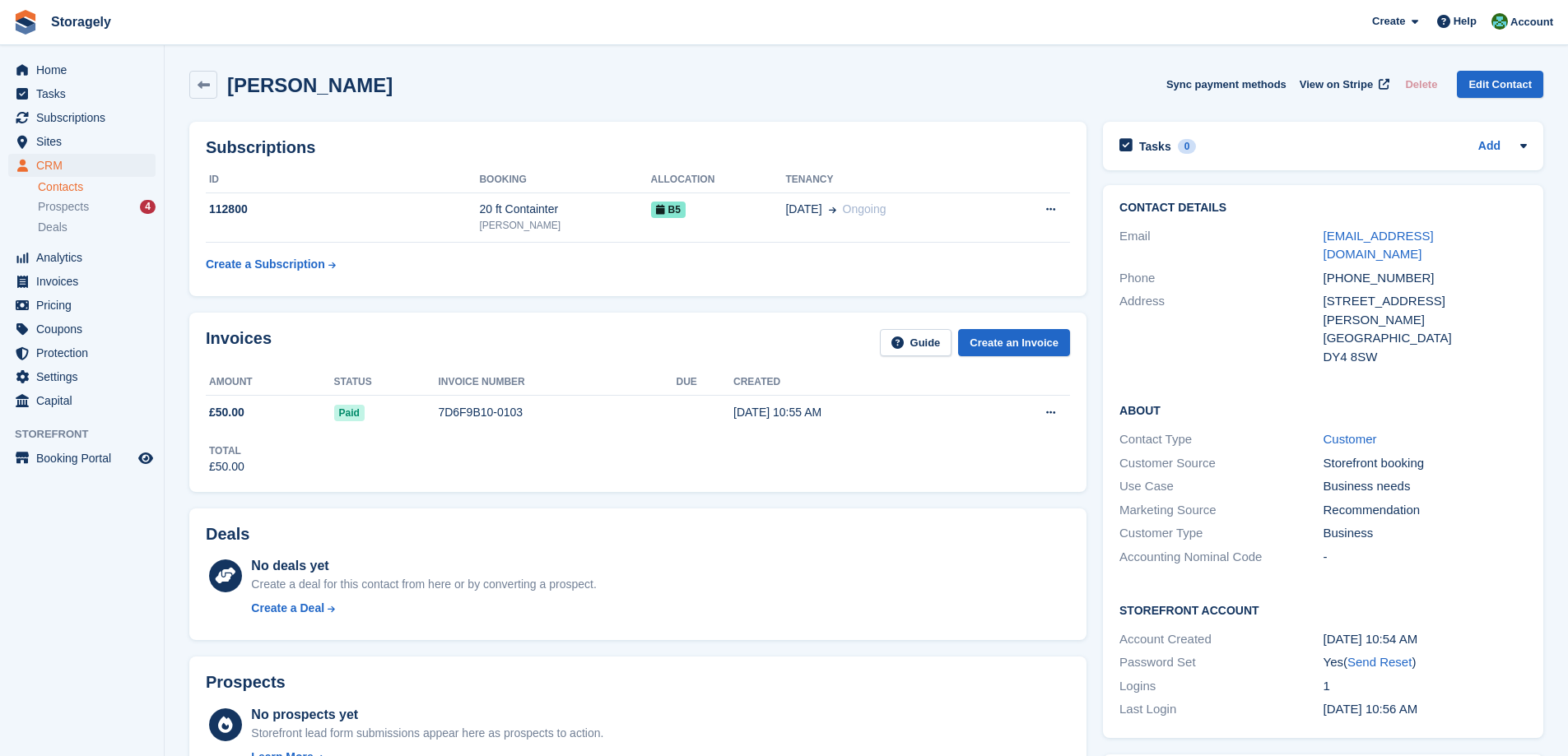
click at [1332, 292] on div "77 Victoria Road" at bounding box center [1425, 301] width 203 height 19
drag, startPoint x: 1332, startPoint y: 286, endPoint x: 1369, endPoint y: 337, distance: 63.0
click at [1369, 337] on div "77 Victoria Road Tipton United Kingdom DY4 8SW" at bounding box center [1425, 328] width 203 height 74
click at [1370, 348] on div "DY4 8SW" at bounding box center [1425, 357] width 203 height 19
click at [1374, 348] on div "DY4 8SW" at bounding box center [1425, 357] width 203 height 19
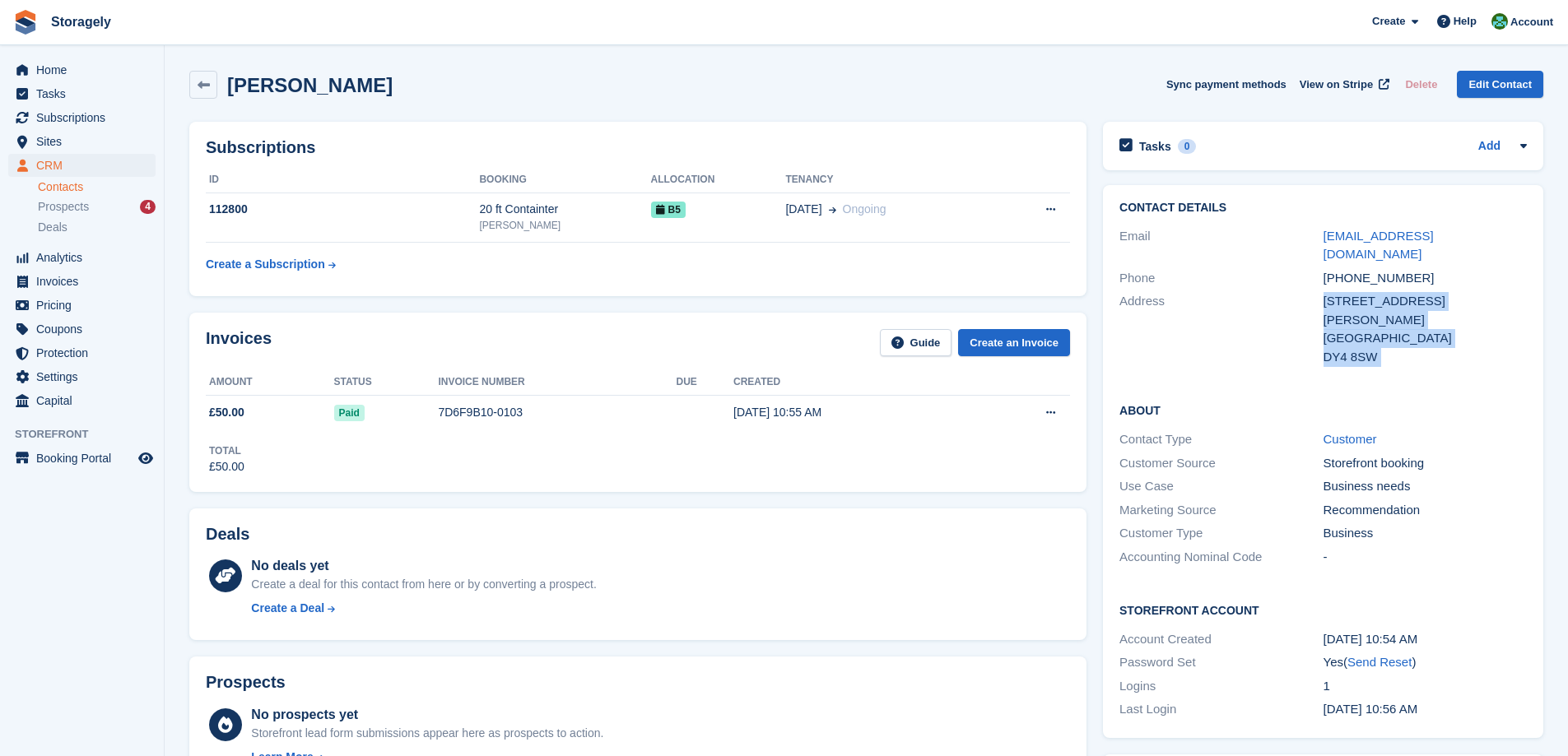
drag, startPoint x: 1375, startPoint y: 338, endPoint x: 1325, endPoint y: 282, distance: 75.1
click at [1325, 292] on div "77 Victoria Road Tipton United Kingdom DY4 8SW" at bounding box center [1425, 328] width 203 height 74
click at [1325, 292] on div "77 Victoria Road" at bounding box center [1425, 301] width 203 height 19
drag, startPoint x: 1325, startPoint y: 282, endPoint x: 1374, endPoint y: 331, distance: 69.3
click at [1373, 330] on div "77 Victoria Road Tipton United Kingdom DY4 8SW" at bounding box center [1425, 328] width 203 height 74
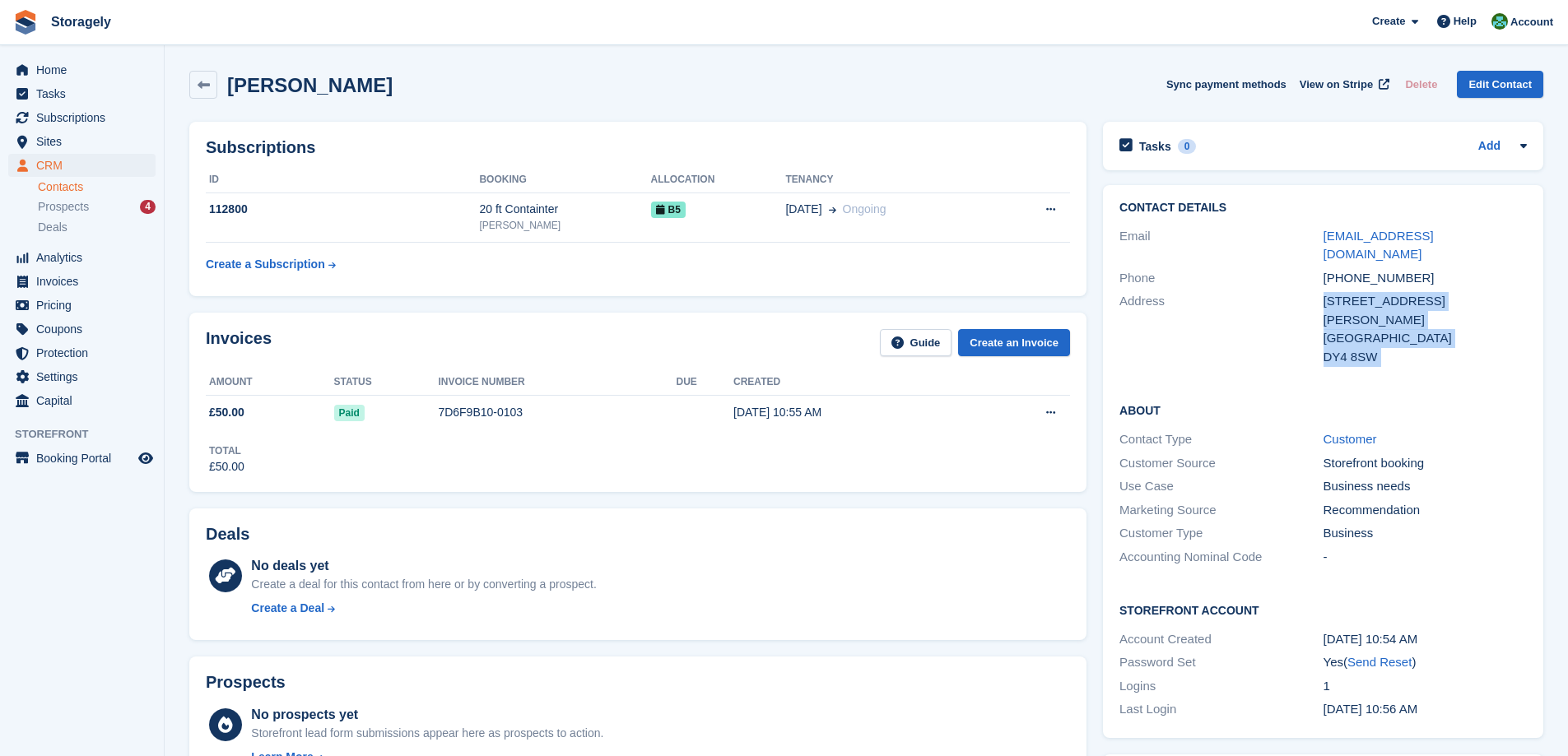
click at [1374, 348] on div "DY4 8SW" at bounding box center [1425, 357] width 203 height 19
click at [1379, 348] on div "DY4 8SW" at bounding box center [1425, 357] width 203 height 19
drag, startPoint x: 1379, startPoint y: 341, endPoint x: 1314, endPoint y: 287, distance: 84.5
click at [1314, 290] on div "Address 77 Victoria Road Tipton United Kingdom DY4 8SW" at bounding box center [1322, 329] width 407 height 79
click at [1314, 292] on div "Address" at bounding box center [1221, 328] width 203 height 74
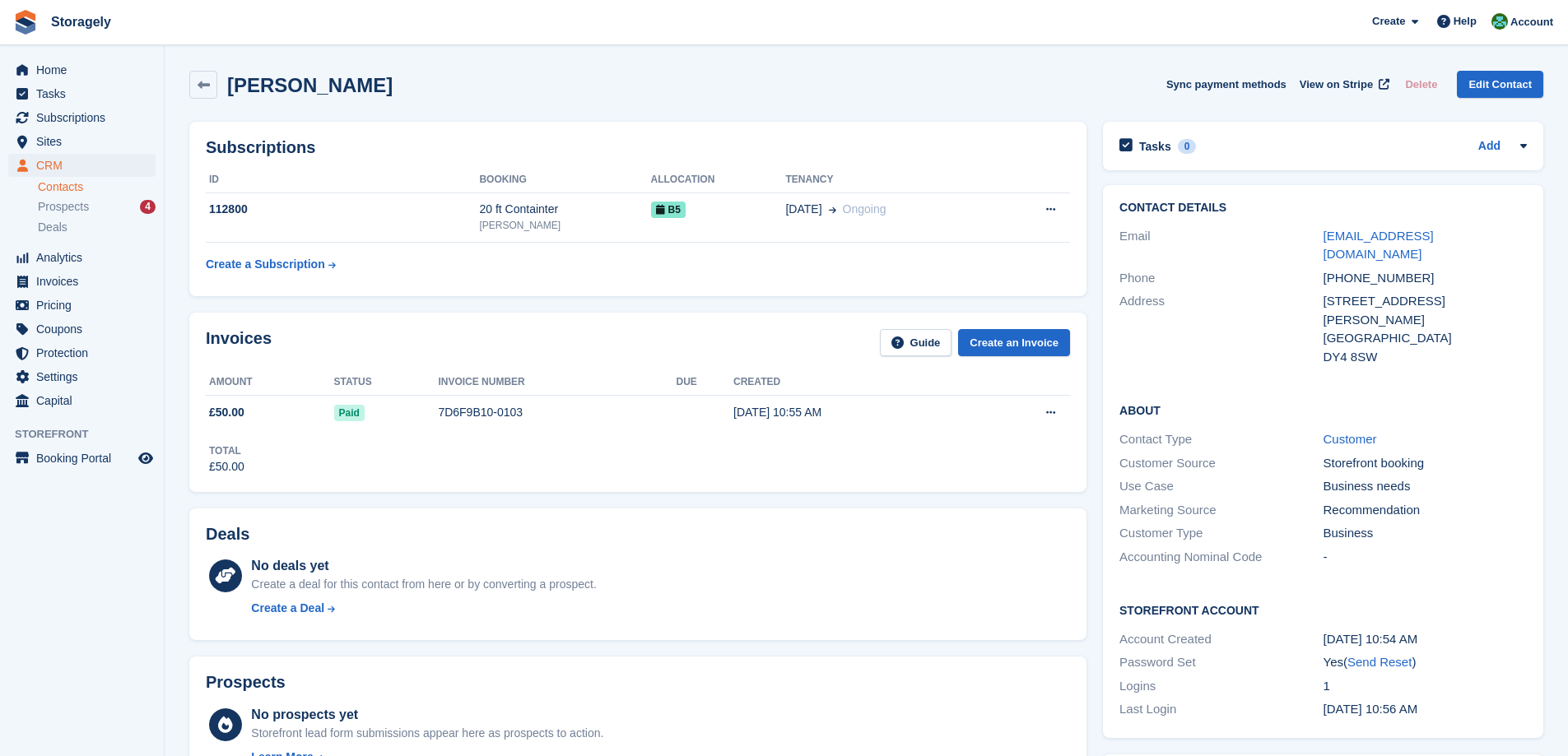
click at [1144, 292] on div "Address" at bounding box center [1221, 328] width 203 height 74
drag, startPoint x: 1144, startPoint y: 284, endPoint x: 1411, endPoint y: 338, distance: 272.4
click at [1411, 338] on div "Address 77 Victoria Road Tipton United Kingdom DY4 8SW" at bounding box center [1322, 329] width 407 height 79
click at [1411, 348] on div "DY4 8SW" at bounding box center [1425, 357] width 203 height 19
drag, startPoint x: 78, startPoint y: 103, endPoint x: 54, endPoint y: 120, distance: 29.4
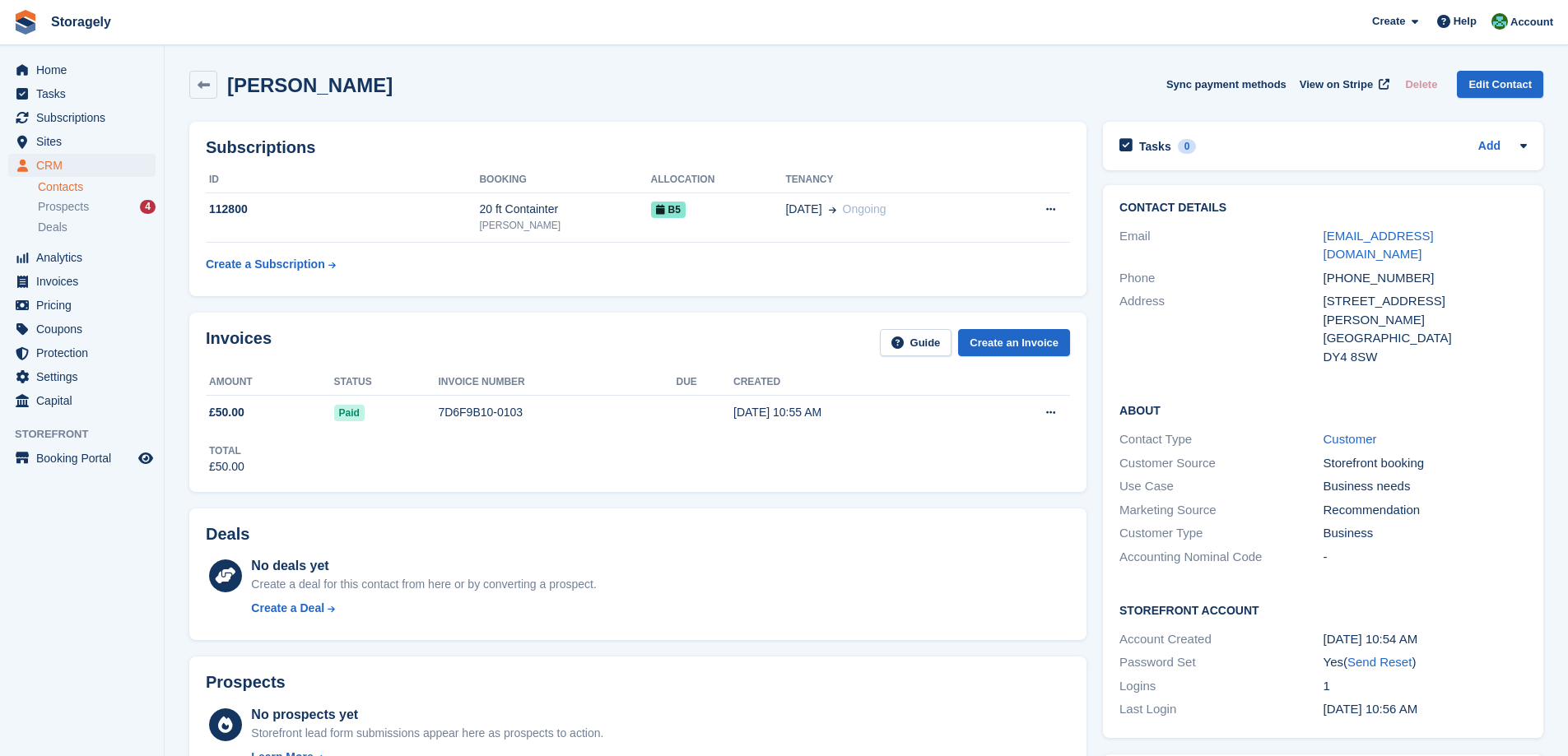
click at [260, 87] on h2 "Adam Sadiia" at bounding box center [310, 85] width 166 height 23
copy h2 "Adam"
click at [174, 301] on section "Adam Sadiia Sync payment methods View on Stripe Delete Edit Contact Subscriptio…" at bounding box center [866, 613] width 1403 height 1226
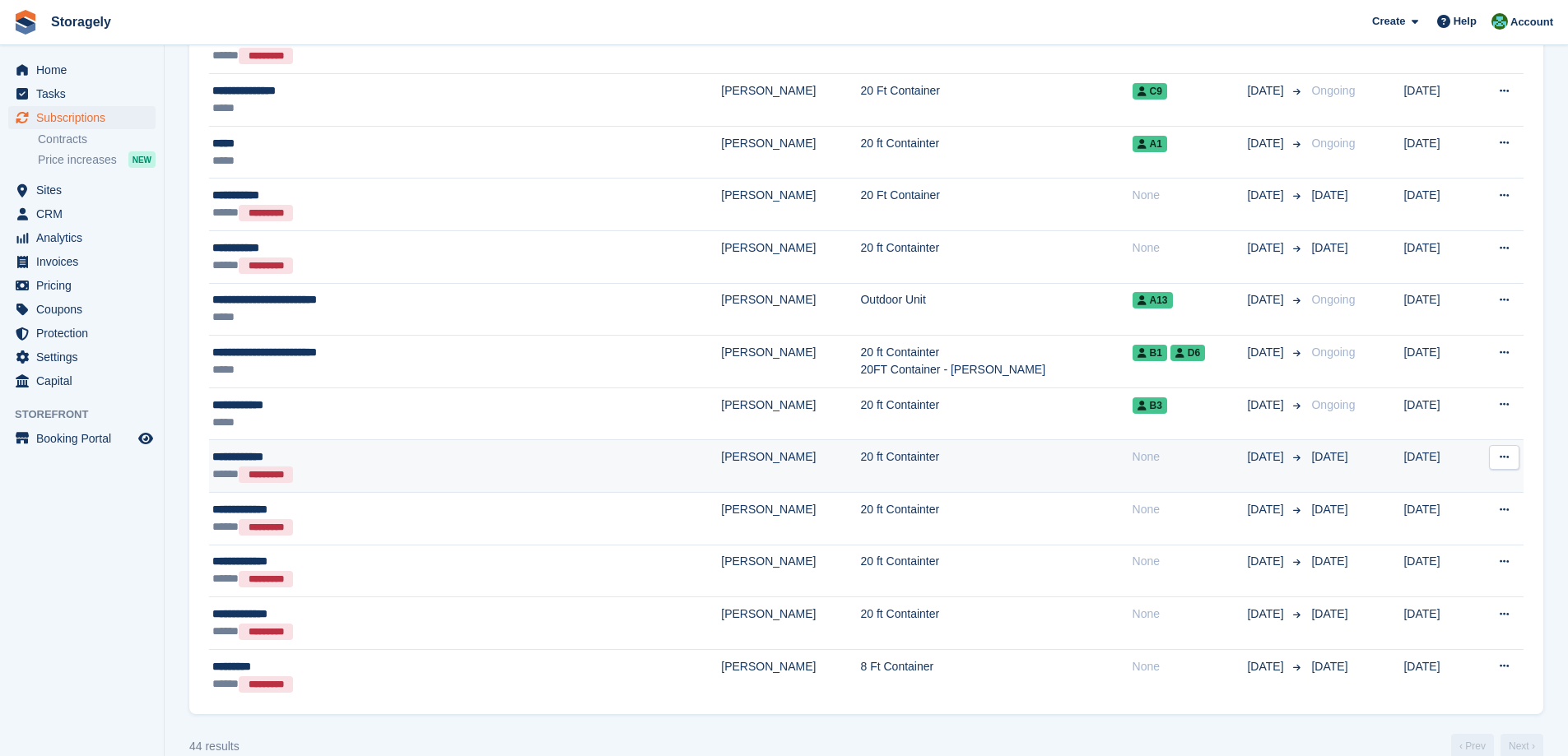
scroll to position [2085, 0]
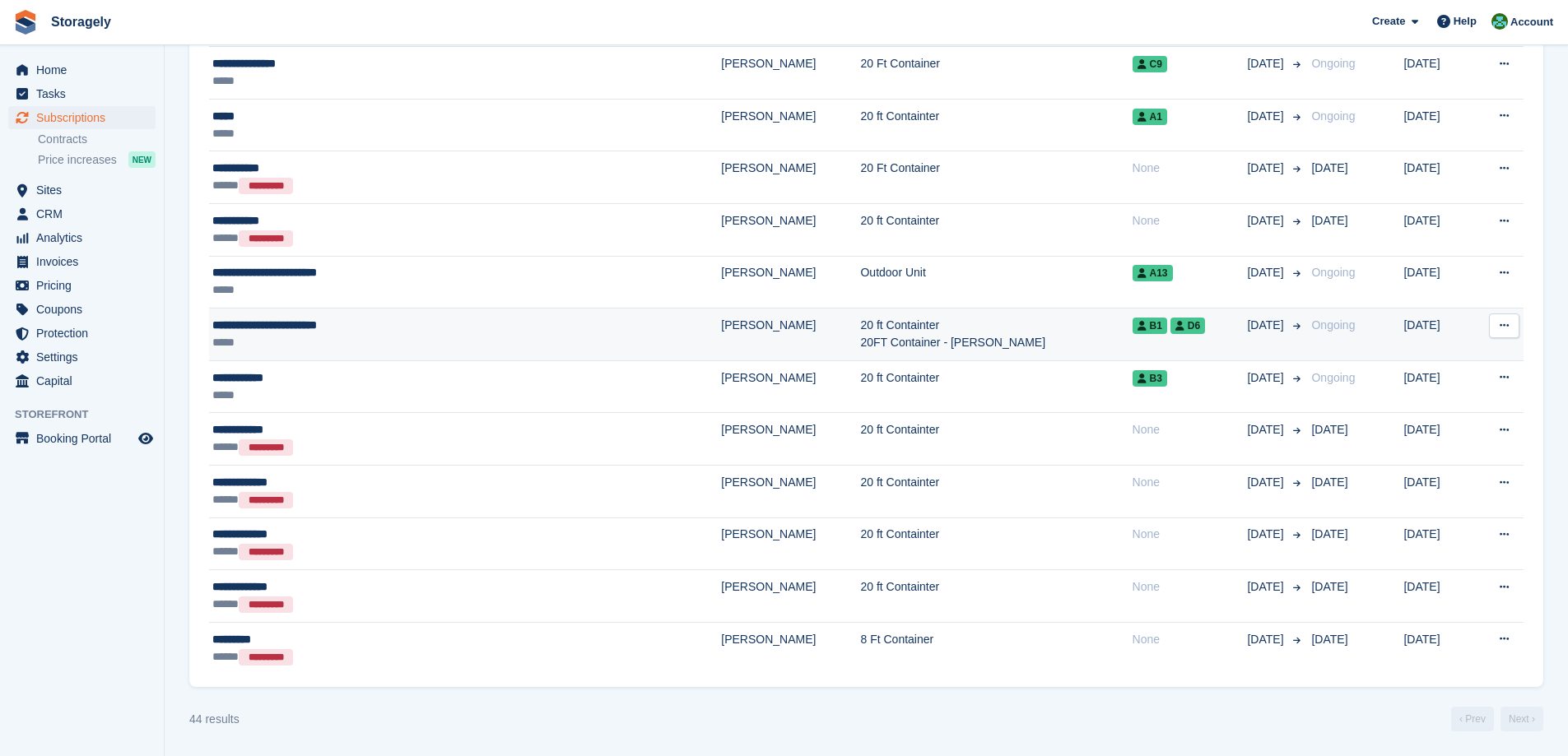
click at [435, 318] on div "**********" at bounding box center [385, 325] width 346 height 18
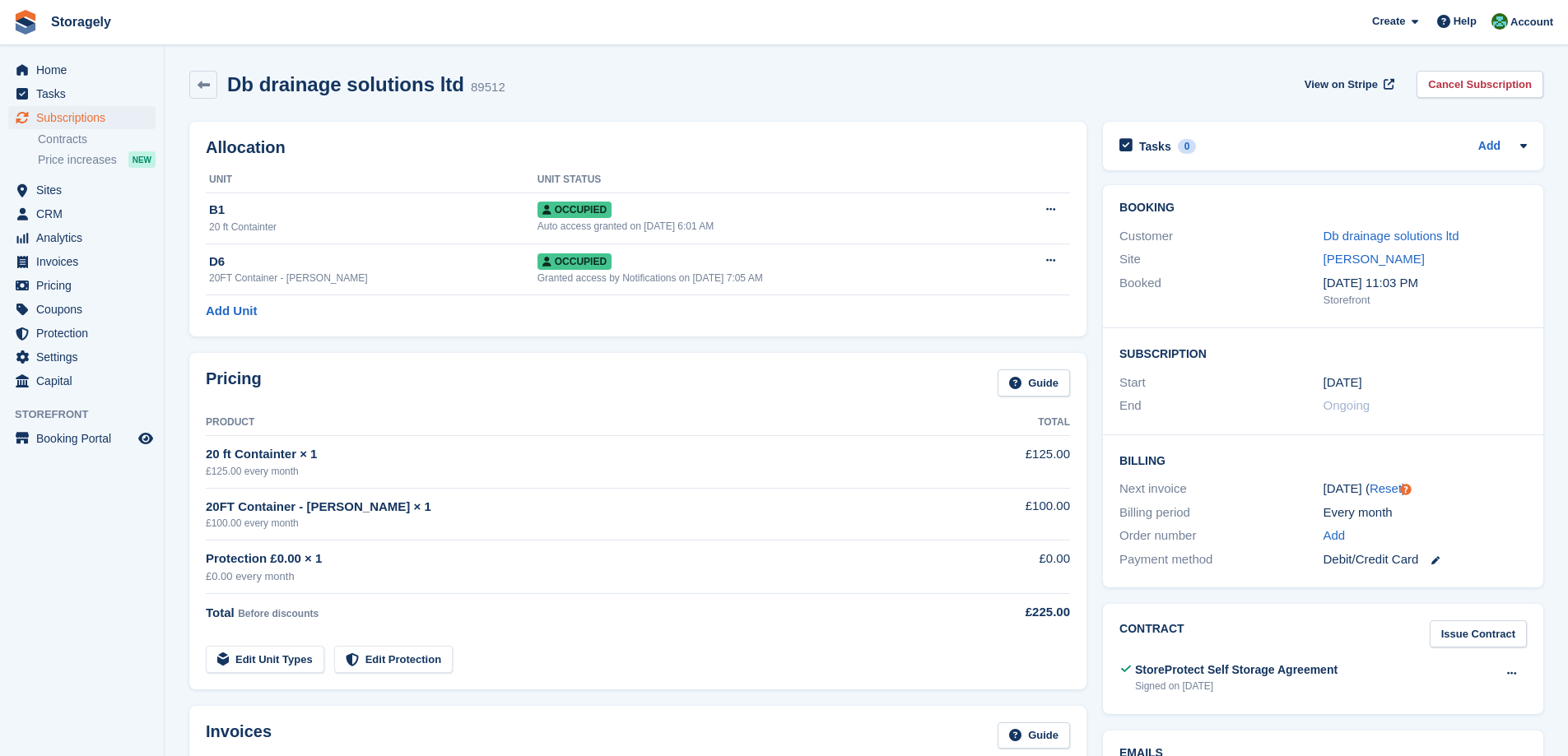
click at [434, 501] on div "20FT Container - [PERSON_NAME] × 1" at bounding box center [572, 507] width 732 height 19
click at [321, 508] on div "20FT Container - [PERSON_NAME] × 1" at bounding box center [572, 507] width 732 height 19
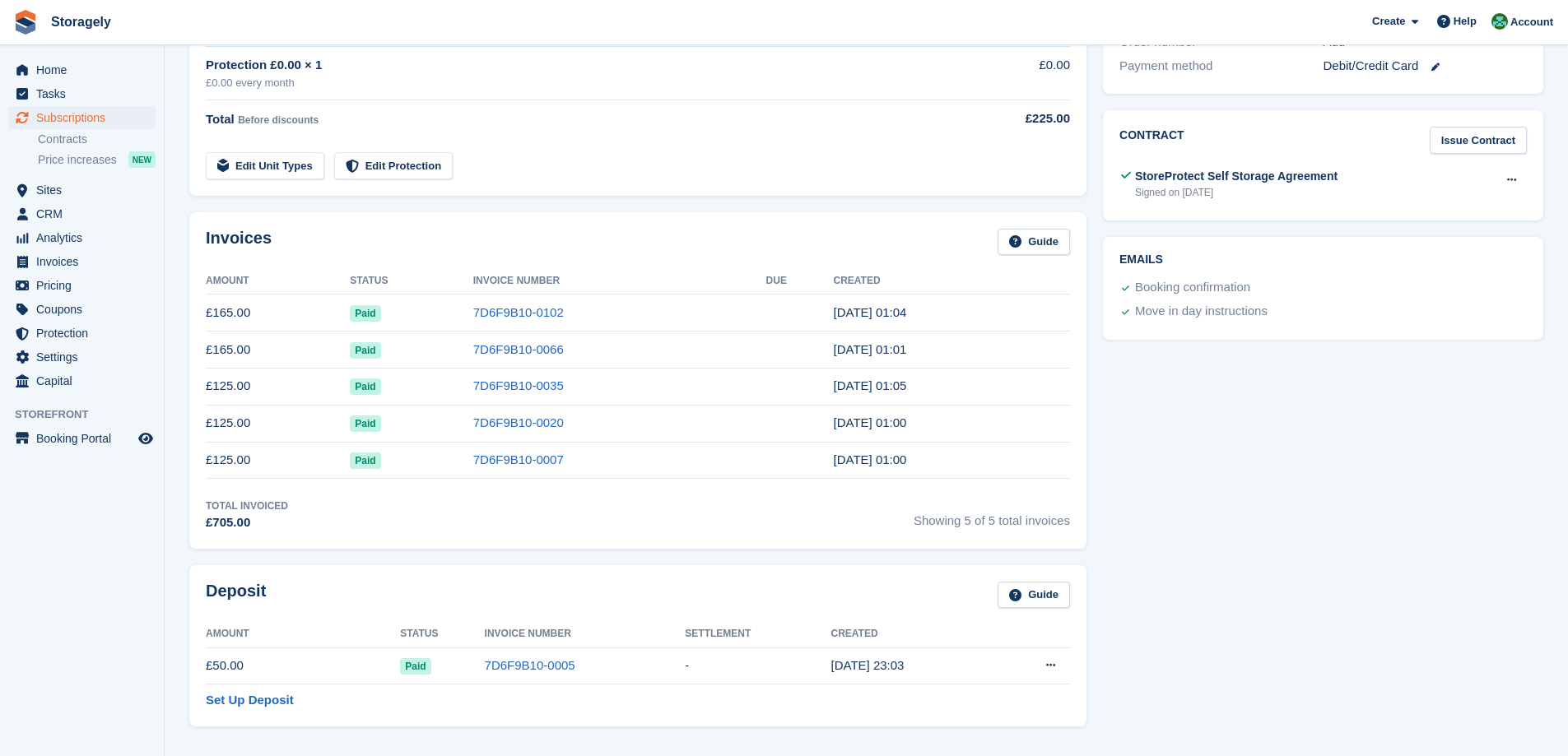
scroll to position [576, 0]
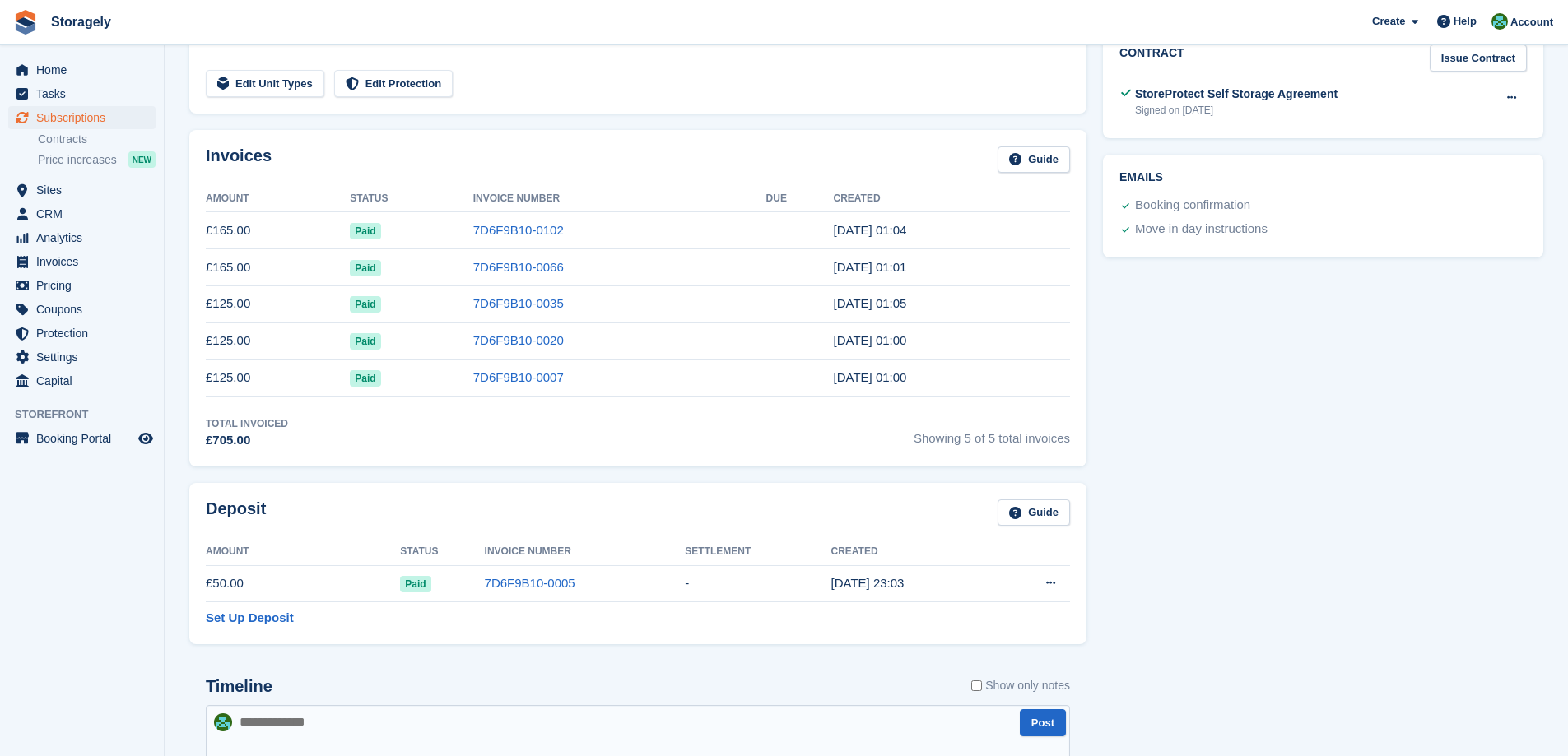
click at [173, 363] on section "Db drainage solutions ltd 89512 View on Stripe Cancel Subscription Allocation U…" at bounding box center [866, 459] width 1403 height 2071
click at [1168, 515] on div "Tasks 0 Add No tasks related to Subscription #89512 Booking Customer Db drainag…" at bounding box center [1322, 509] width 457 height 1943
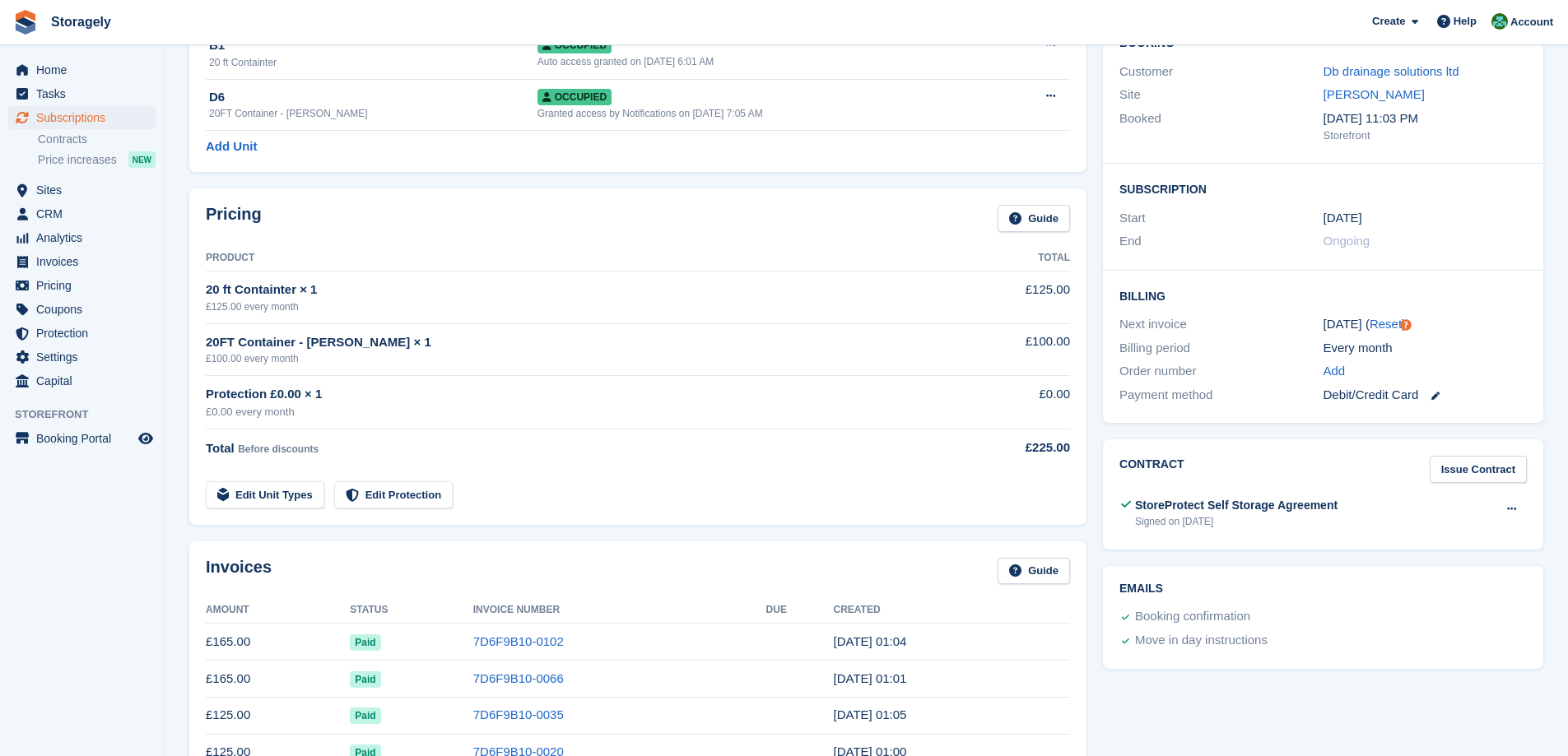
scroll to position [82, 0]
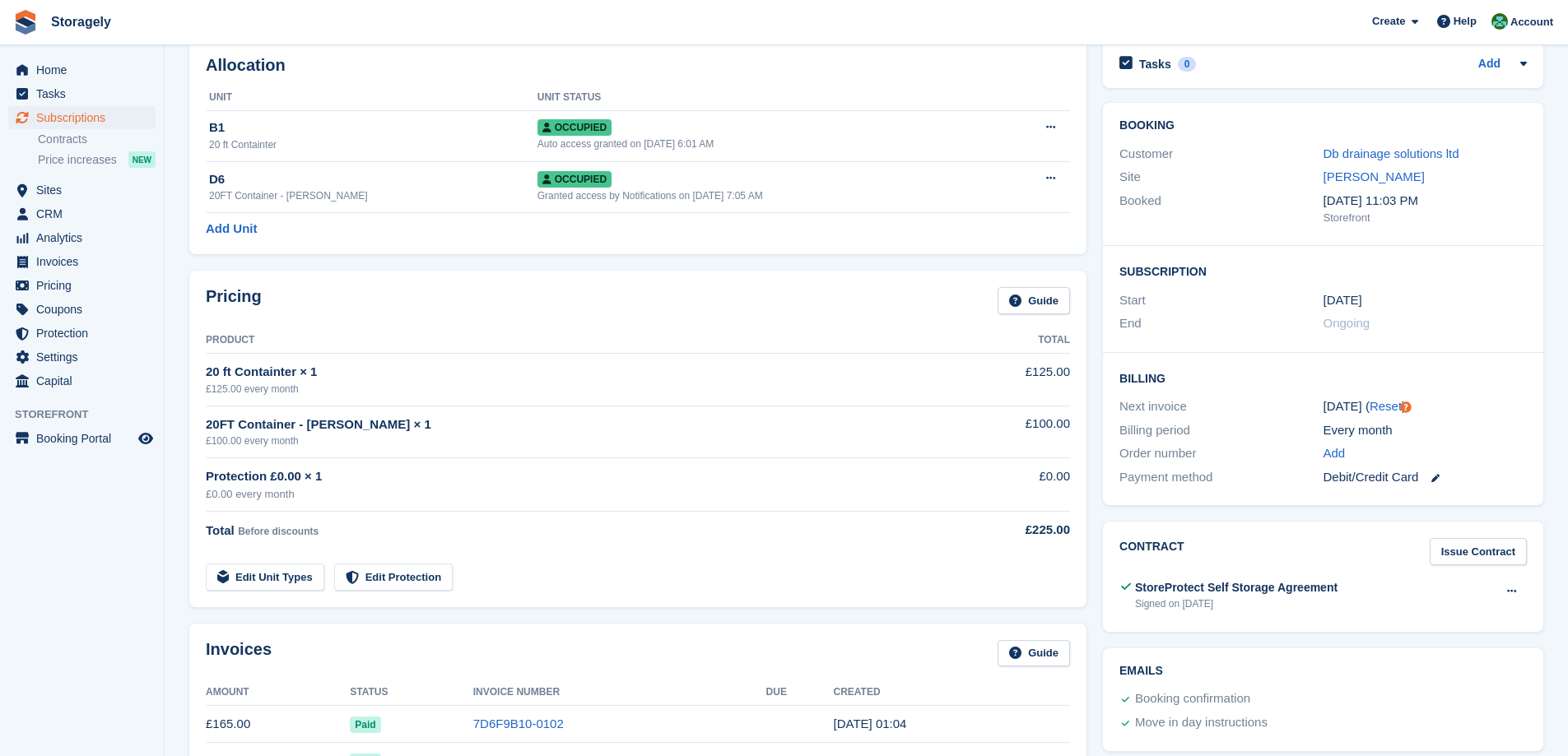
click at [1093, 524] on div "Pricing Guide Product Total 20 ft Containter × 1 £125.00 every month £125.00 20…" at bounding box center [638, 438] width 914 height 352
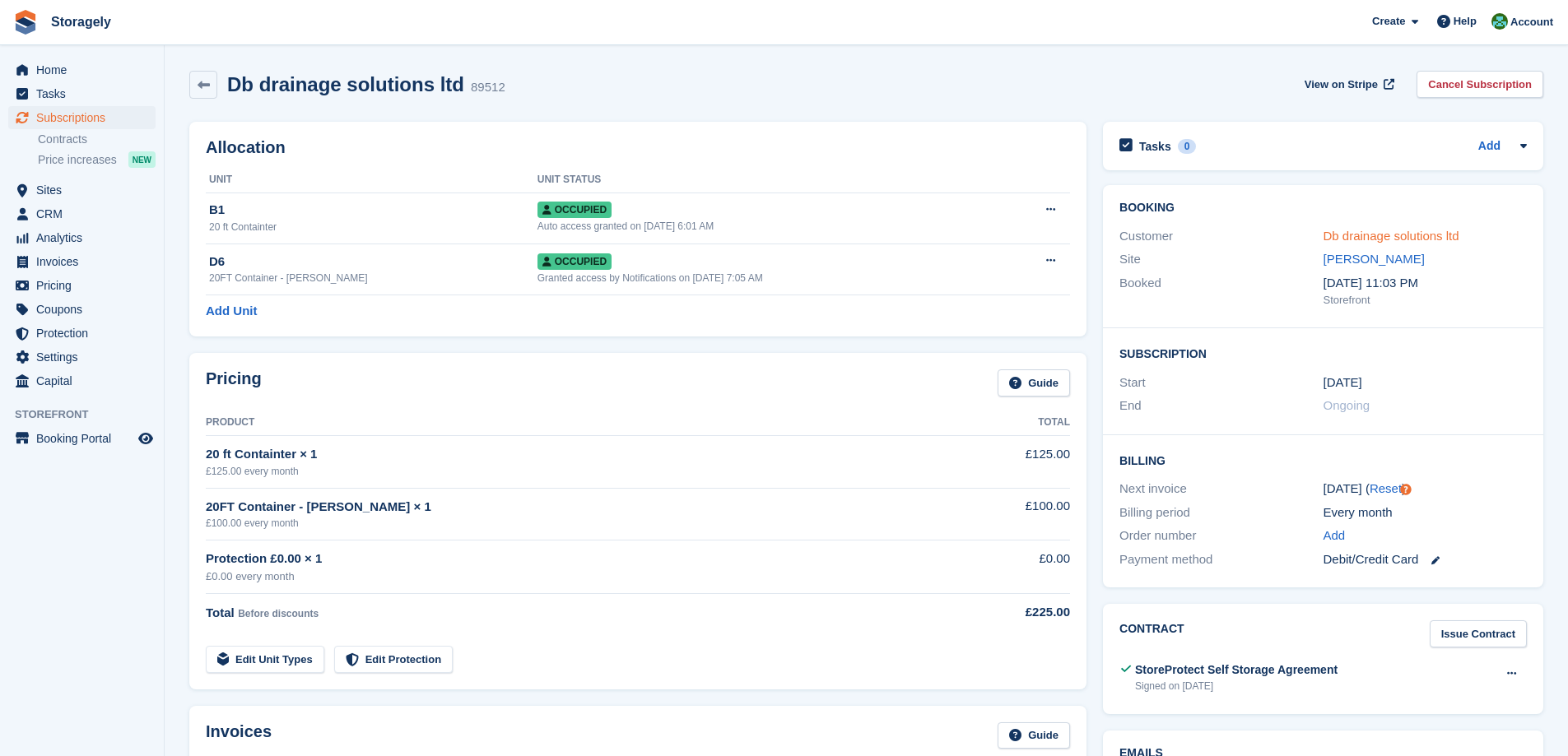
click at [1340, 237] on link "Db drainage solutions ltd" at bounding box center [1391, 236] width 136 height 14
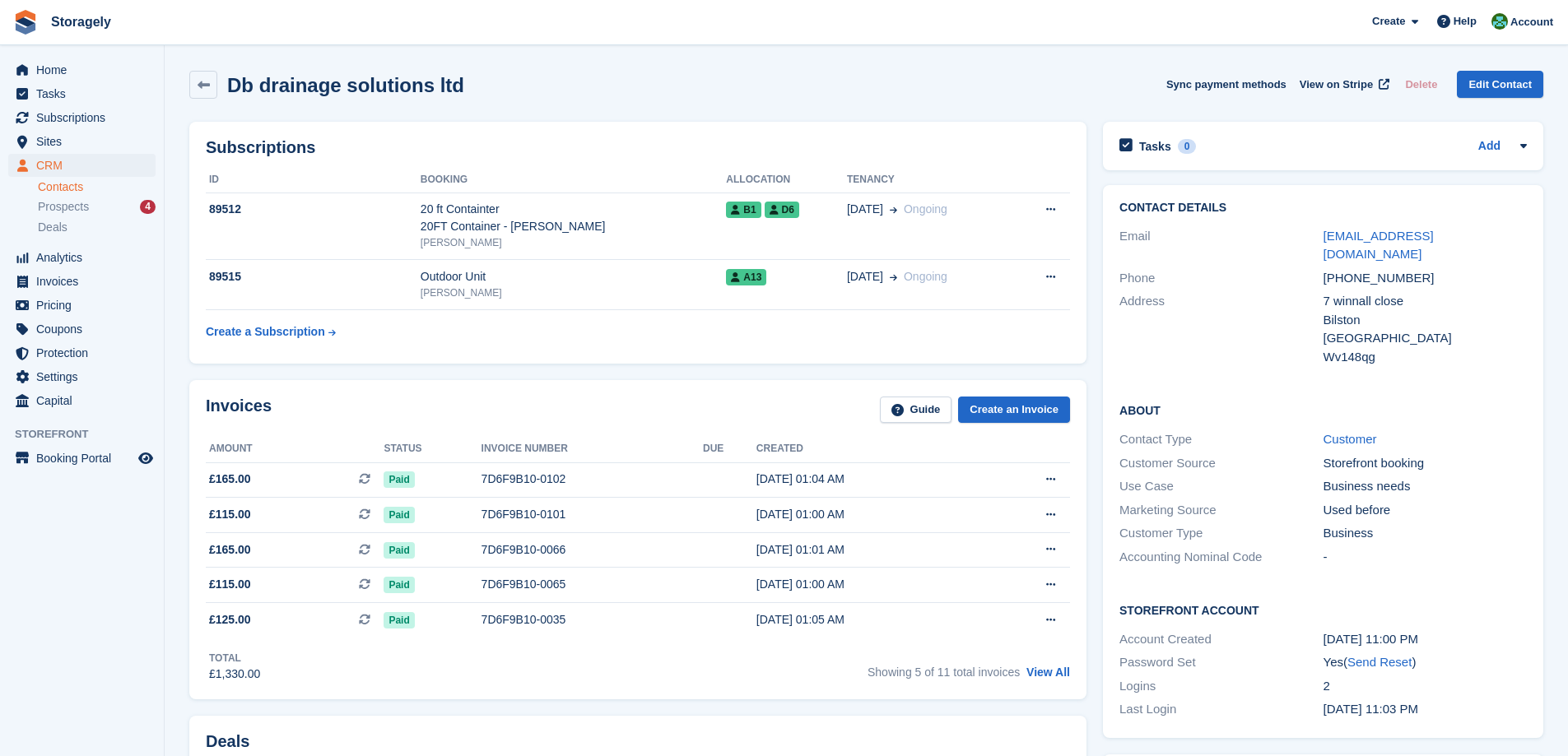
click at [1090, 149] on div "Subscriptions ID Booking Allocation Tenancy 89512 20 ft Containter 20FT Contain…" at bounding box center [638, 242] width 914 height 258
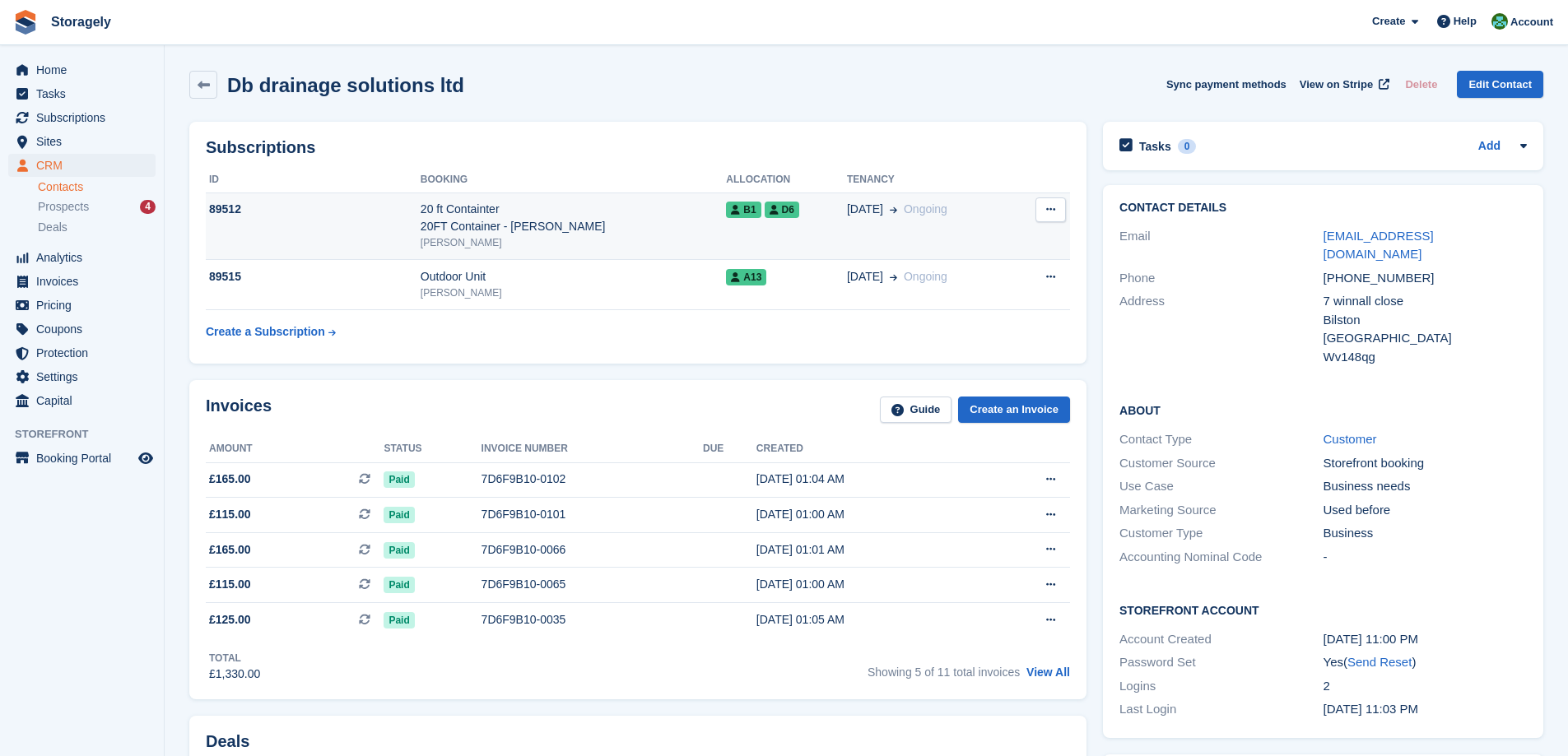
click at [487, 227] on div "20 ft Containter 20FT Container - Darren" at bounding box center [574, 218] width 307 height 34
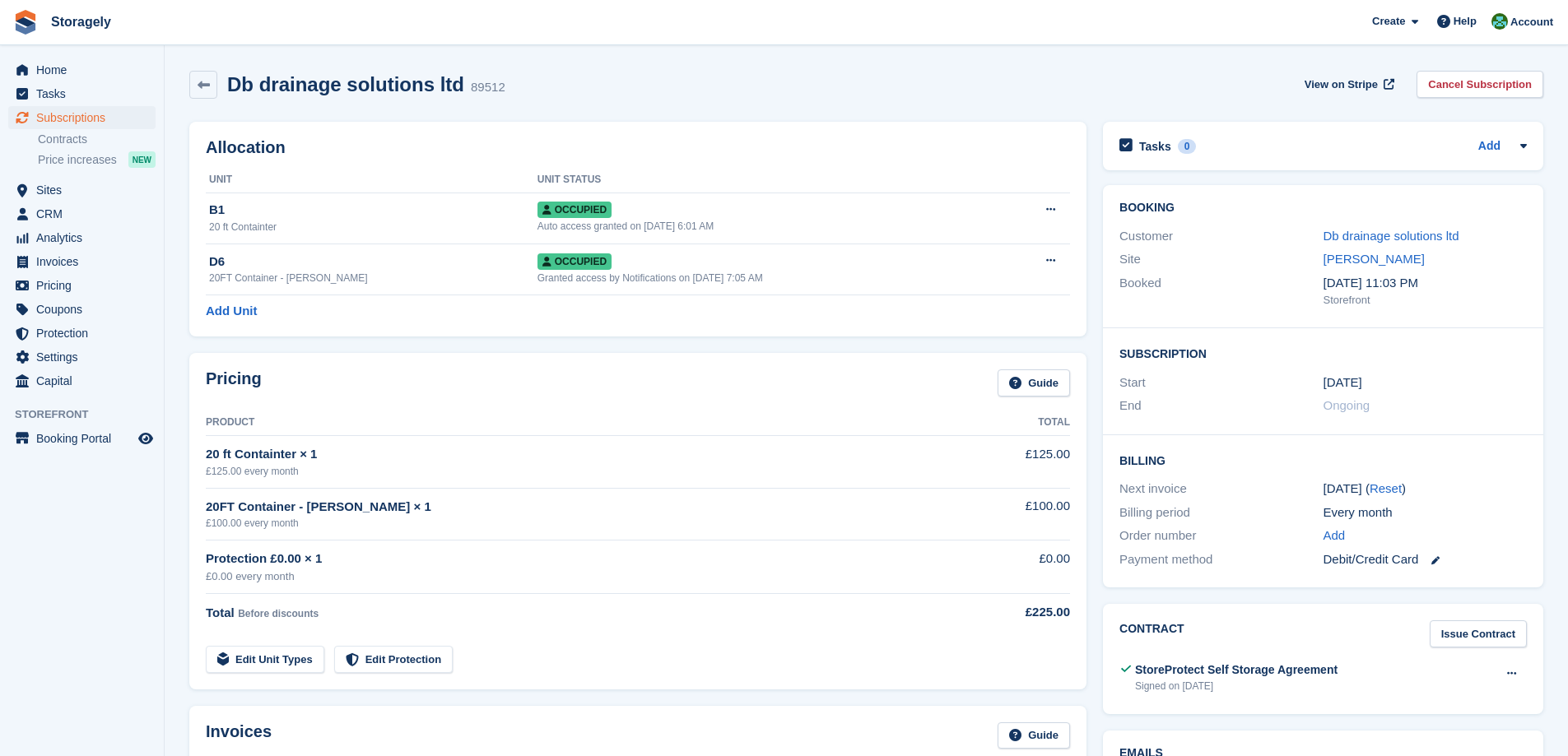
scroll to position [246, 0]
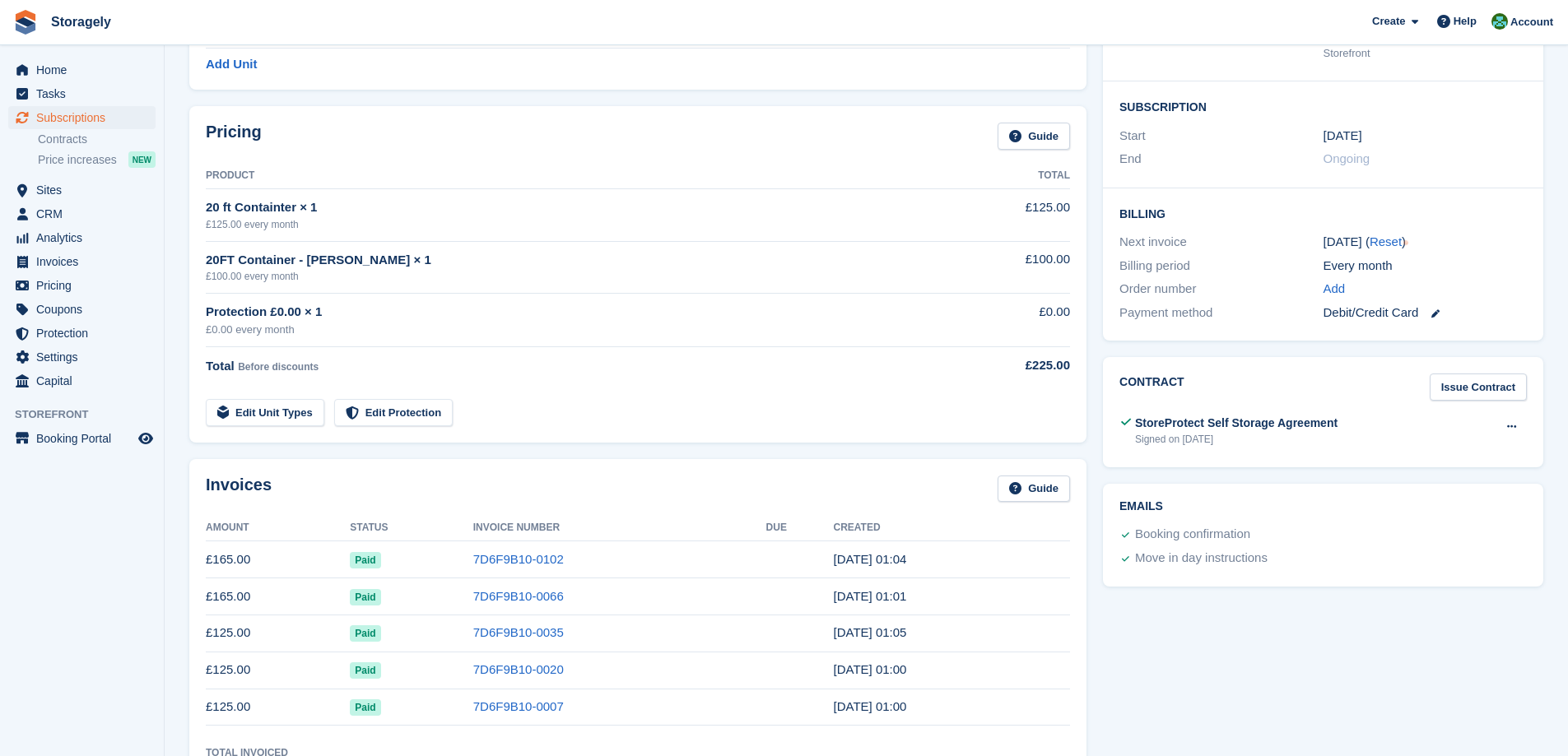
click at [283, 259] on div "20FT Container - [PERSON_NAME] × 1" at bounding box center [572, 260] width 732 height 19
click at [248, 278] on div "£100.00 every month" at bounding box center [572, 276] width 732 height 15
click at [281, 406] on link "Edit Unit Types" at bounding box center [265, 413] width 118 height 28
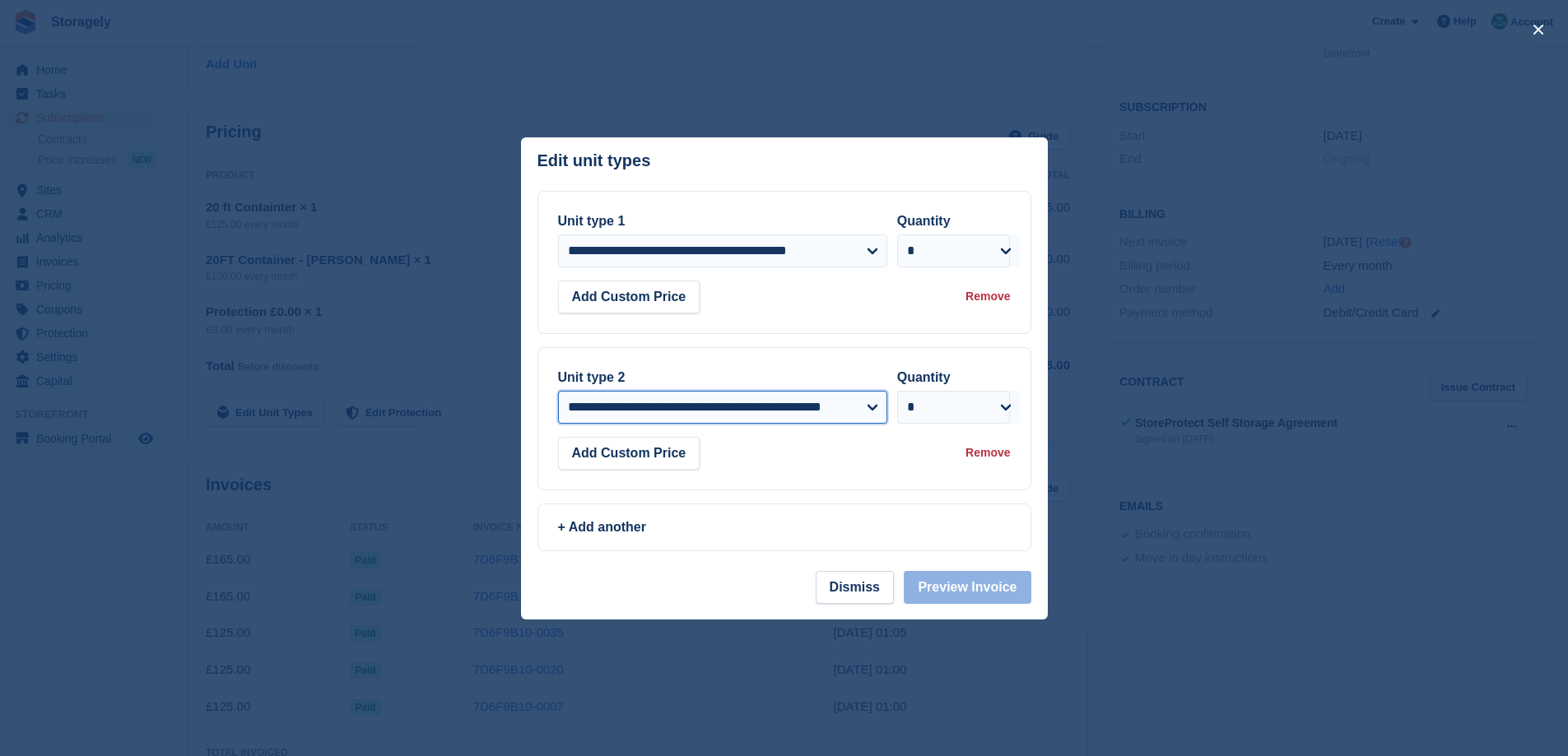
click at [783, 419] on select "**********" at bounding box center [723, 407] width 329 height 33
click at [781, 405] on select "**********" at bounding box center [723, 407] width 329 height 33
click at [770, 446] on div "Add Custom Price Remove" at bounding box center [784, 452] width 453 height 33
click at [865, 592] on button "Dismiss" at bounding box center [854, 586] width 78 height 33
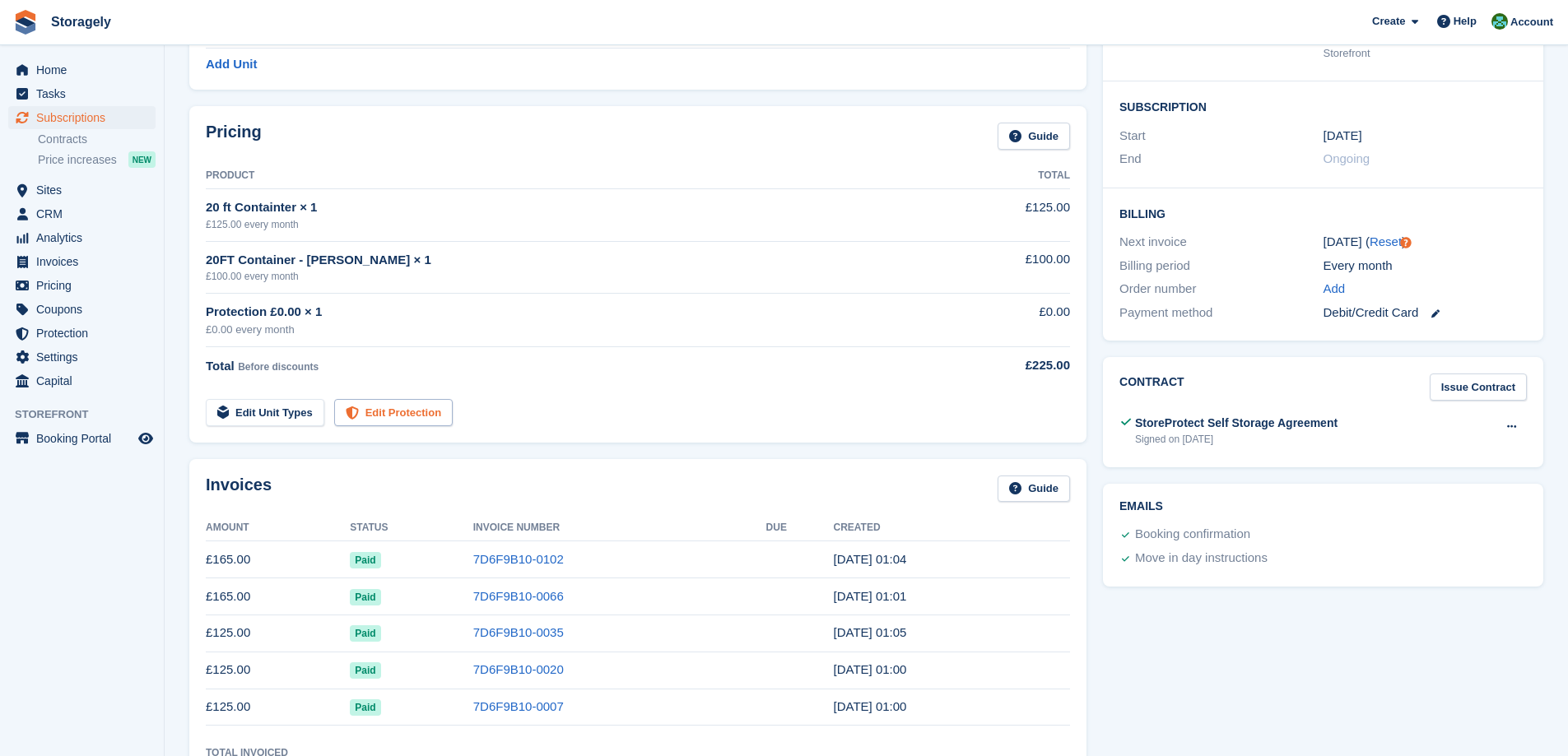
click at [422, 407] on link "Edit Protection" at bounding box center [393, 413] width 118 height 28
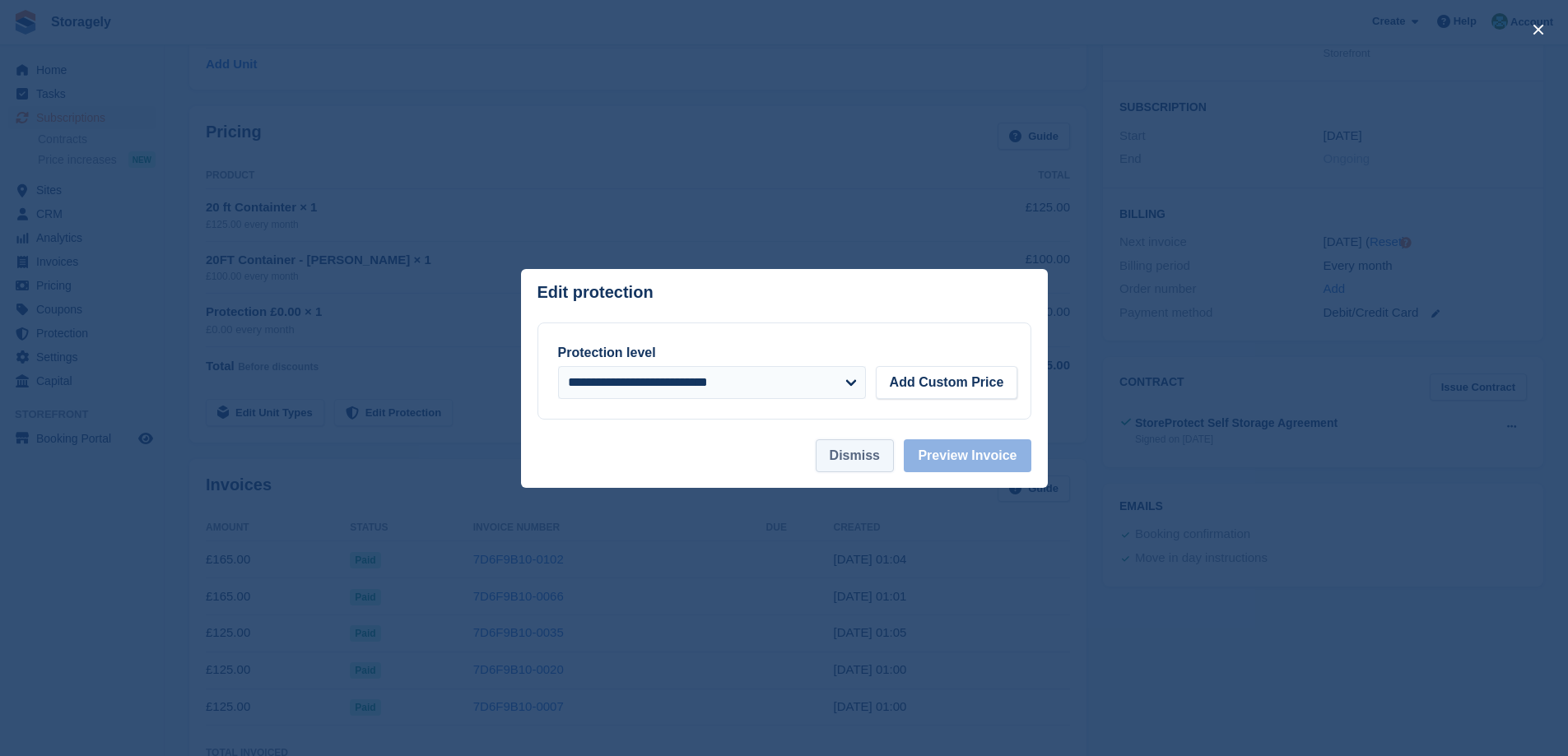
click at [863, 456] on button "Dismiss" at bounding box center [854, 455] width 78 height 33
